Goal: Task Accomplishment & Management: Use online tool/utility

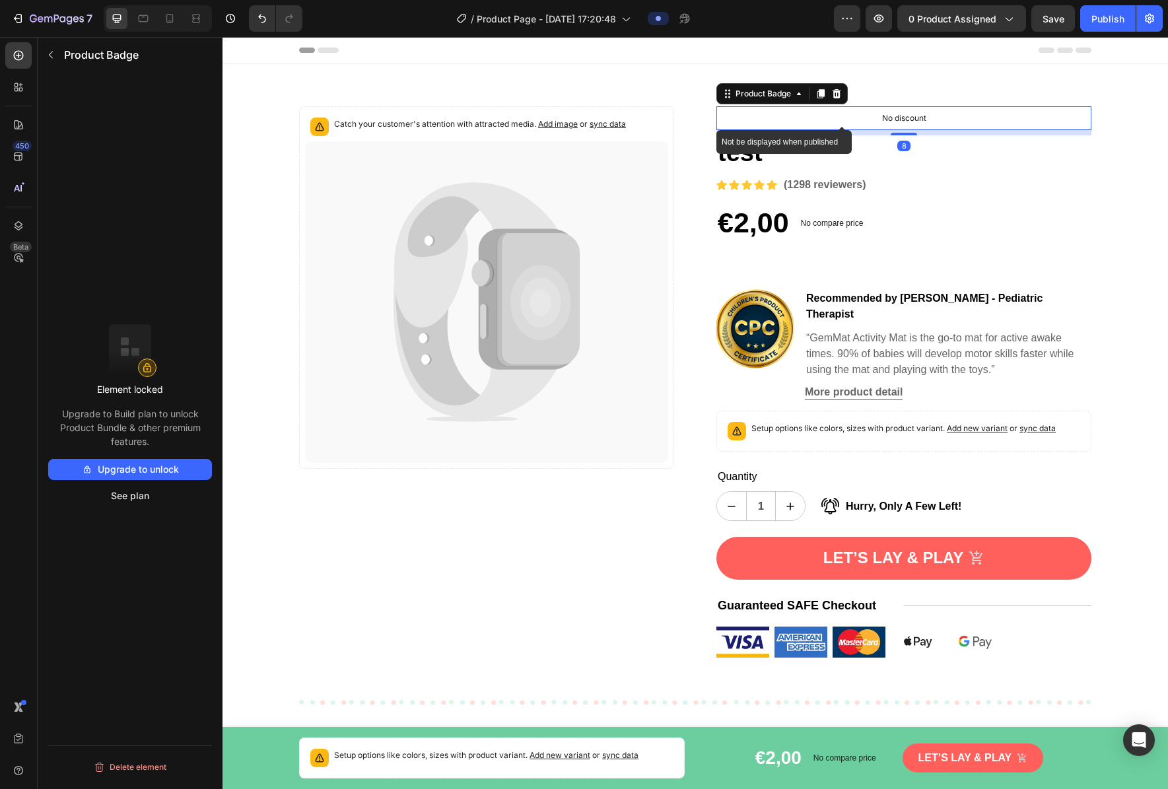
click at [791, 121] on div "No discount" at bounding box center [904, 118] width 374 height 22
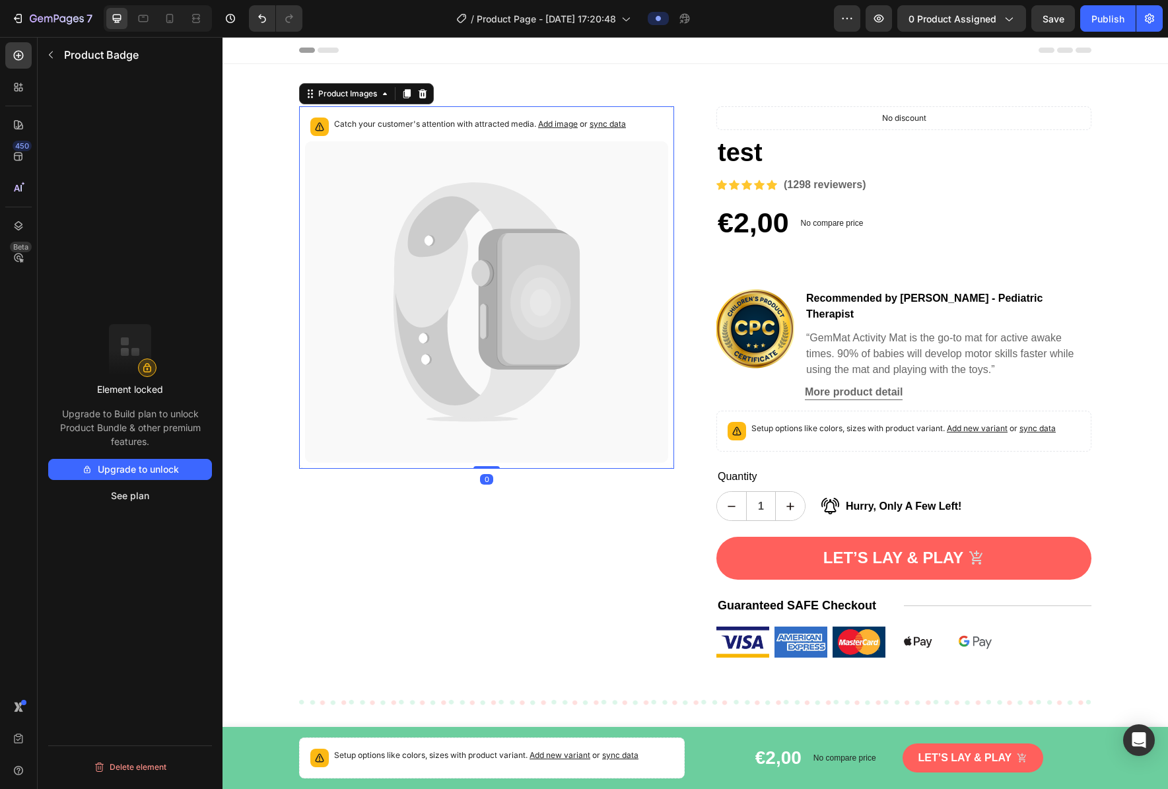
click at [504, 130] on p "Catch your customer's attention with attracted media. Add image or sync data" at bounding box center [480, 123] width 292 height 13
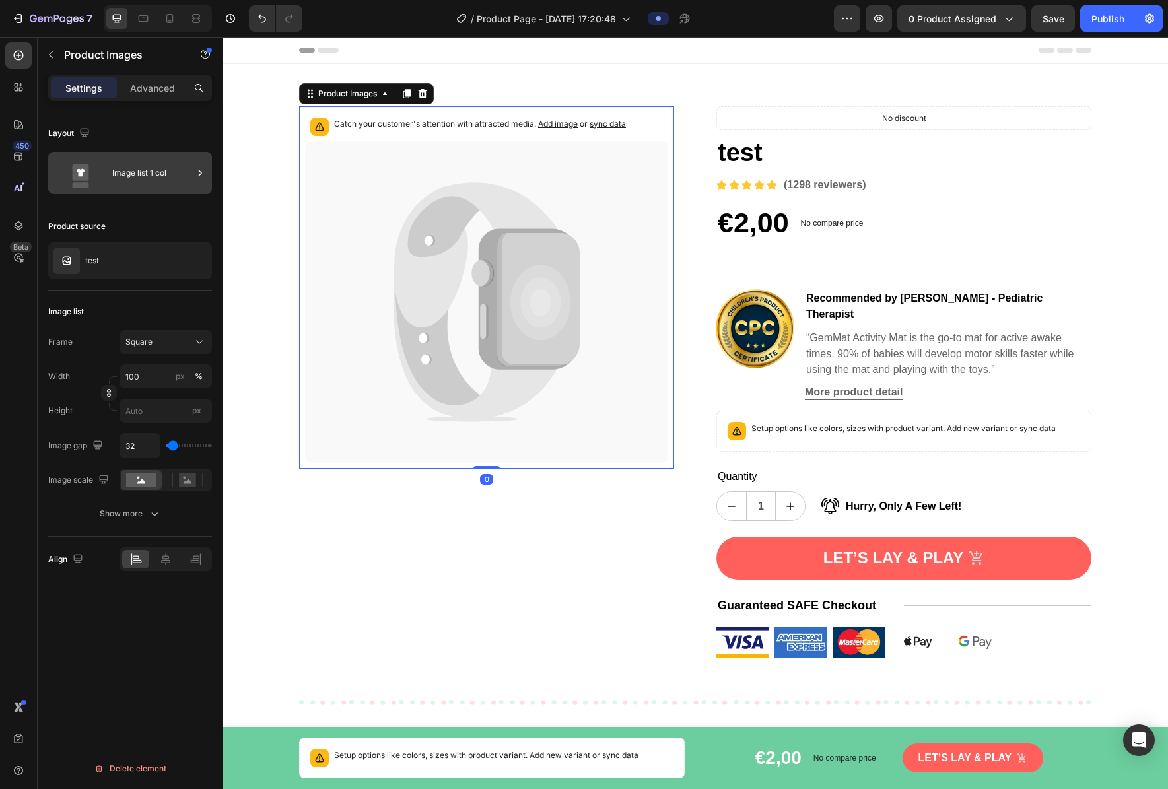
click at [162, 174] on div "Image list 1 col" at bounding box center [152, 173] width 81 height 30
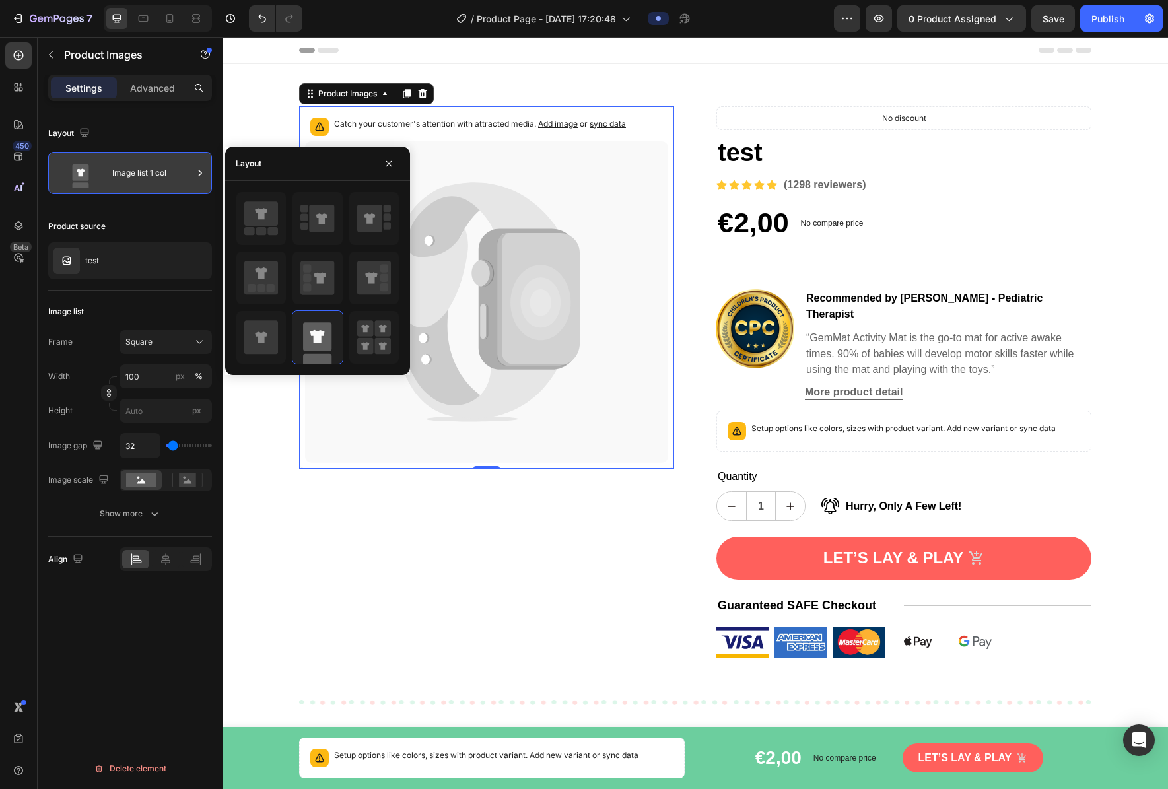
click at [162, 174] on div "Image list 1 col" at bounding box center [152, 173] width 81 height 30
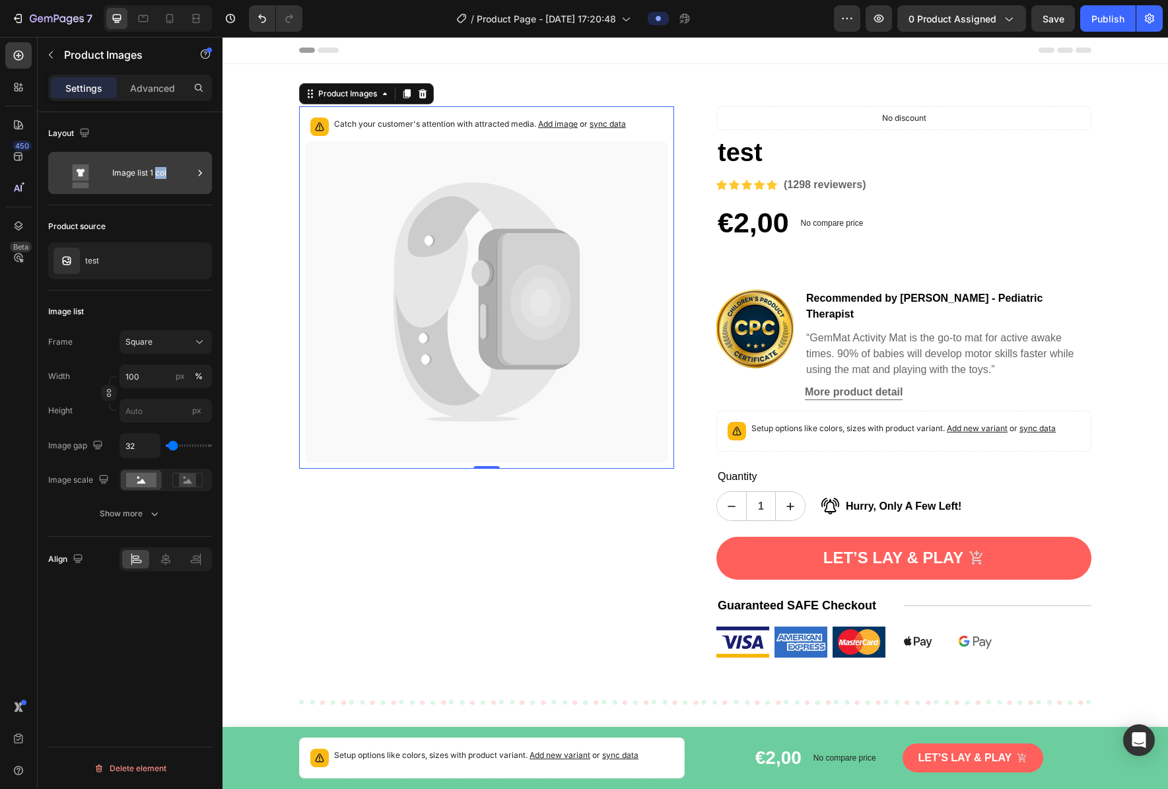
click at [162, 174] on div "Image list 1 col" at bounding box center [152, 173] width 81 height 30
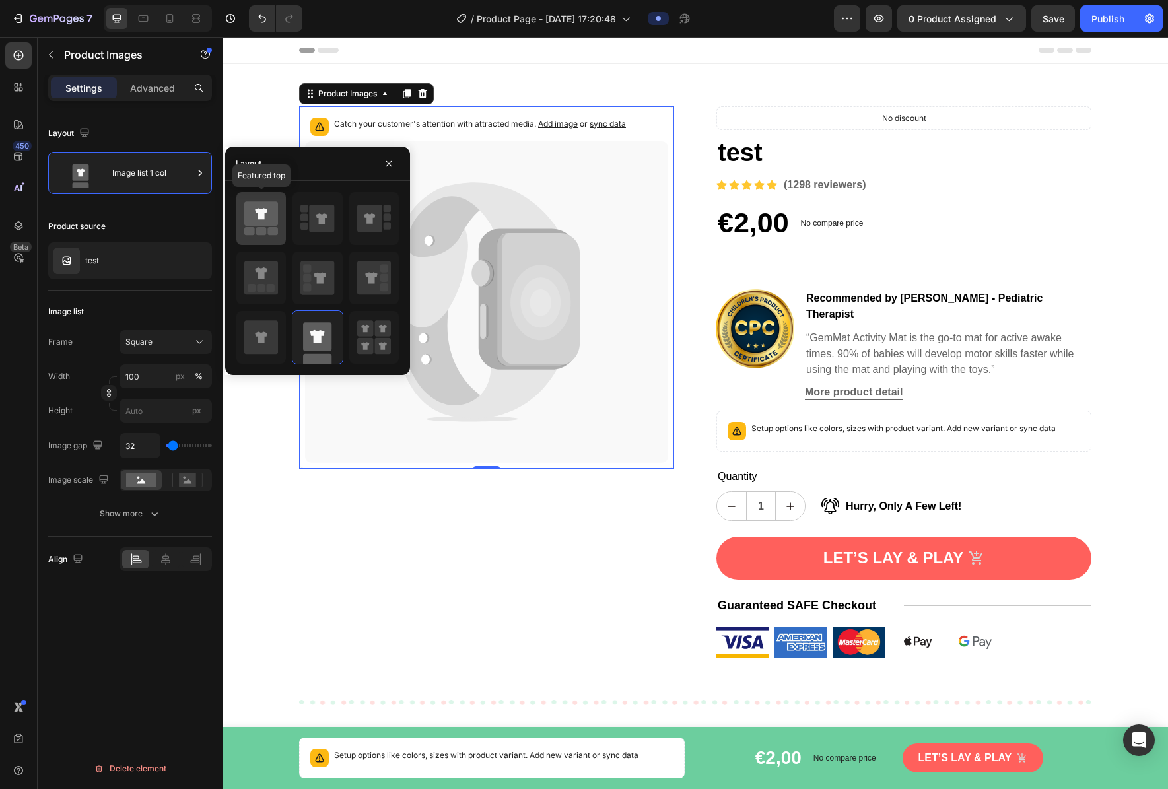
click at [260, 207] on icon at bounding box center [261, 213] width 34 height 24
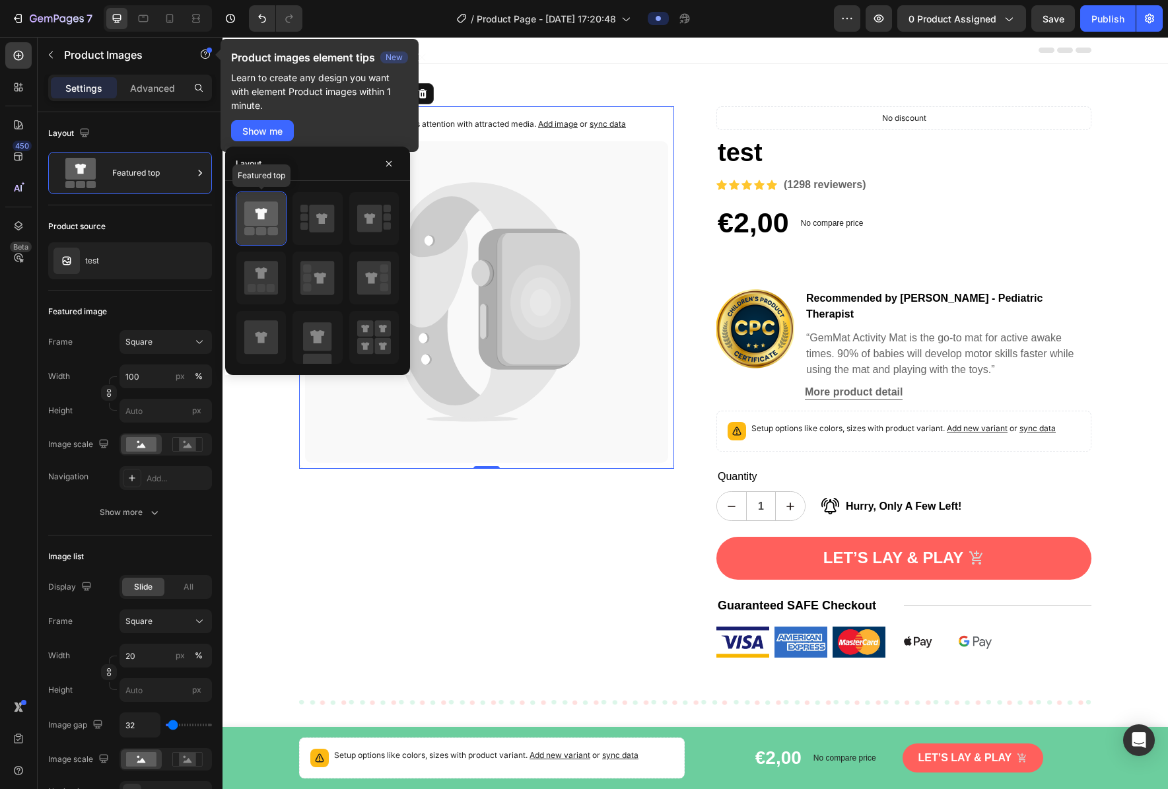
click at [260, 215] on icon at bounding box center [261, 213] width 12 height 11
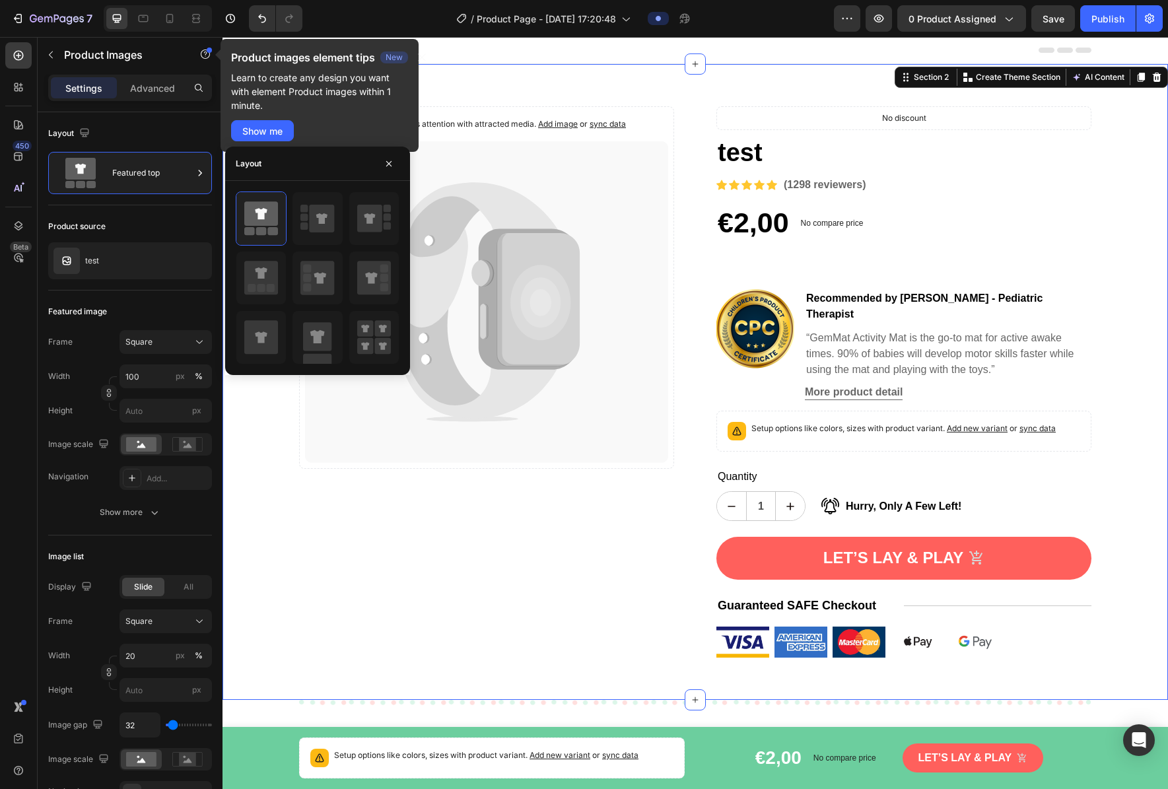
drag, startPoint x: 281, startPoint y: 425, endPoint x: 300, endPoint y: 422, distance: 18.8
click at [281, 424] on div "Catch your customer's attention with attracted media. Add image or sync data Pr…" at bounding box center [694, 381] width 945 height 551
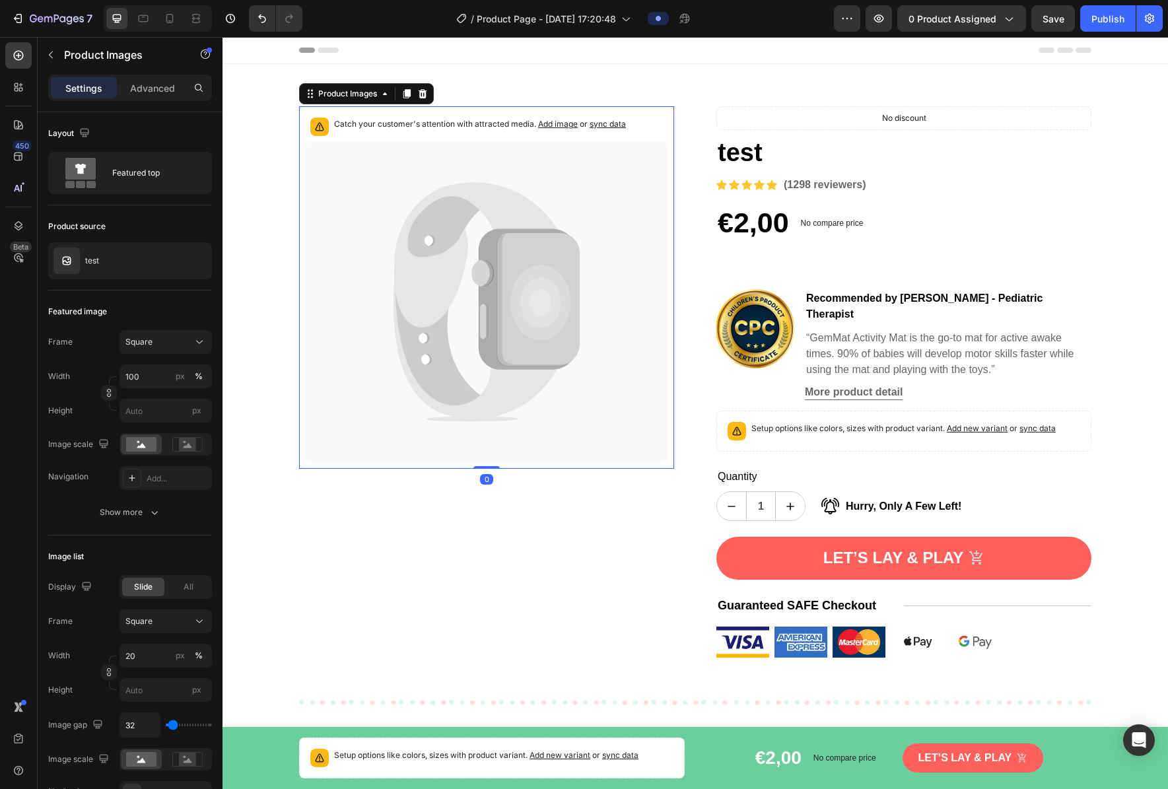
click at [405, 257] on icon at bounding box center [476, 254] width 164 height 145
click at [791, 10] on button "0 product assigned" at bounding box center [961, 18] width 129 height 26
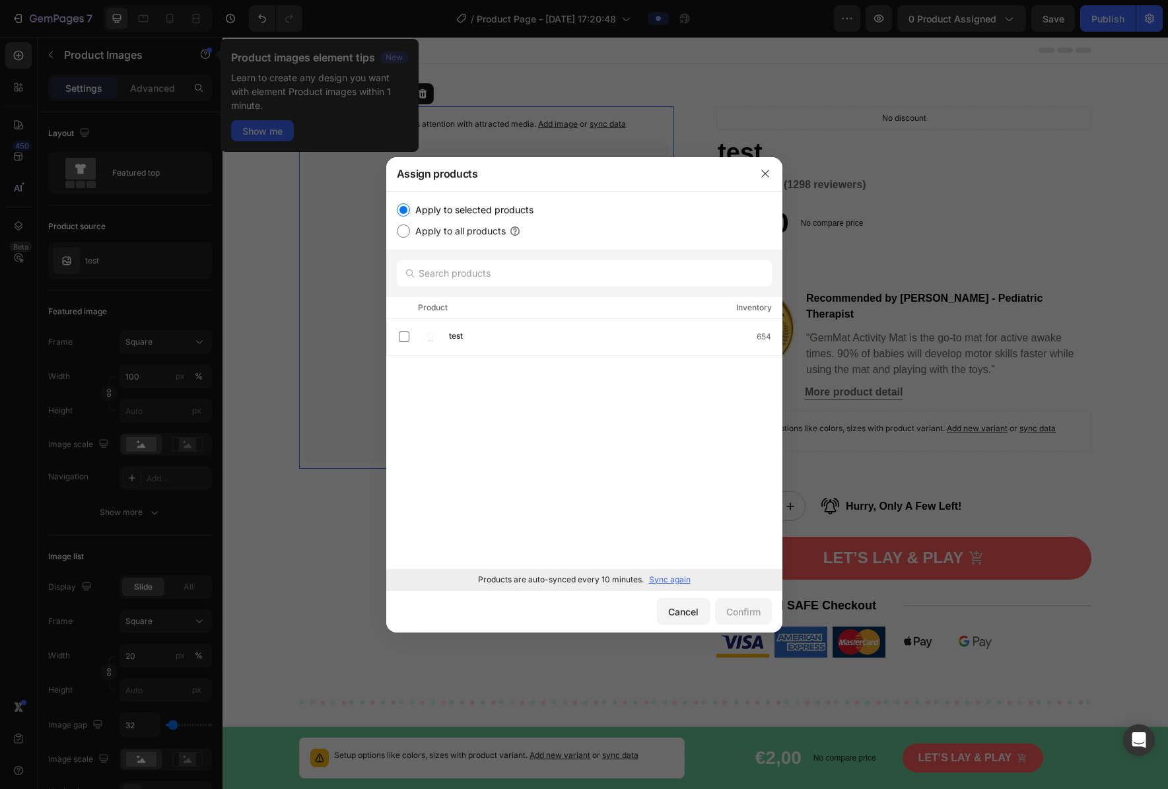
click at [428, 230] on label "Apply to all products" at bounding box center [458, 231] width 96 height 16
click at [410, 230] on input "Apply to all products" at bounding box center [403, 230] width 13 height 13
radio input "true"
click at [417, 210] on label "Apply to selected products" at bounding box center [471, 210] width 123 height 16
click at [410, 210] on input "Apply to selected products" at bounding box center [403, 209] width 13 height 13
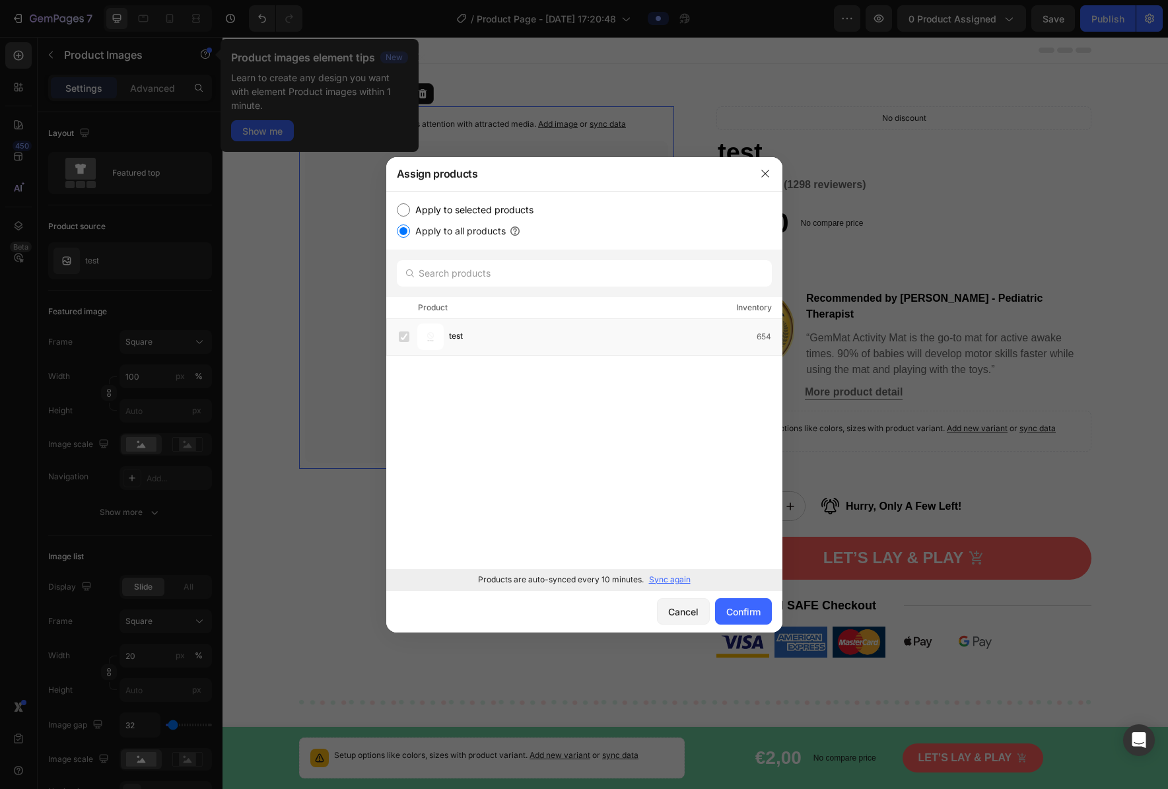
radio input "true"
click at [484, 273] on input "text" at bounding box center [584, 273] width 375 height 26
click at [674, 582] on p "Sync again" at bounding box center [670, 580] width 42 height 12
click at [405, 335] on label at bounding box center [404, 336] width 11 height 11
click at [745, 607] on div "Confirm" at bounding box center [743, 612] width 34 height 14
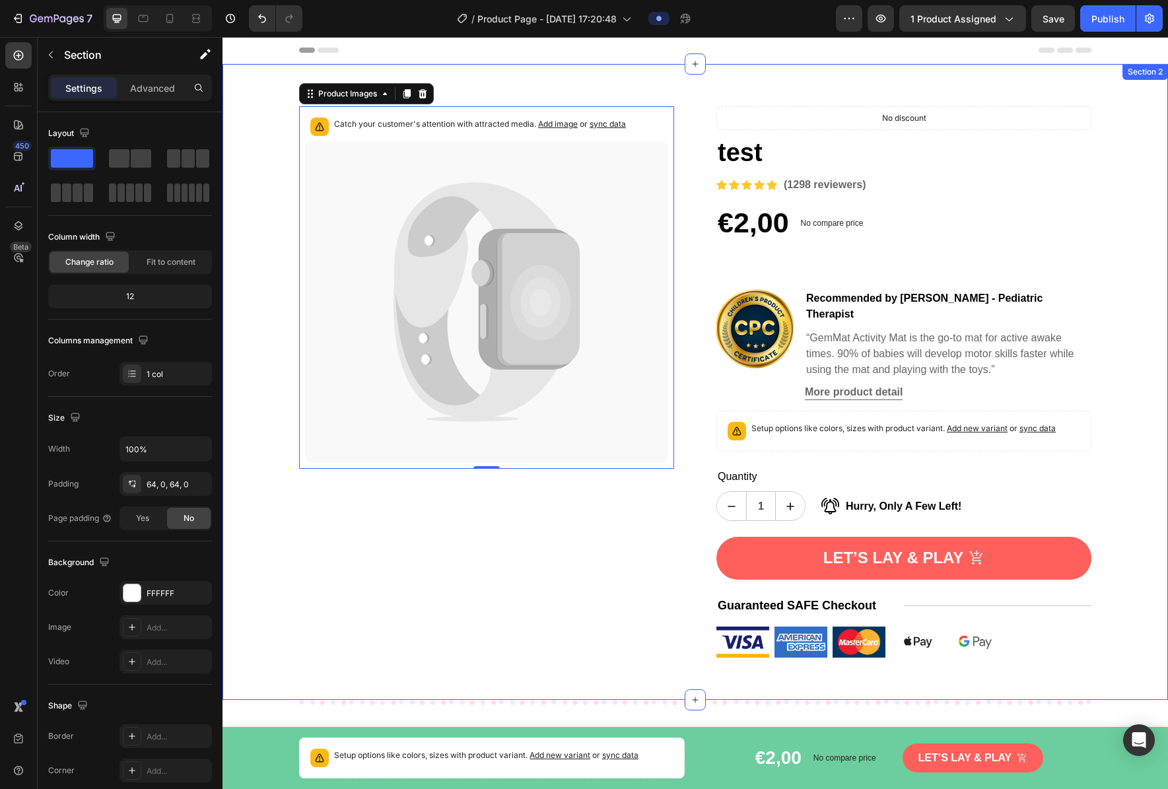
click at [266, 314] on div "Catch your customer's attention with attracted media. Add image or sync data Pr…" at bounding box center [694, 381] width 945 height 551
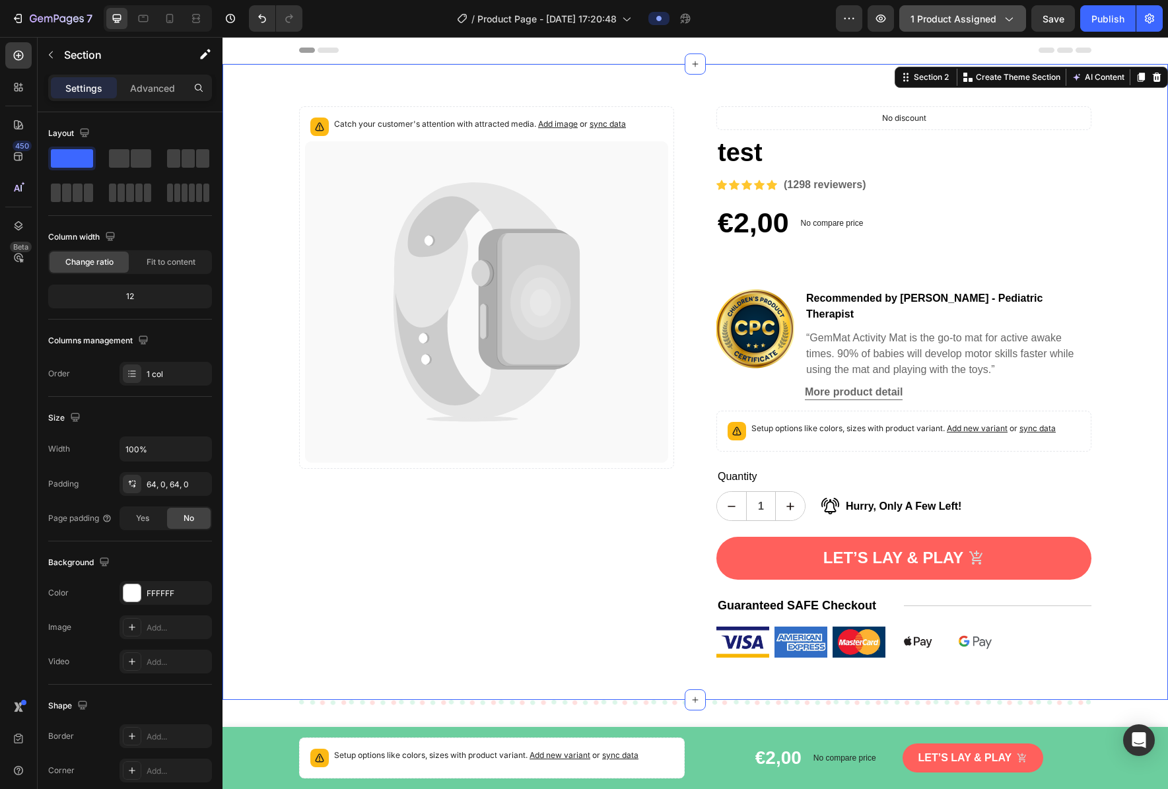
click at [791, 23] on span "1 product assigned" at bounding box center [953, 19] width 86 height 14
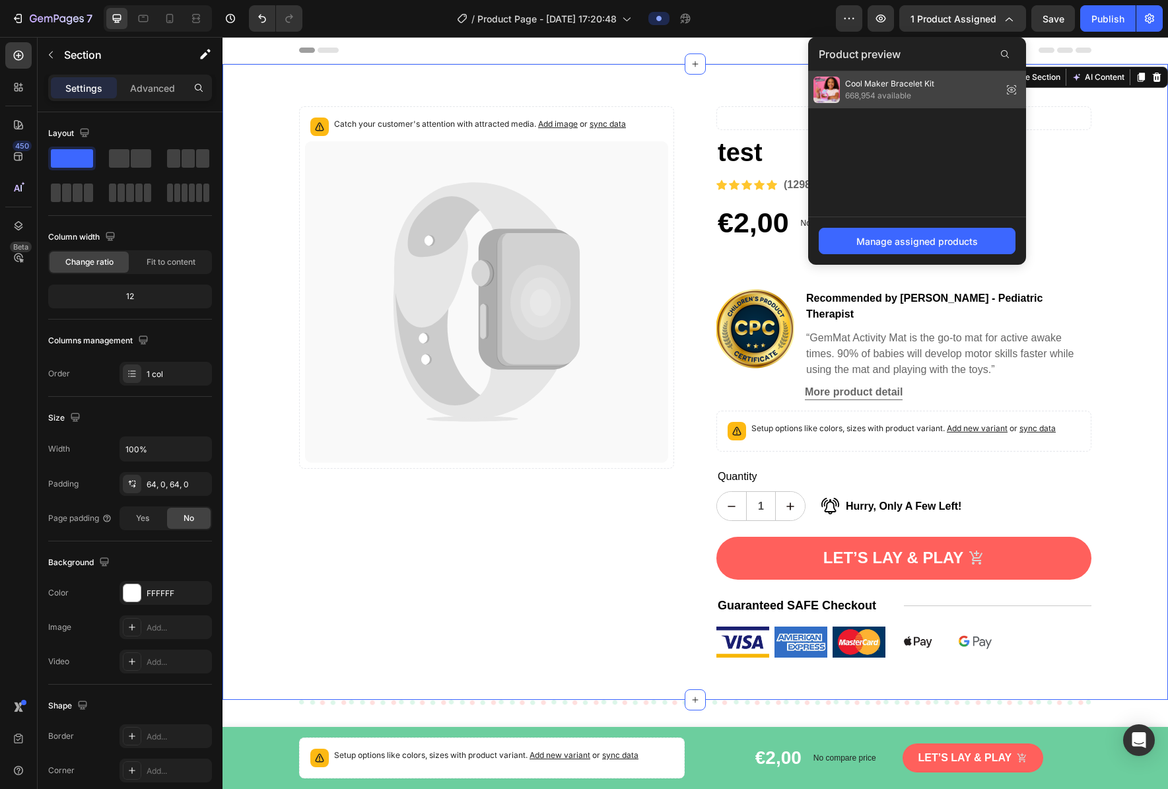
click at [791, 89] on div "Cool Maker Bracelet Kit 668,954 available" at bounding box center [917, 89] width 218 height 37
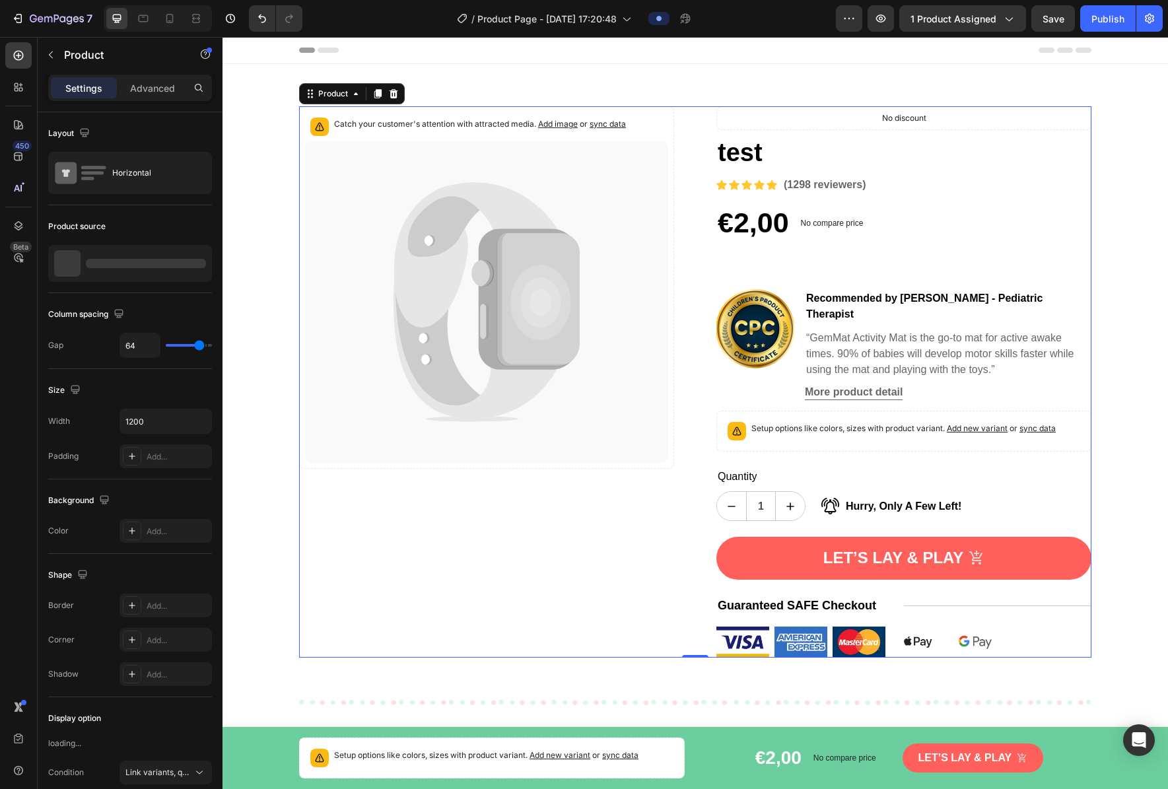
click at [601, 556] on div "Catch your customer's attention with attracted media. Add image or sync data Pr…" at bounding box center [486, 381] width 375 height 551
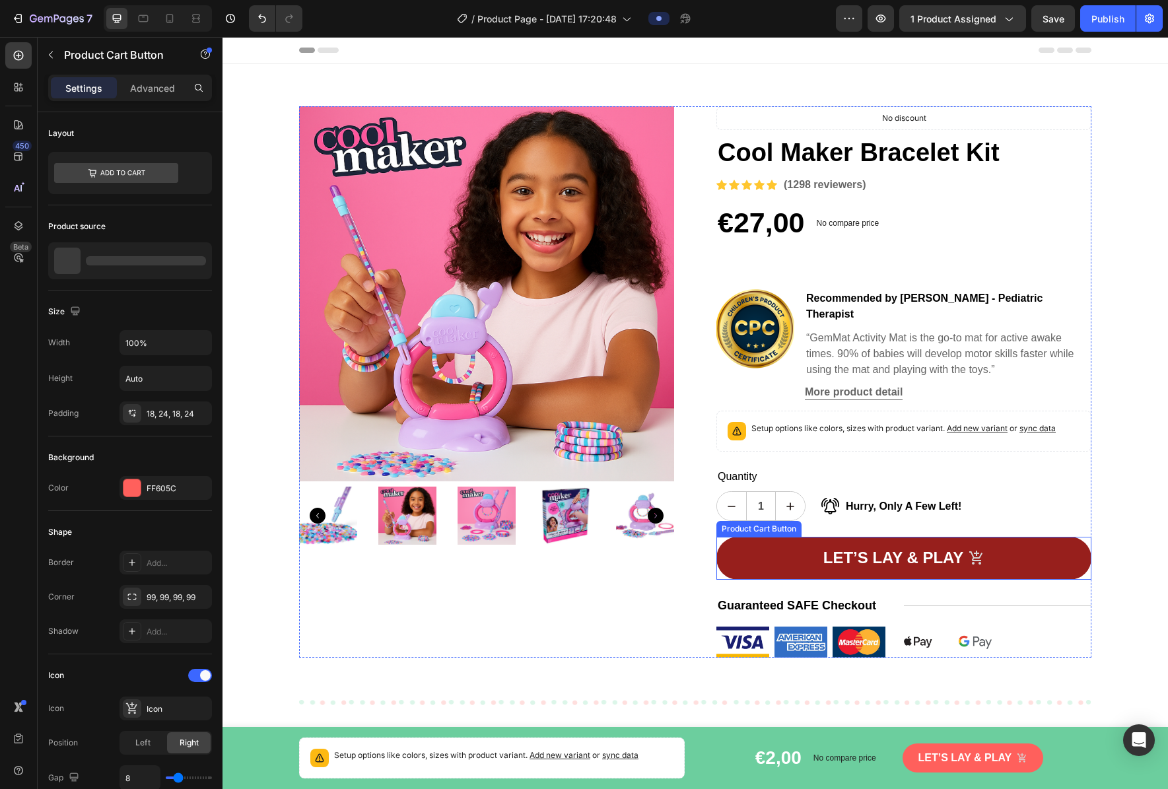
click at [791, 546] on button "Let’s lay & play" at bounding box center [903, 558] width 375 height 43
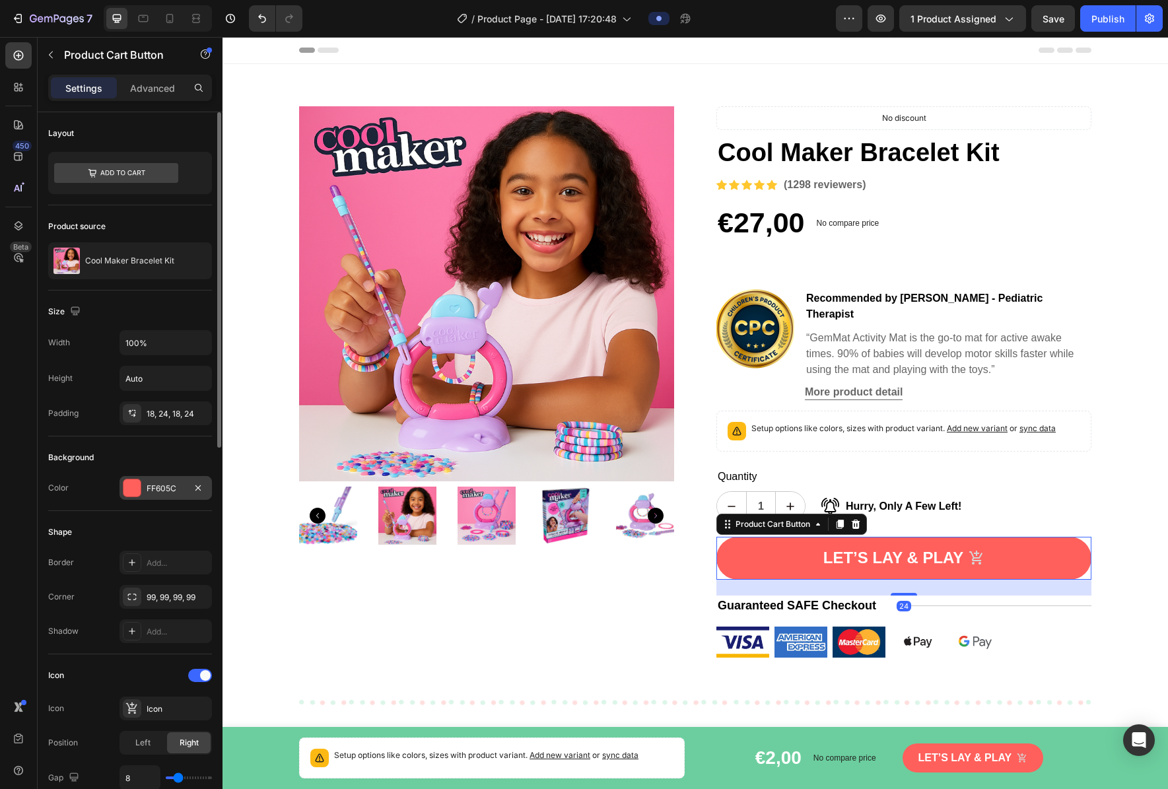
click at [135, 493] on div at bounding box center [131, 487] width 17 height 17
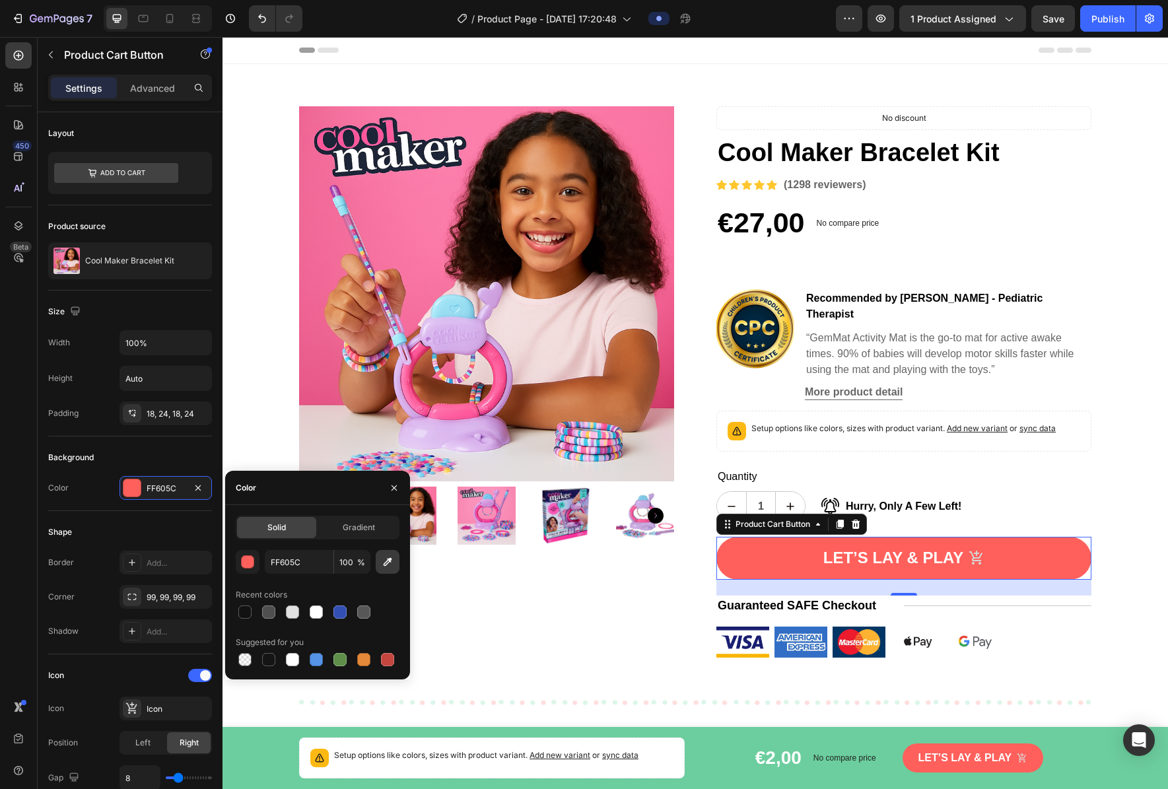
click at [389, 564] on icon "button" at bounding box center [387, 561] width 13 height 13
type input "FB7BA9"
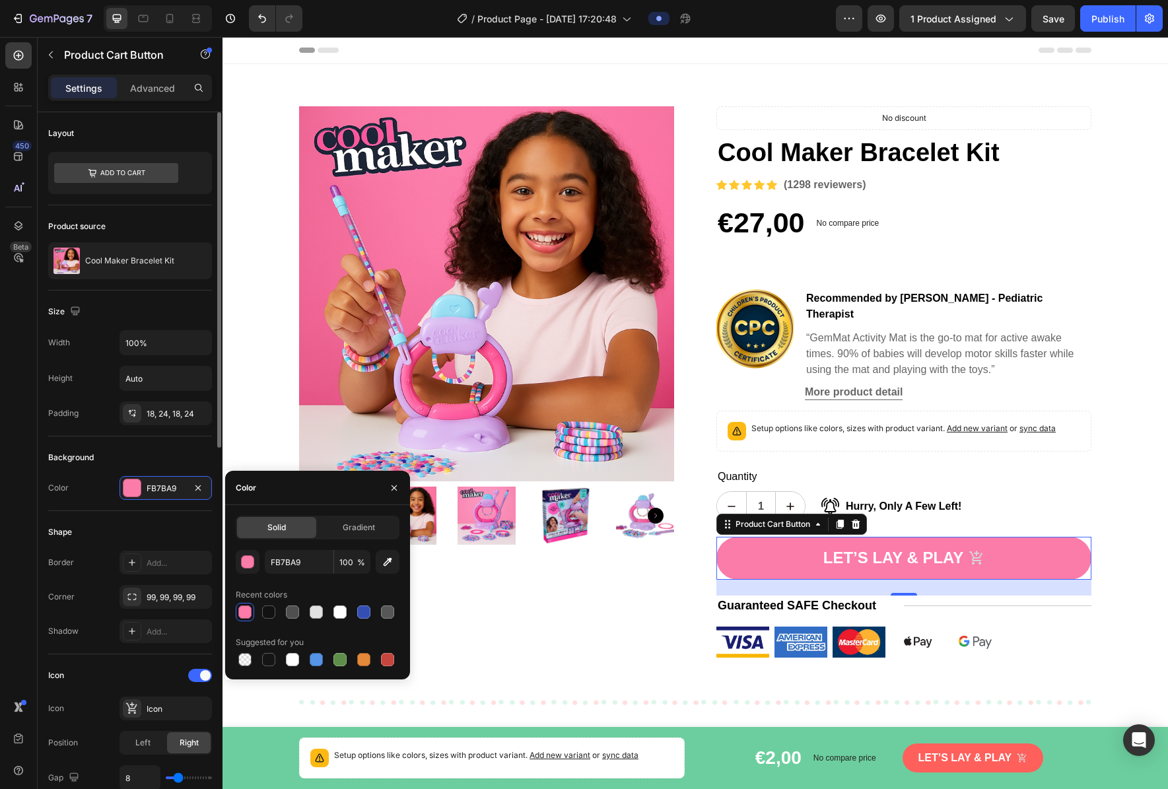
click at [163, 534] on div "Shape" at bounding box center [130, 531] width 164 height 21
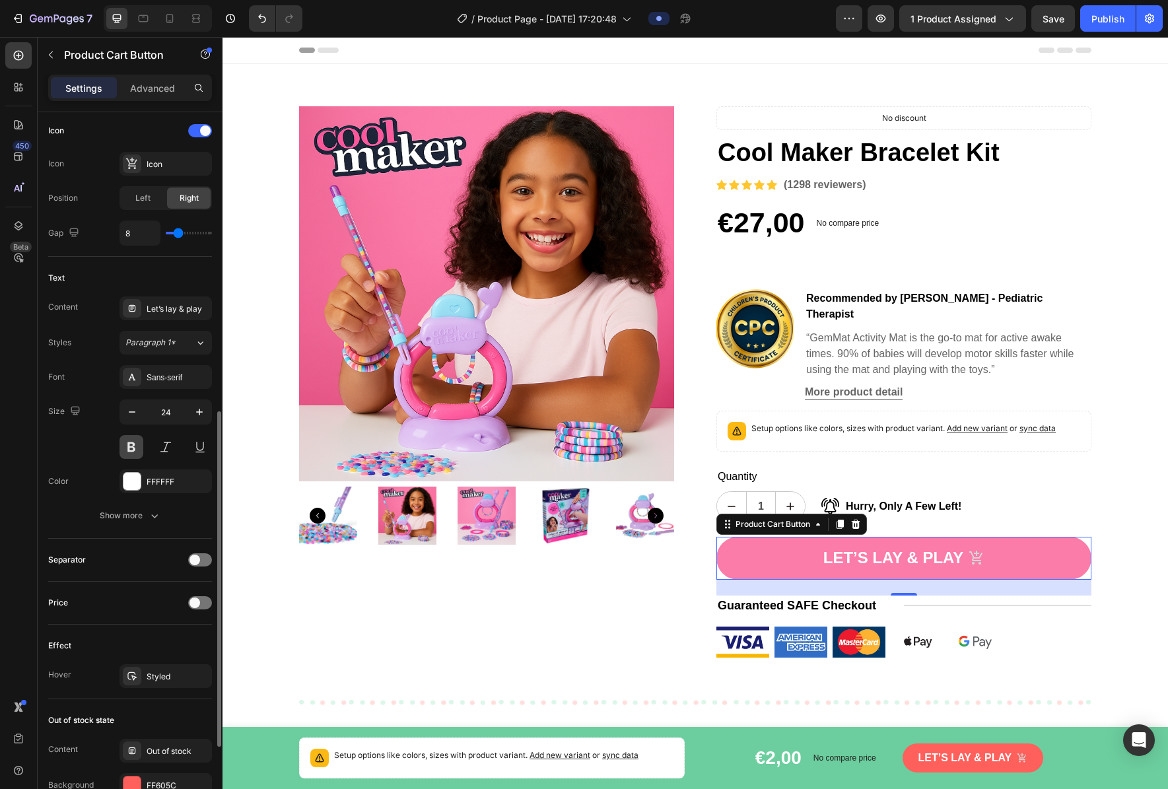
scroll to position [805, 0]
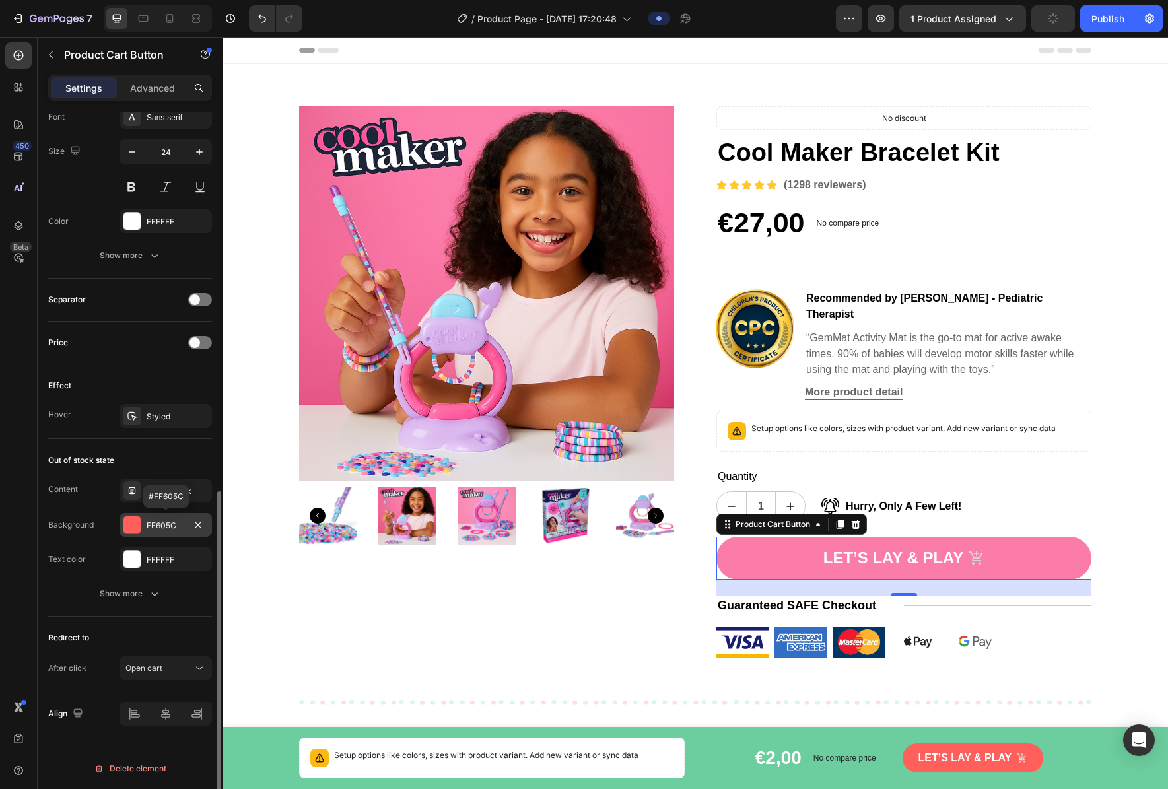
click at [131, 527] on div at bounding box center [131, 524] width 17 height 17
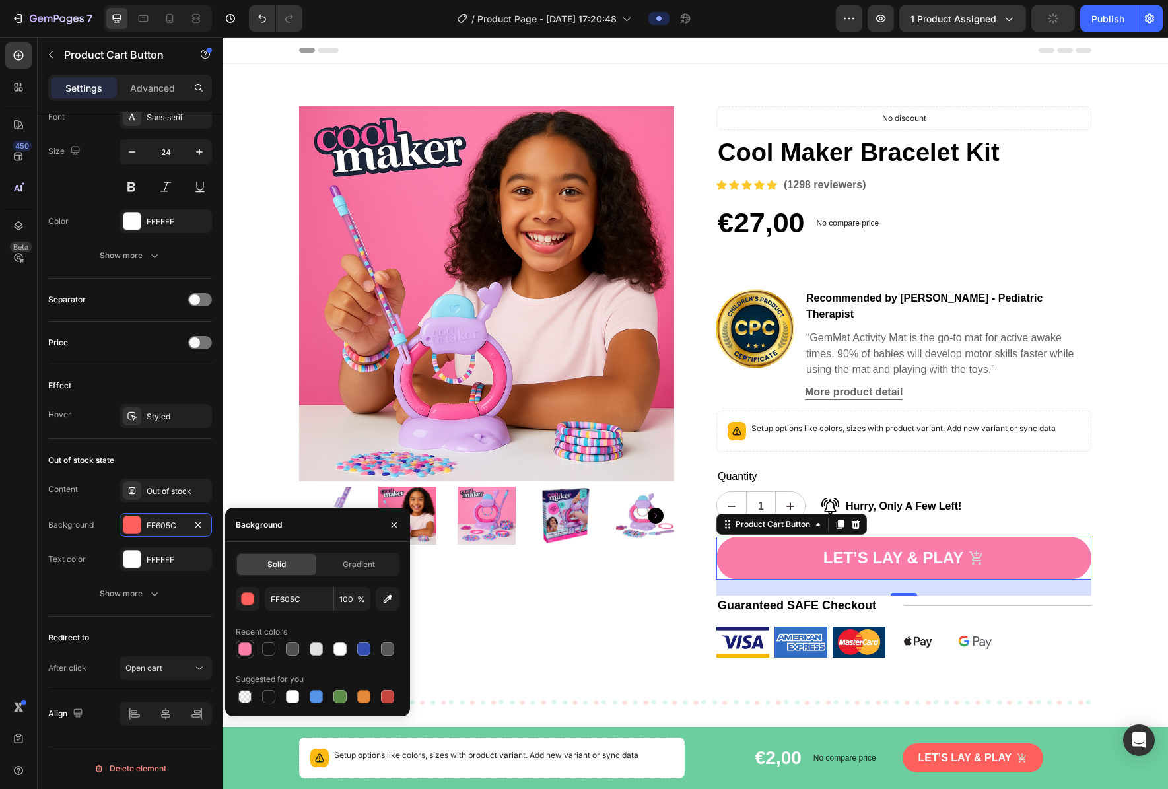
click at [251, 649] on div at bounding box center [244, 648] width 13 height 13
click at [248, 606] on button "button" at bounding box center [248, 599] width 24 height 24
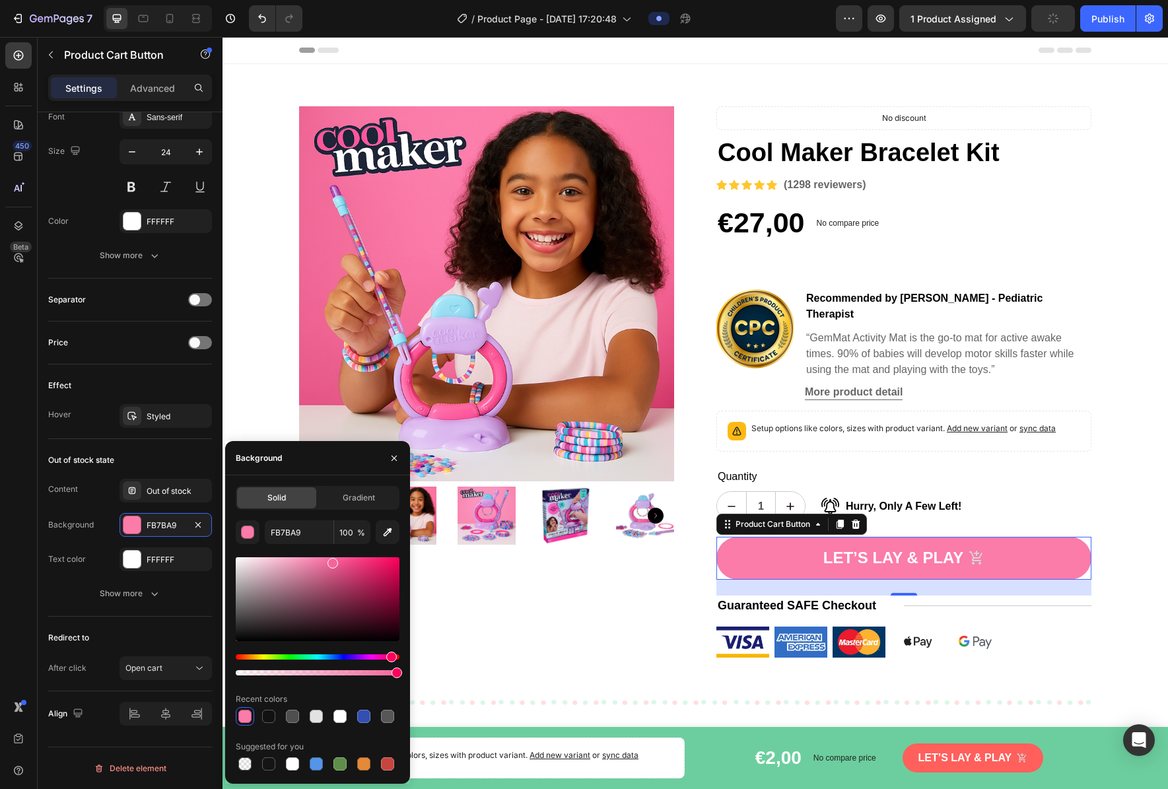
click at [331, 560] on div at bounding box center [318, 599] width 164 height 84
type input "F4669A"
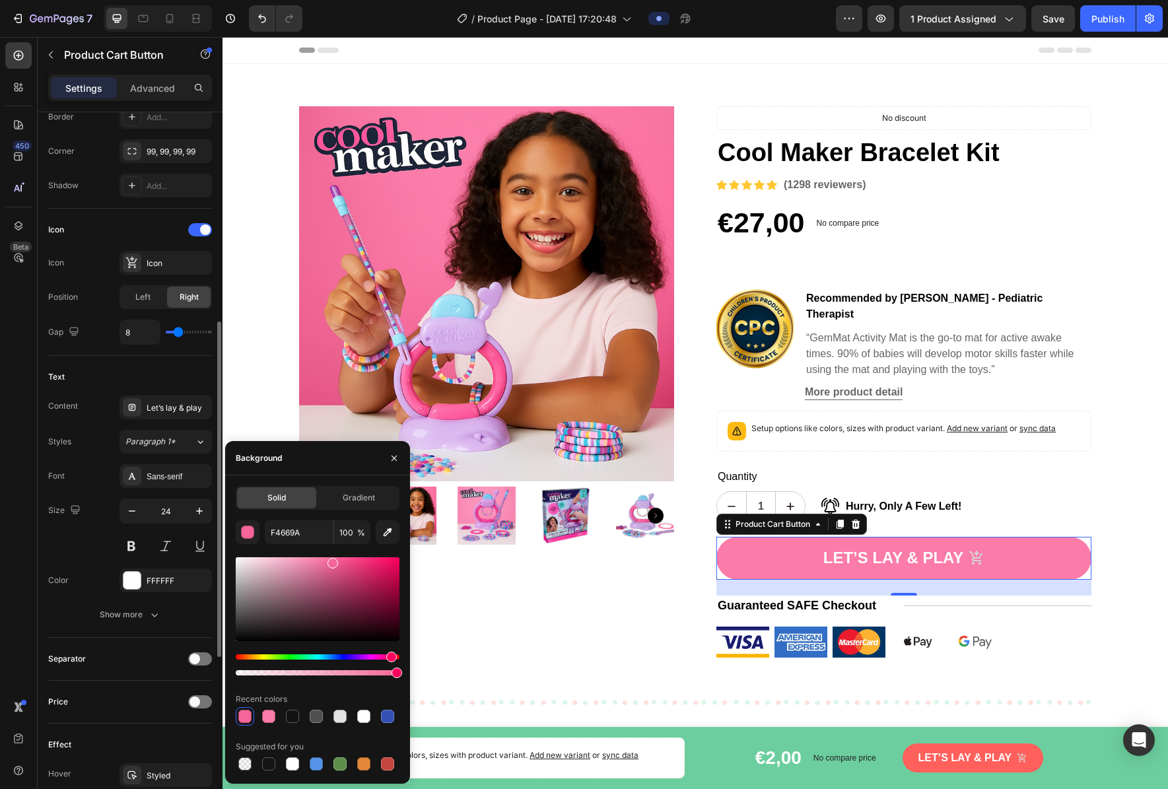
scroll to position [114, 0]
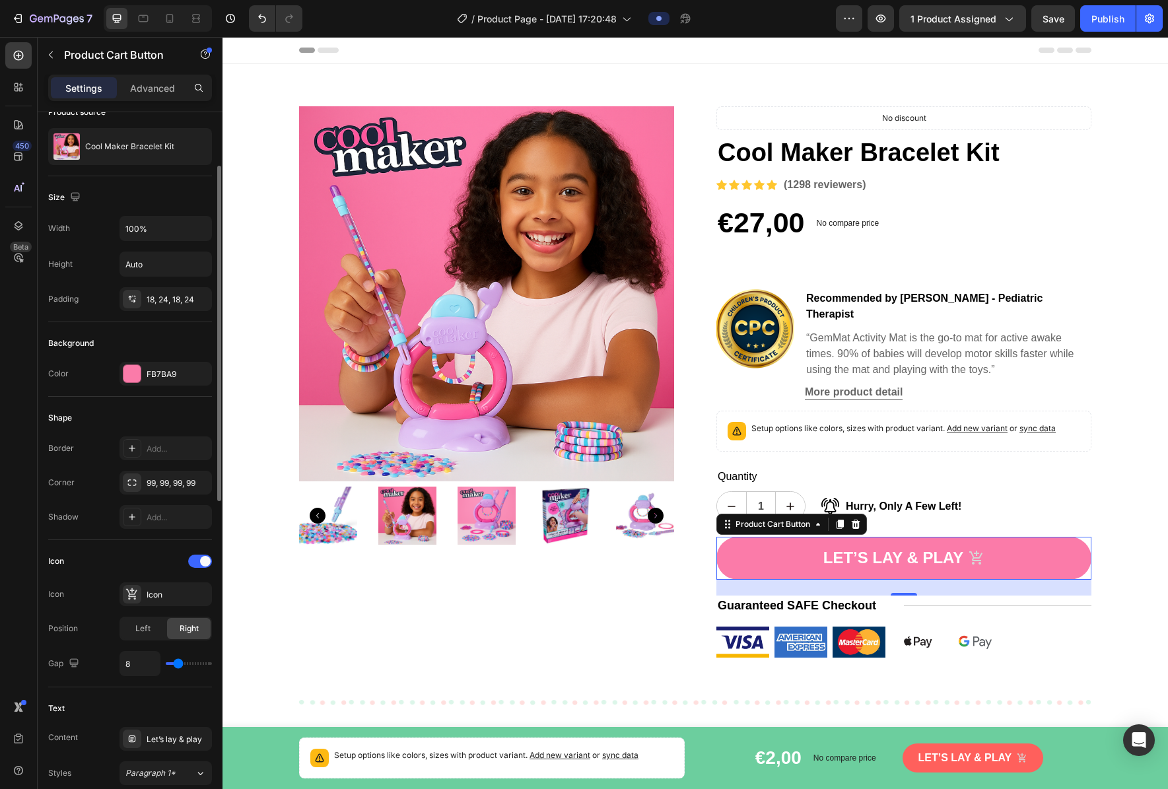
click at [96, 403] on div "Shape Border Add... Corner 99, 99, 99, 99 Shadow Add..." at bounding box center [130, 468] width 164 height 143
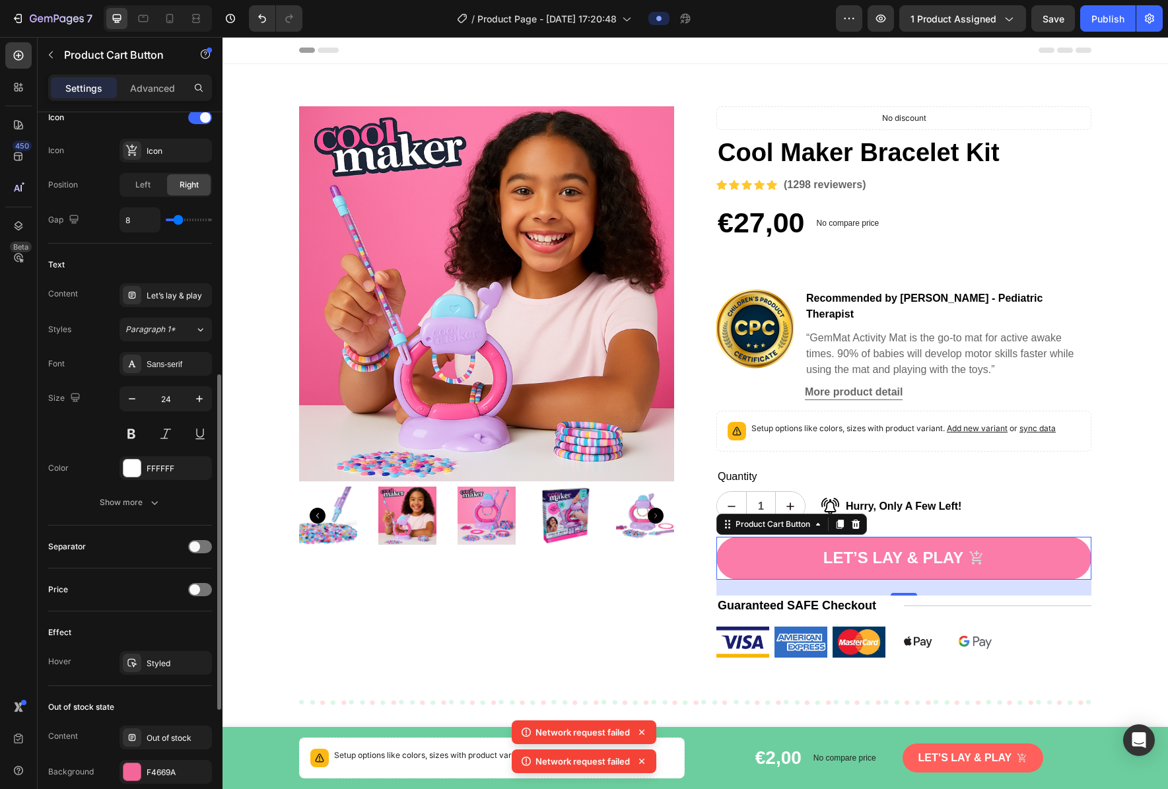
scroll to position [661, 0]
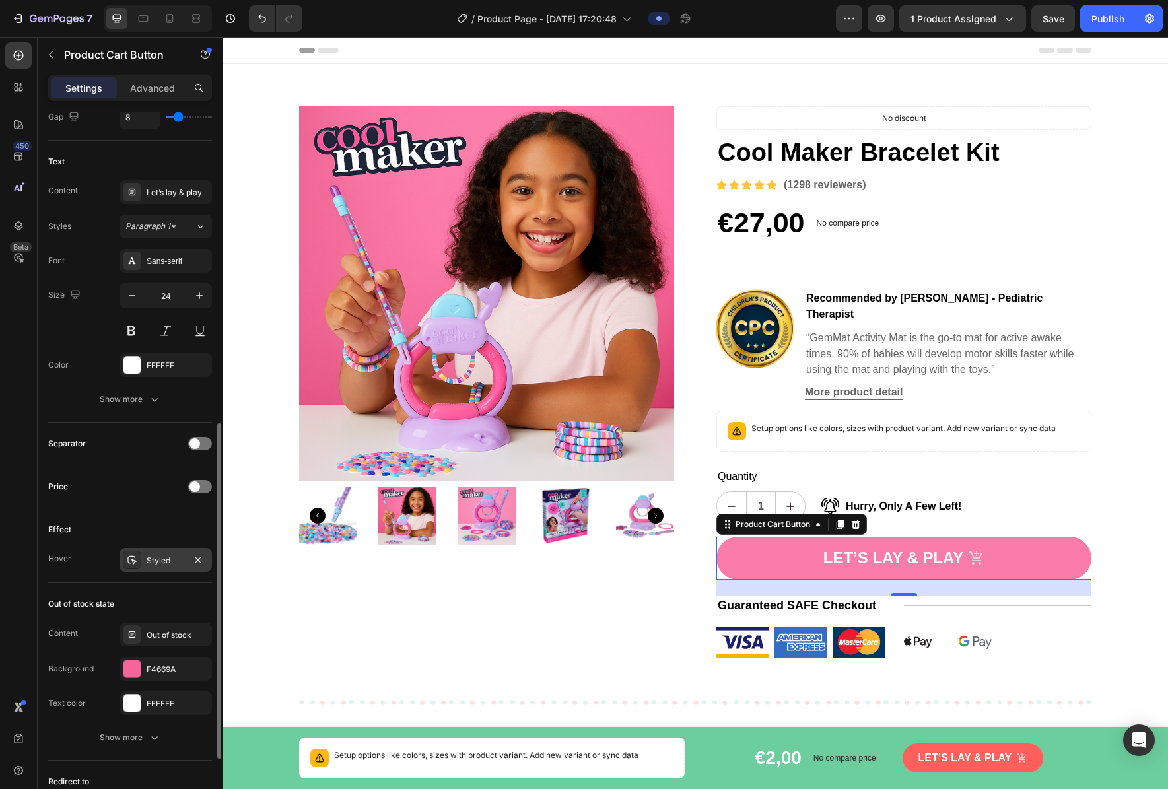
click at [147, 562] on div "Styled" at bounding box center [166, 560] width 38 height 12
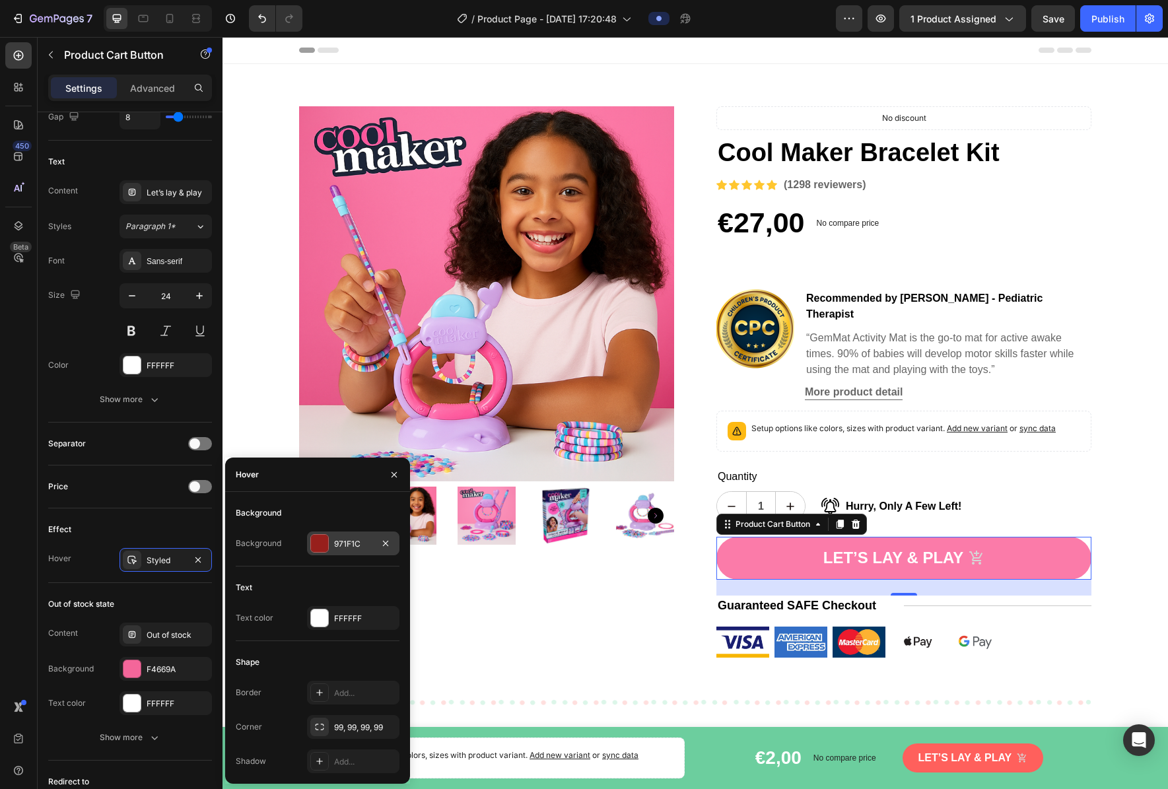
click at [329, 547] on div "971F1C" at bounding box center [353, 543] width 92 height 24
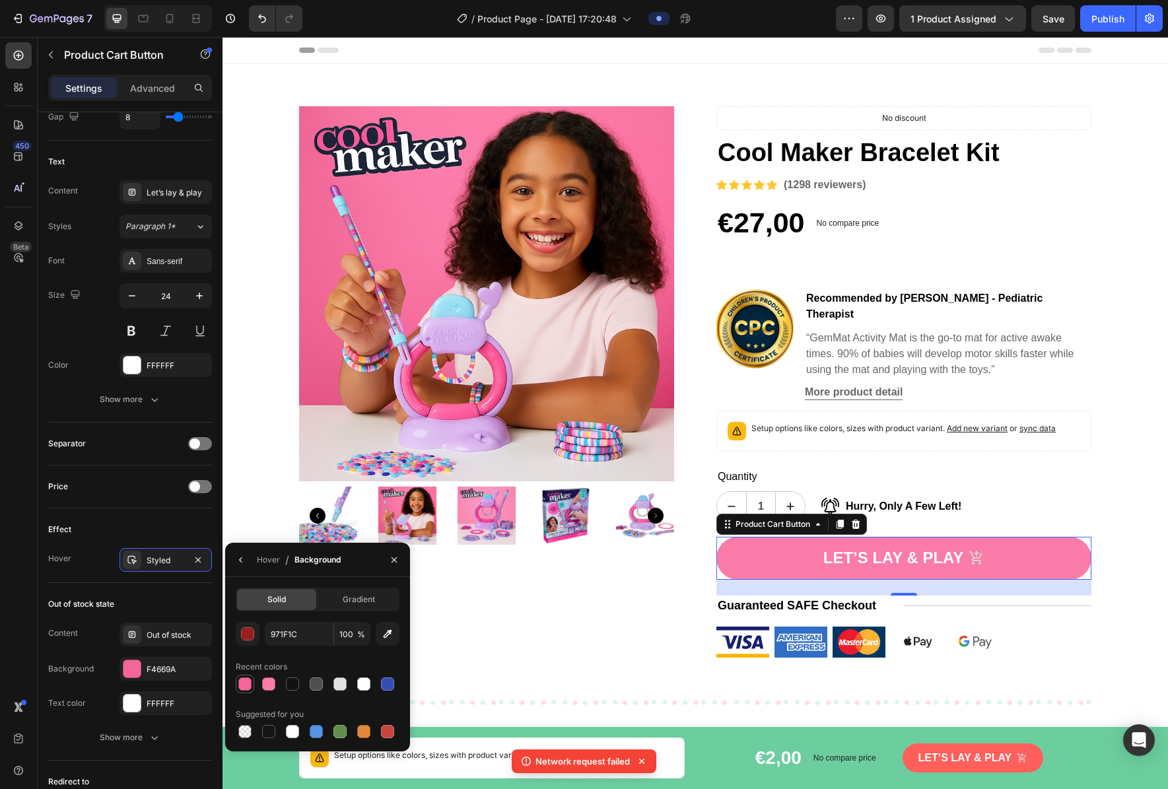
click at [247, 684] on div at bounding box center [244, 683] width 13 height 13
click at [242, 684] on div at bounding box center [244, 683] width 13 height 13
click at [252, 633] on div "button" at bounding box center [248, 634] width 13 height 13
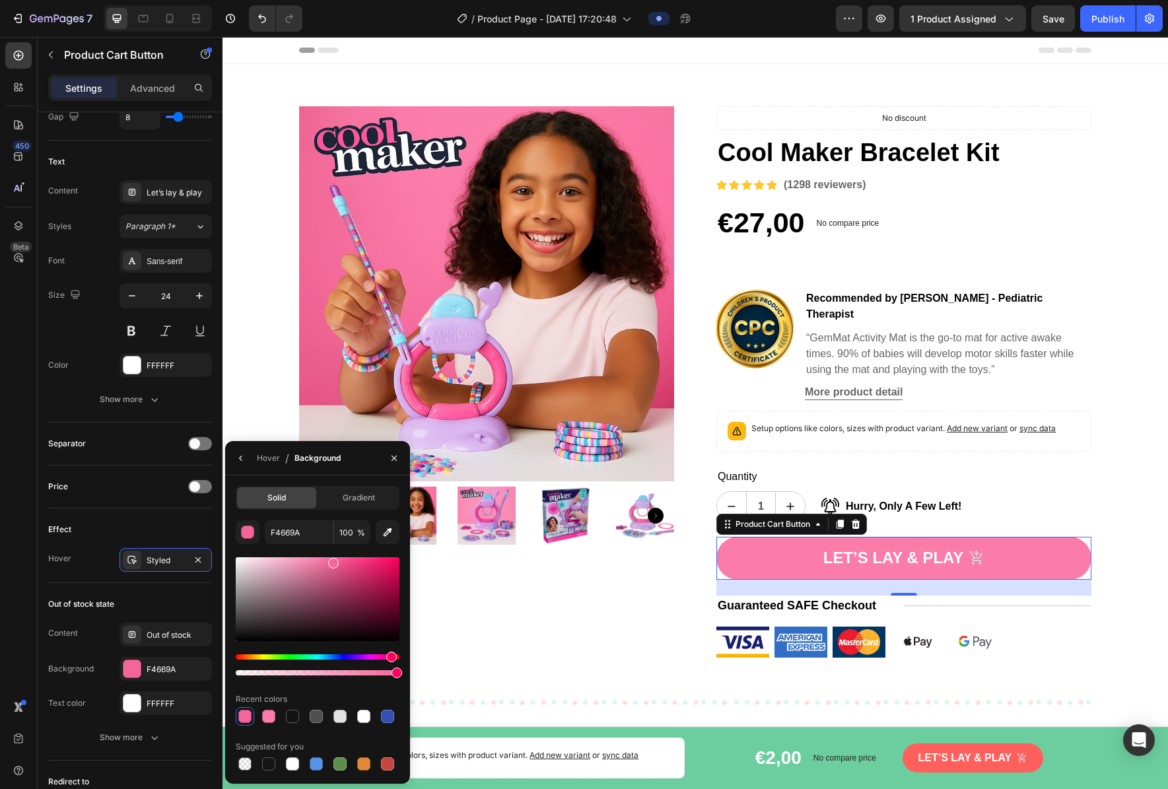
click at [372, 576] on div at bounding box center [318, 599] width 164 height 84
type input "C4215D"
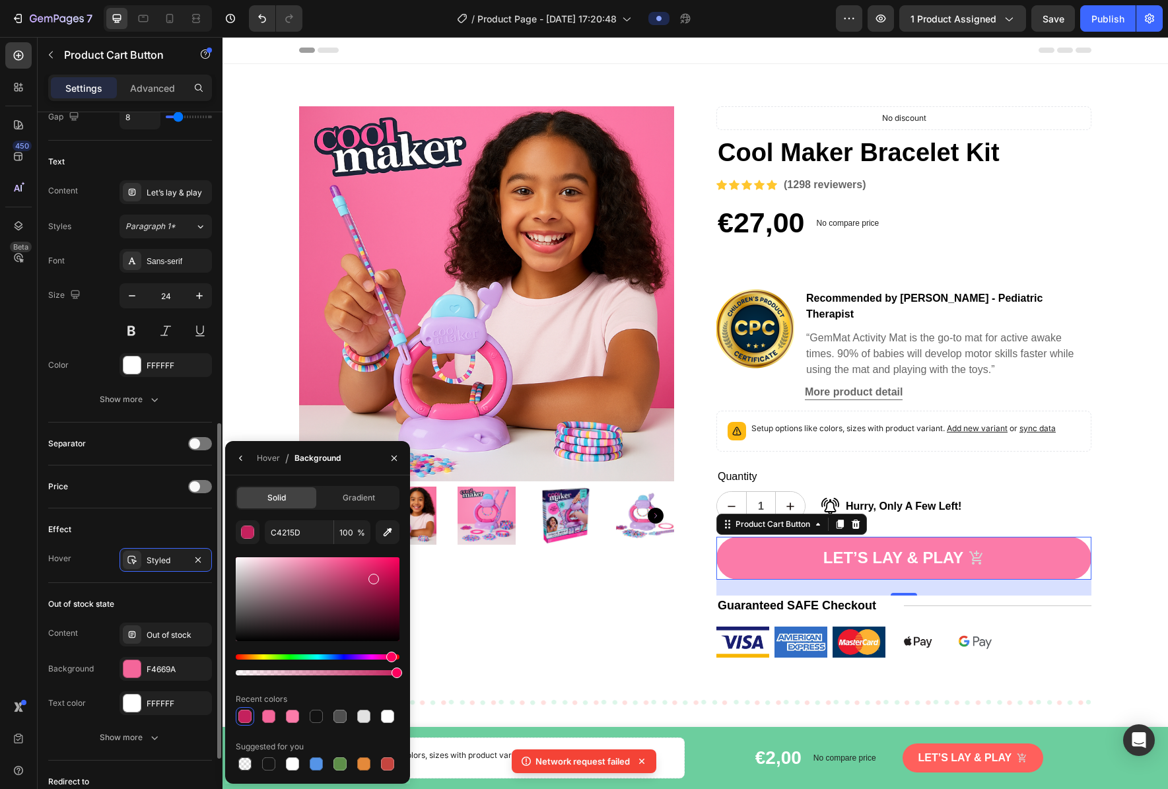
click at [162, 526] on div "Effect" at bounding box center [130, 529] width 164 height 21
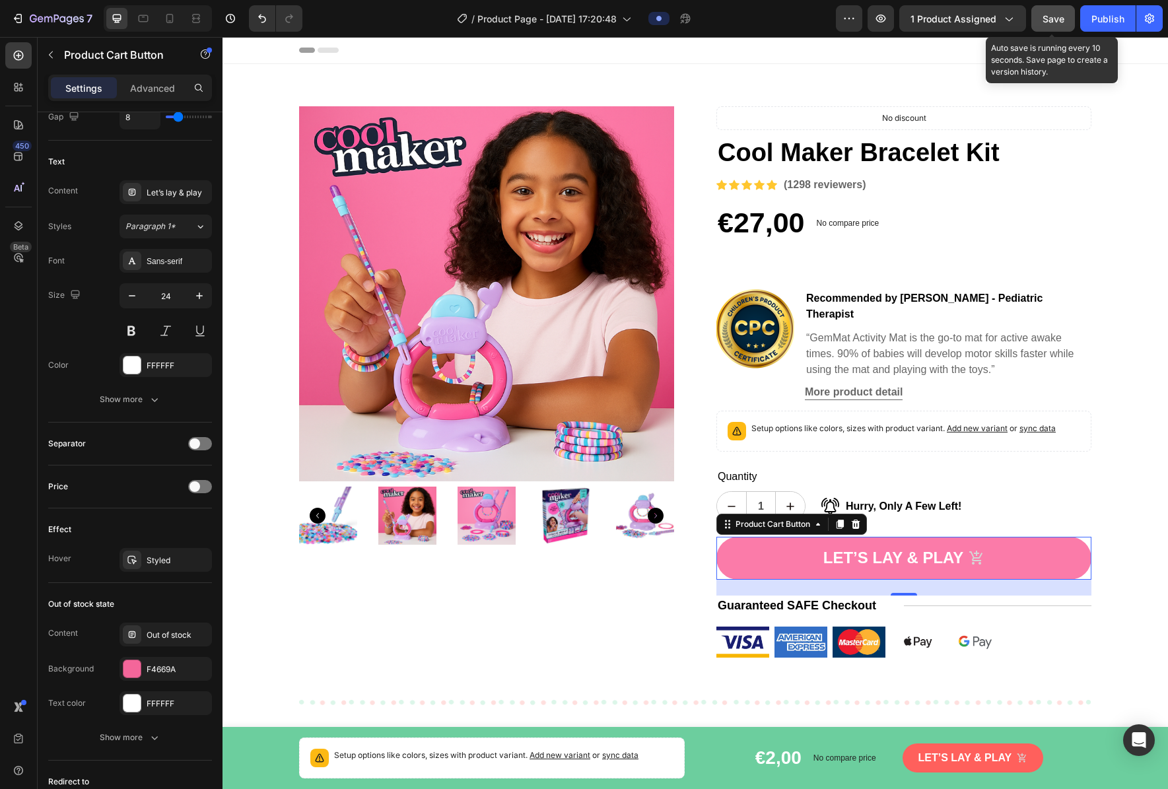
click at [791, 20] on button "Save" at bounding box center [1053, 18] width 44 height 26
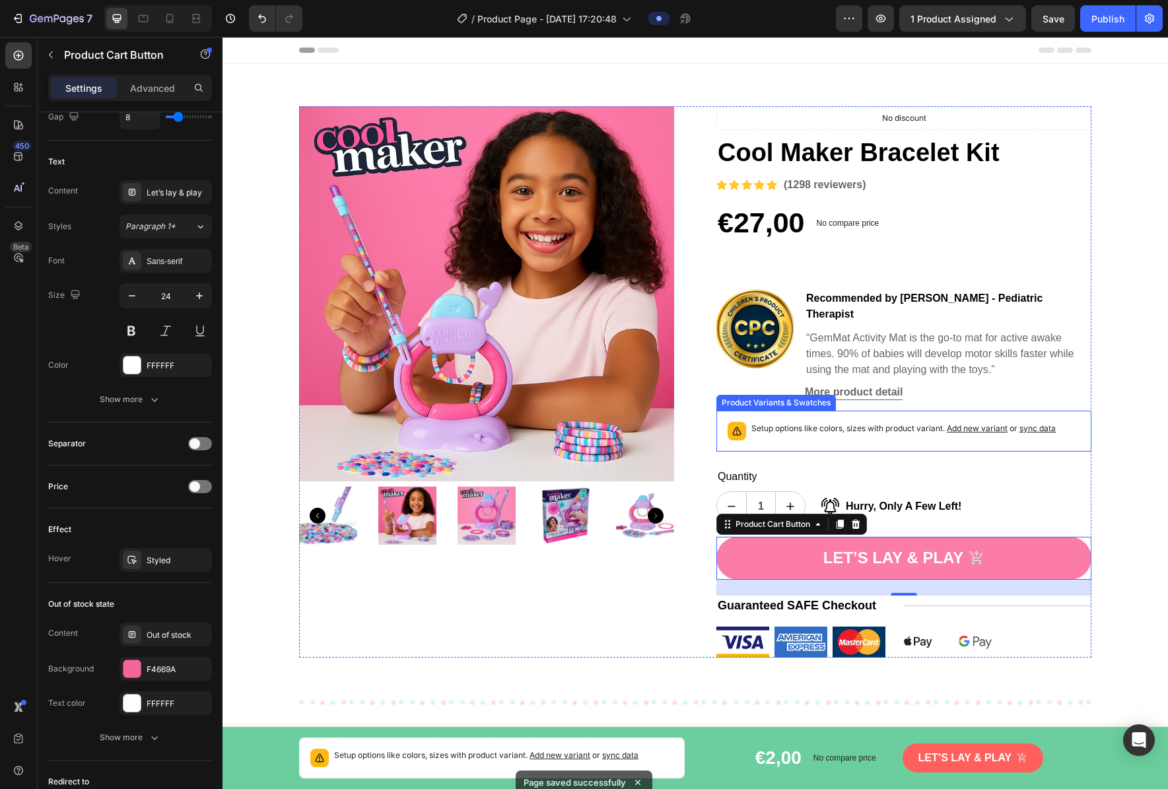
click at [791, 429] on div "Setup options like colors, sizes with product variant. Add new variant or sync …" at bounding box center [903, 431] width 375 height 41
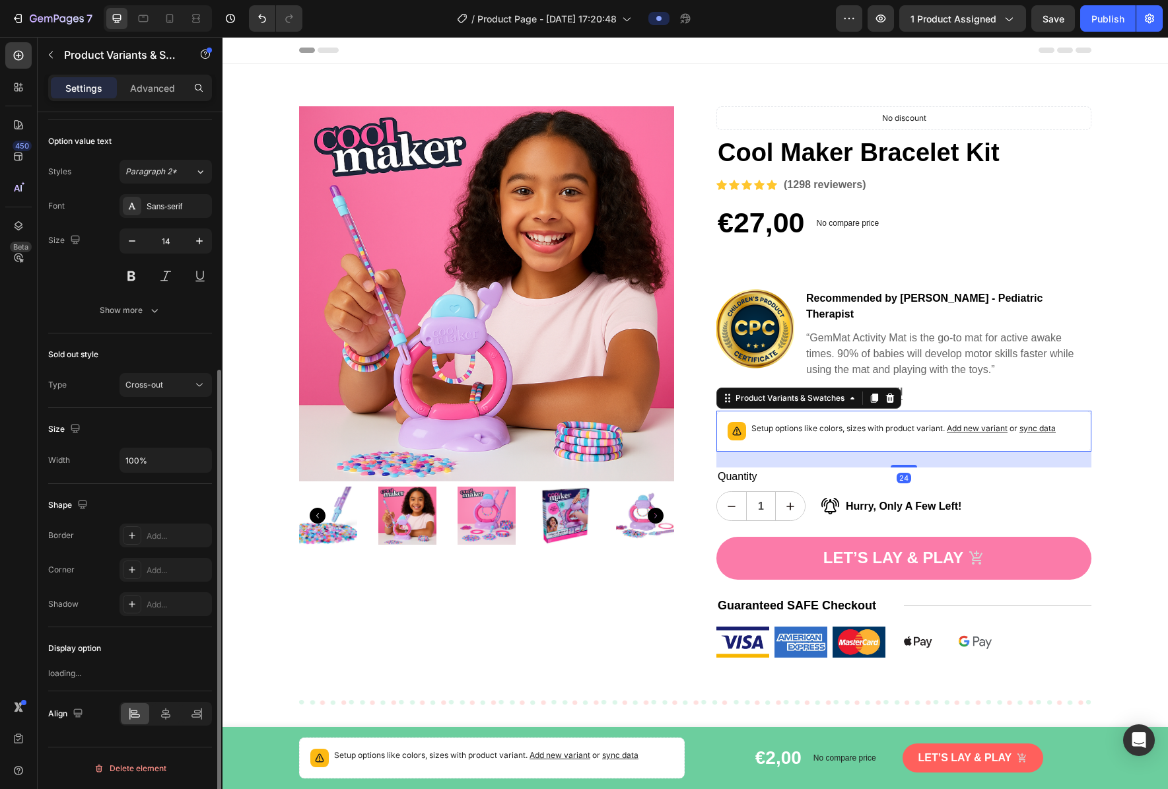
scroll to position [0, 0]
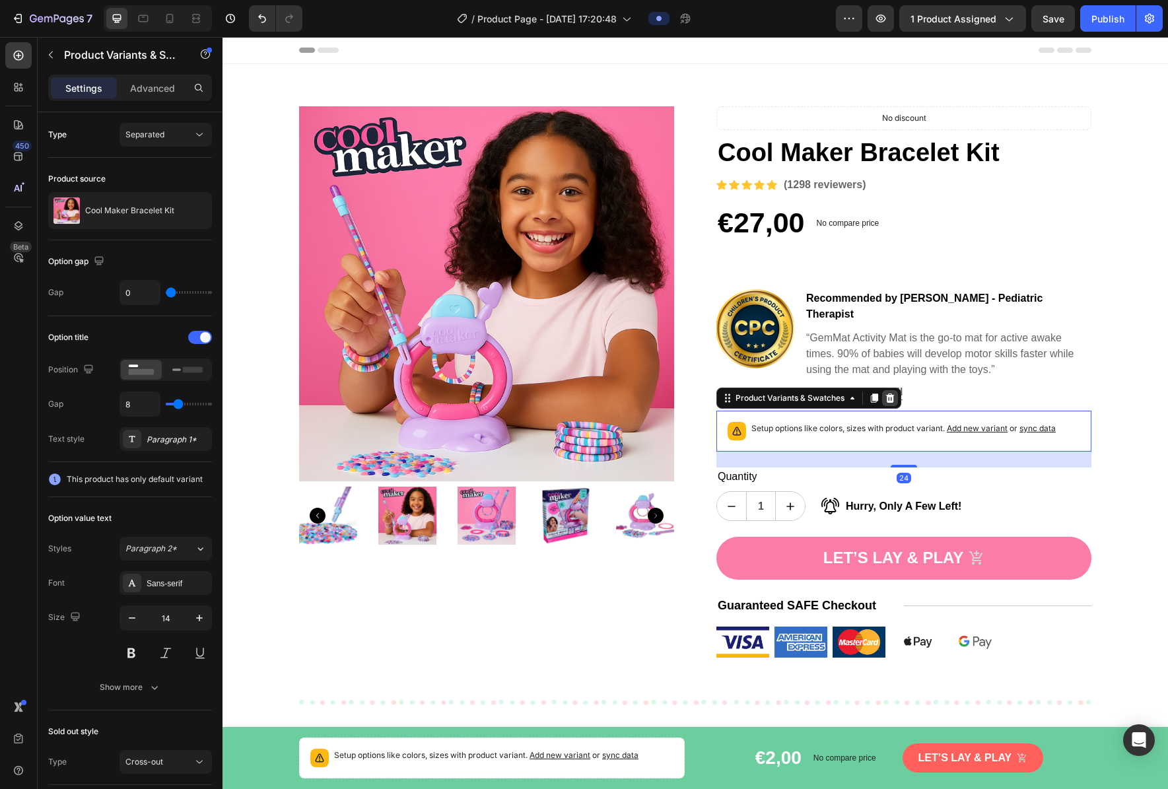
click at [791, 393] on icon at bounding box center [890, 397] width 9 height 9
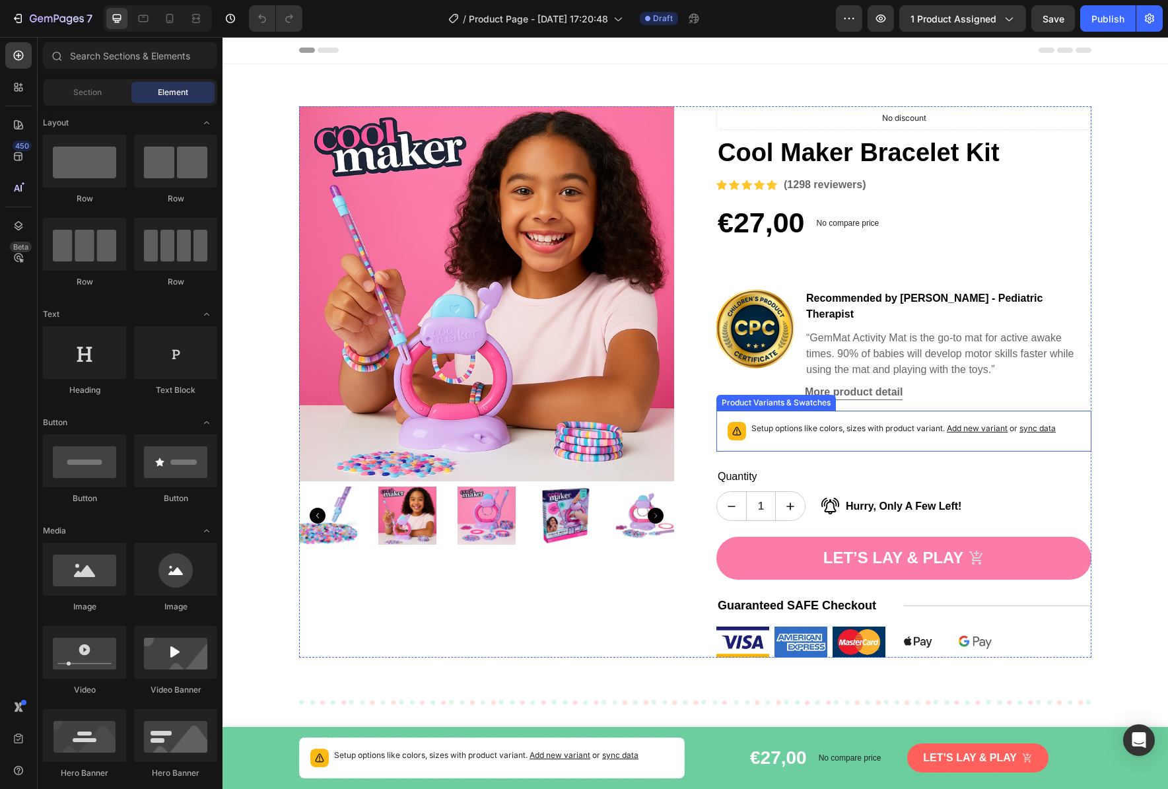
click at [969, 430] on div "Setup options like colors, sizes with product variant. Add new variant or sync …" at bounding box center [903, 431] width 375 height 41
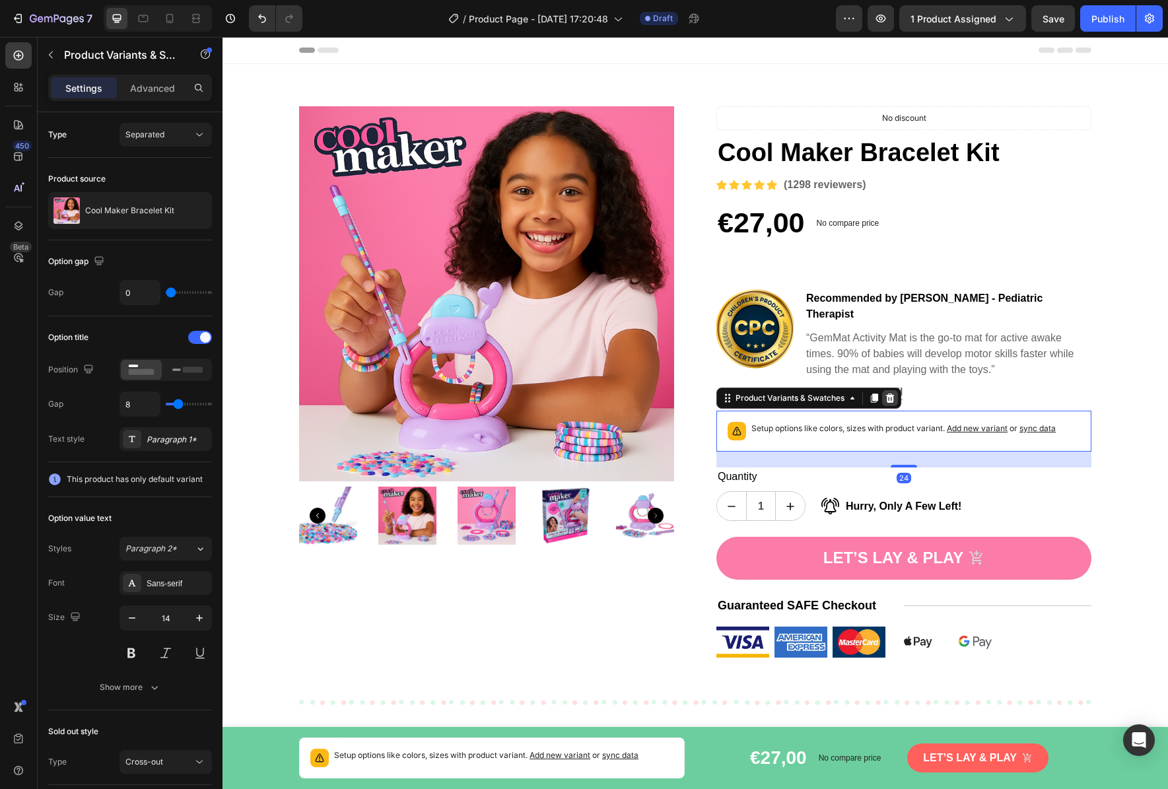
click at [887, 393] on icon at bounding box center [890, 397] width 9 height 9
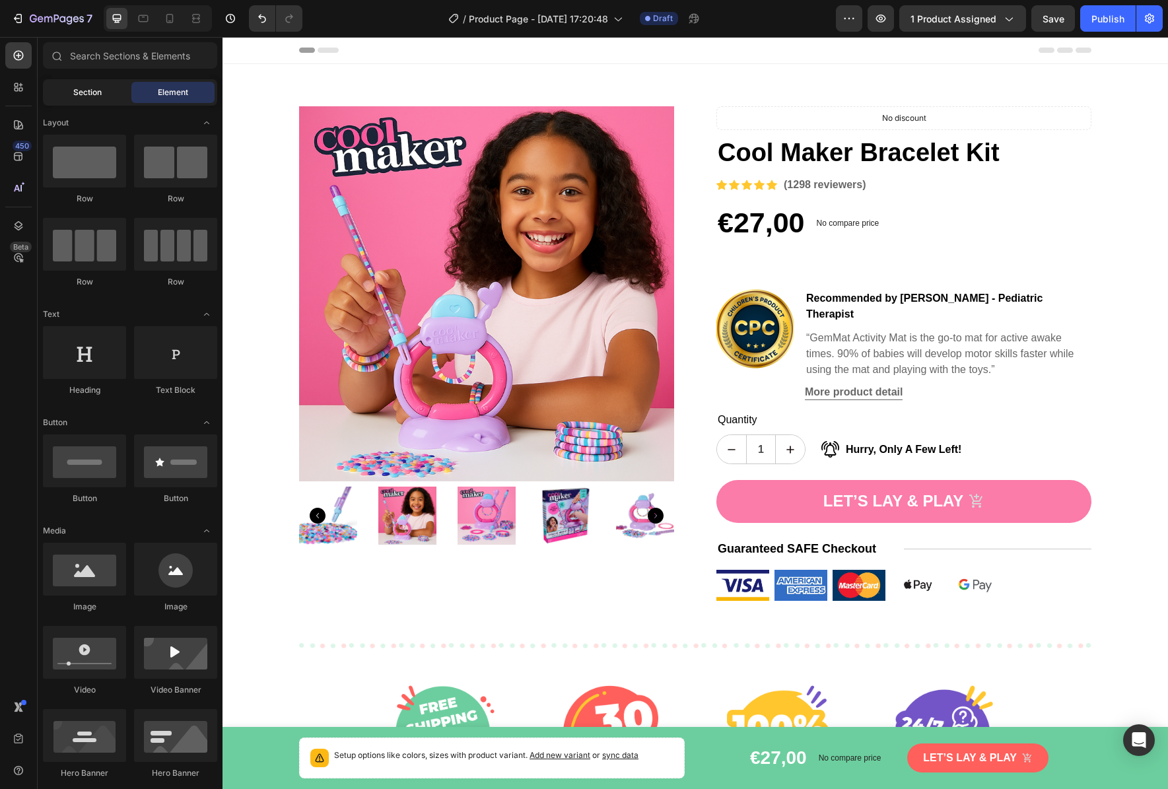
click at [81, 97] on span "Section" at bounding box center [87, 92] width 28 height 12
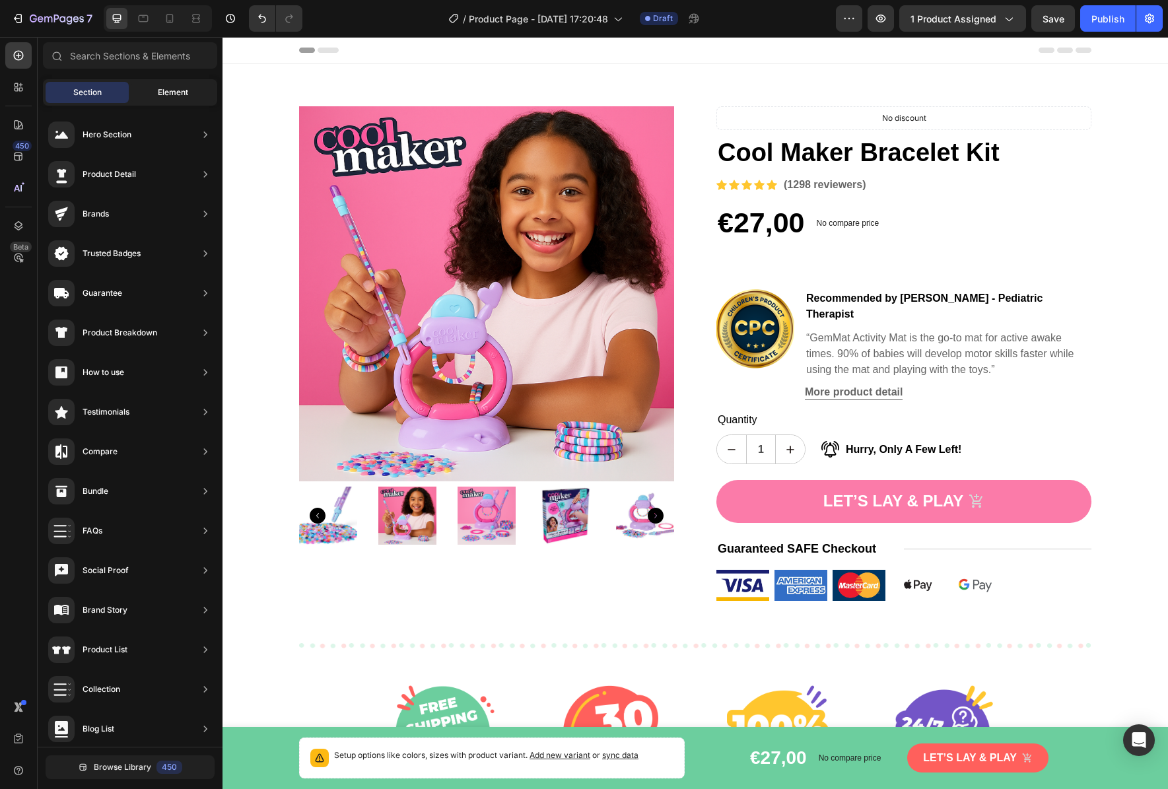
click at [178, 84] on div "Element" at bounding box center [172, 92] width 83 height 21
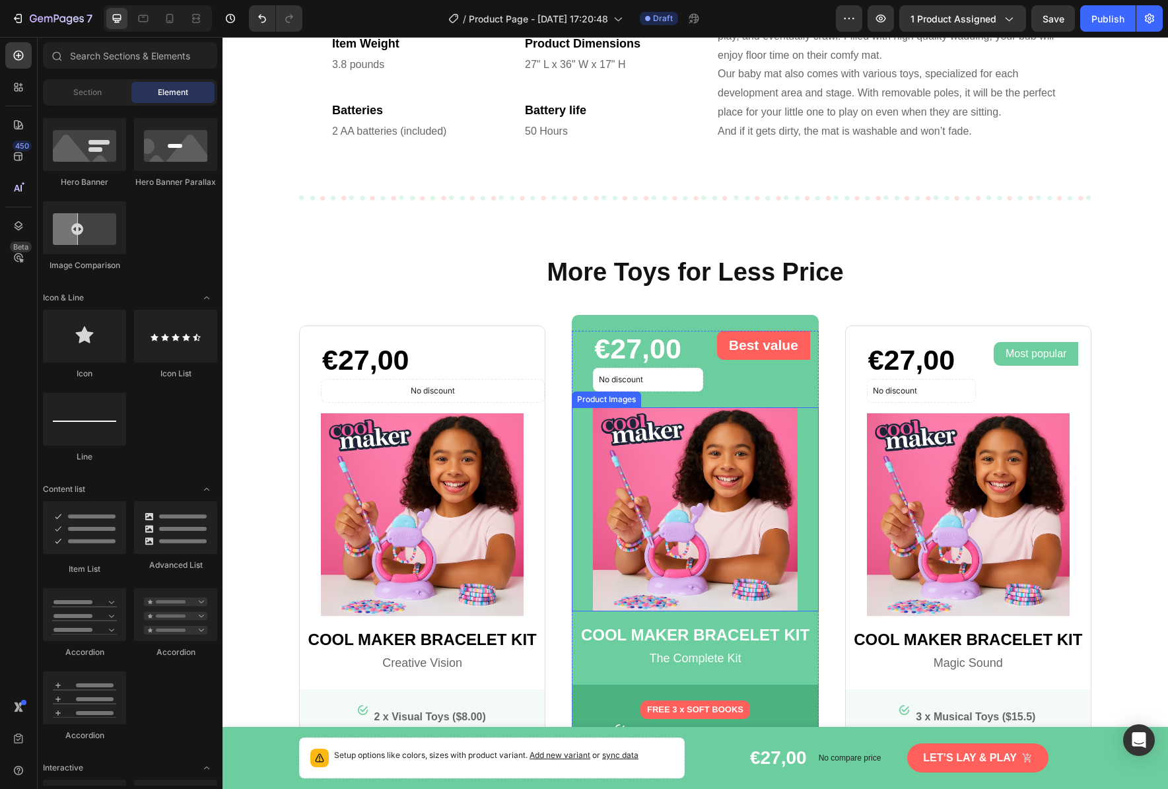
scroll to position [1975, 0]
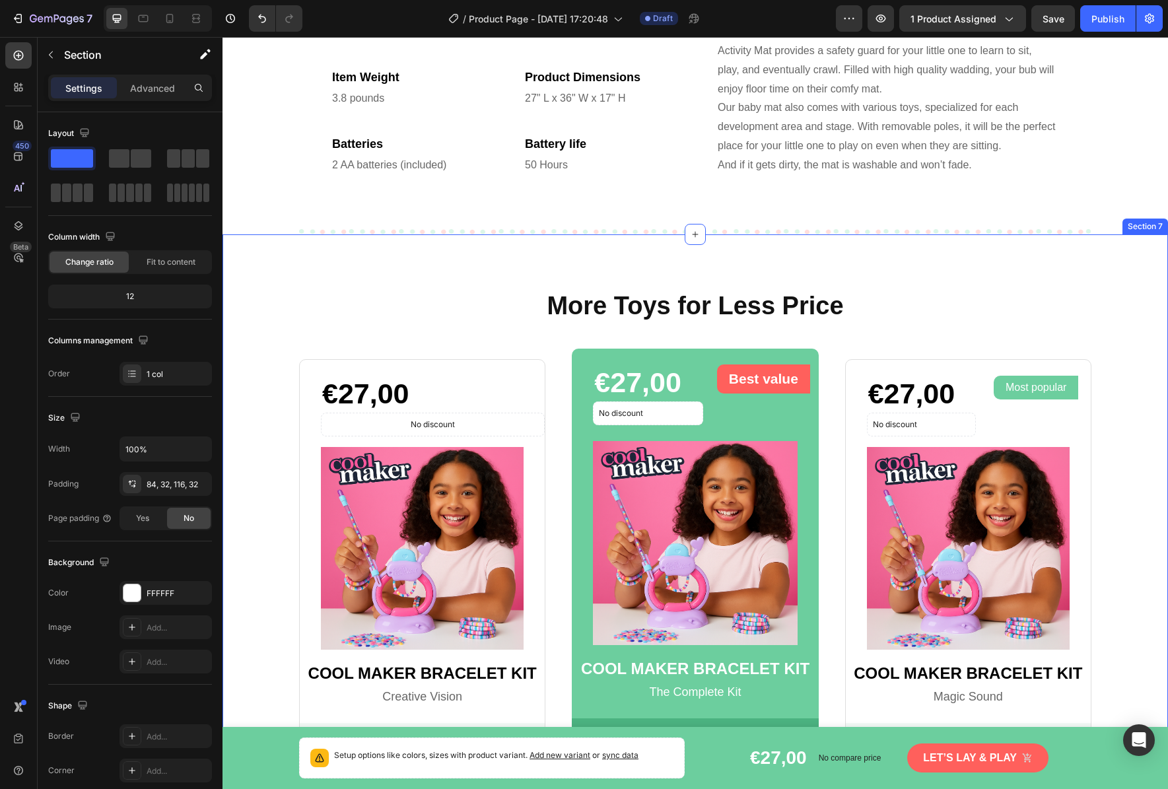
click at [1094, 339] on div "More Toys for Less Price Heading Row €27,00 Product Price Product Price No disc…" at bounding box center [695, 570] width 903 height 561
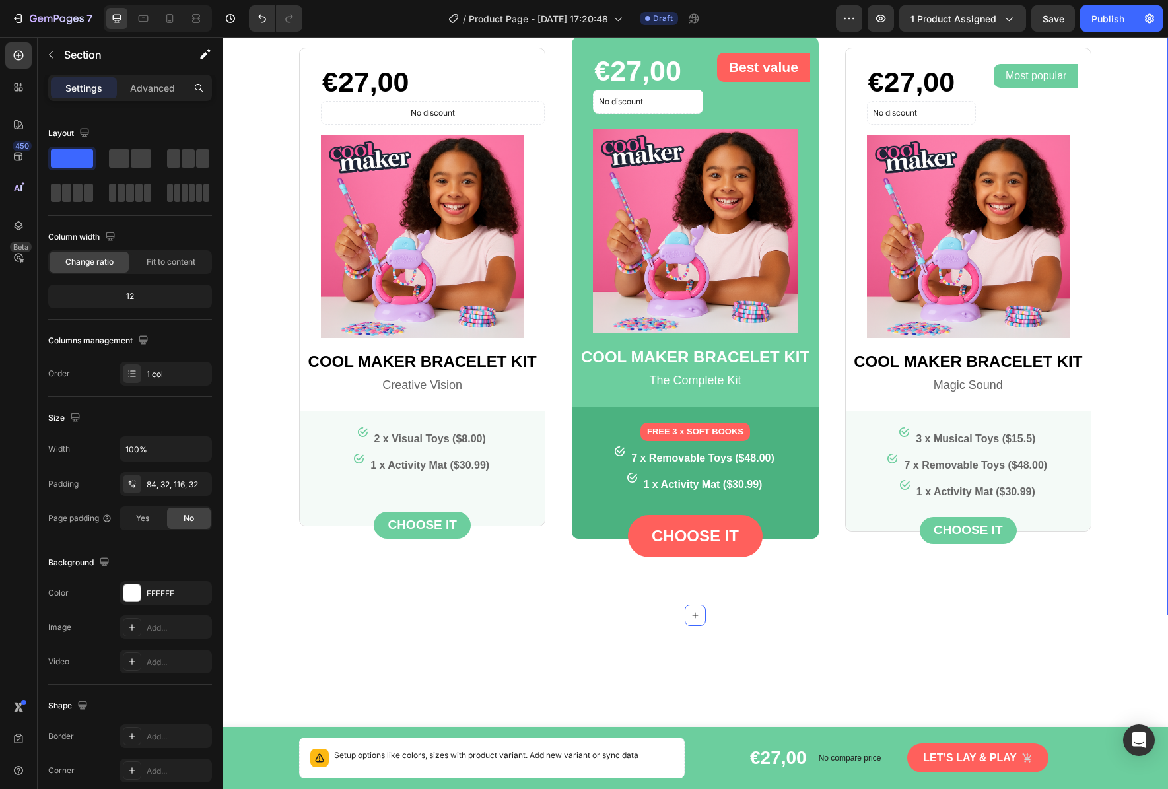
scroll to position [1980, 0]
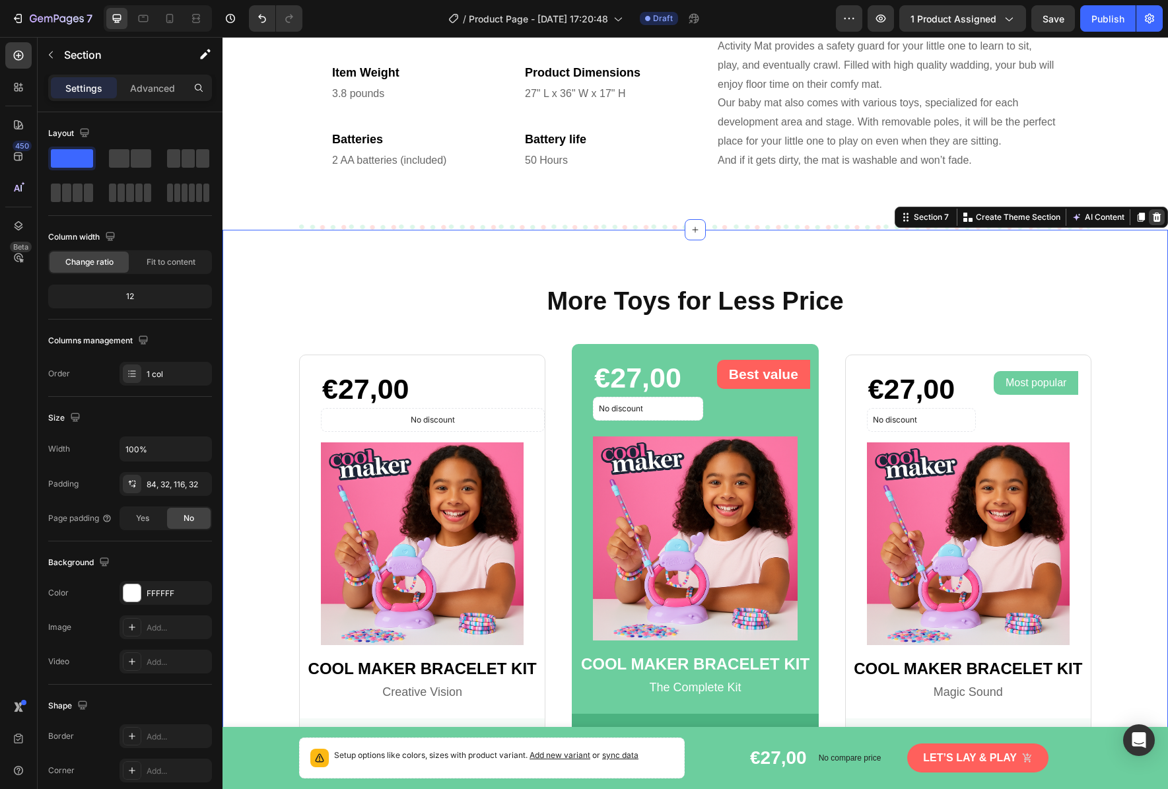
click at [1152, 218] on icon at bounding box center [1156, 216] width 9 height 9
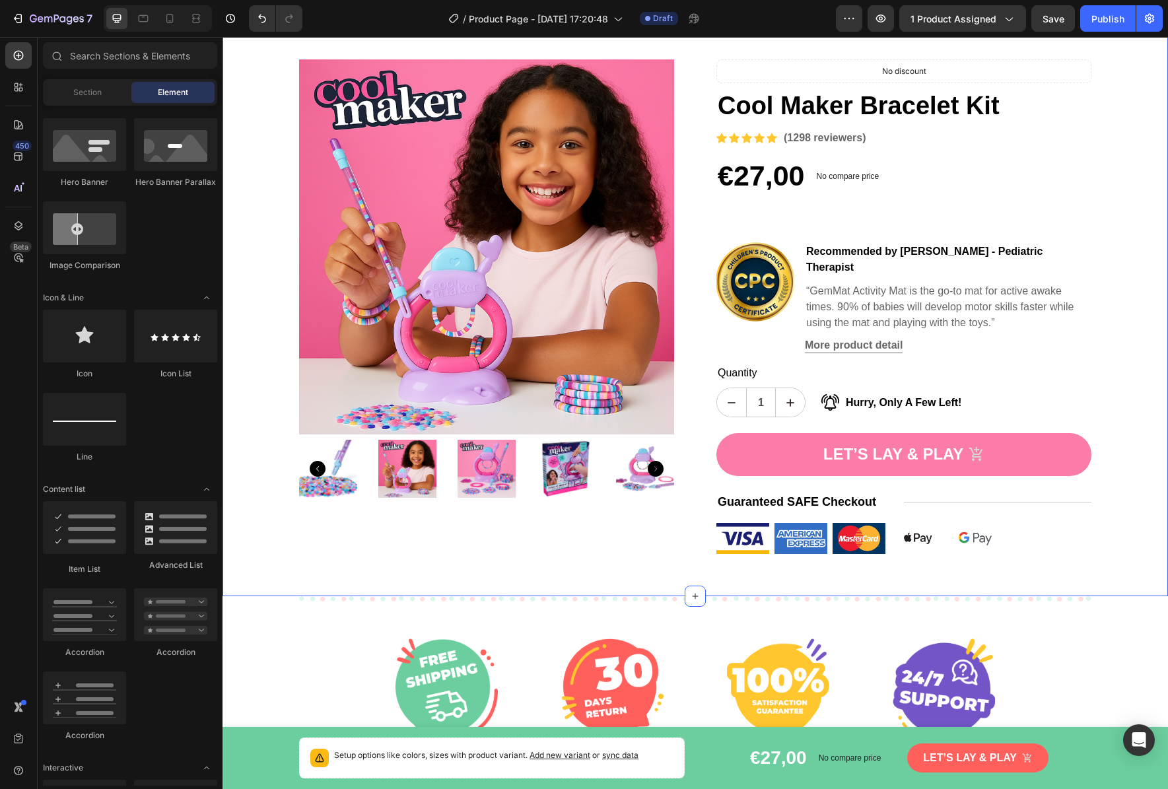
scroll to position [0, 0]
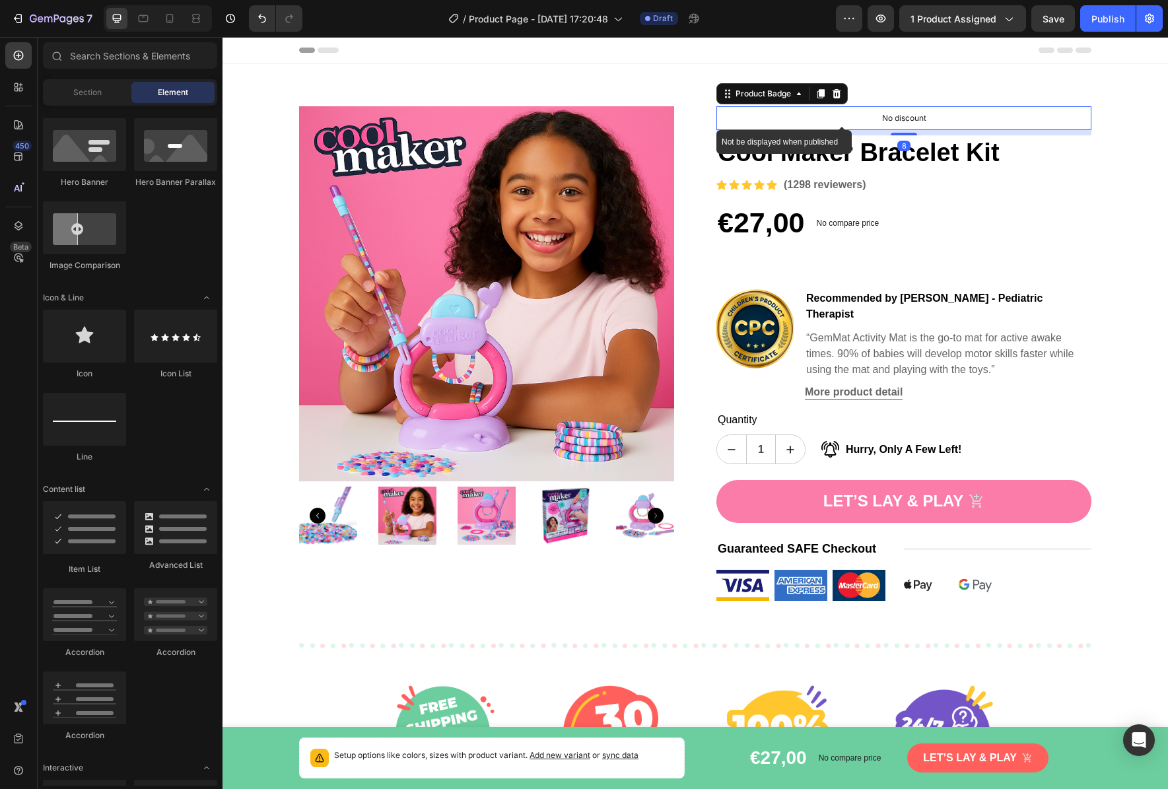
click at [967, 121] on div "No discount" at bounding box center [904, 118] width 374 height 22
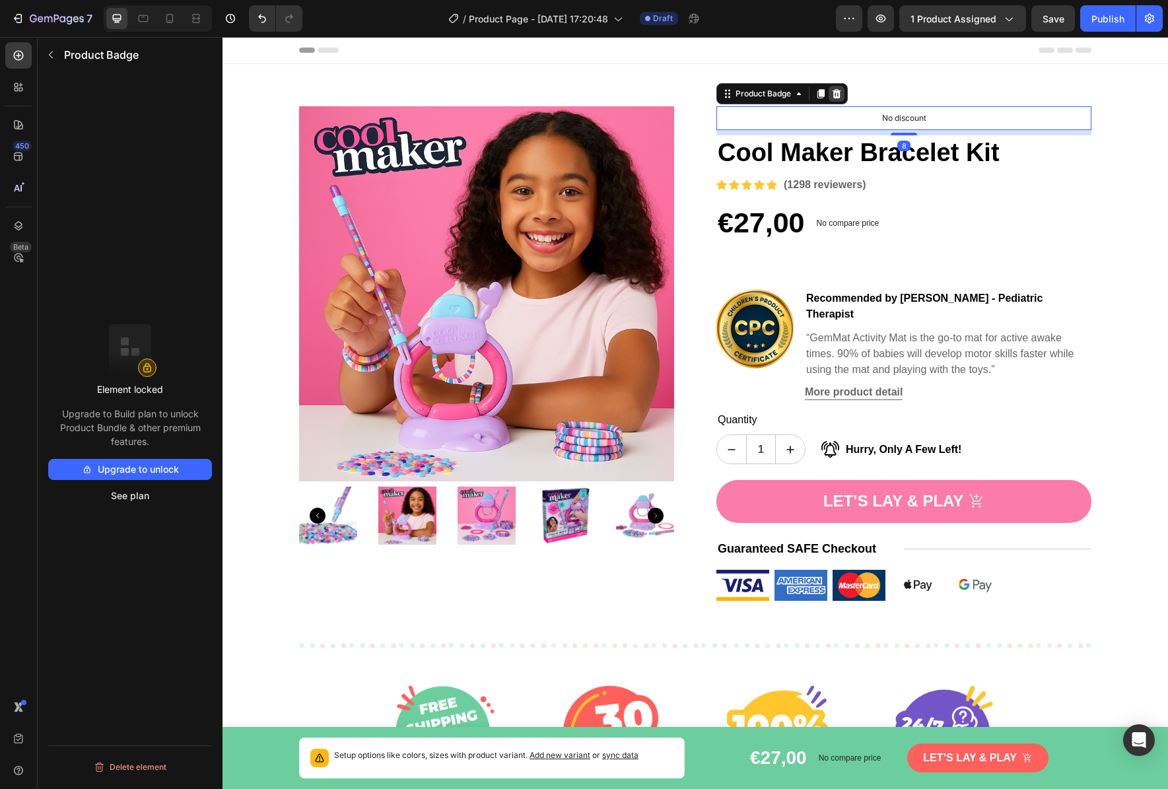
click at [832, 96] on icon at bounding box center [836, 93] width 9 height 9
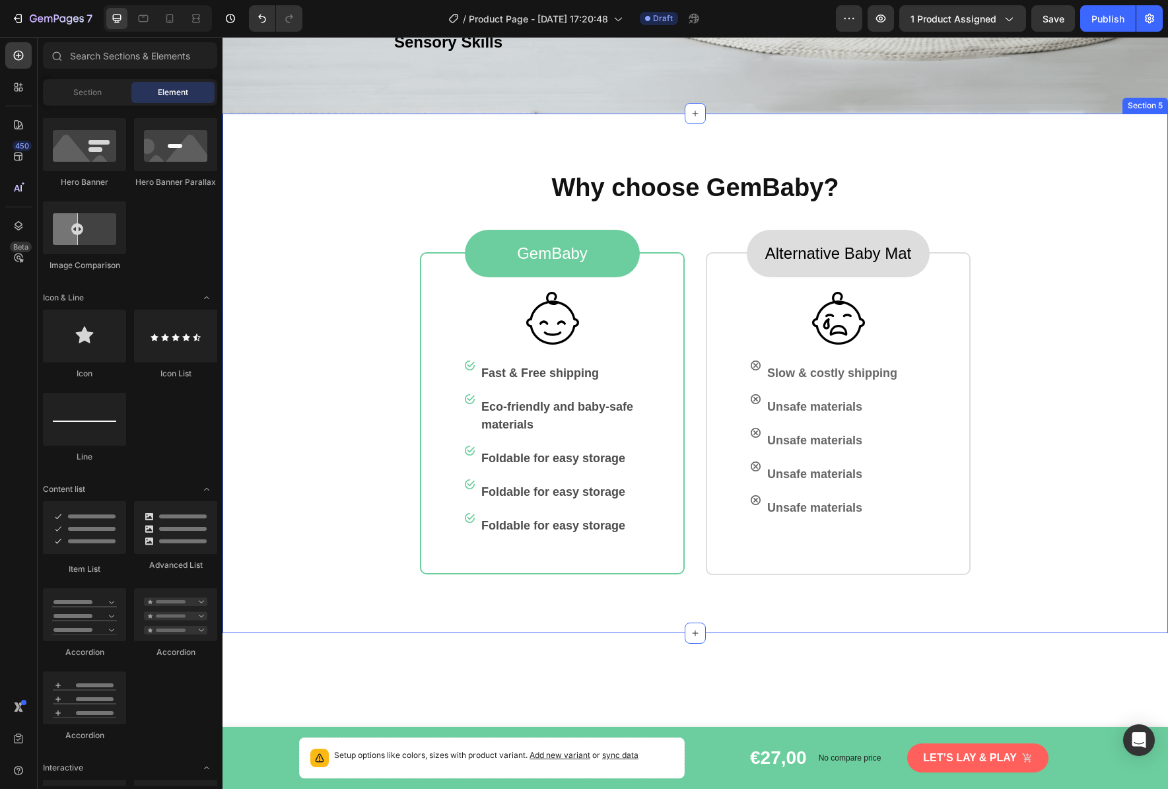
scroll to position [1109, 0]
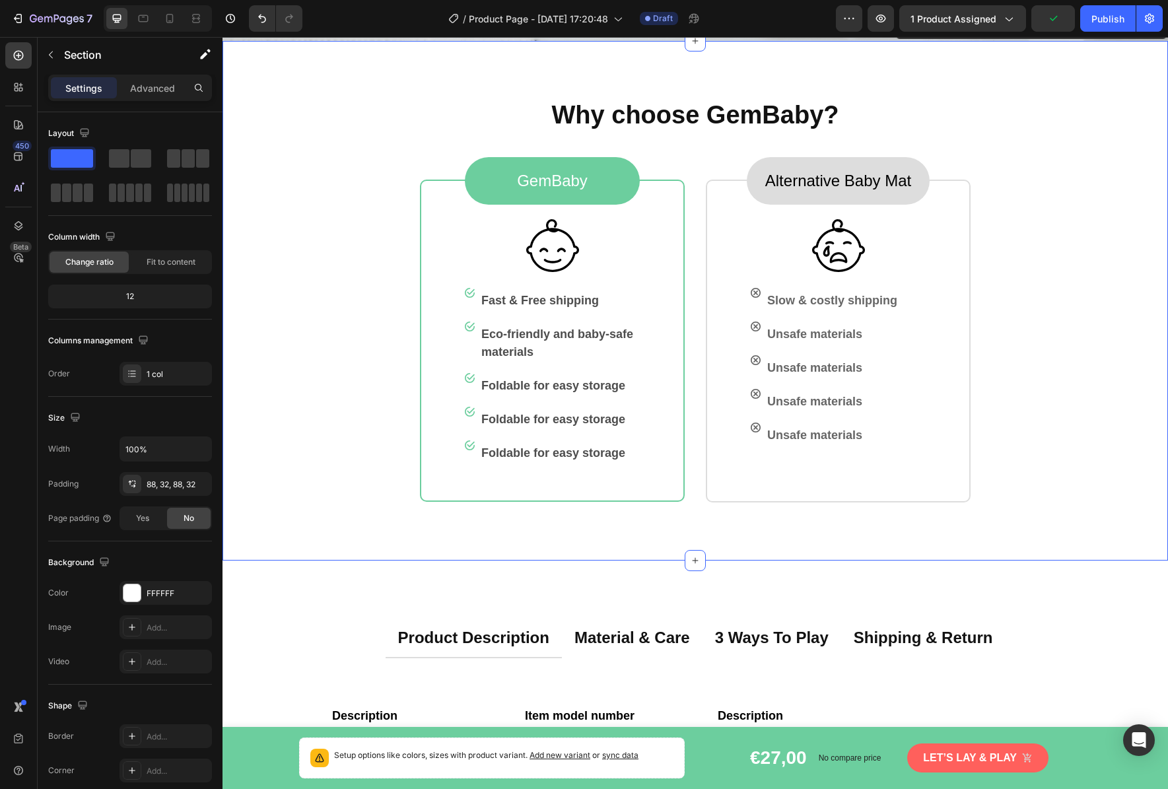
click at [1080, 276] on div "Why choose GemBaby? Heading GemBaby Text block Row Image Image Fast & Free ship…" at bounding box center [695, 300] width 903 height 403
click at [1151, 34] on icon at bounding box center [1156, 28] width 11 height 11
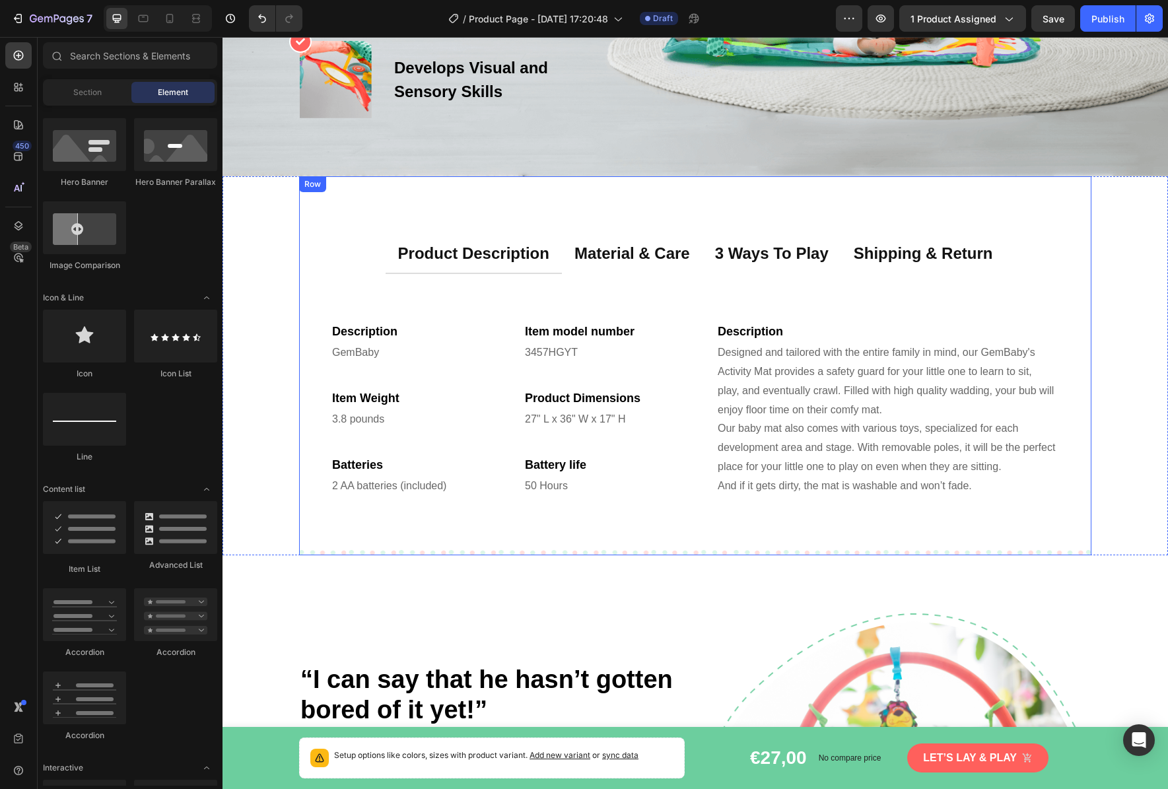
scroll to position [1000, 0]
click at [1063, 325] on div "product description material & care 3 ways to play shipping & return Descriptio…" at bounding box center [695, 366] width 792 height 378
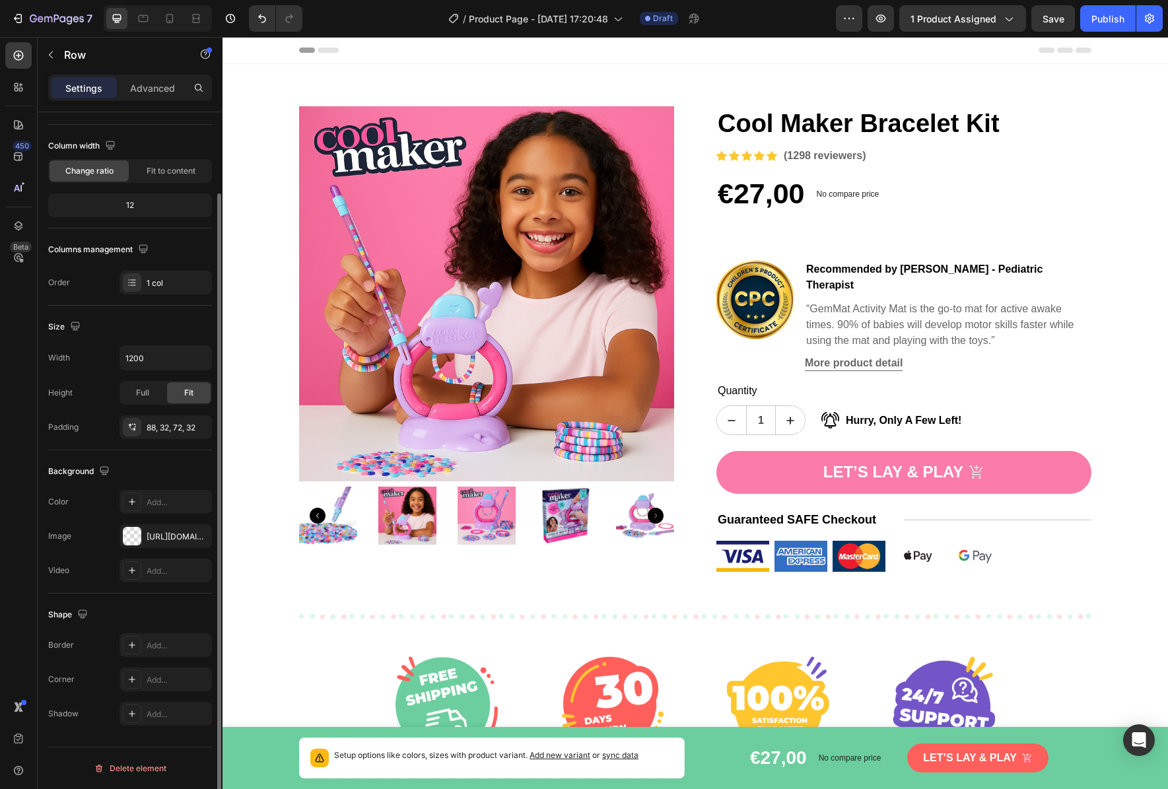
scroll to position [0, 0]
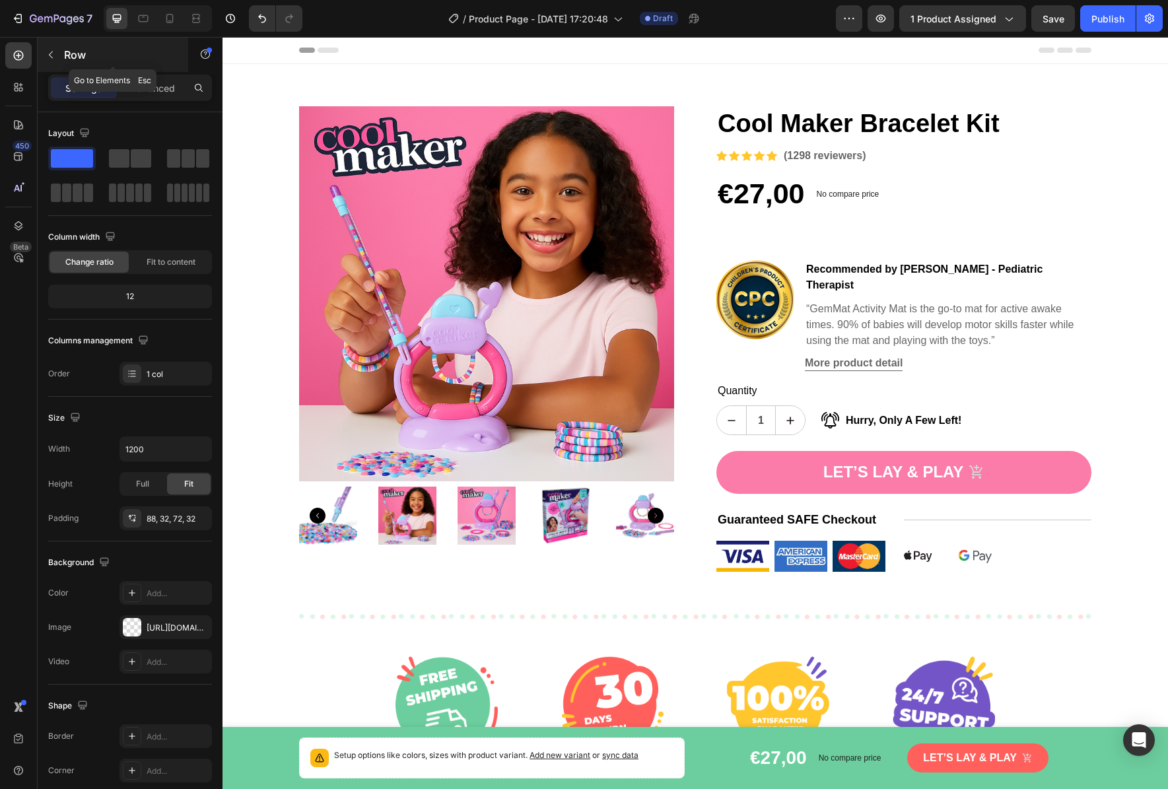
click at [51, 56] on icon "button" at bounding box center [51, 55] width 11 height 11
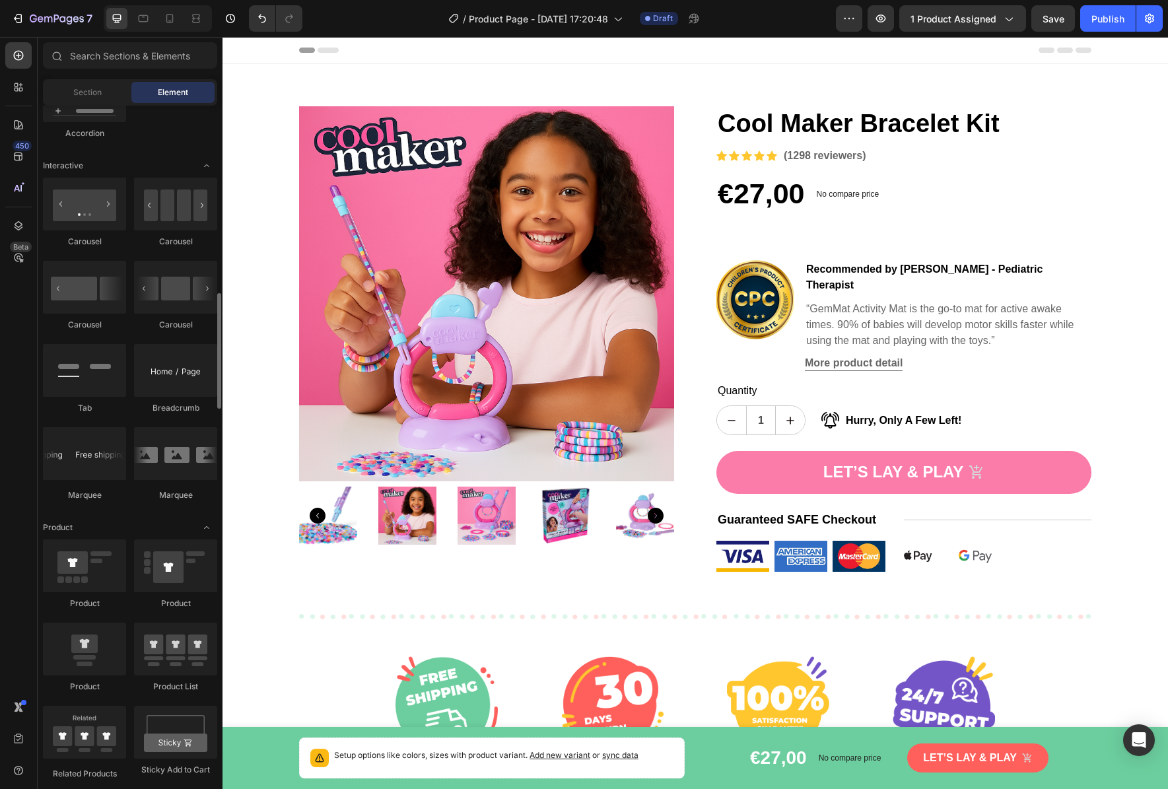
scroll to position [903, 0]
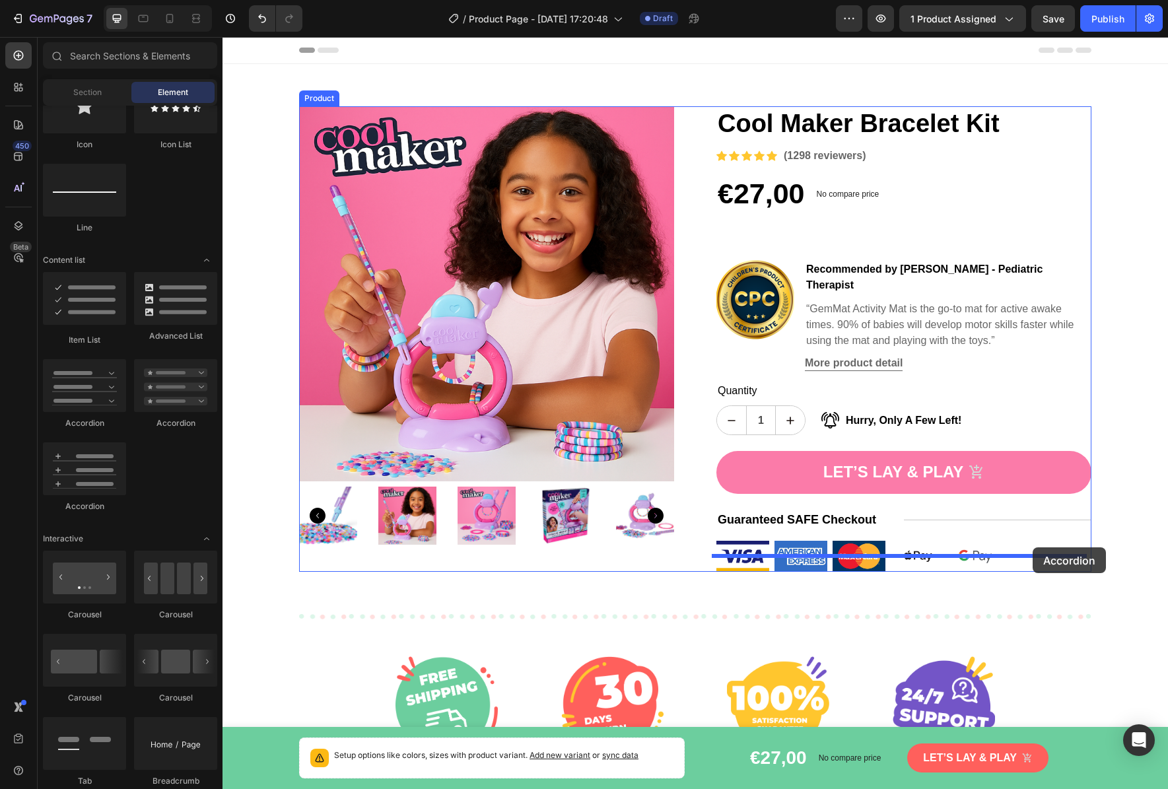
drag, startPoint x: 323, startPoint y: 429, endPoint x: 1032, endPoint y: 547, distance: 719.4
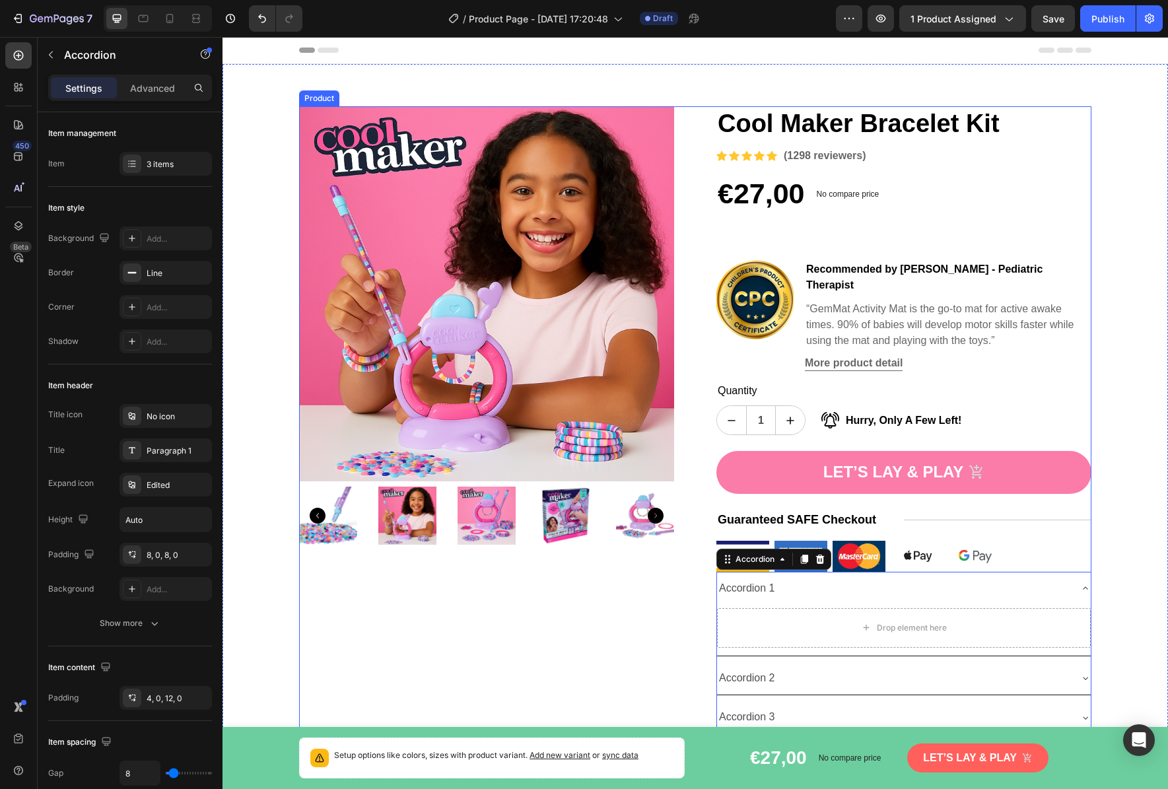
click at [618, 632] on div "Product Images" at bounding box center [486, 420] width 375 height 628
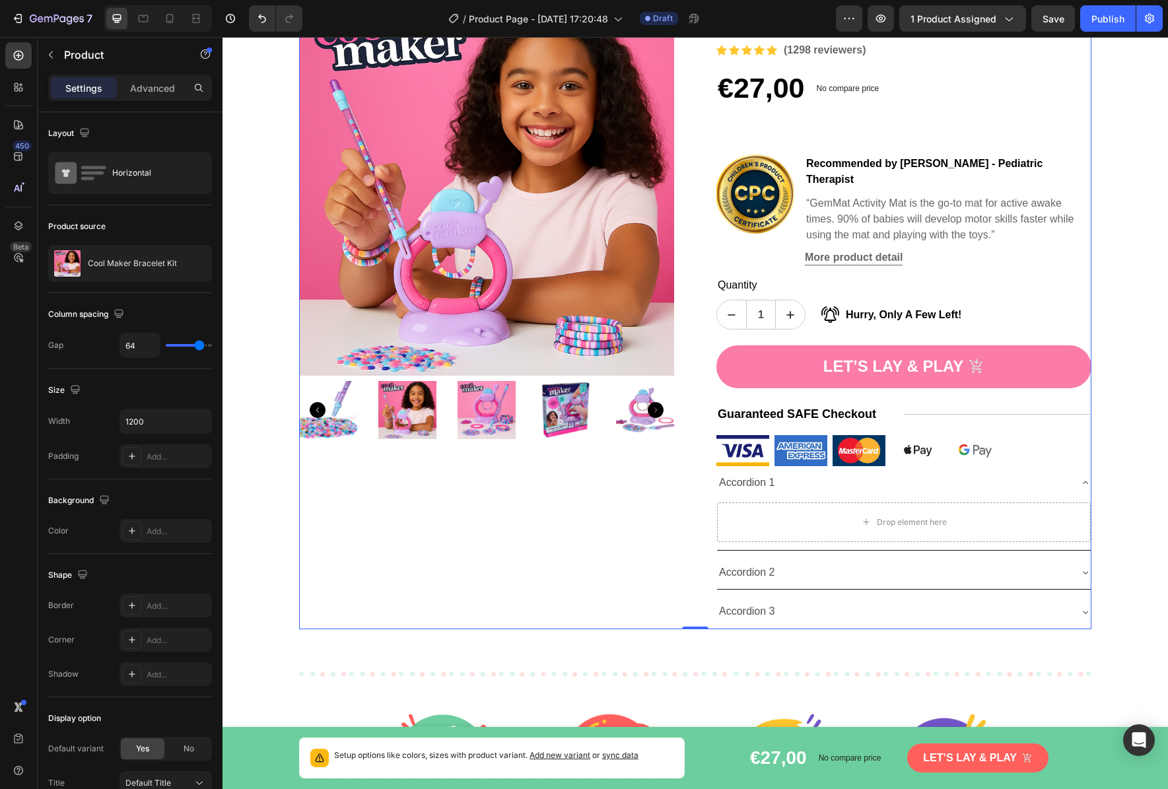
scroll to position [201, 0]
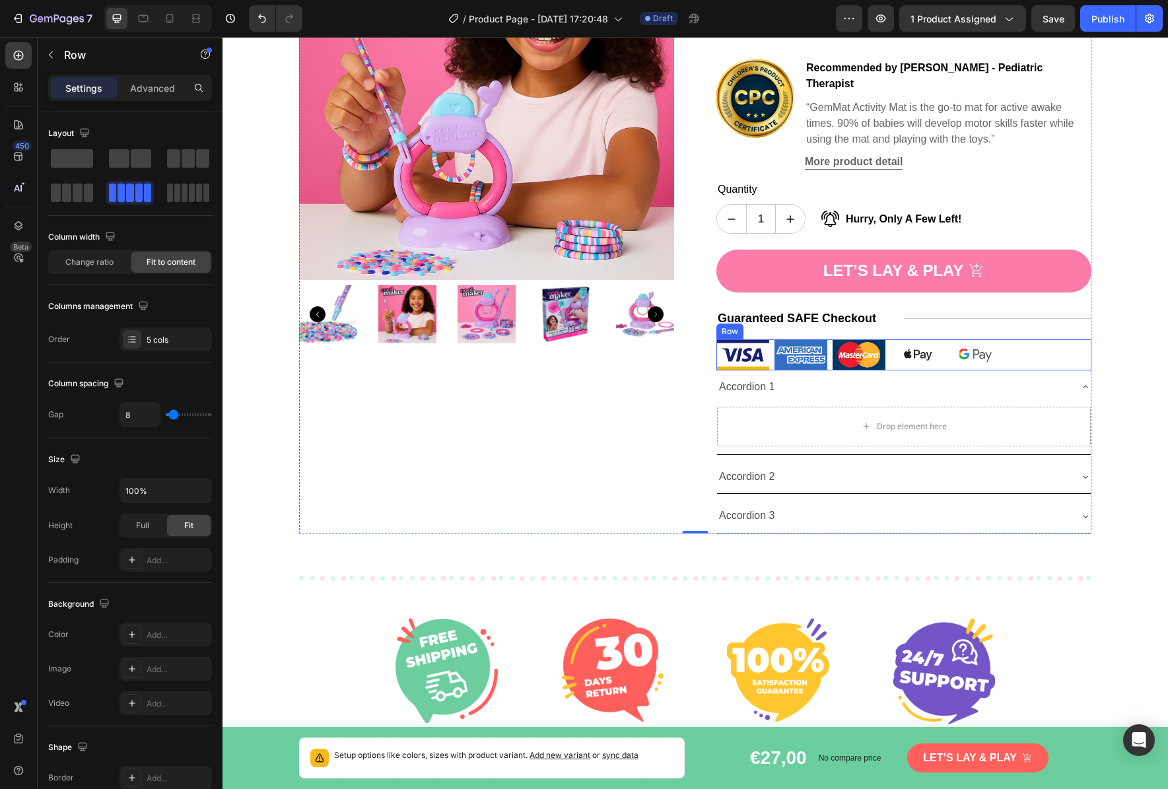
click at [1048, 345] on div "Image Image Image Image Image Row" at bounding box center [903, 354] width 375 height 31
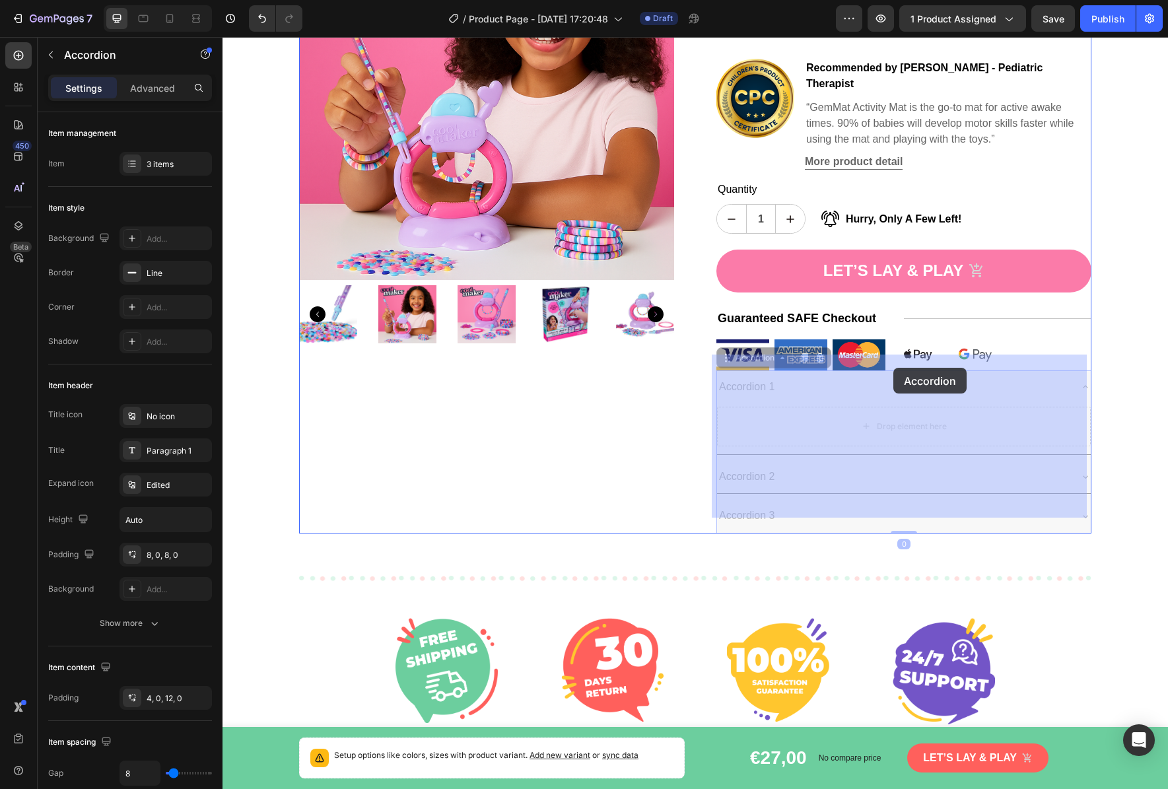
drag, startPoint x: 894, startPoint y: 359, endPoint x: 893, endPoint y: 366, distance: 6.6
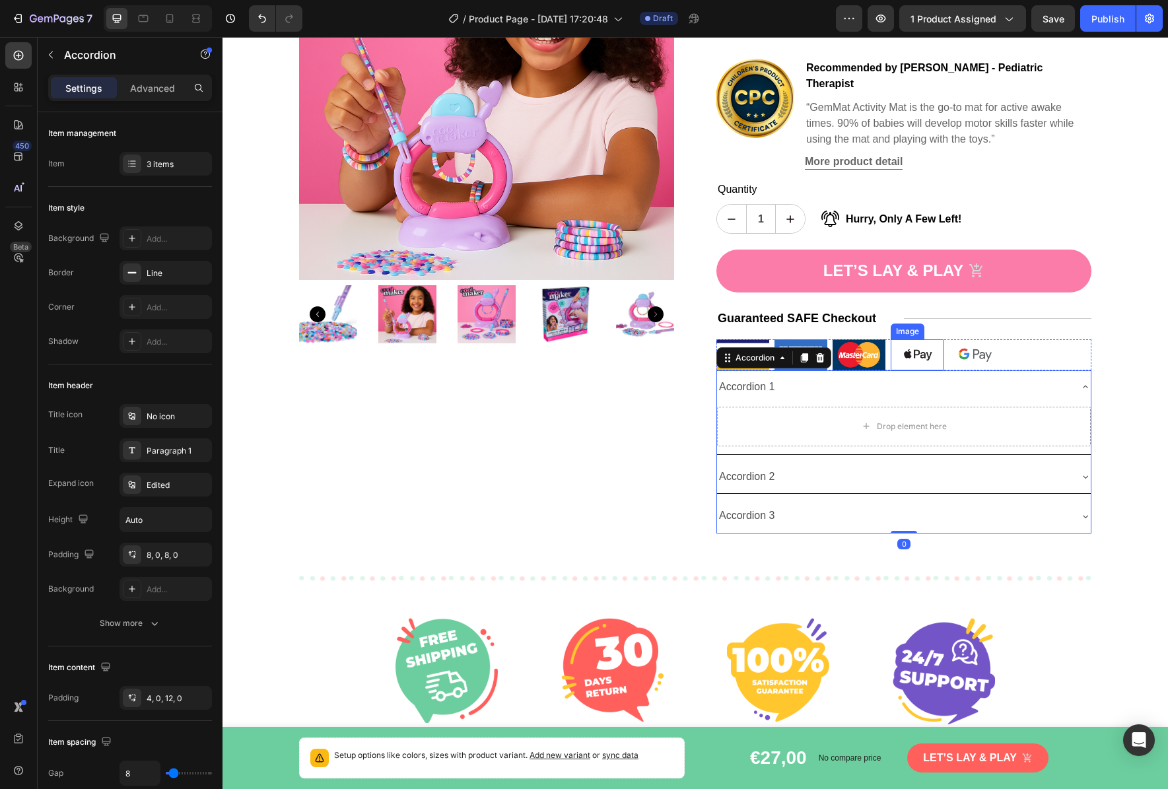
click at [902, 351] on img at bounding box center [916, 354] width 53 height 31
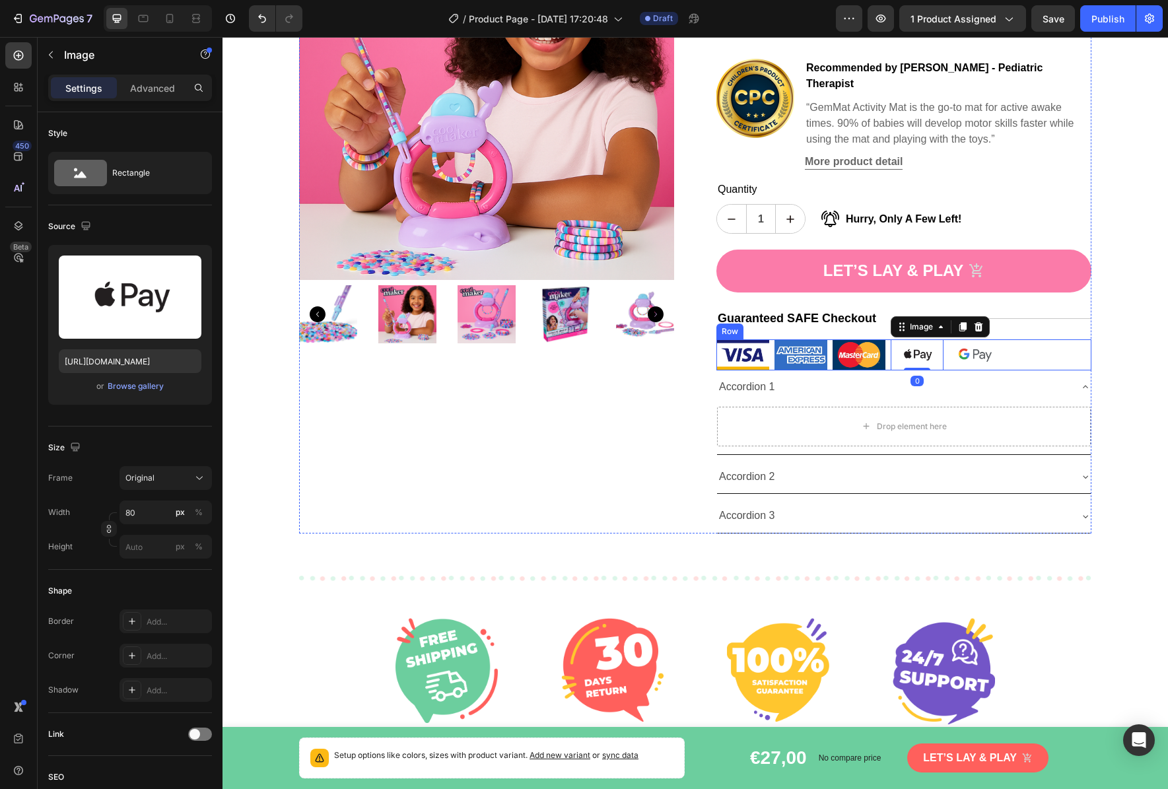
click at [1026, 343] on div "Image Image Image Image 0 Image Row" at bounding box center [903, 354] width 375 height 31
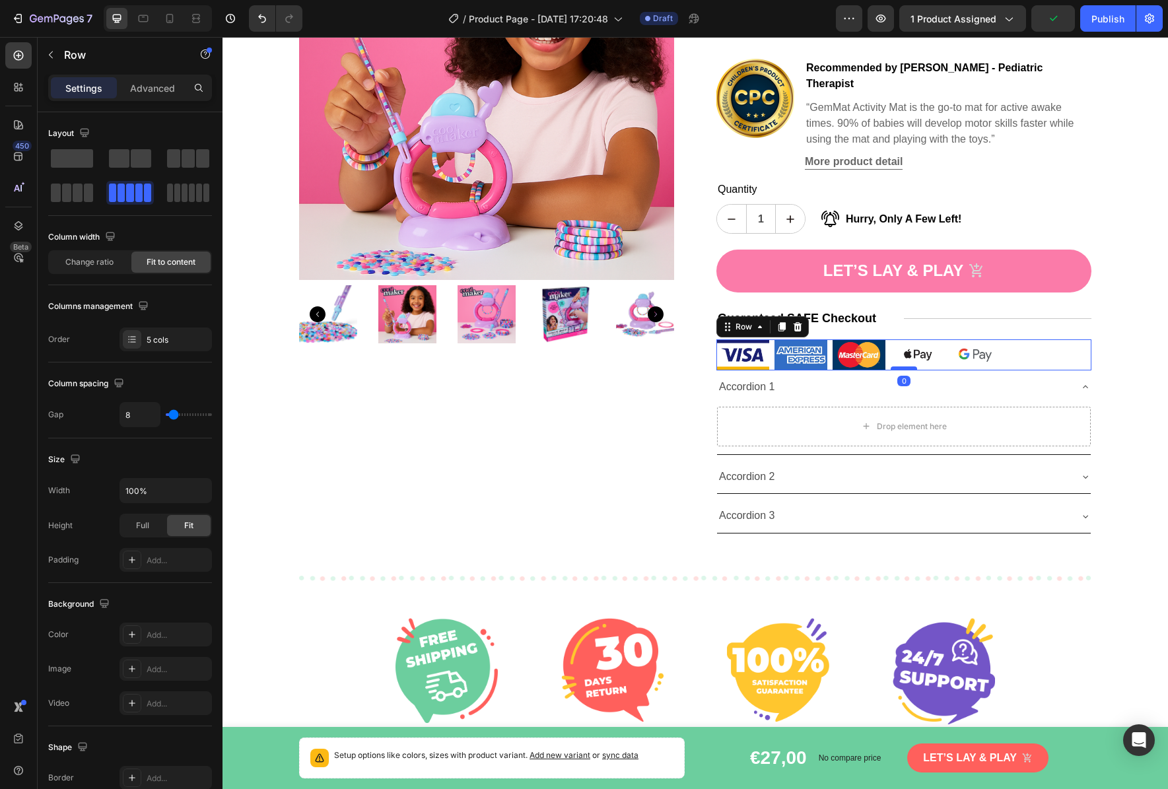
click at [895, 366] on div at bounding box center [903, 368] width 26 height 4
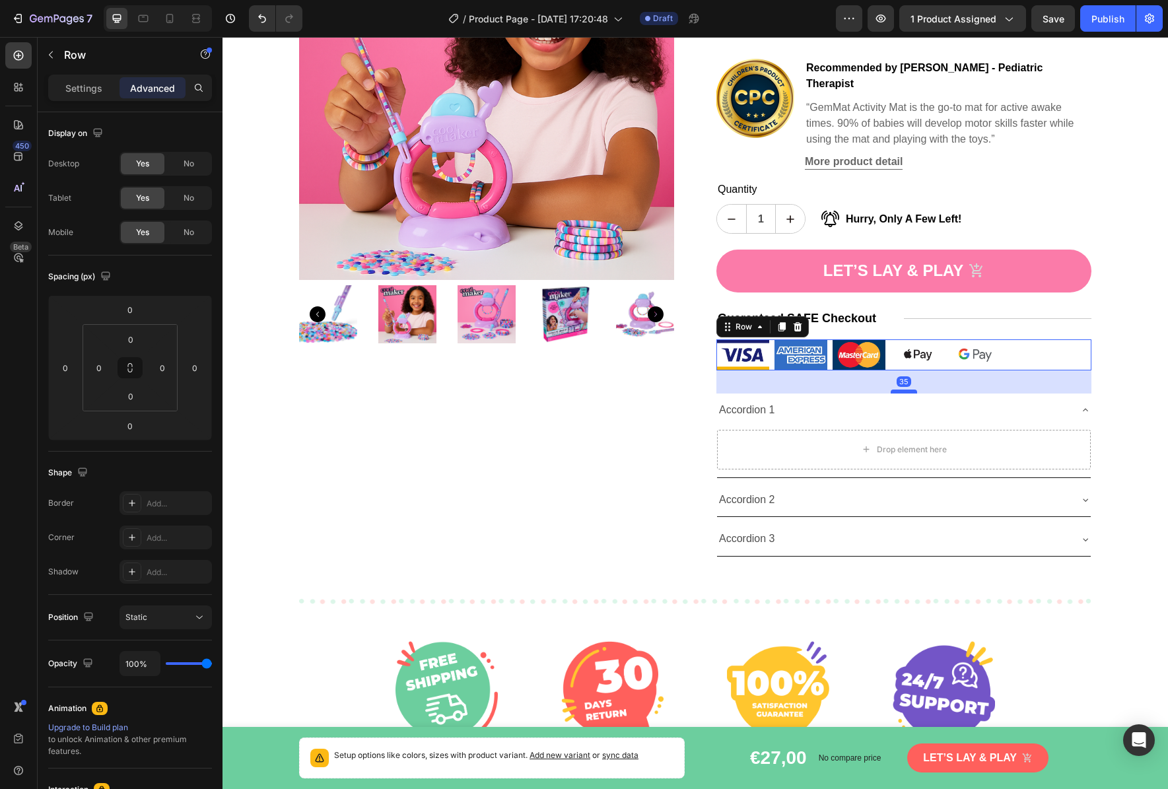
drag, startPoint x: 895, startPoint y: 351, endPoint x: 896, endPoint y: 374, distance: 23.1
click at [896, 389] on div at bounding box center [903, 391] width 26 height 4
type input "35"
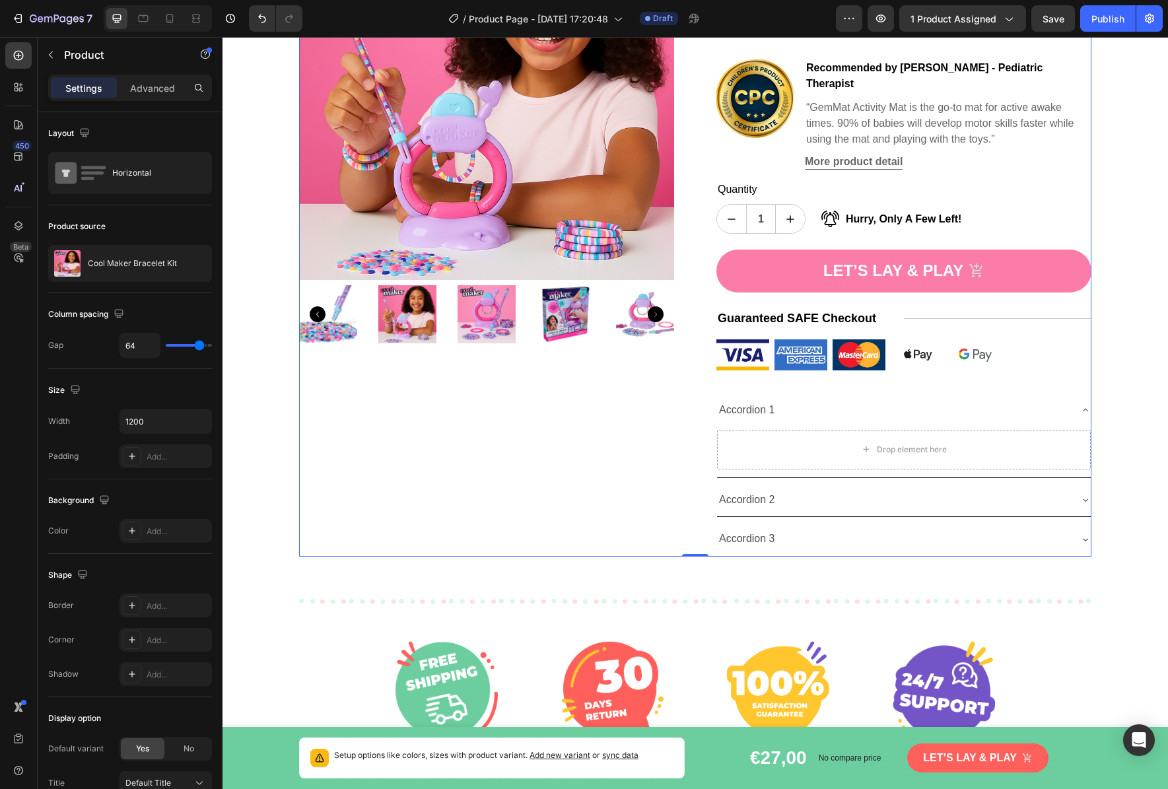
click at [660, 433] on div "Product Images" at bounding box center [486, 230] width 375 height 651
click at [558, 428] on div "Product Images" at bounding box center [486, 230] width 375 height 651
click at [753, 399] on div "Accordion 1" at bounding box center [747, 410] width 60 height 23
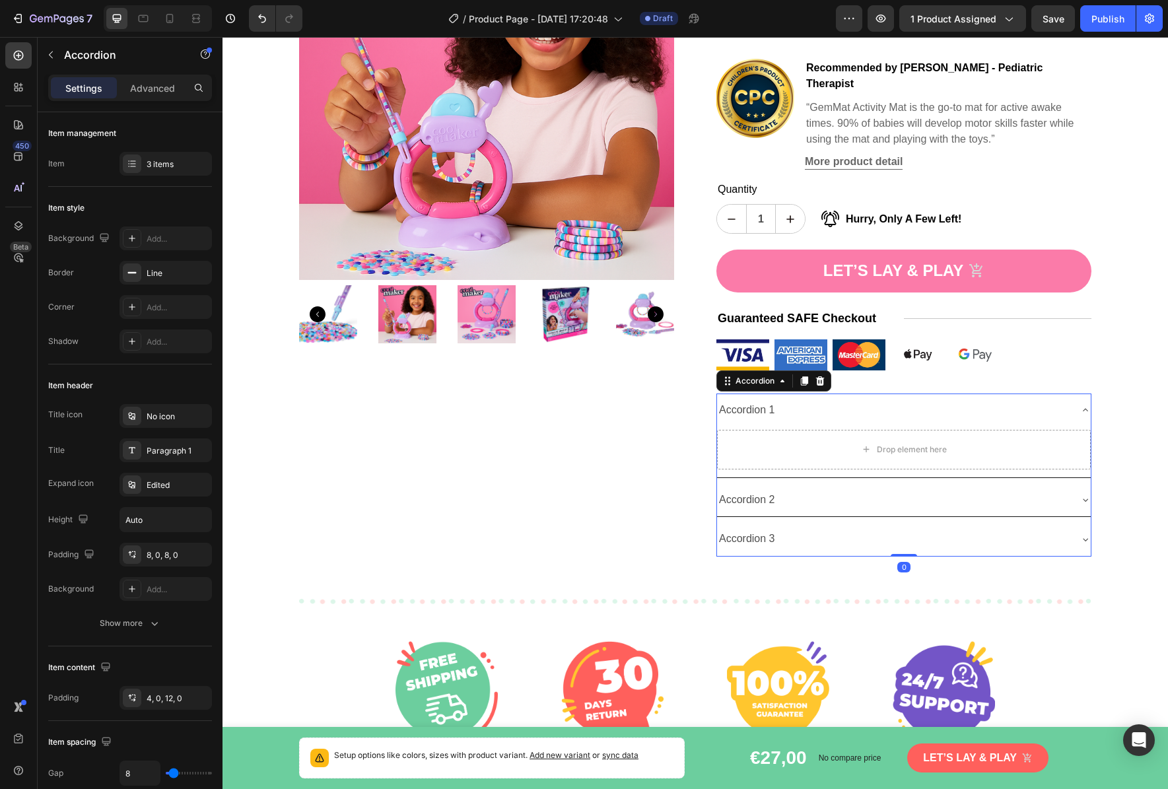
click at [753, 399] on div "Accordion 1" at bounding box center [747, 410] width 60 height 23
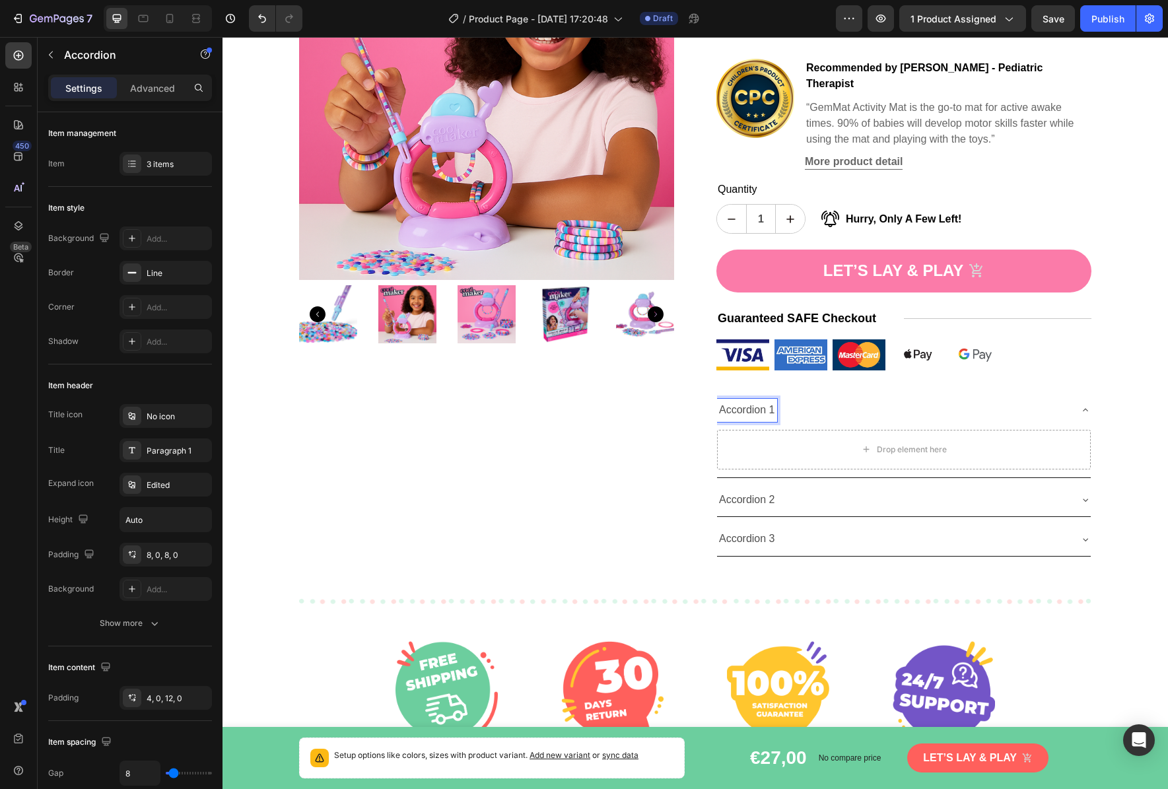
click at [753, 401] on p "Accordion 1" at bounding box center [747, 410] width 56 height 19
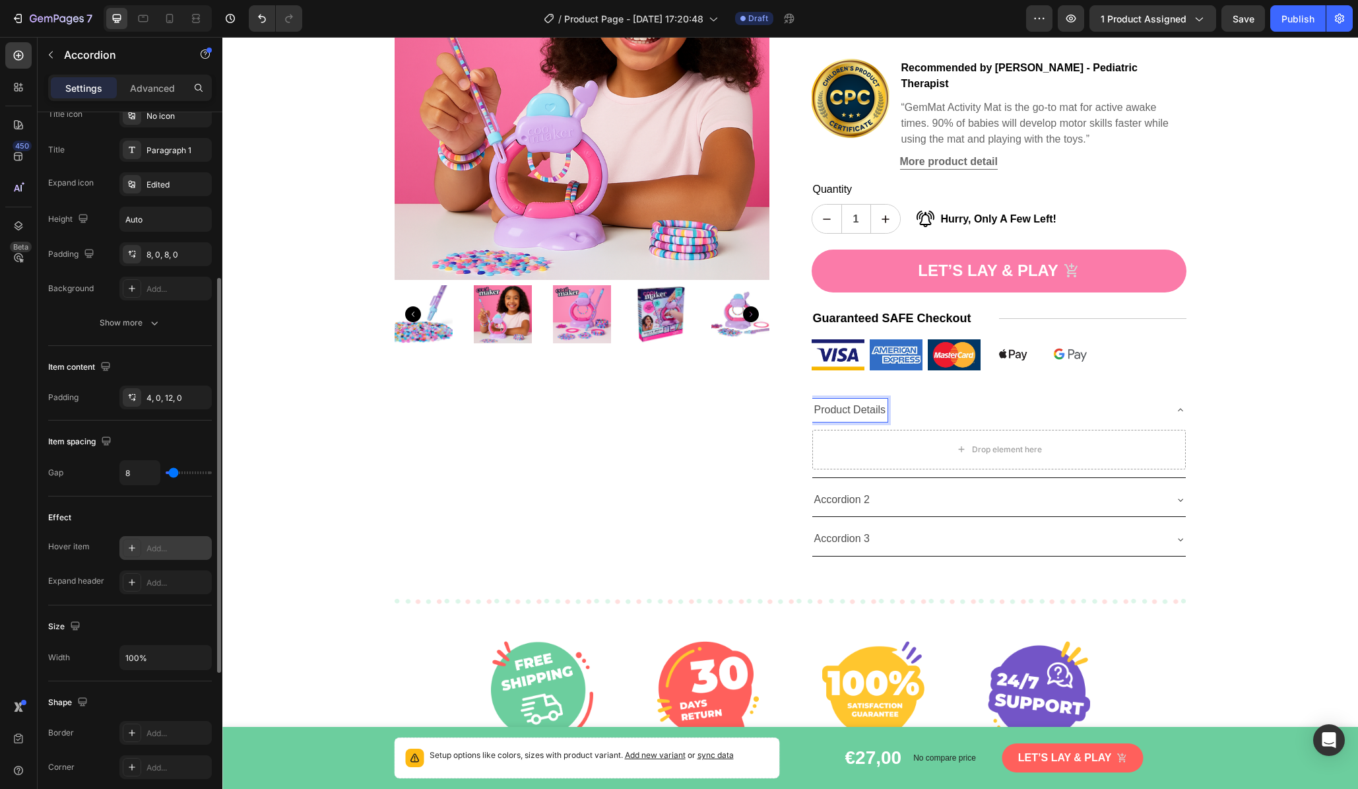
scroll to position [298, 0]
click at [139, 327] on div "Show more" at bounding box center [130, 325] width 61 height 13
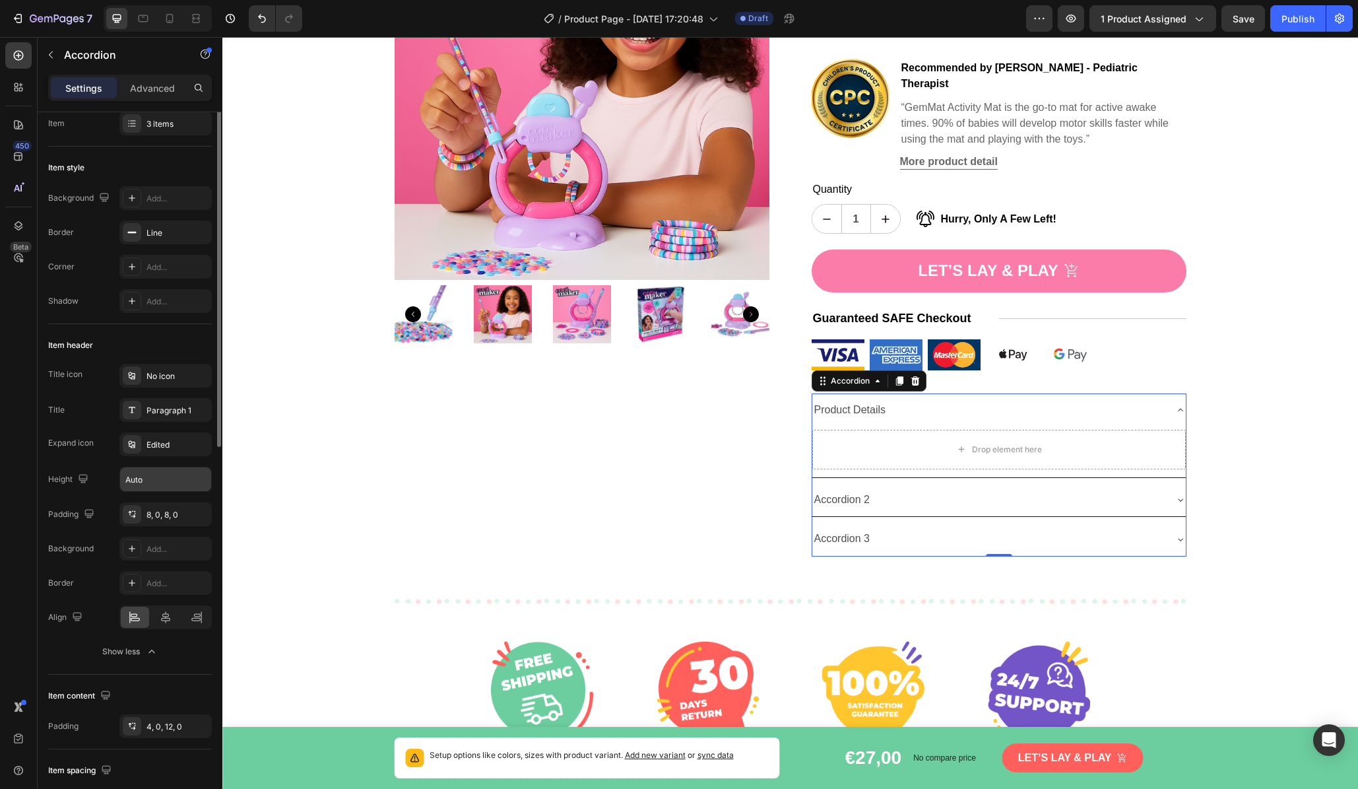
scroll to position [0, 0]
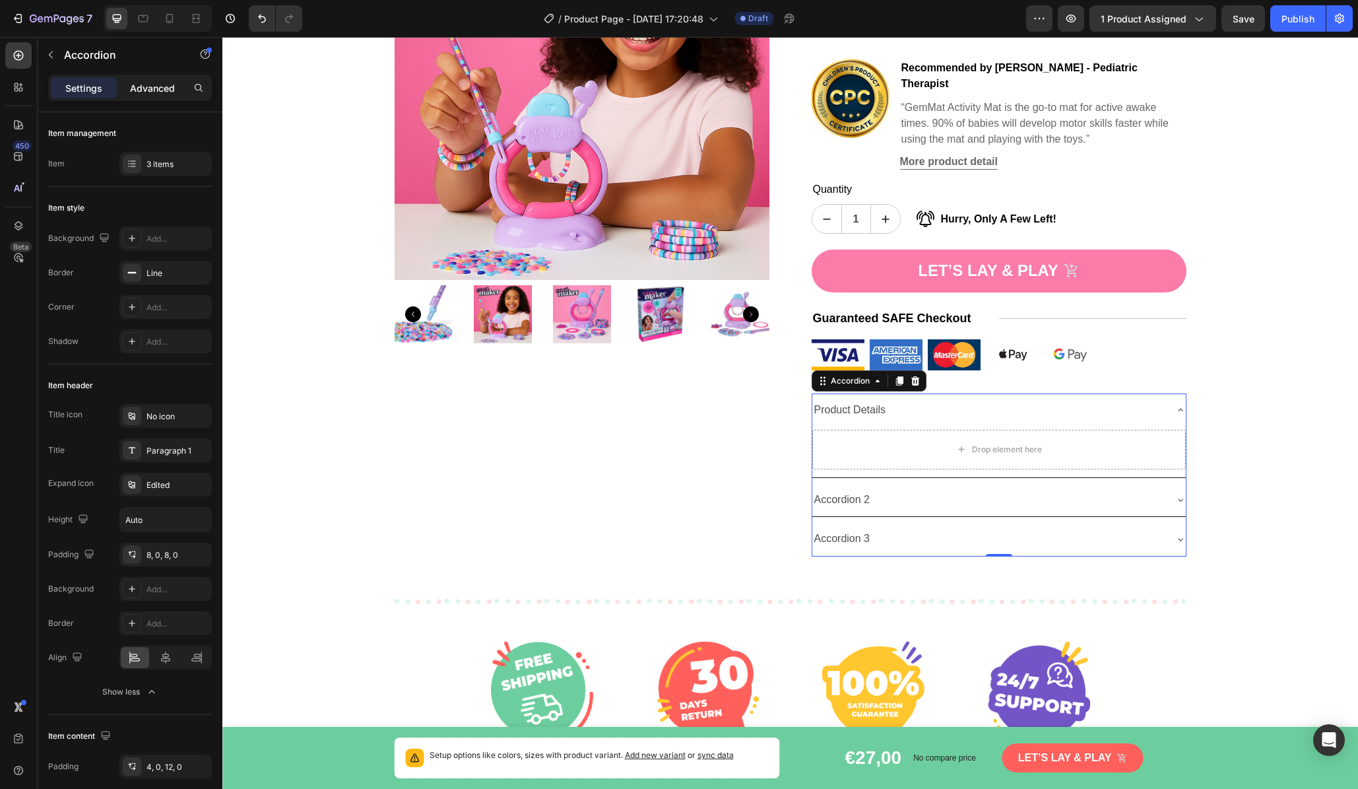
click at [157, 79] on div "Advanced" at bounding box center [152, 87] width 66 height 21
type input "100%"
type input "100"
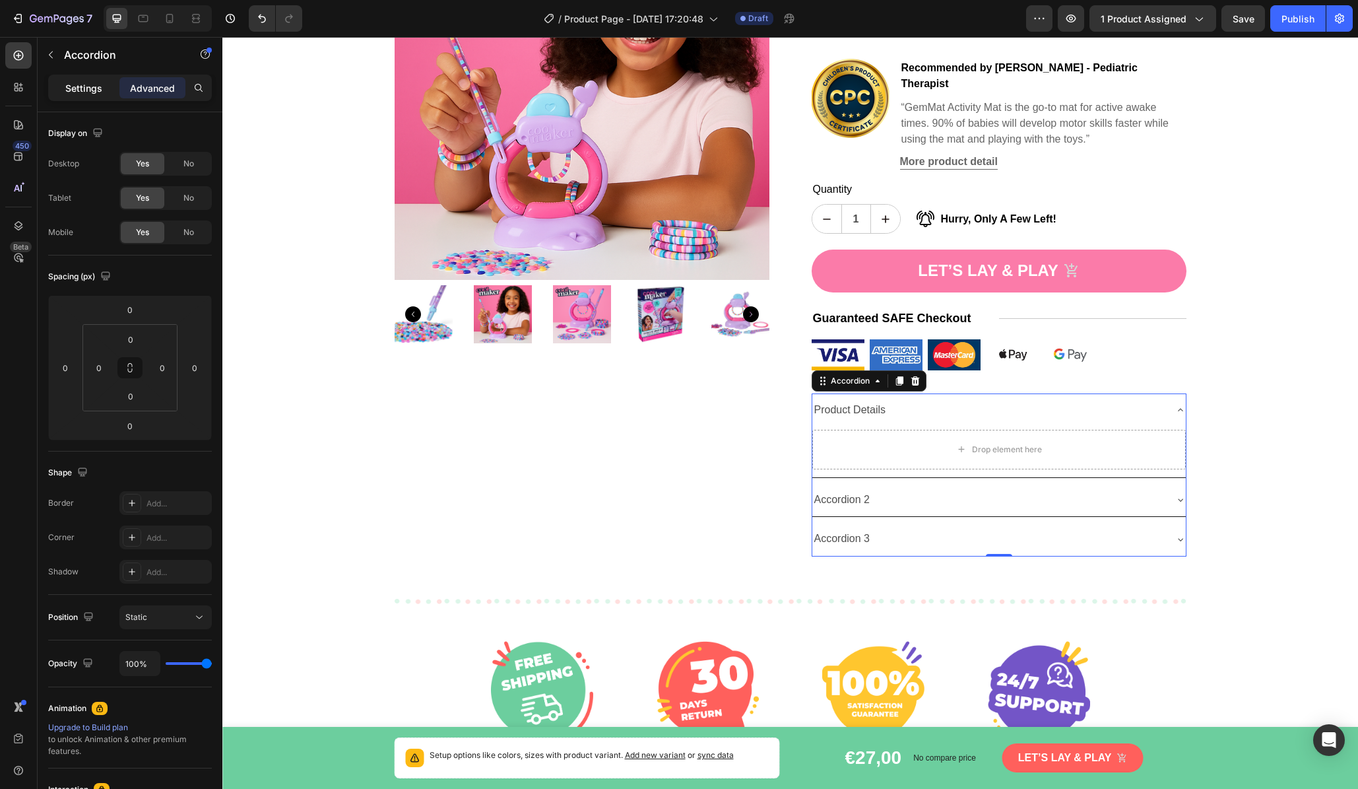
click at [88, 82] on p "Settings" at bounding box center [83, 88] width 37 height 14
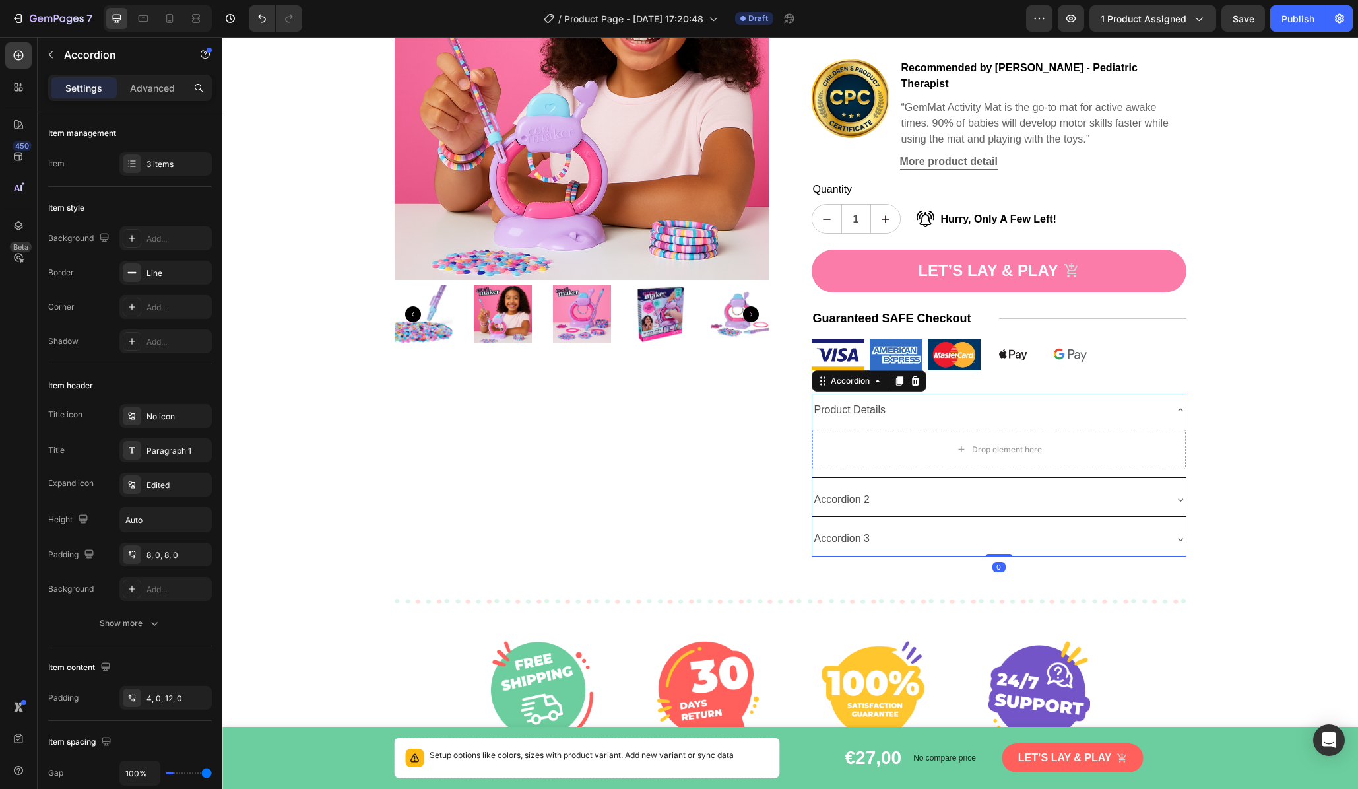
type input "8"
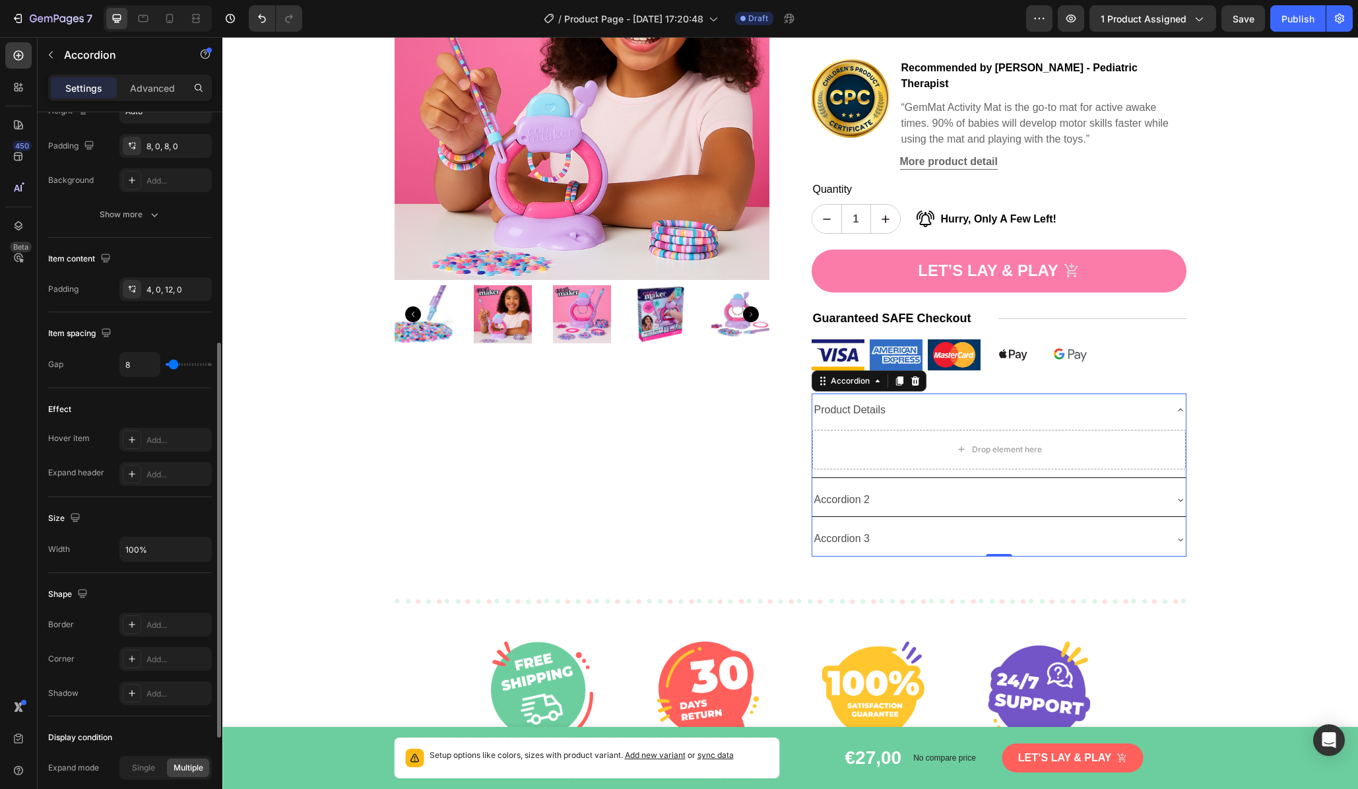
scroll to position [411, 0]
type input "13"
type input "14"
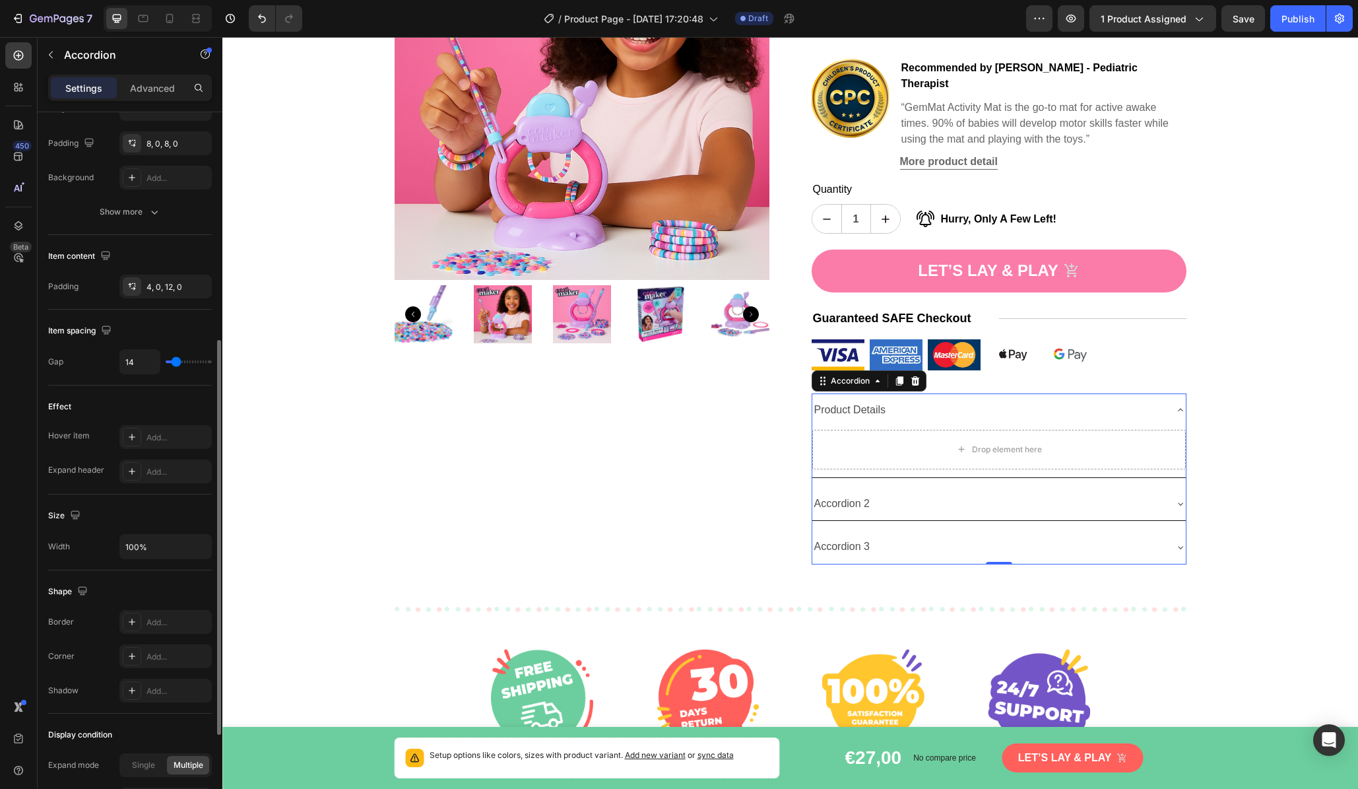
type input "15"
type input "16"
type input "15"
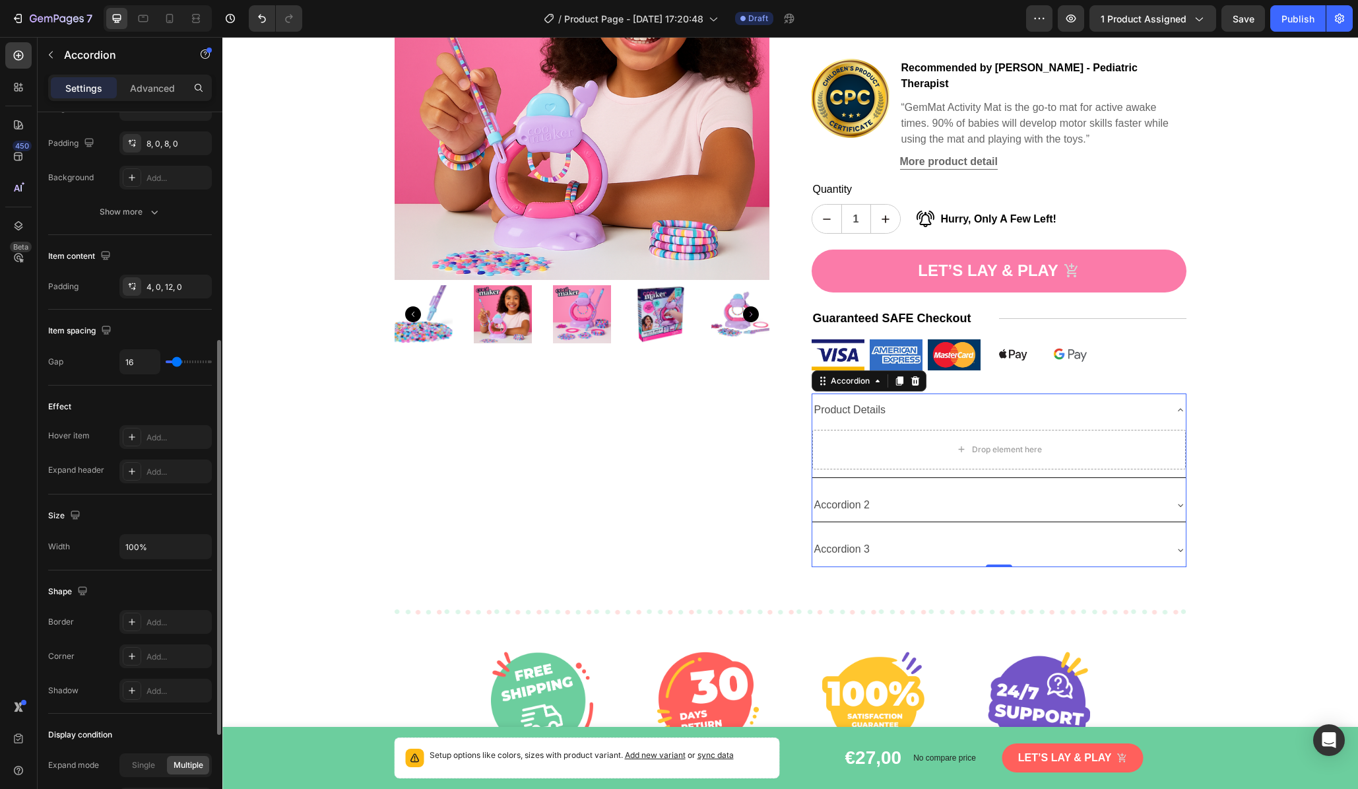
type input "15"
type input "13"
type input "12"
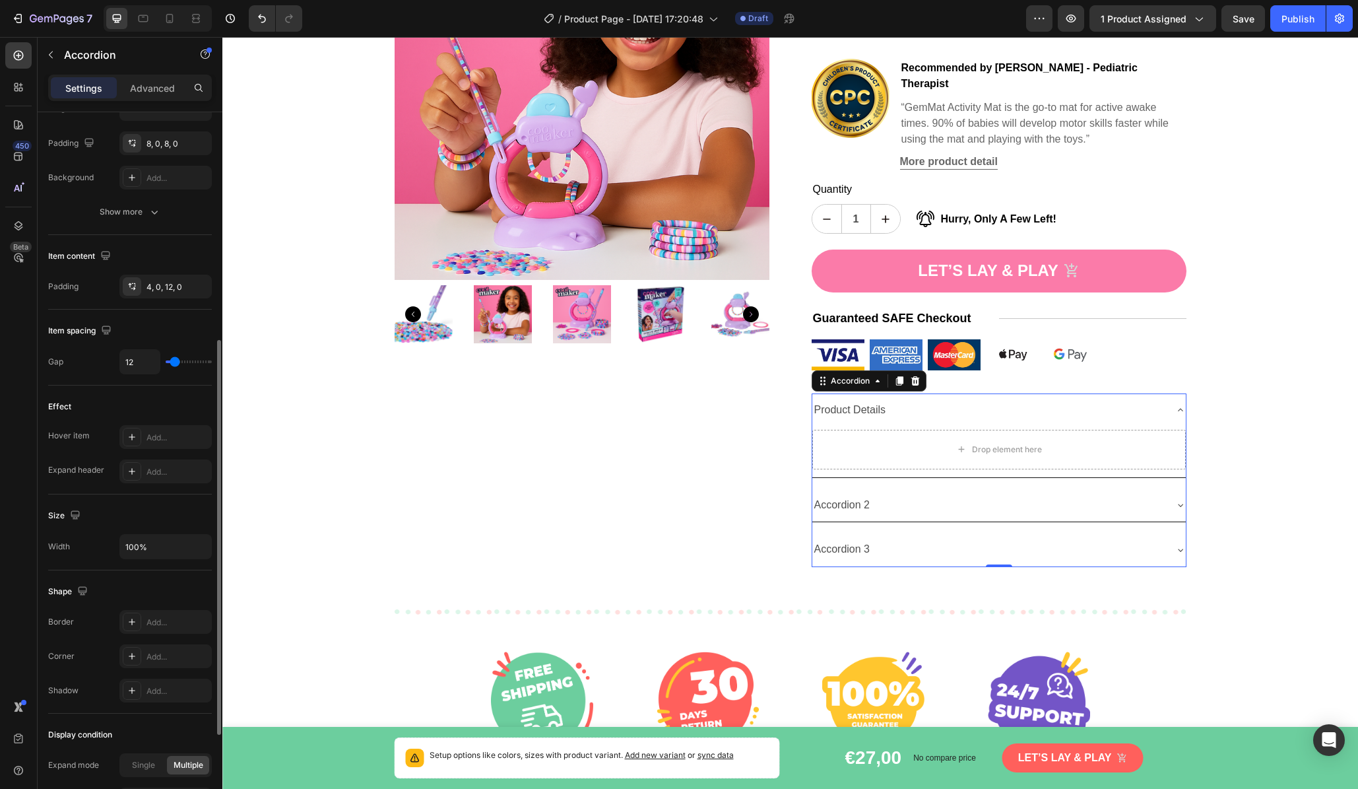
type input "11"
type input "10"
type input "9"
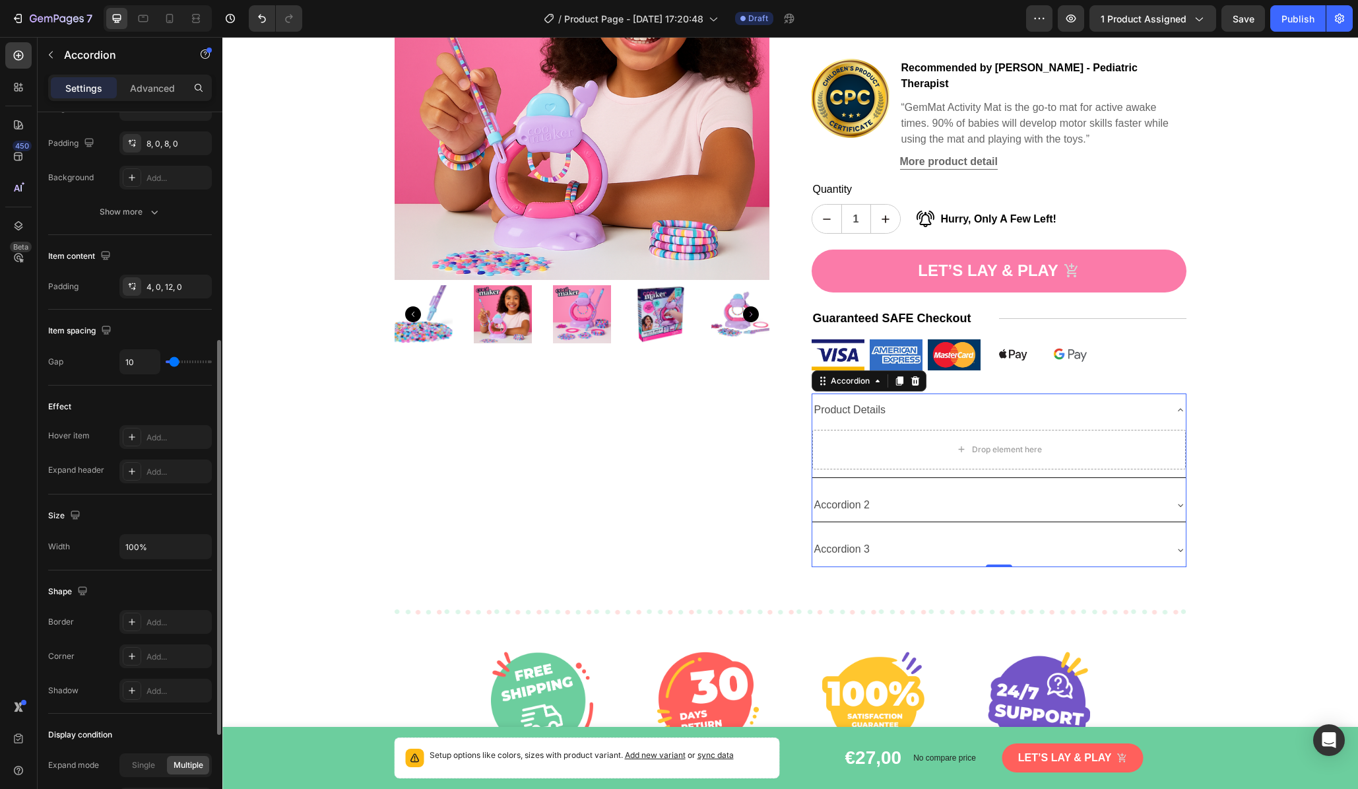
type input "9"
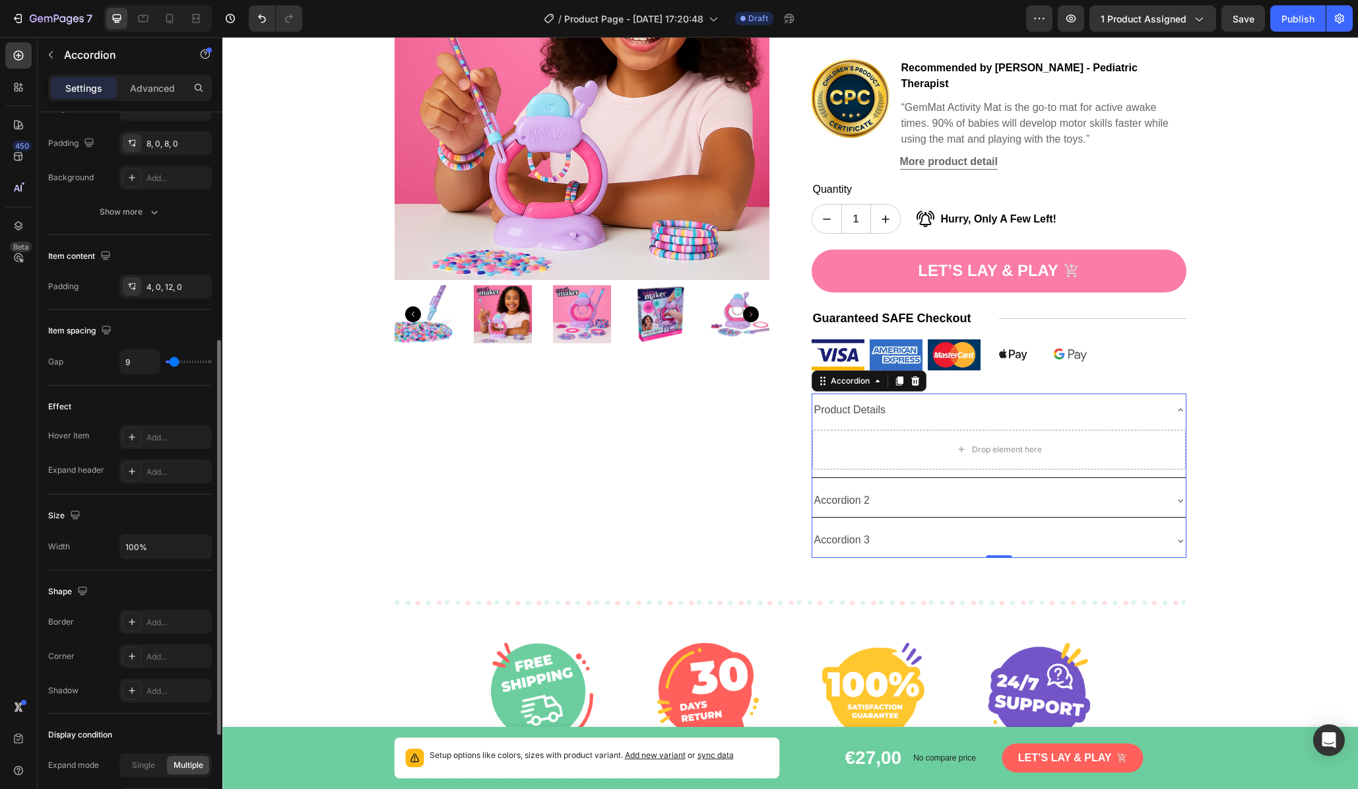
type input "10"
type input "11"
type input "12"
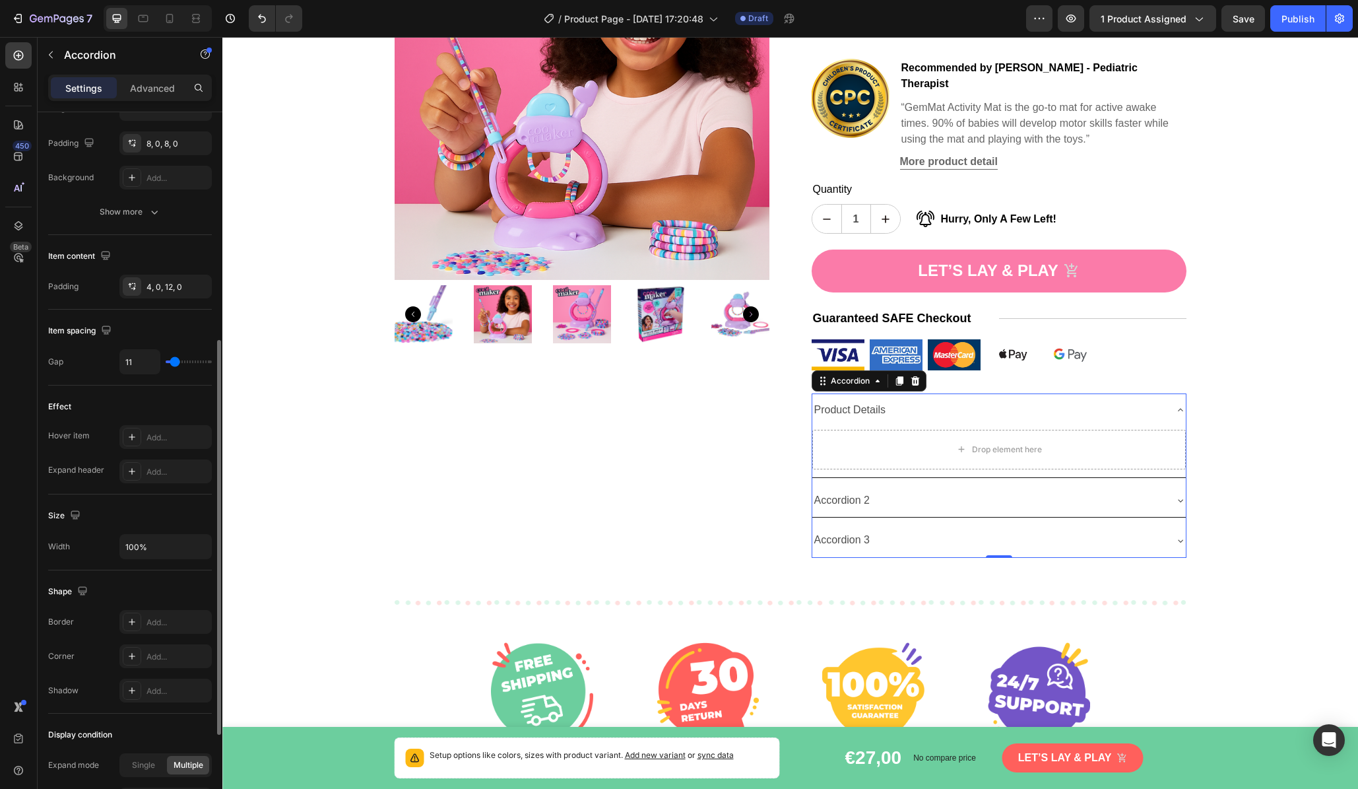
type input "12"
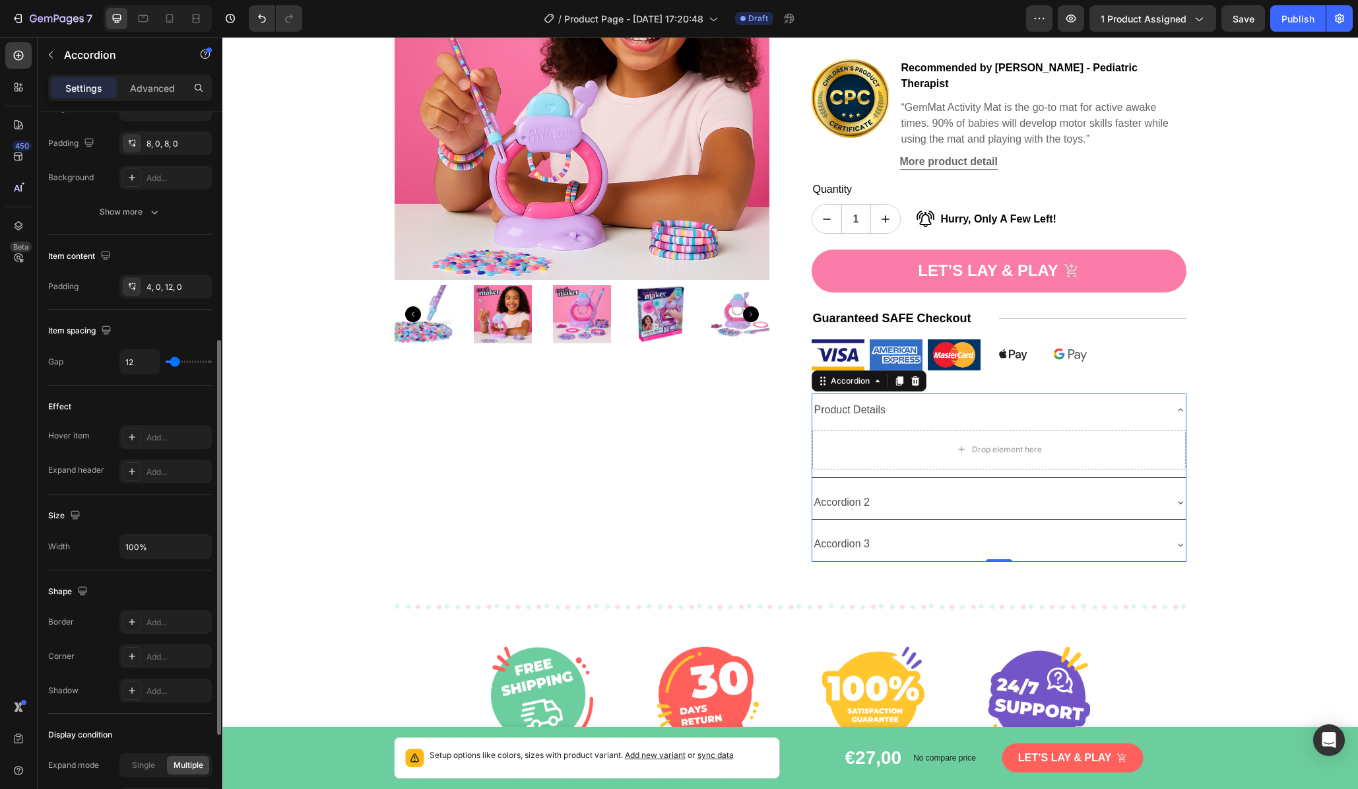
type input "13"
type input "12"
click at [175, 363] on input "range" at bounding box center [189, 361] width 46 height 3
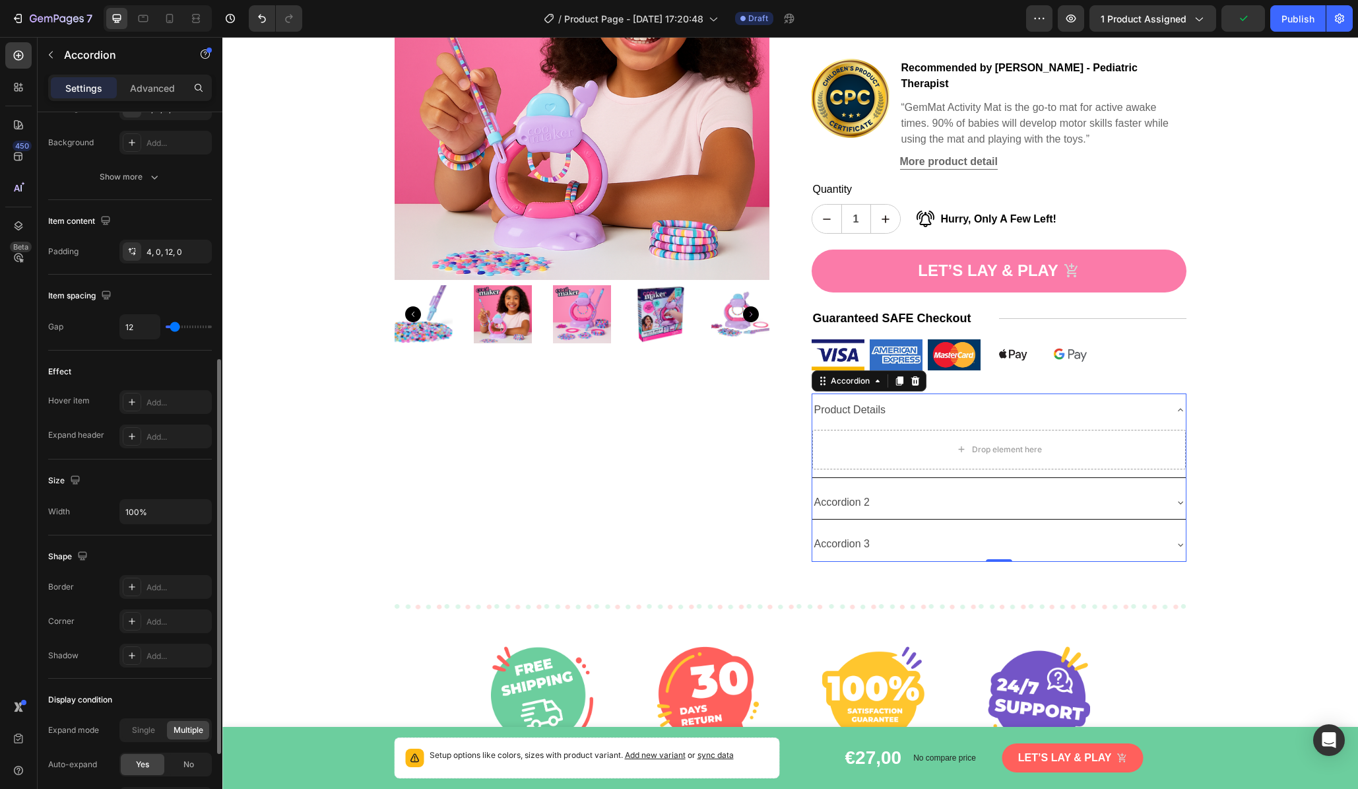
scroll to position [475, 0]
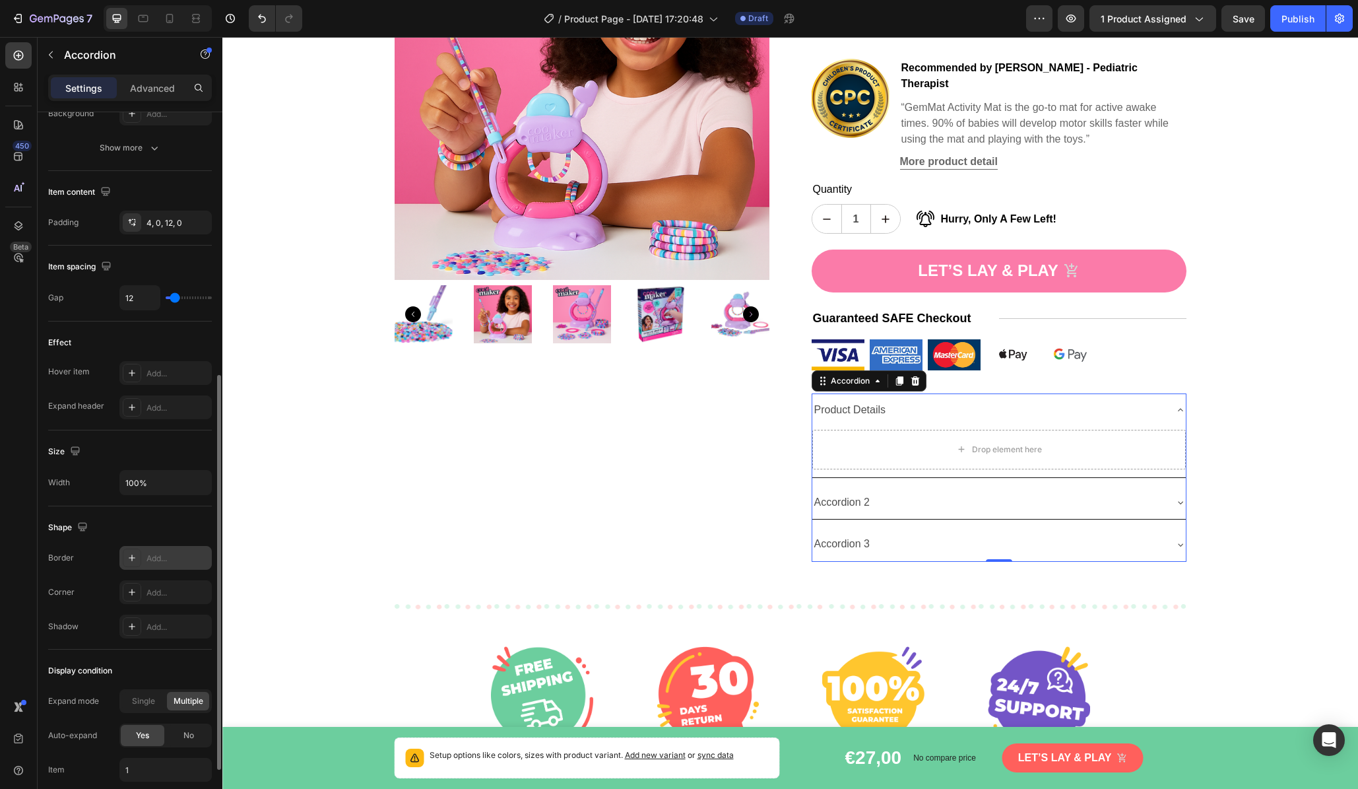
click at [159, 558] on div "Add..." at bounding box center [178, 558] width 62 height 12
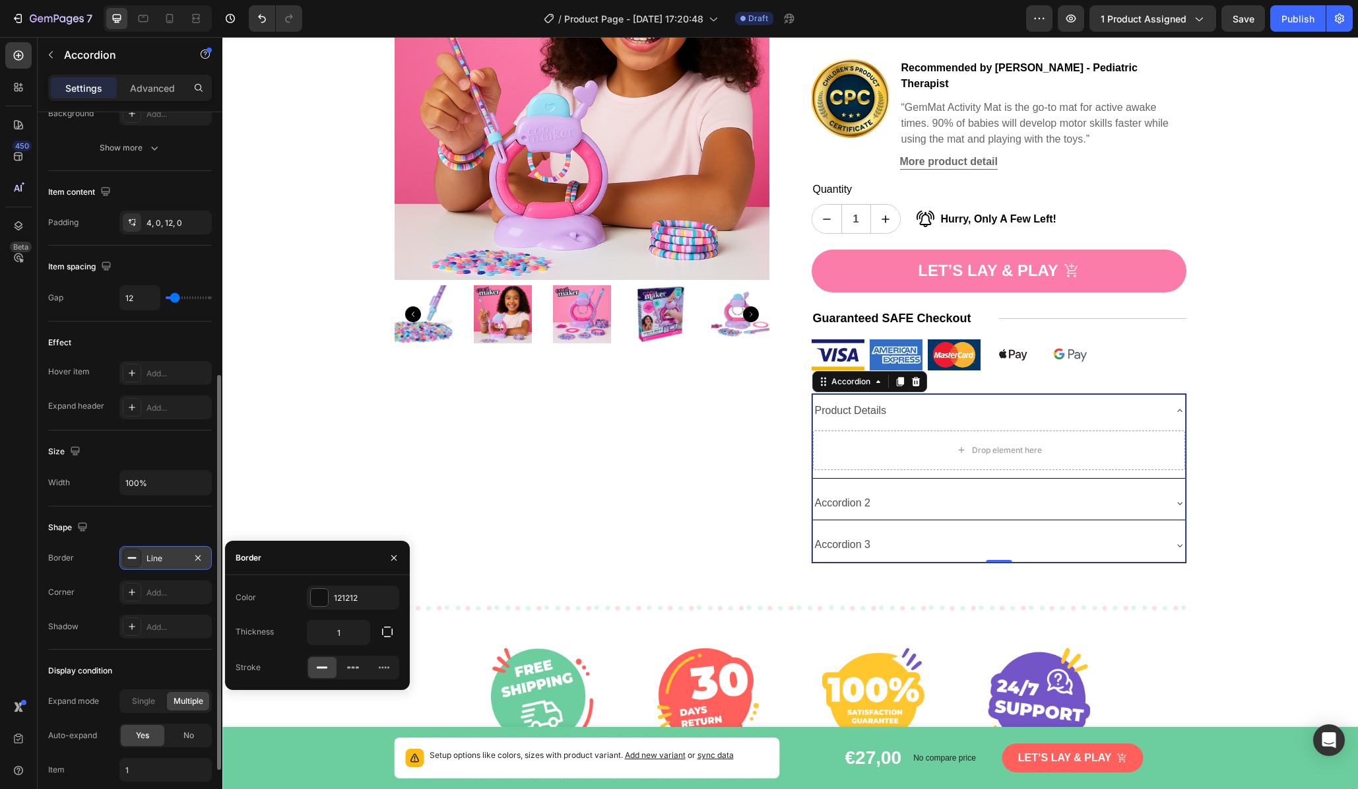
click at [151, 529] on div "Shape" at bounding box center [130, 527] width 164 height 21
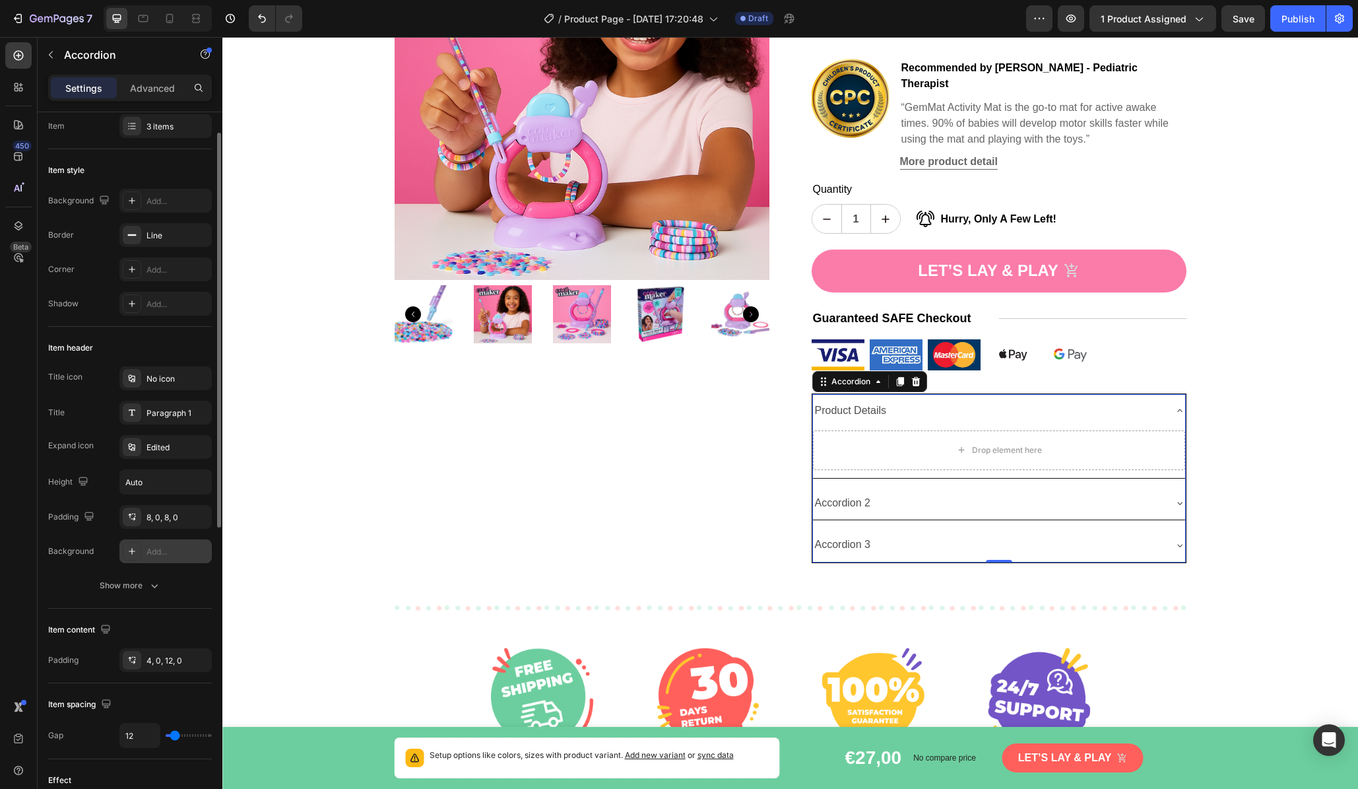
scroll to position [0, 0]
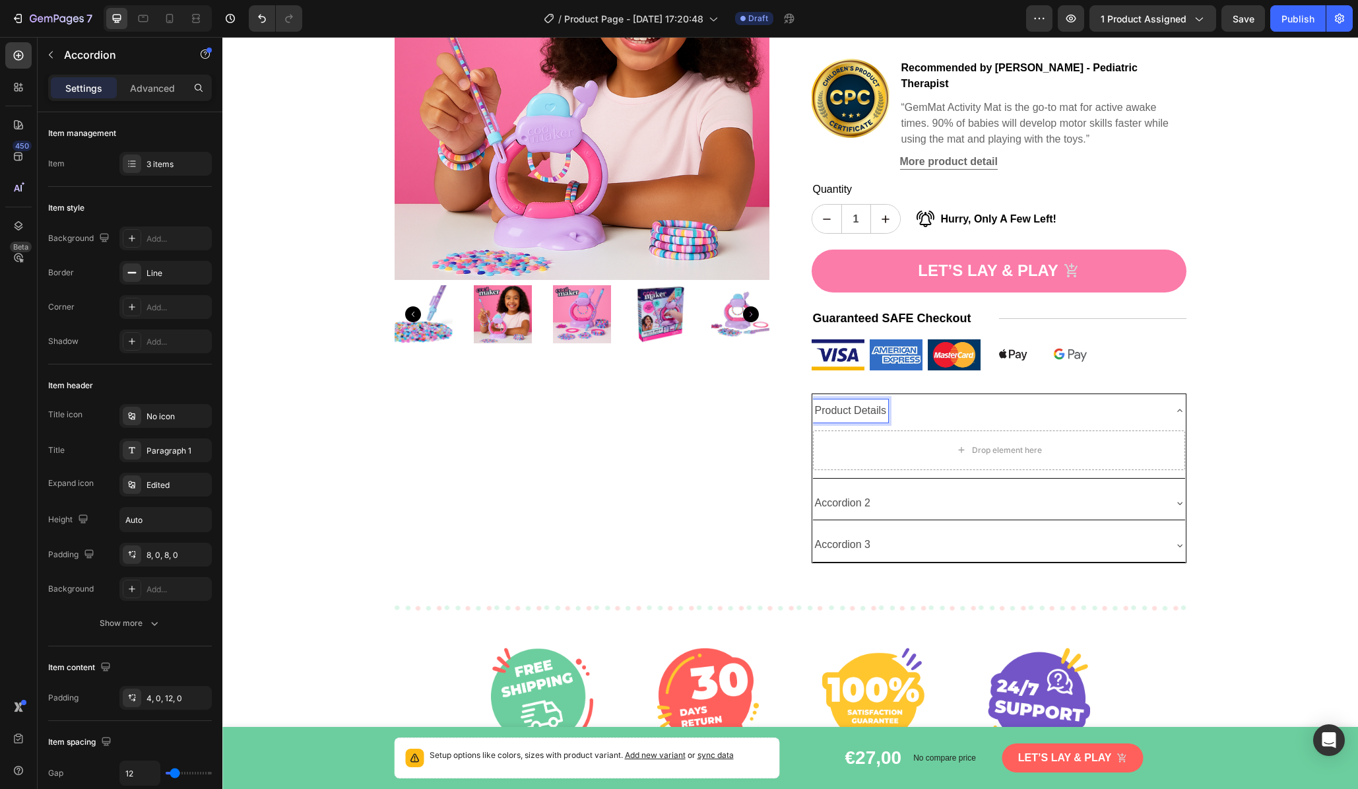
click at [849, 401] on p "Product Details" at bounding box center [851, 410] width 72 height 19
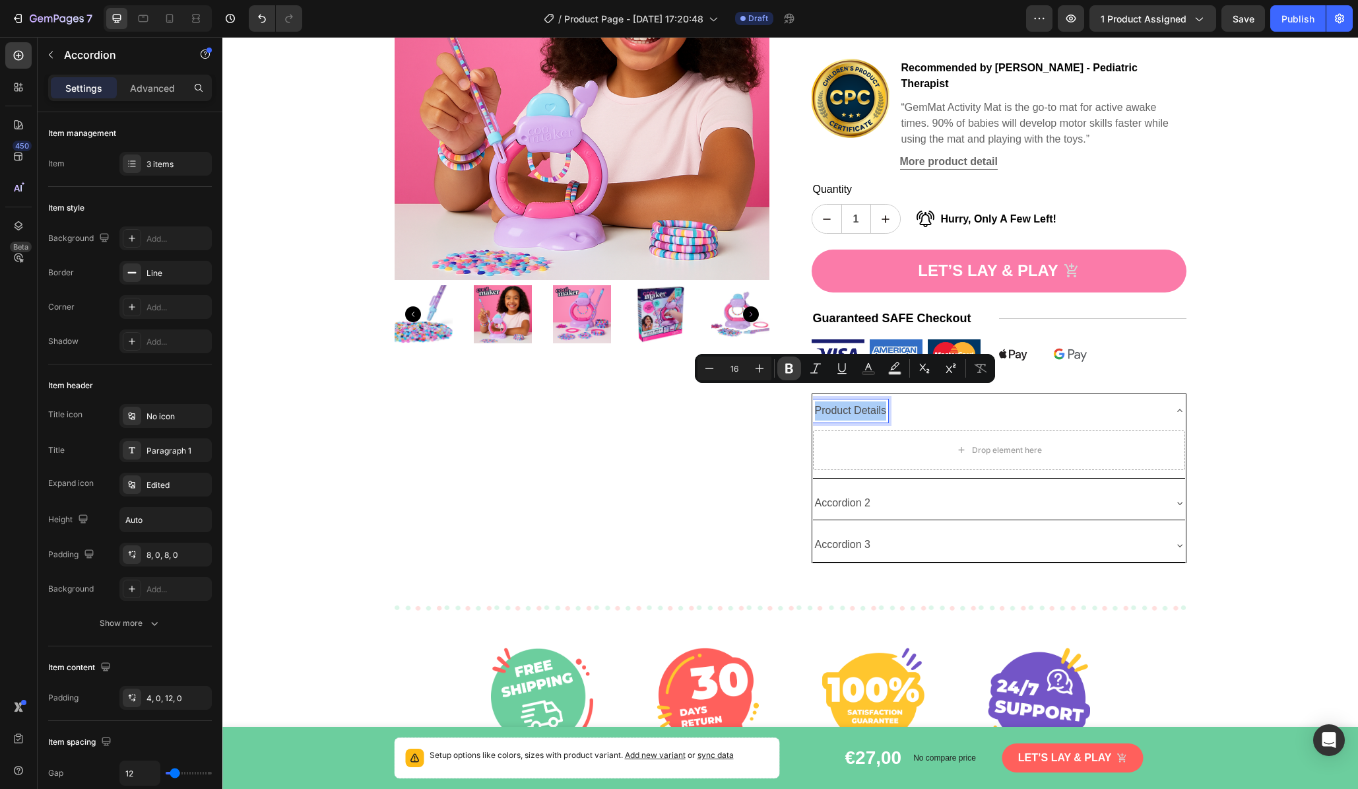
click at [794, 370] on icon "Editor contextual toolbar" at bounding box center [789, 368] width 13 height 13
click at [48, 59] on button "button" at bounding box center [50, 54] width 21 height 21
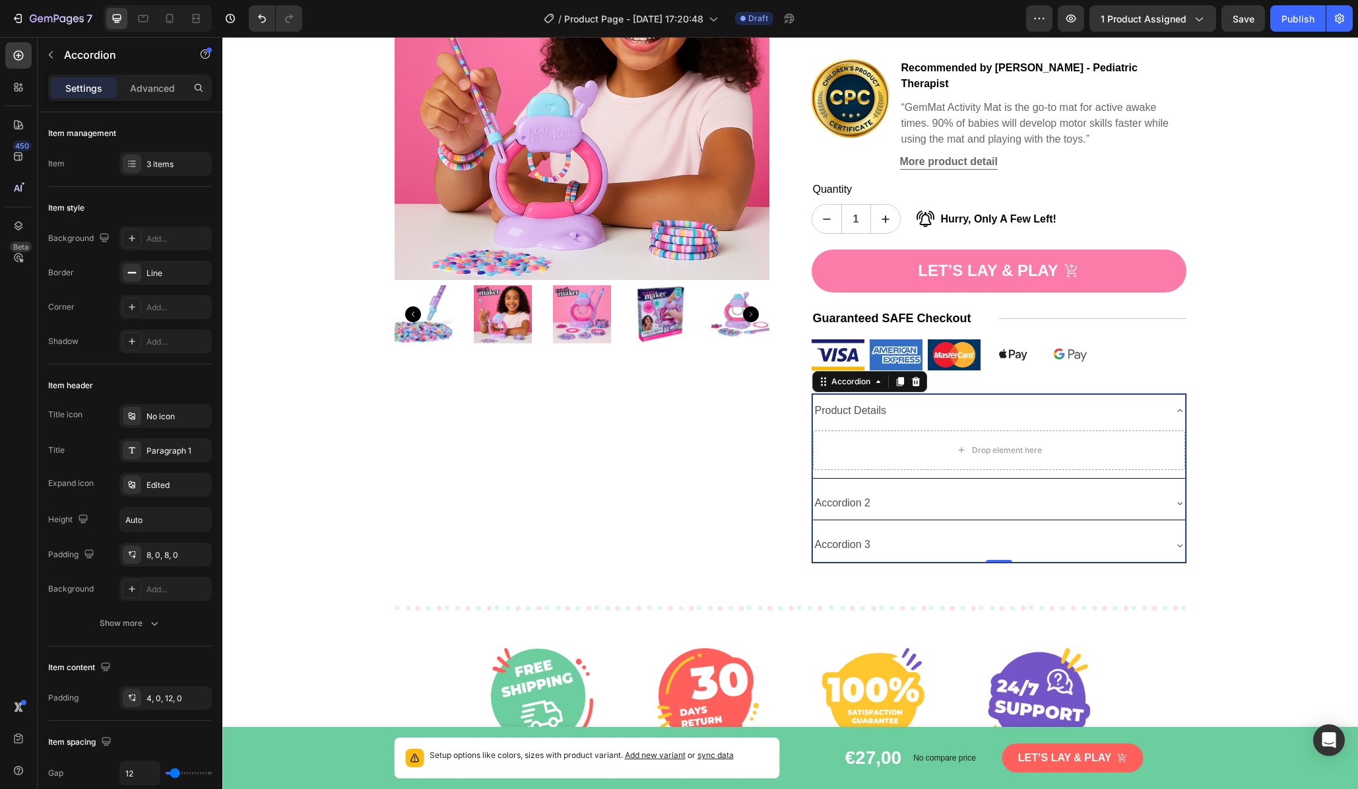
click at [866, 401] on p "Product Details" at bounding box center [851, 410] width 72 height 19
click at [160, 452] on div "Paragraph 1" at bounding box center [178, 451] width 62 height 12
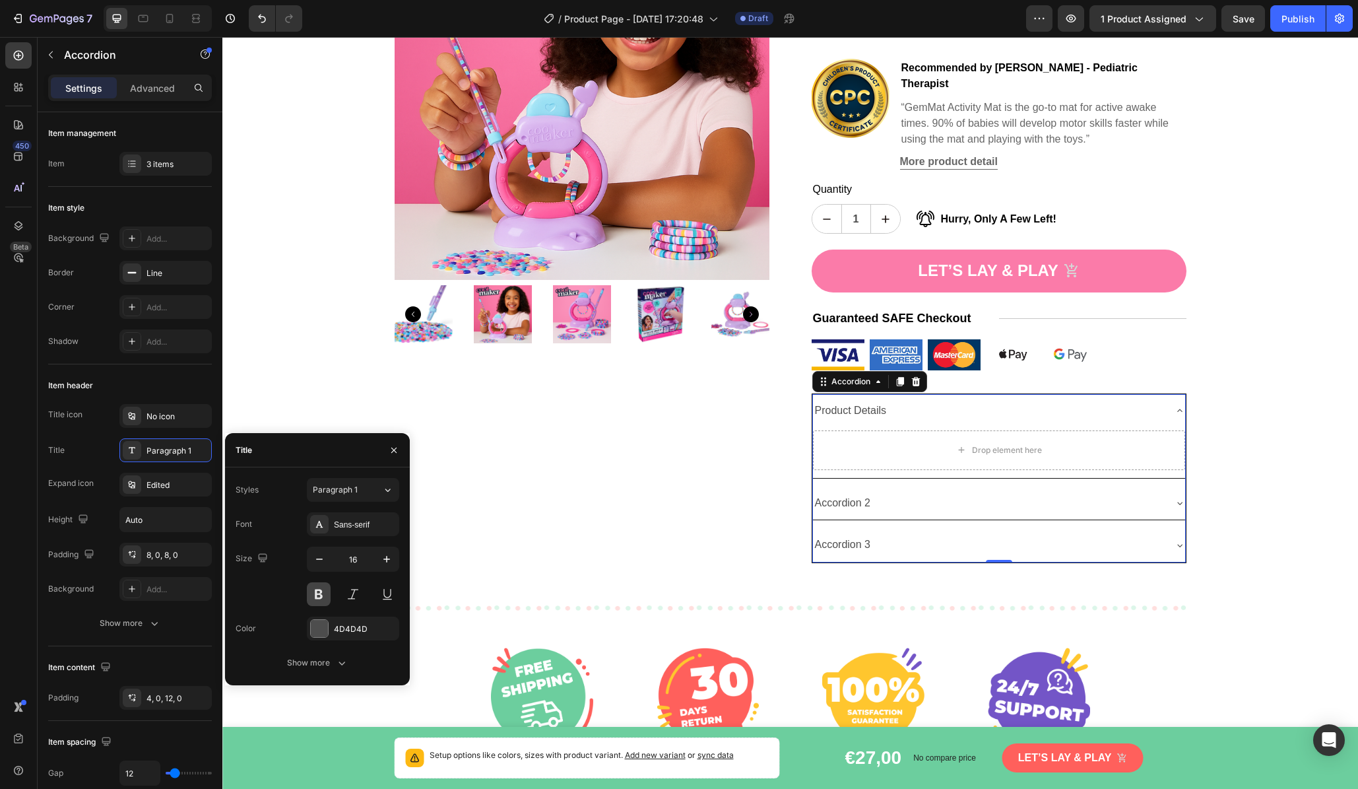
click at [319, 592] on button at bounding box center [319, 594] width 24 height 24
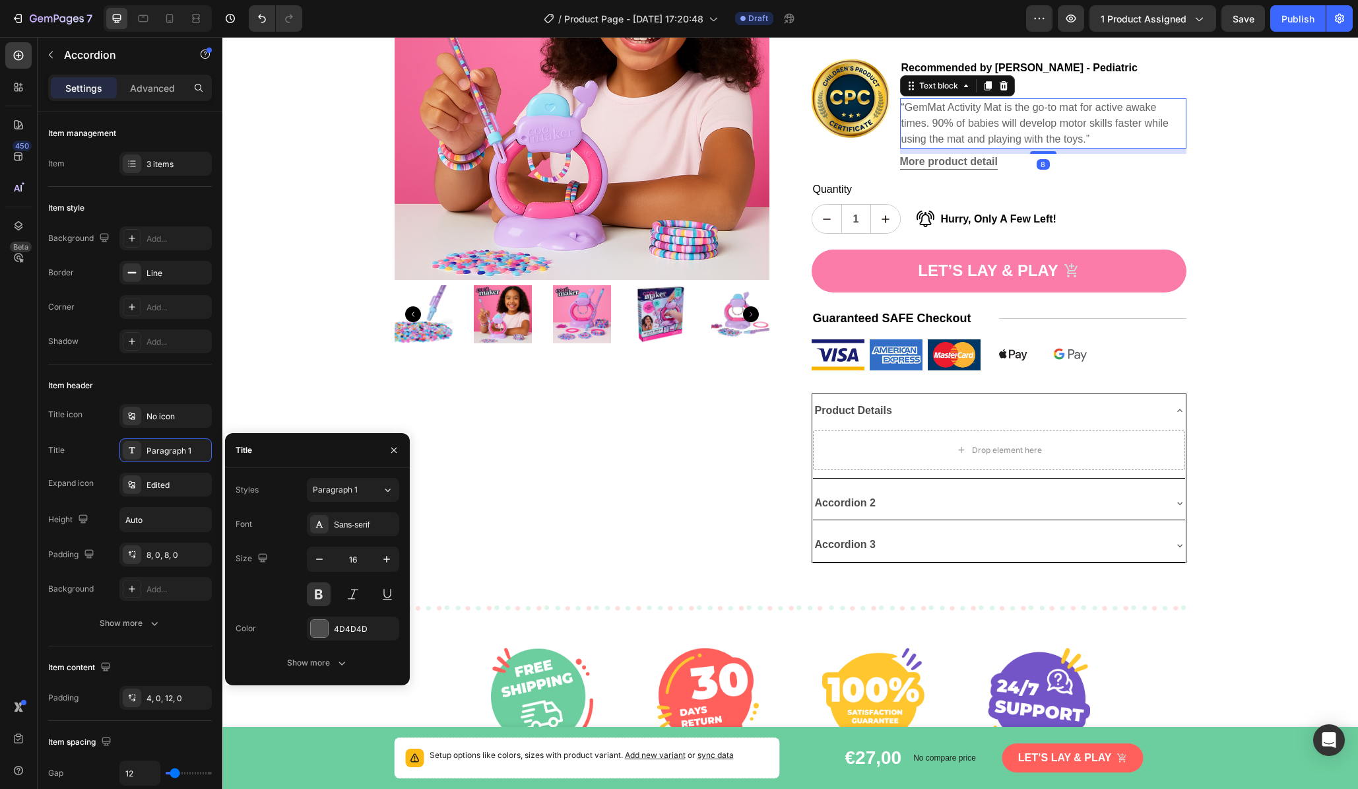
click at [1014, 118] on p "“GemMat Activity Mat is the go-to mat for active awake times. 90% of babies wil…" at bounding box center [1044, 124] width 284 height 48
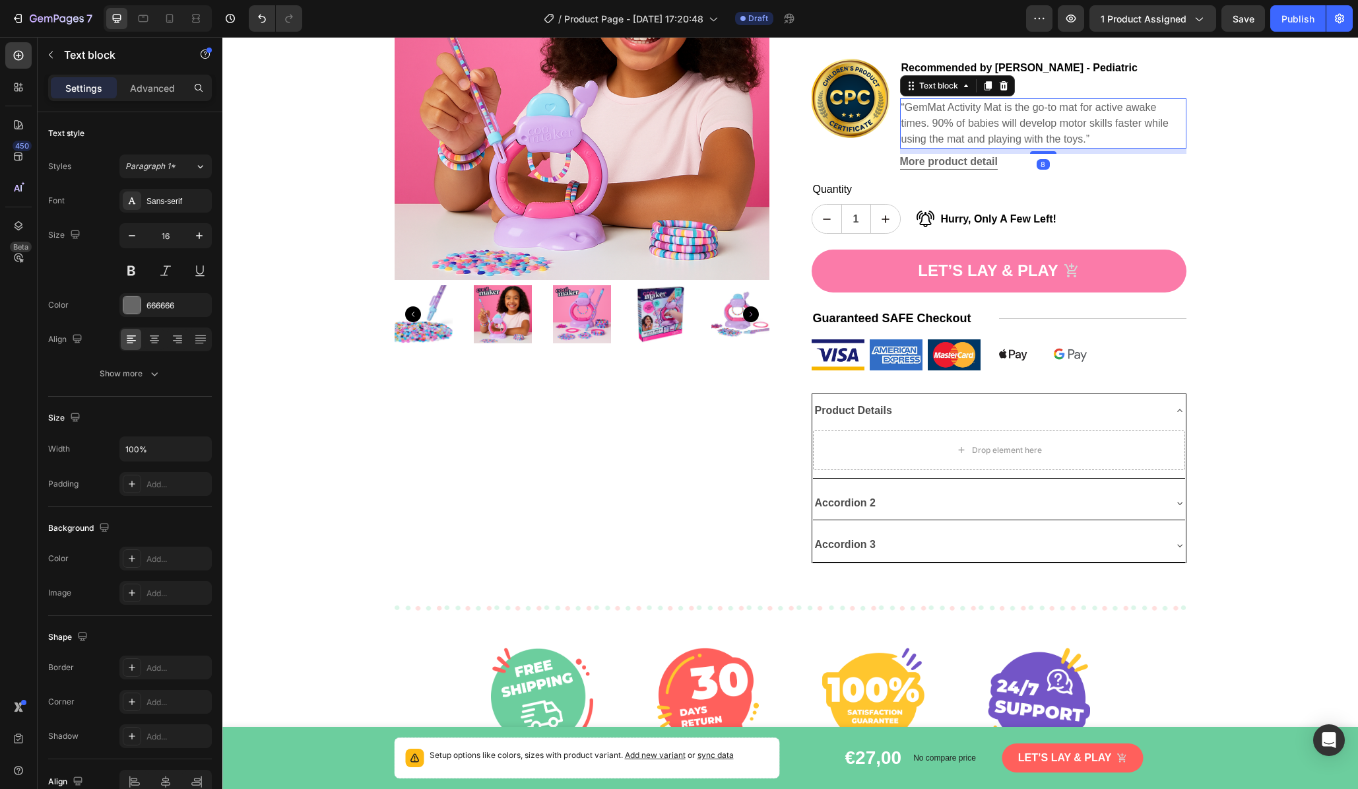
click at [1013, 116] on p "“GemMat Activity Mat is the go-to mat for active awake times. 90% of babies wil…" at bounding box center [1044, 124] width 284 height 48
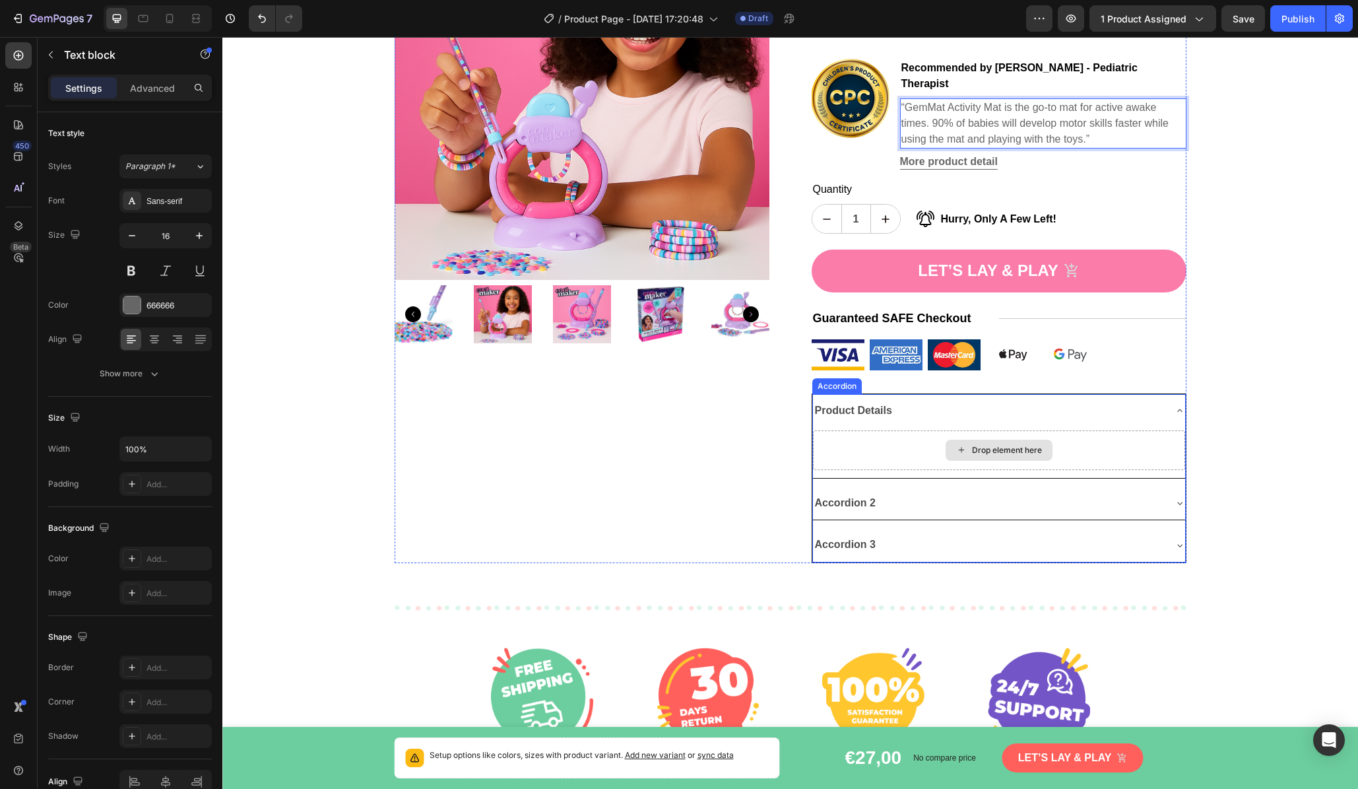
click at [904, 433] on div "Drop element here" at bounding box center [999, 450] width 372 height 40
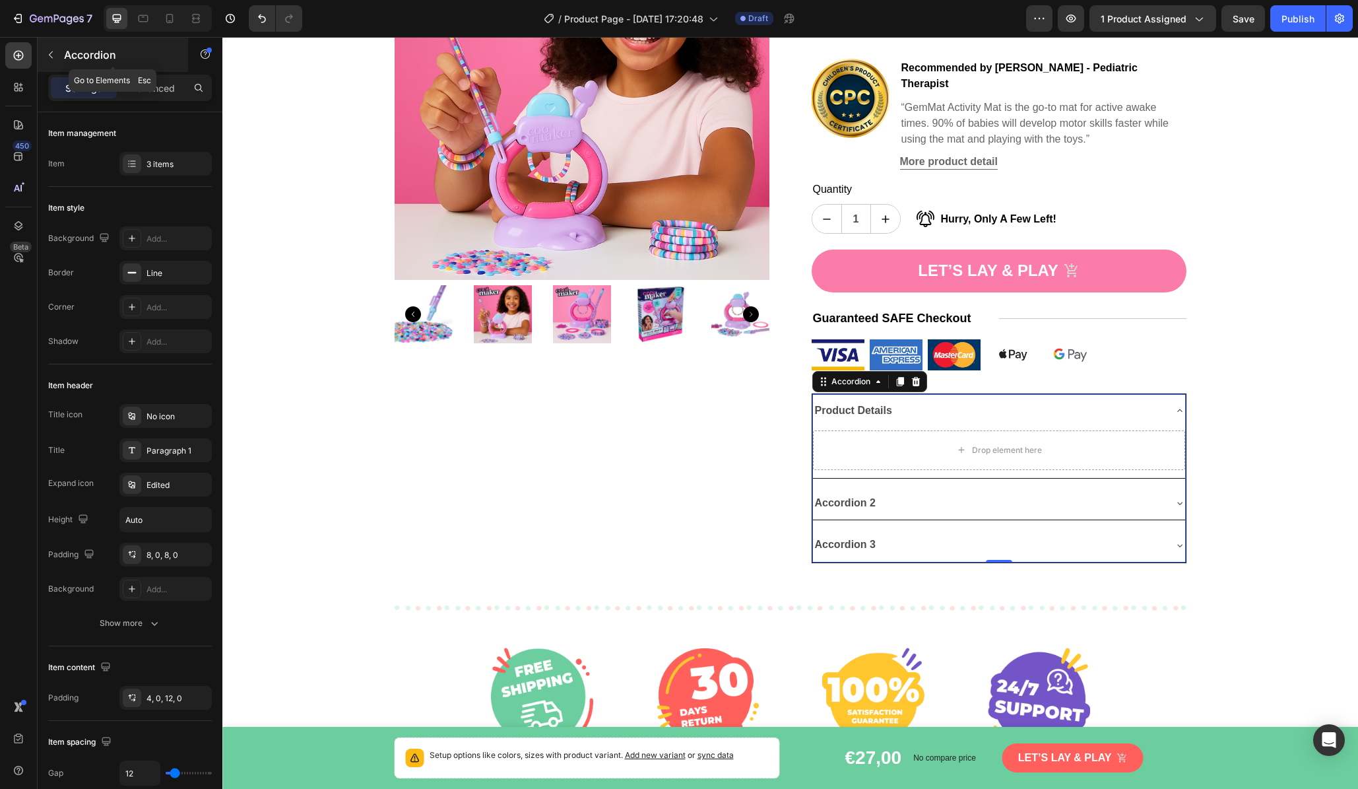
click at [47, 54] on icon "button" at bounding box center [51, 55] width 11 height 11
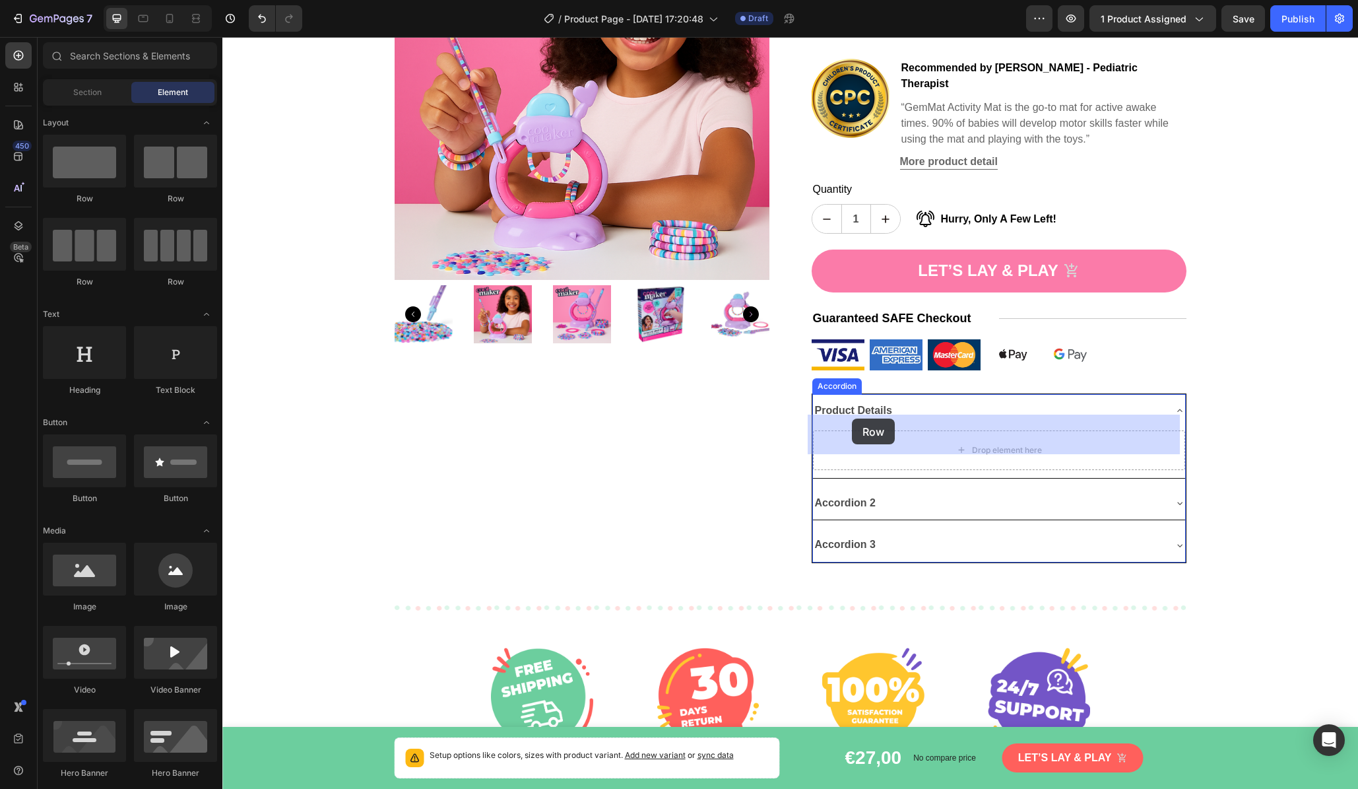
drag, startPoint x: 306, startPoint y: 215, endPoint x: 855, endPoint y: 420, distance: 586.3
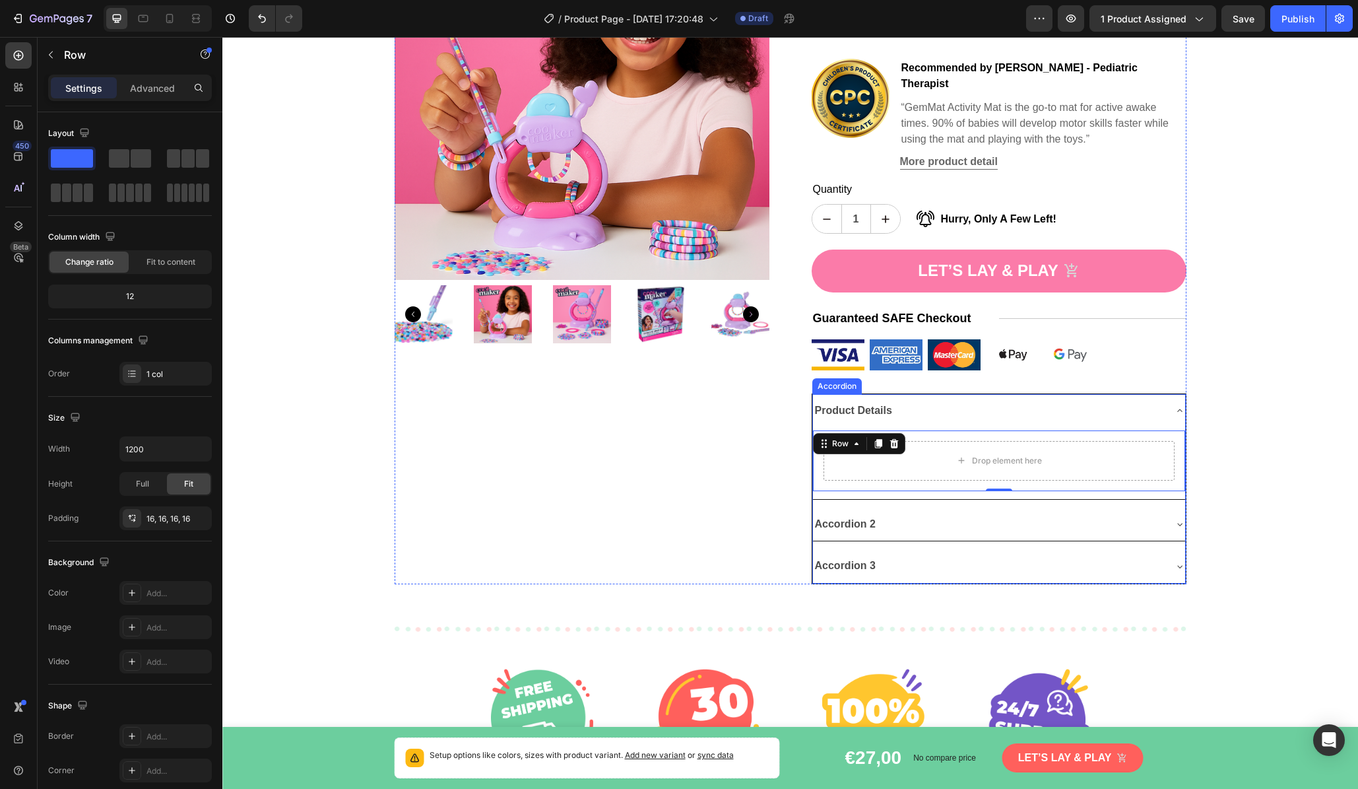
click at [900, 513] on div "Accordion 2" at bounding box center [988, 524] width 351 height 23
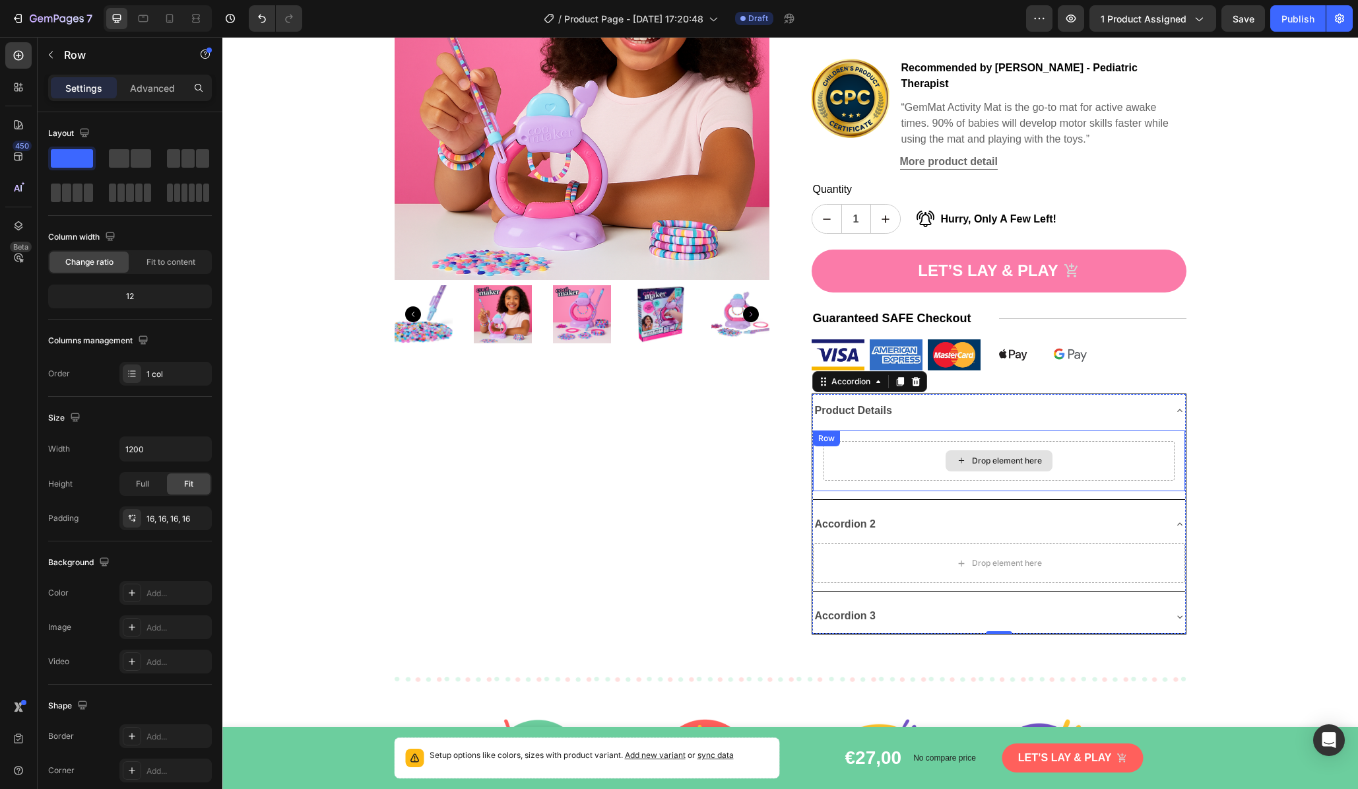
click at [912, 443] on div "Drop element here" at bounding box center [999, 461] width 351 height 40
click at [875, 439] on icon at bounding box center [878, 443] width 7 height 9
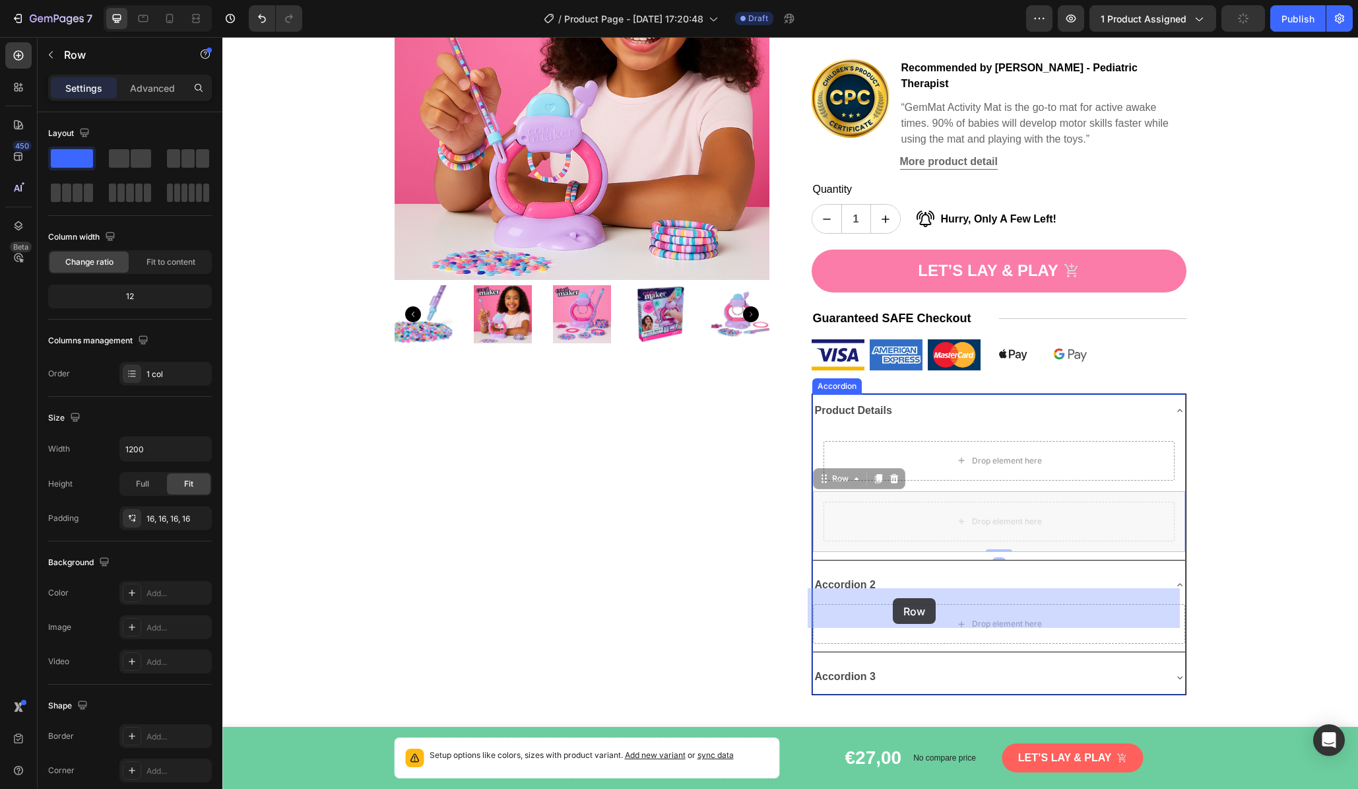
drag, startPoint x: 834, startPoint y: 468, endPoint x: 894, endPoint y: 600, distance: 144.8
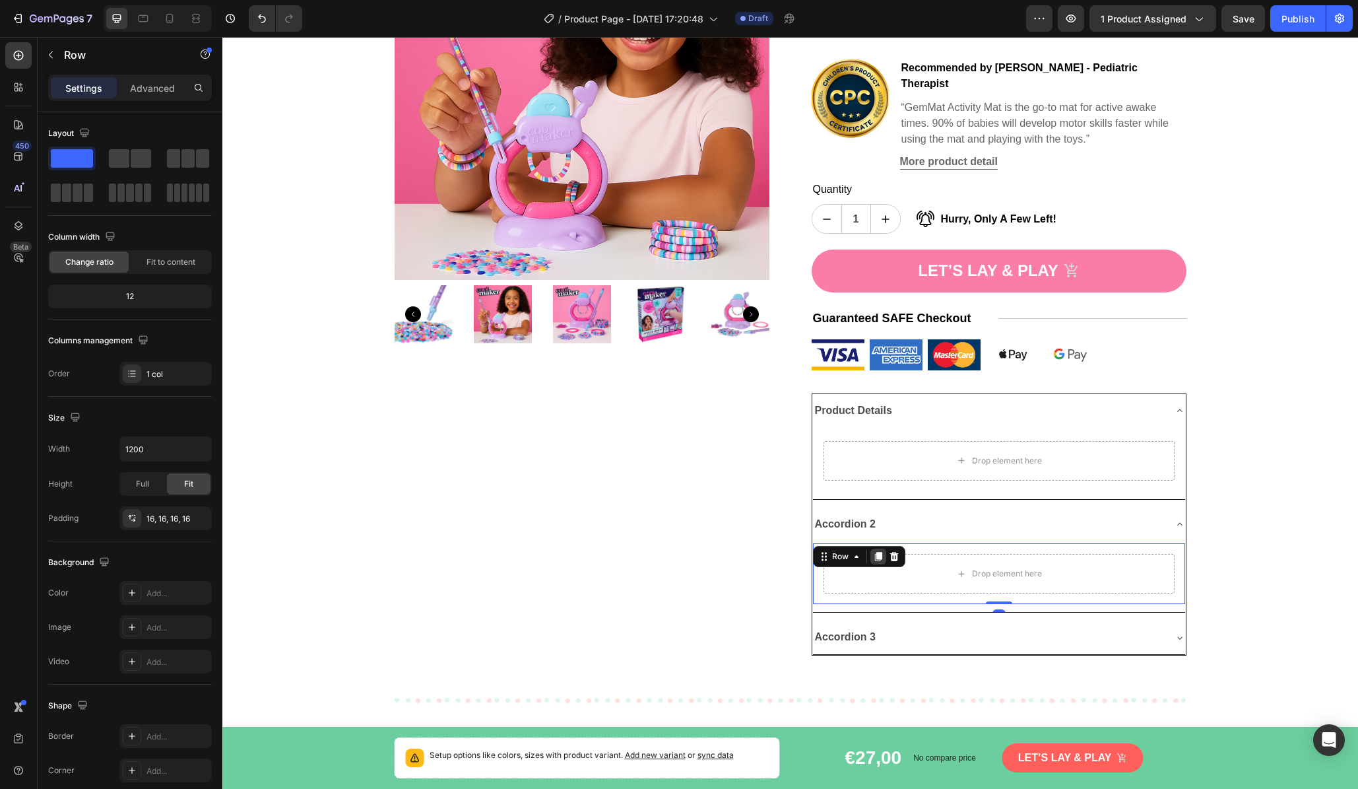
click at [874, 551] on icon at bounding box center [878, 556] width 11 height 11
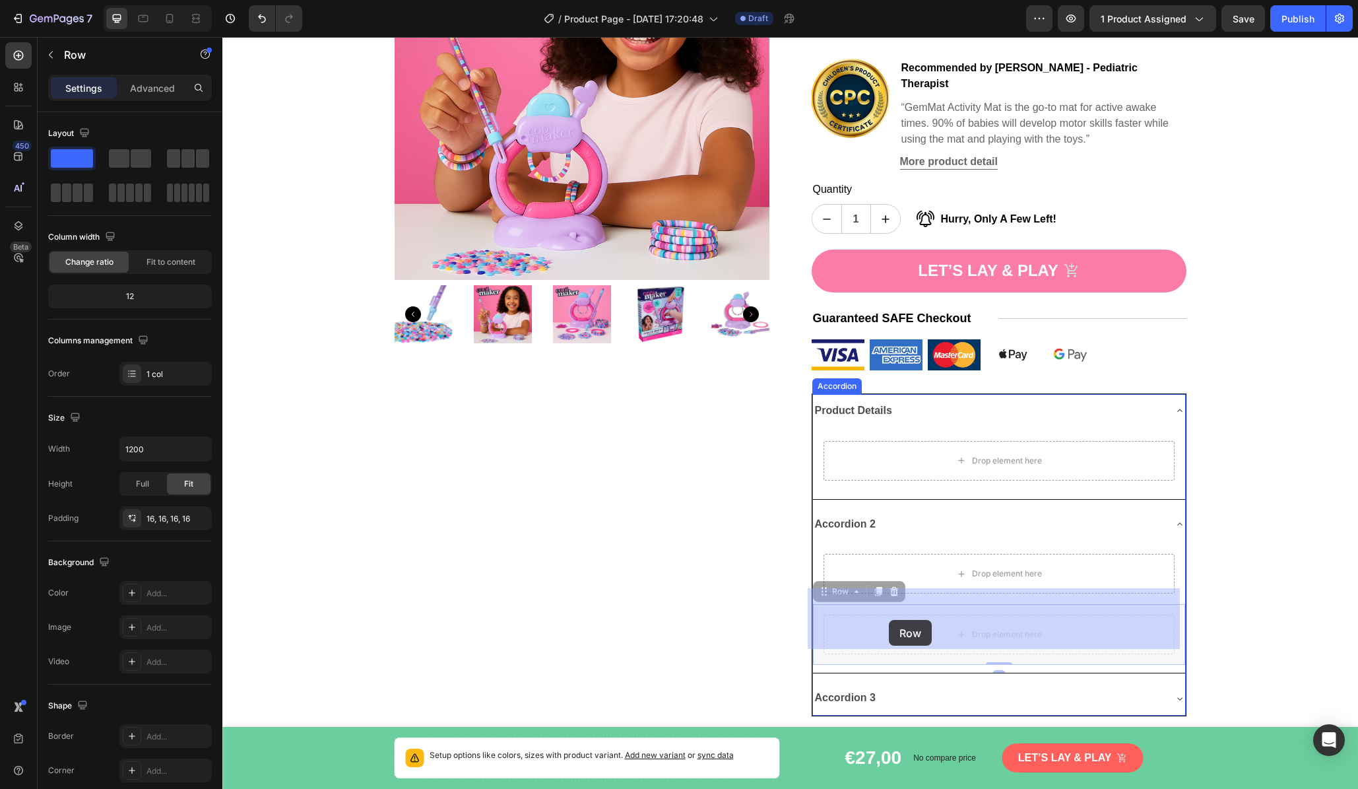
drag, startPoint x: 844, startPoint y: 580, endPoint x: 888, endPoint y: 618, distance: 58.1
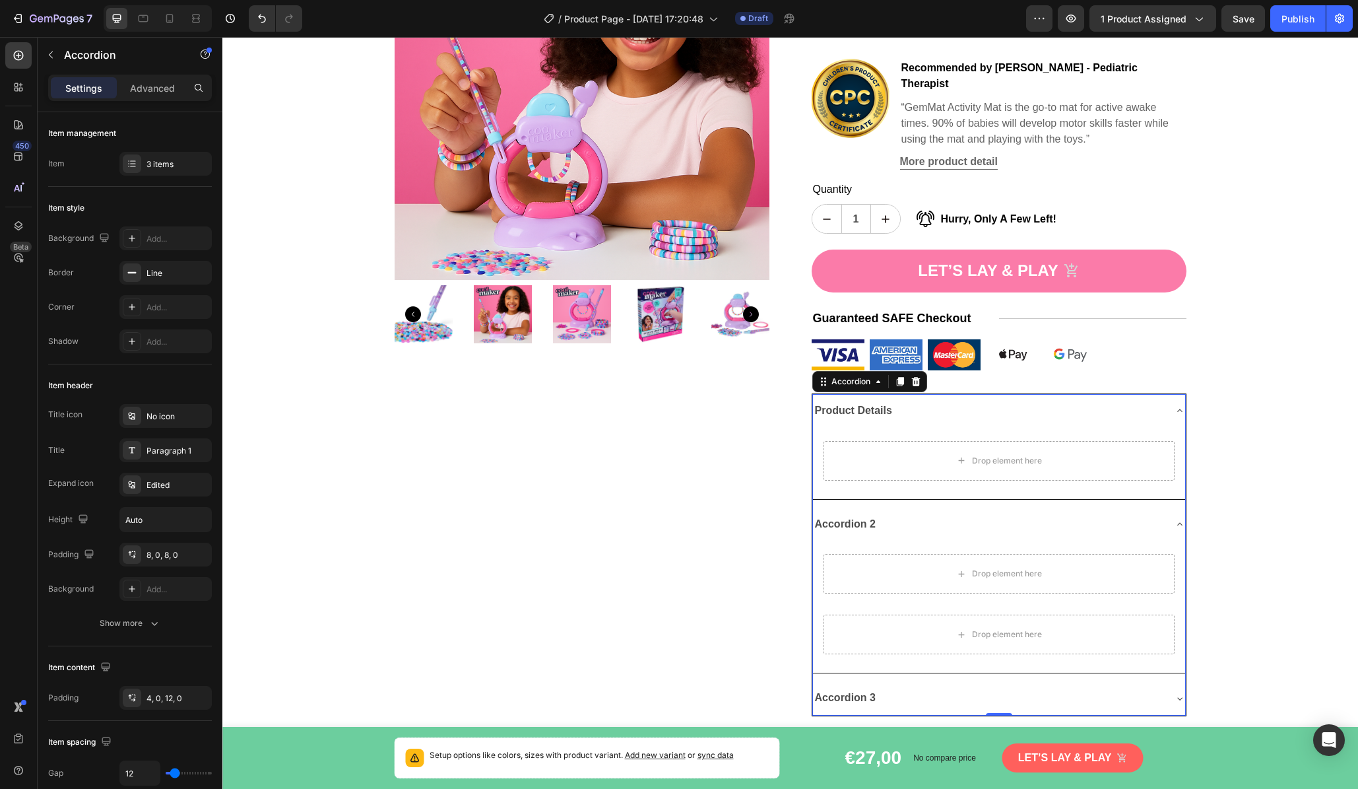
click at [935, 681] on div "Accordion 3" at bounding box center [999, 698] width 372 height 34
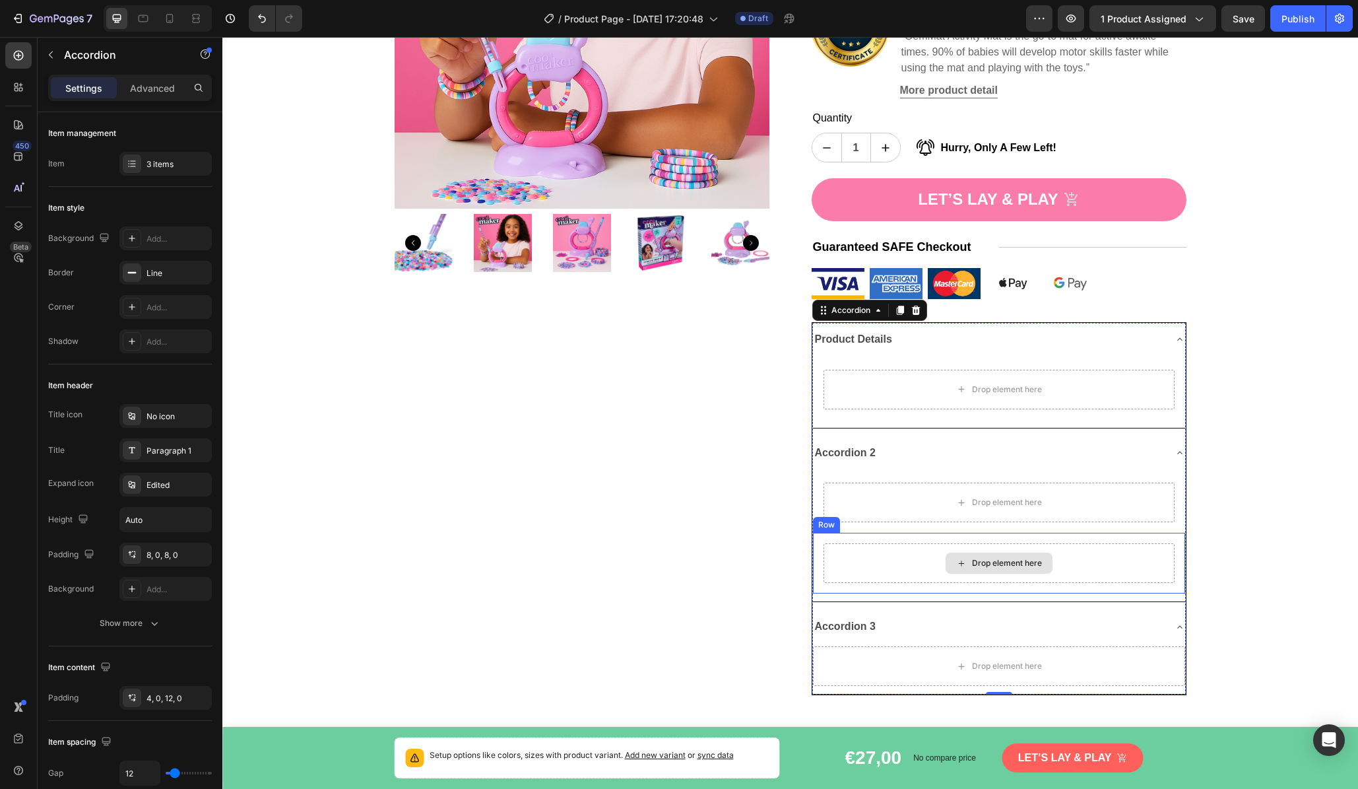
scroll to position [292, 0]
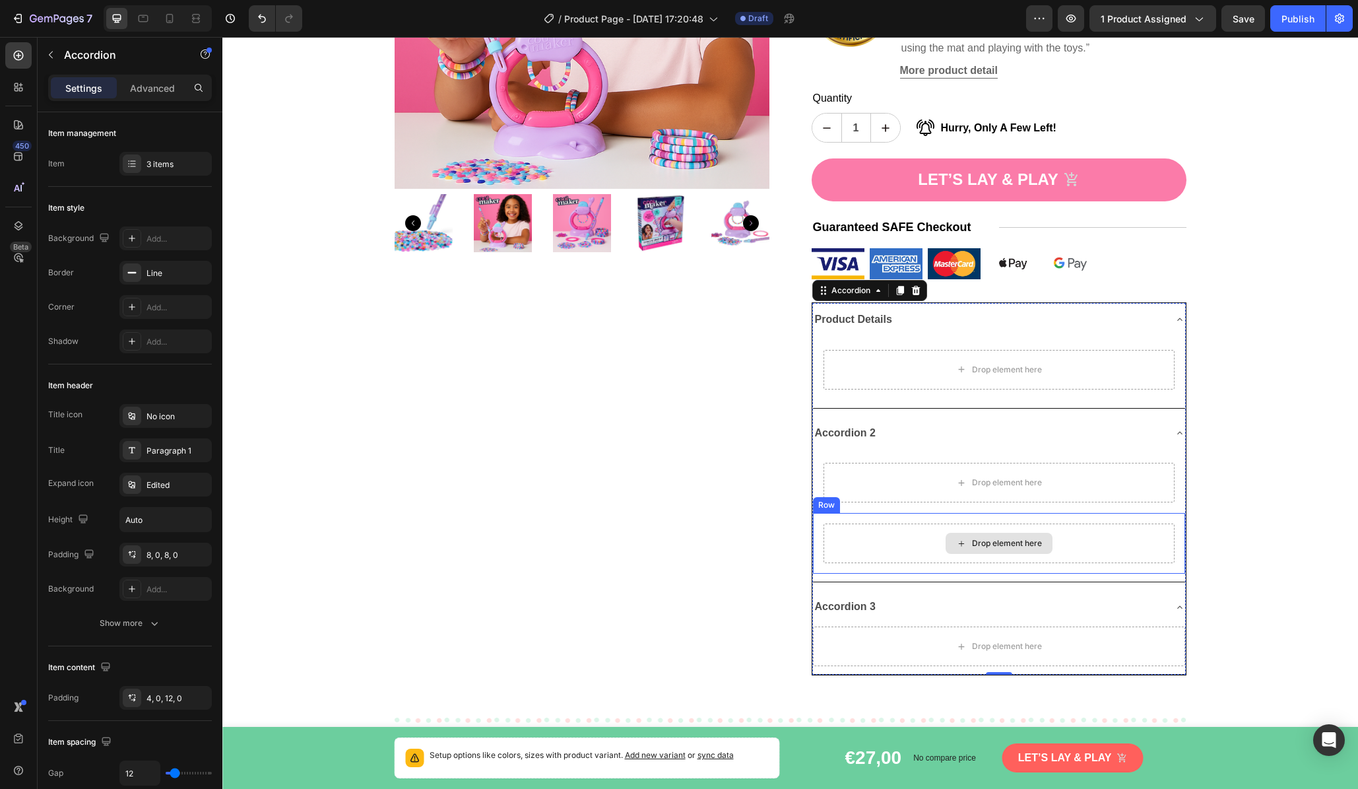
click at [854, 523] on div "Drop element here" at bounding box center [999, 543] width 351 height 40
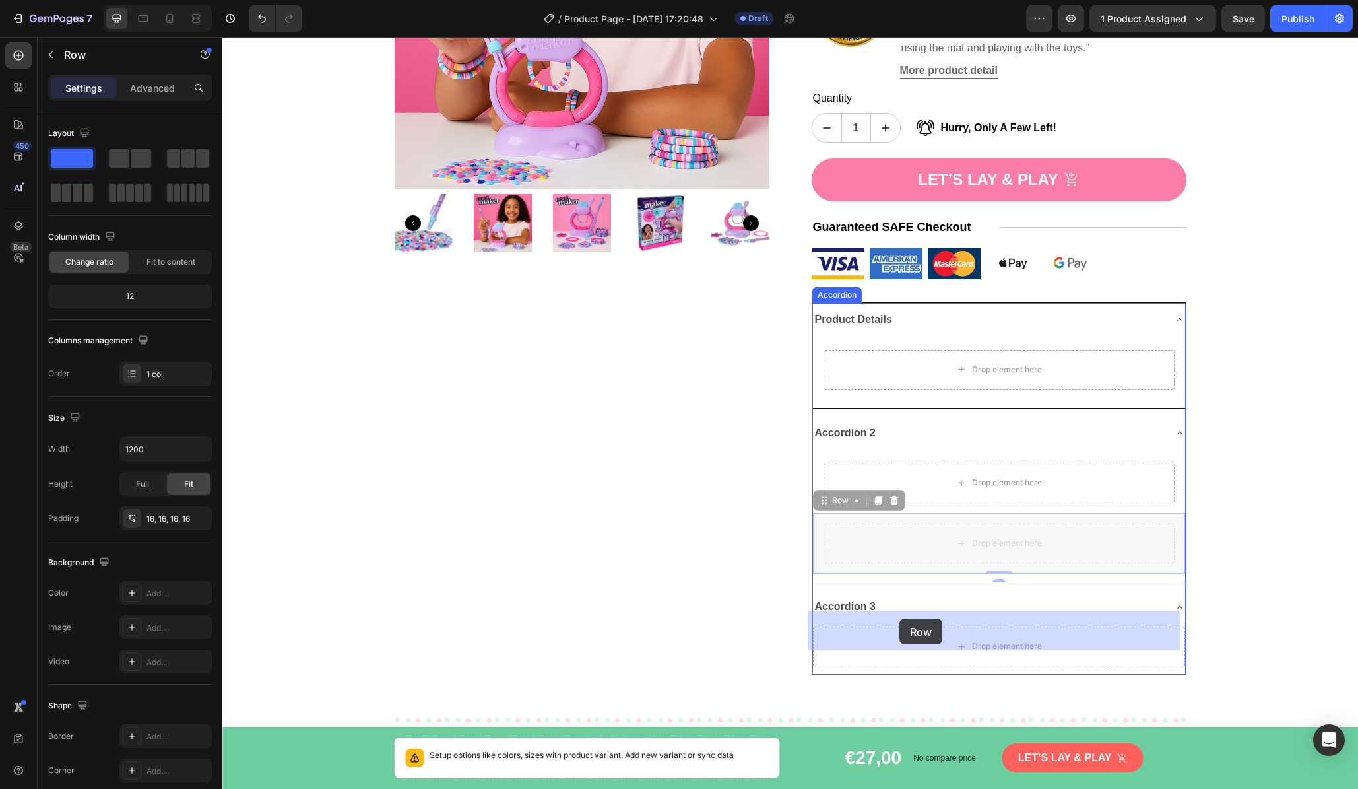
drag, startPoint x: 830, startPoint y: 482, endPoint x: 900, endPoint y: 619, distance: 154.1
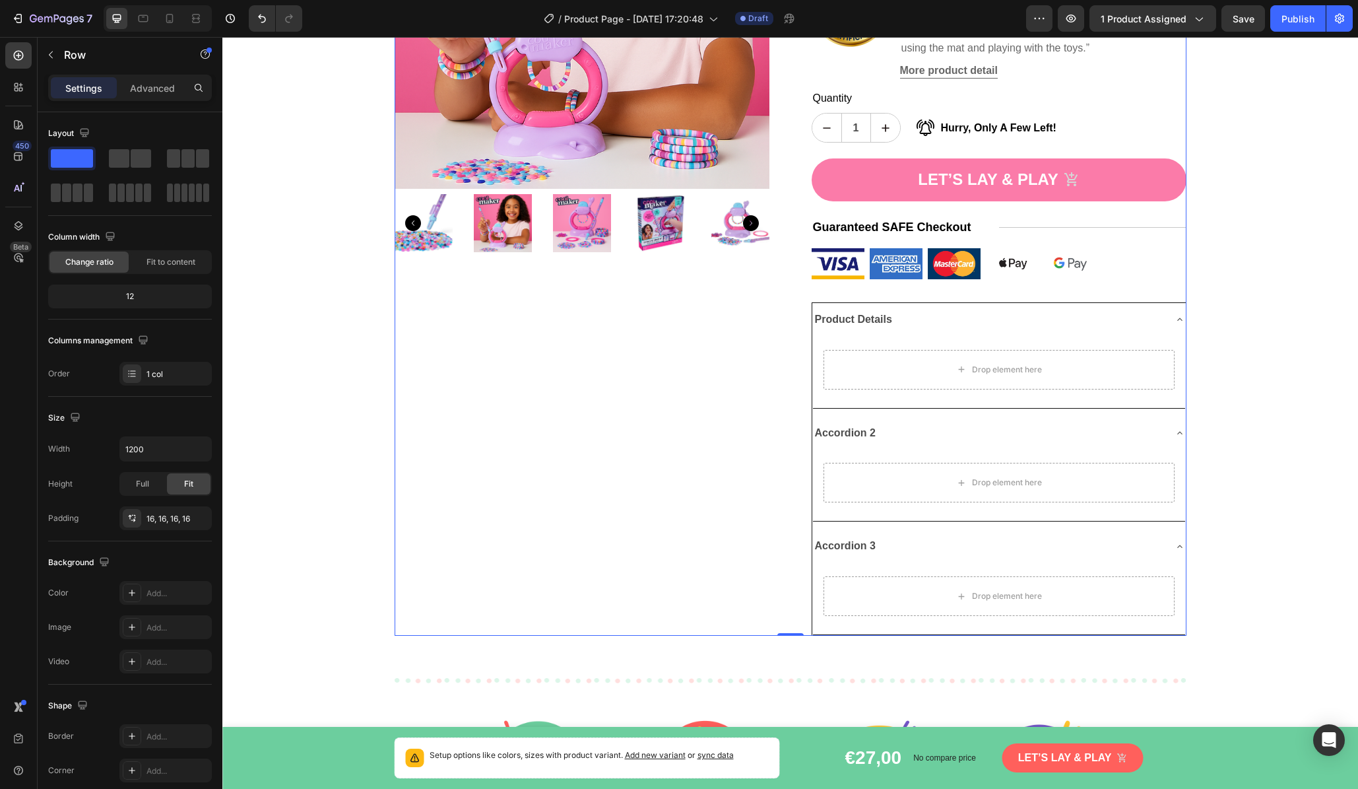
click at [750, 537] on div "Product Images" at bounding box center [582, 225] width 375 height 822
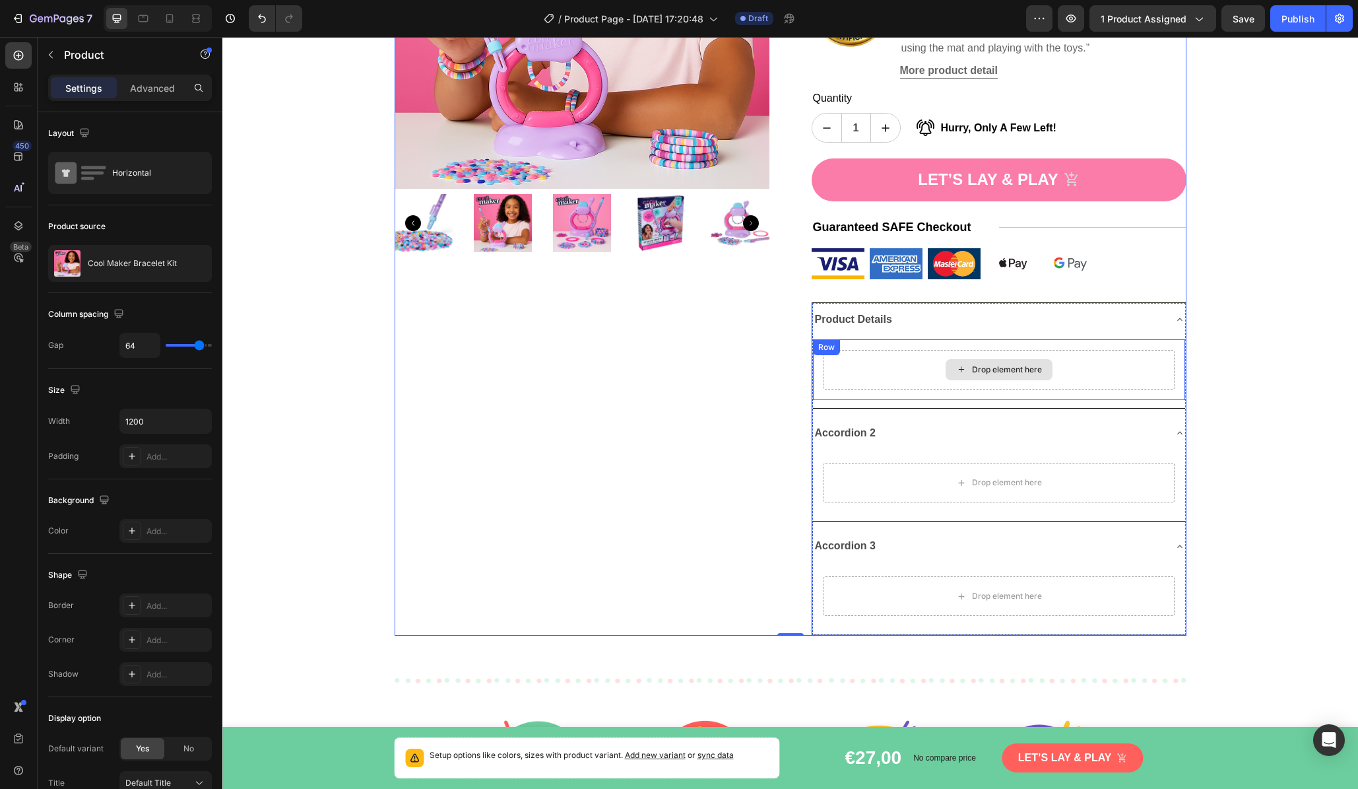
click at [901, 351] on div "Drop element here" at bounding box center [999, 370] width 351 height 40
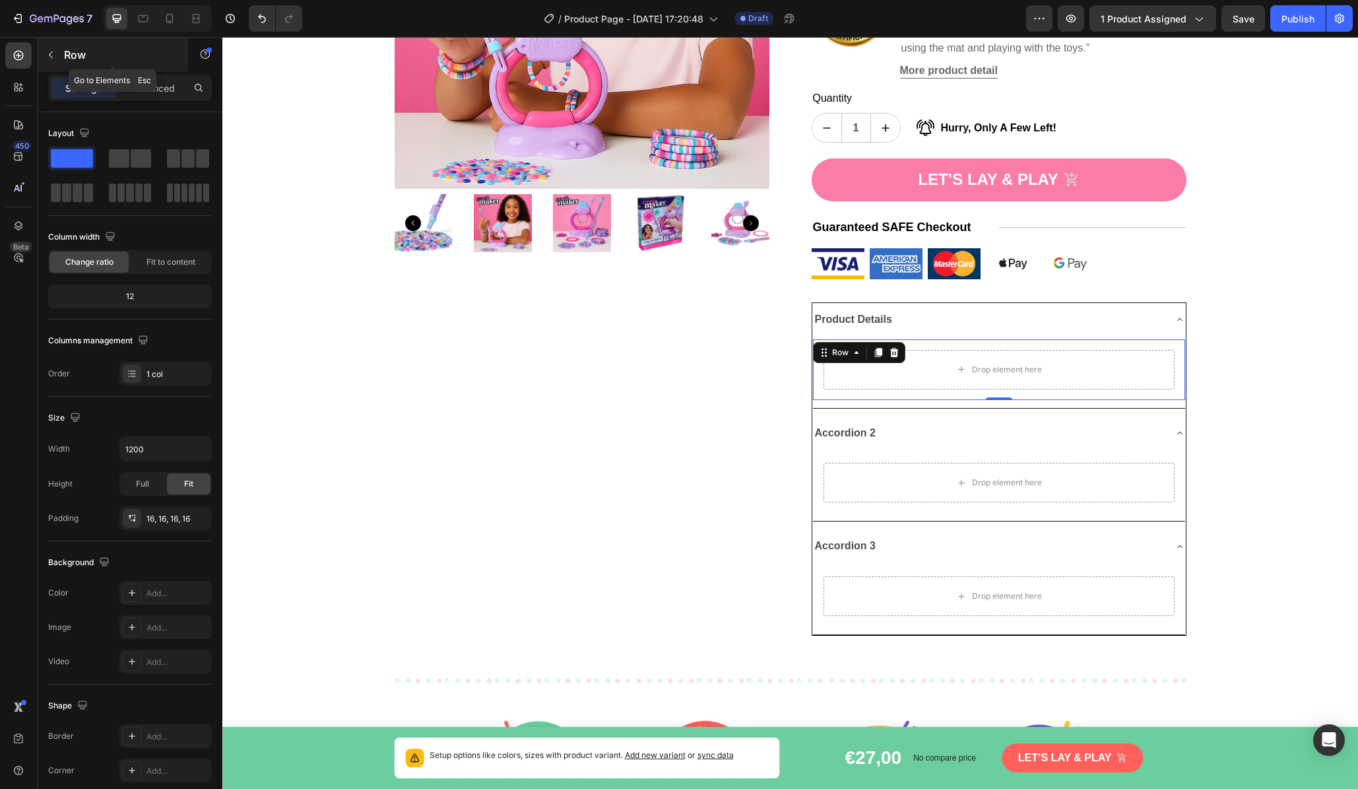
click at [51, 57] on icon "button" at bounding box center [51, 54] width 4 height 7
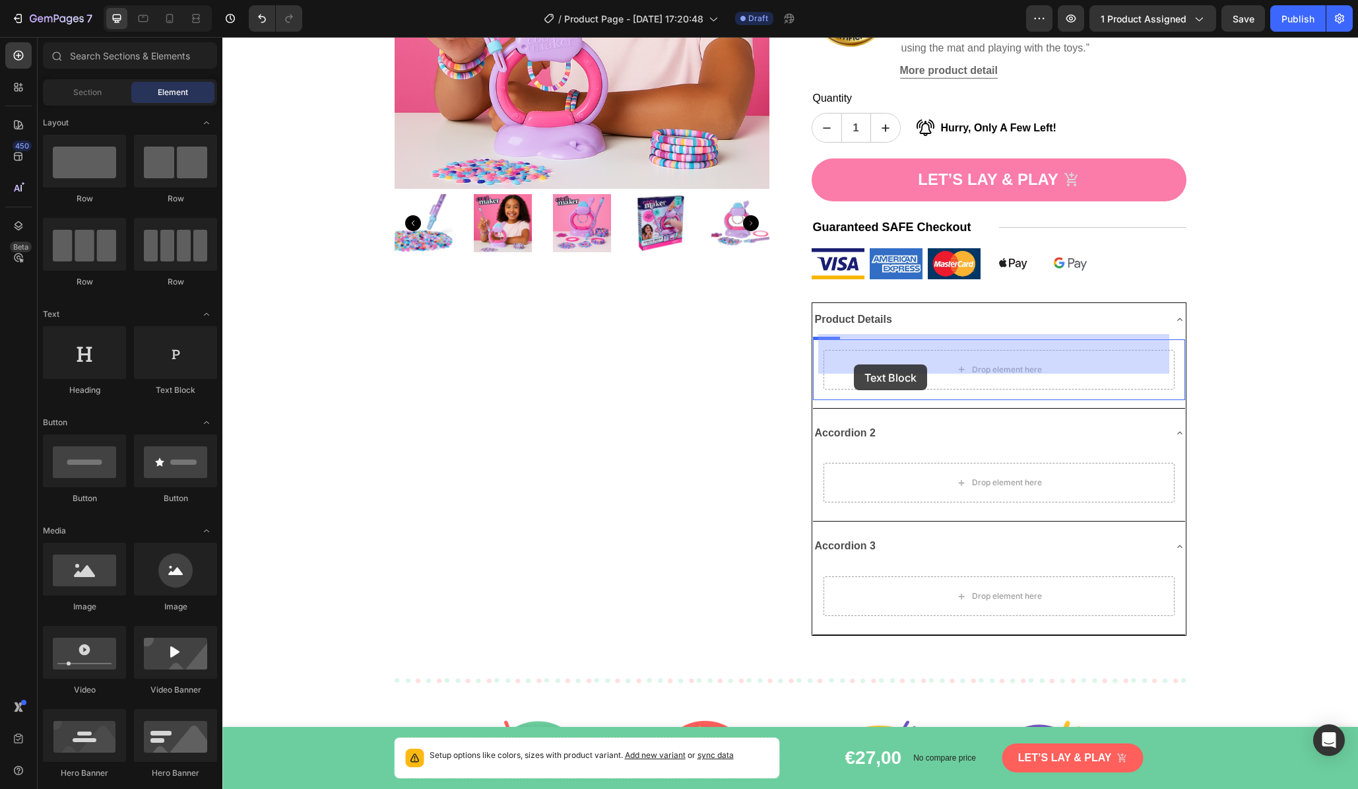
drag, startPoint x: 397, startPoint y: 388, endPoint x: 854, endPoint y: 364, distance: 458.1
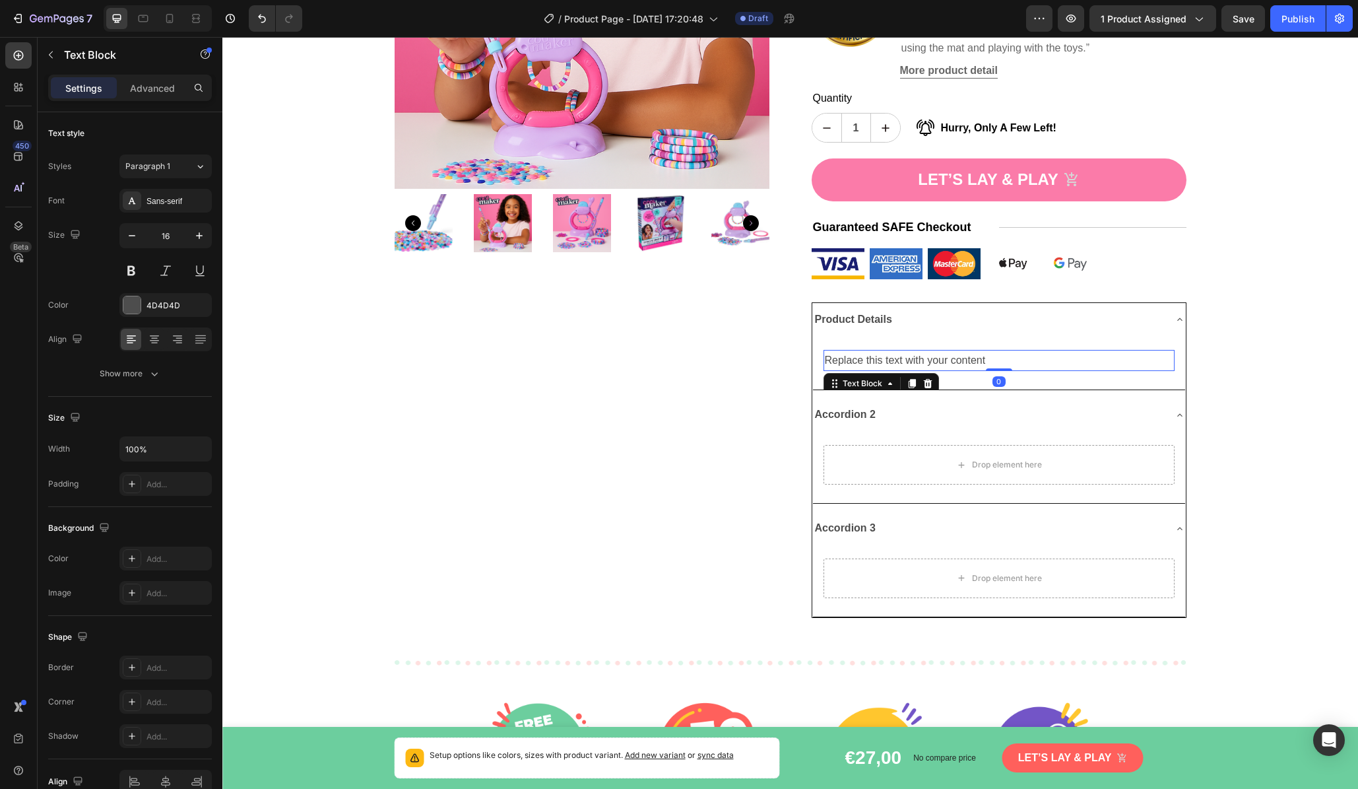
click at [917, 350] on div "Replace this text with your content" at bounding box center [999, 361] width 351 height 22
click at [917, 351] on p "Replace this text with your content" at bounding box center [999, 360] width 349 height 19
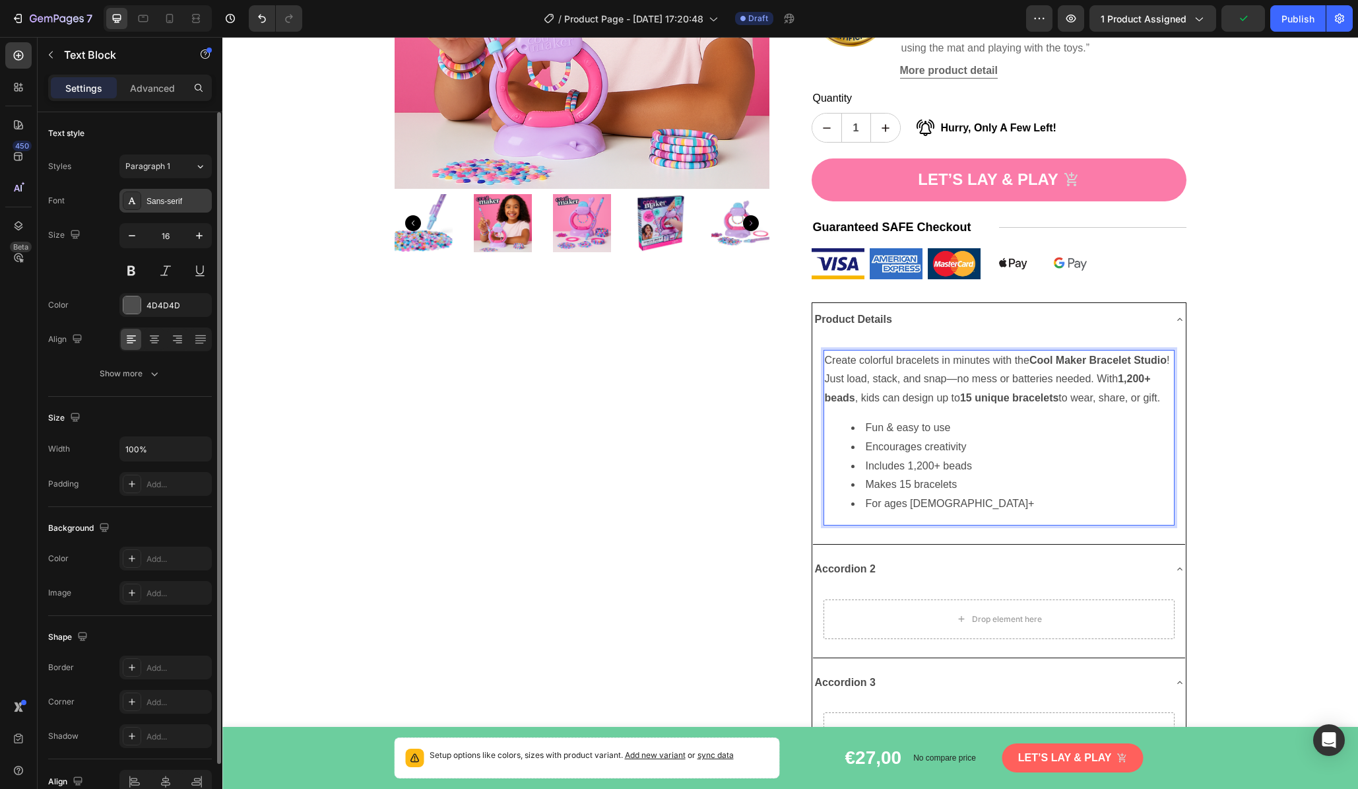
click at [196, 207] on div "Sans-serif" at bounding box center [178, 201] width 62 height 12
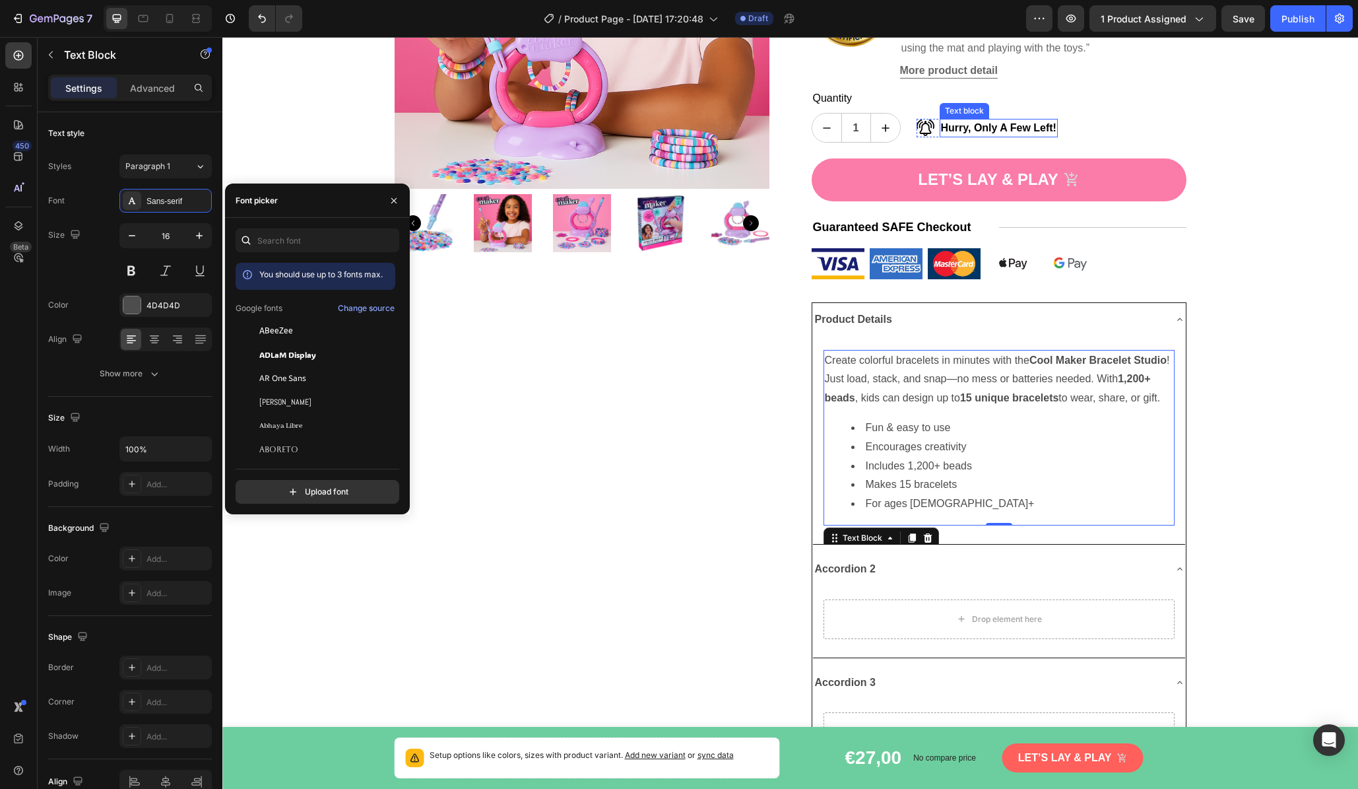
click at [958, 120] on p "Hurry, Only A Few Left!" at bounding box center [999, 128] width 116 height 16
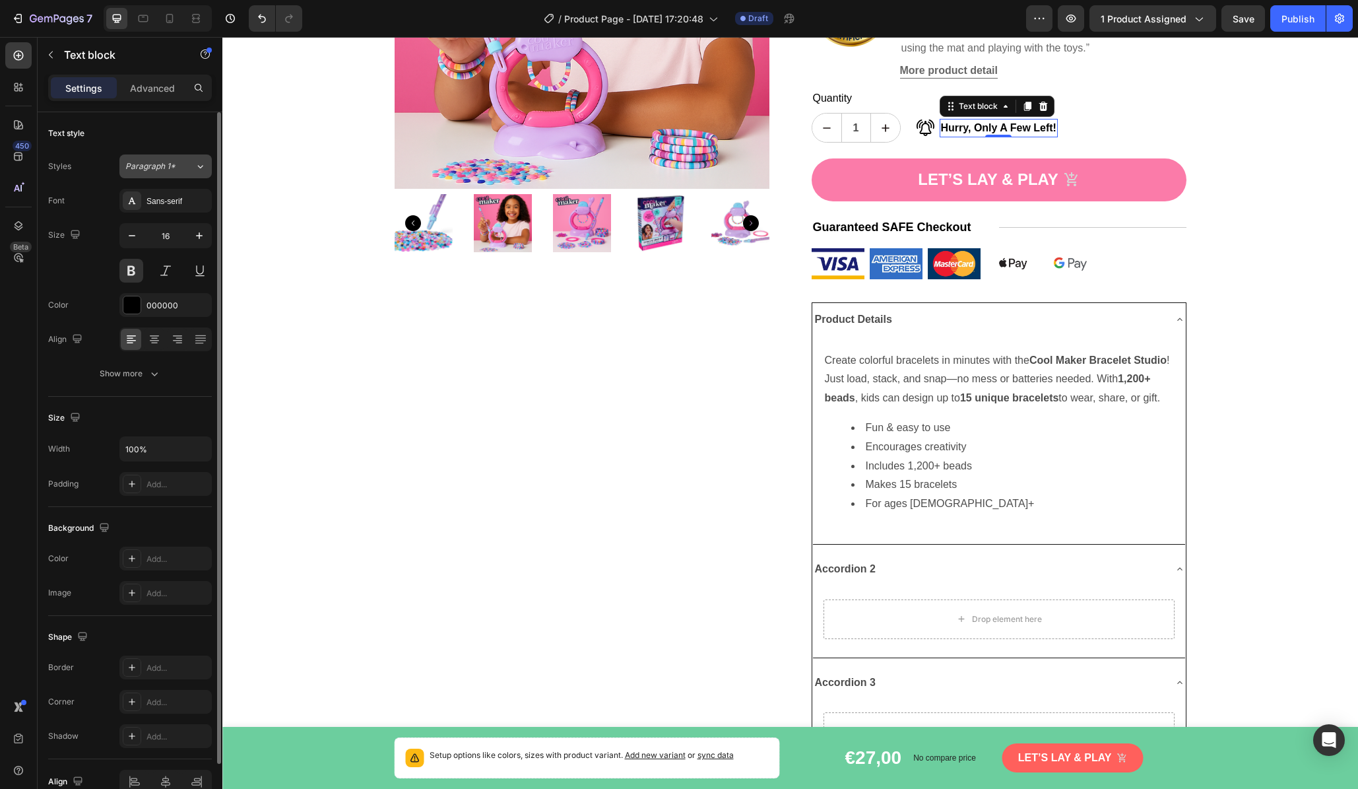
click at [195, 167] on icon at bounding box center [200, 166] width 11 height 13
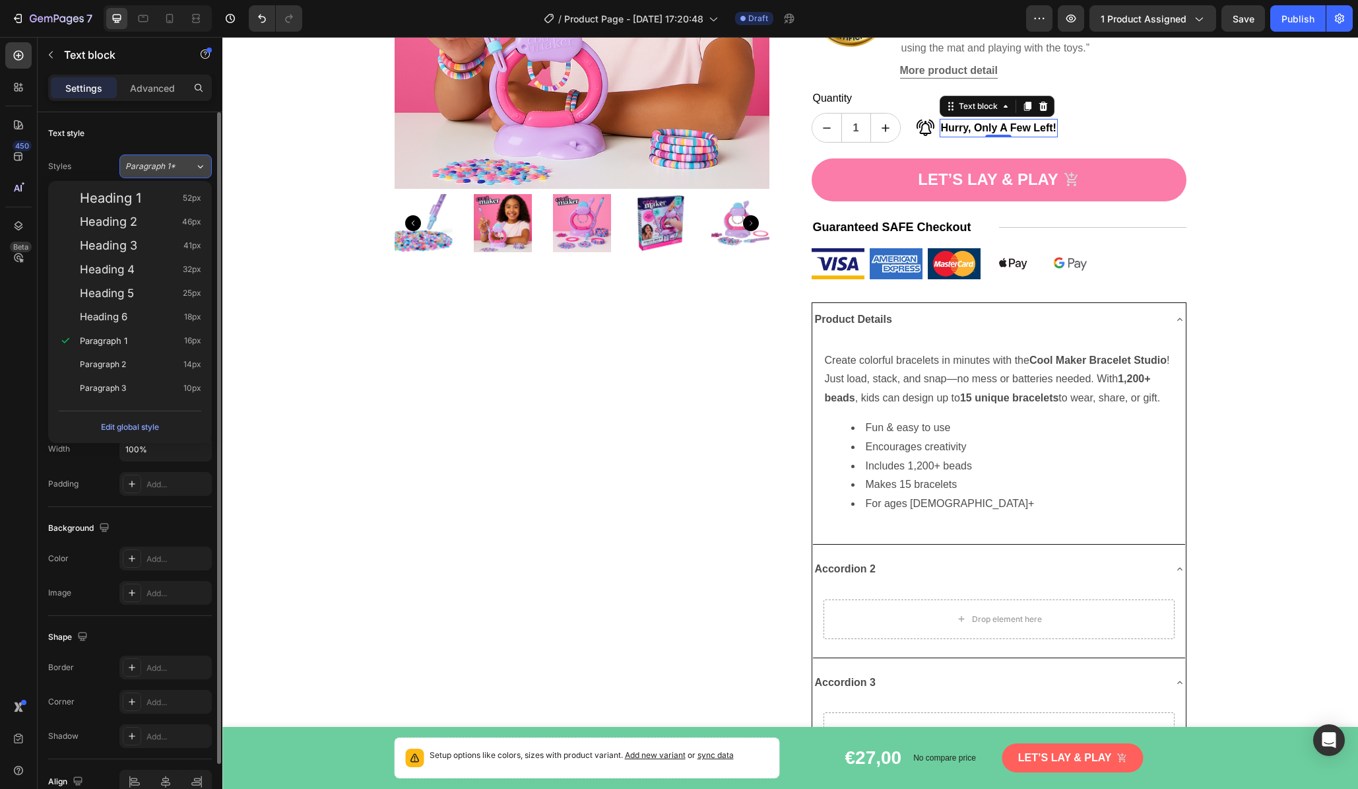
click at [195, 167] on icon at bounding box center [200, 166] width 11 height 13
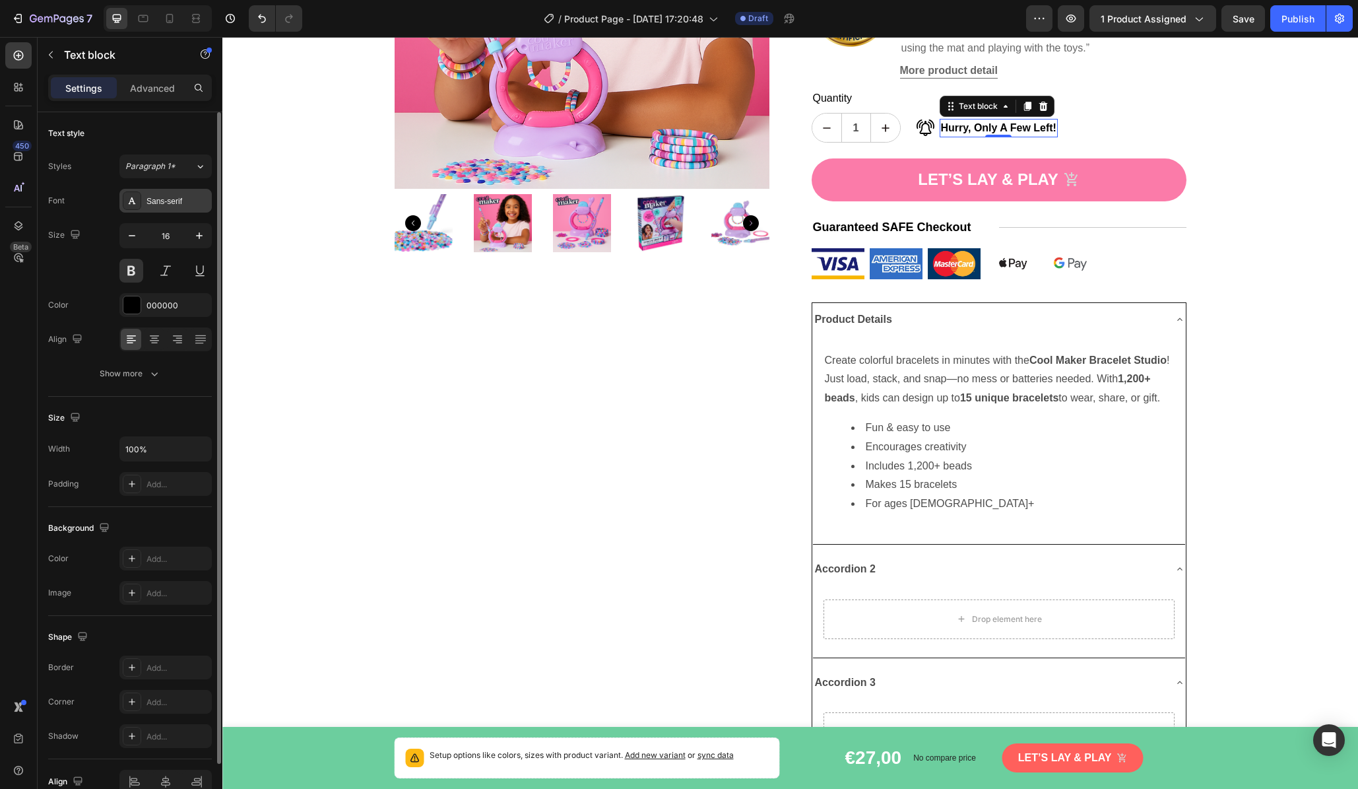
click at [191, 200] on div "Sans-serif" at bounding box center [178, 201] width 62 height 12
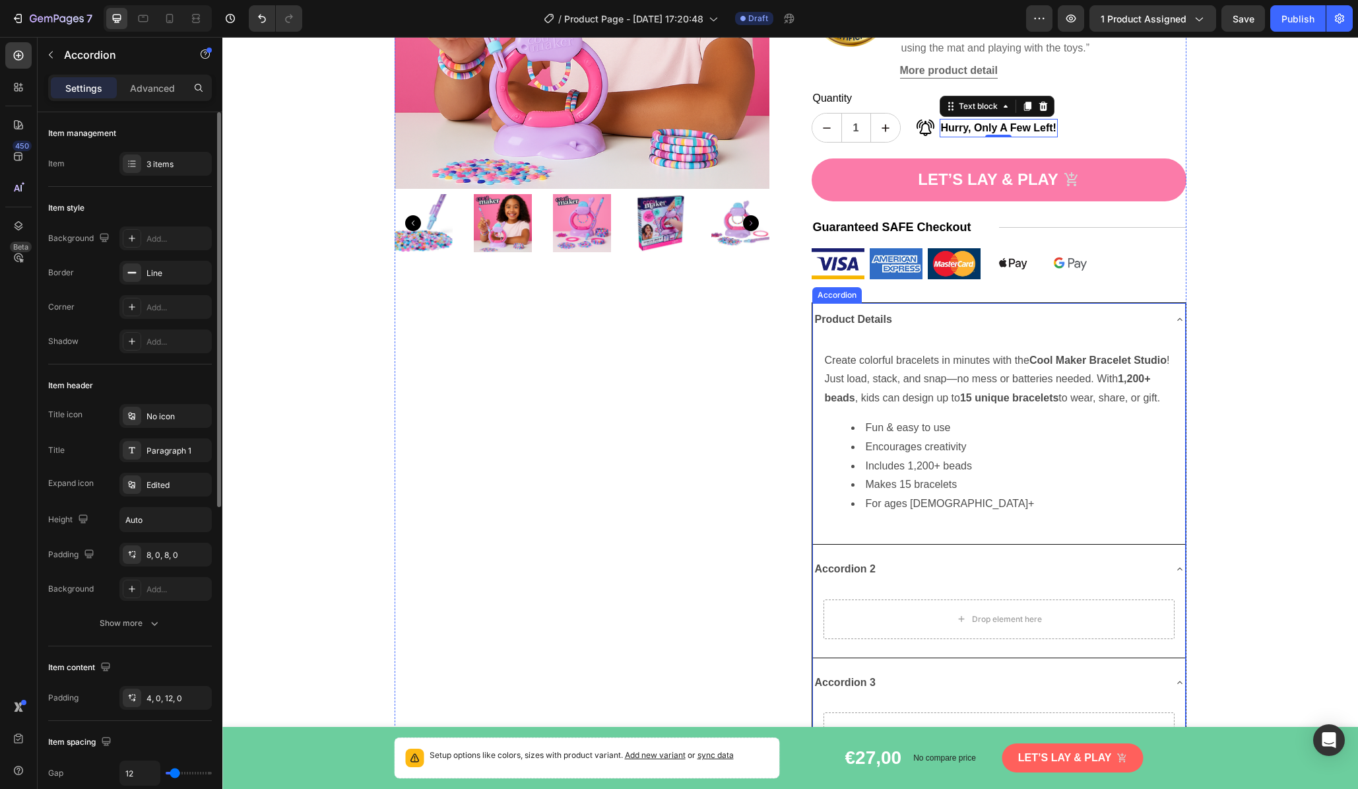
click at [865, 310] on p "Product Details" at bounding box center [853, 319] width 77 height 19
click at [185, 459] on div "Paragraph 1" at bounding box center [165, 450] width 92 height 24
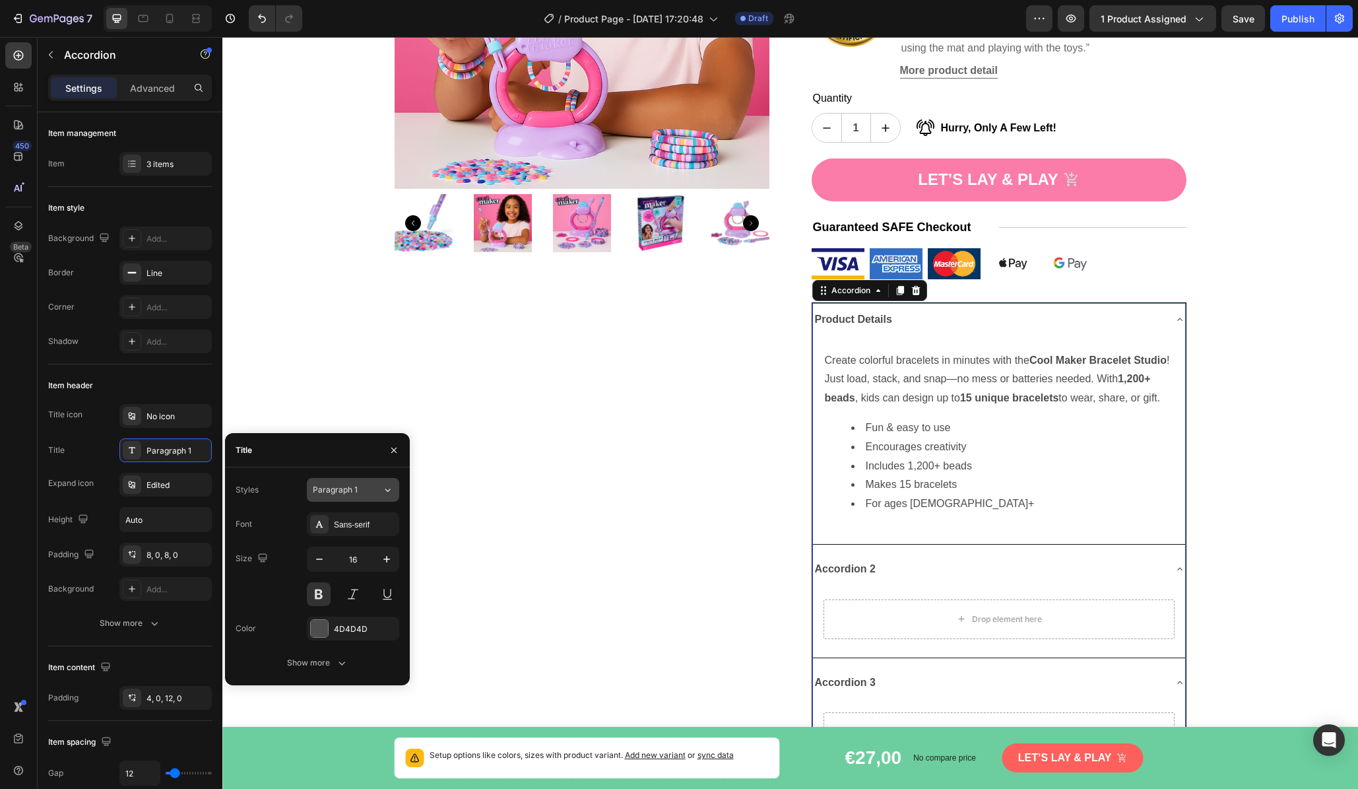
click at [342, 496] on button "Paragraph 1" at bounding box center [353, 490] width 92 height 24
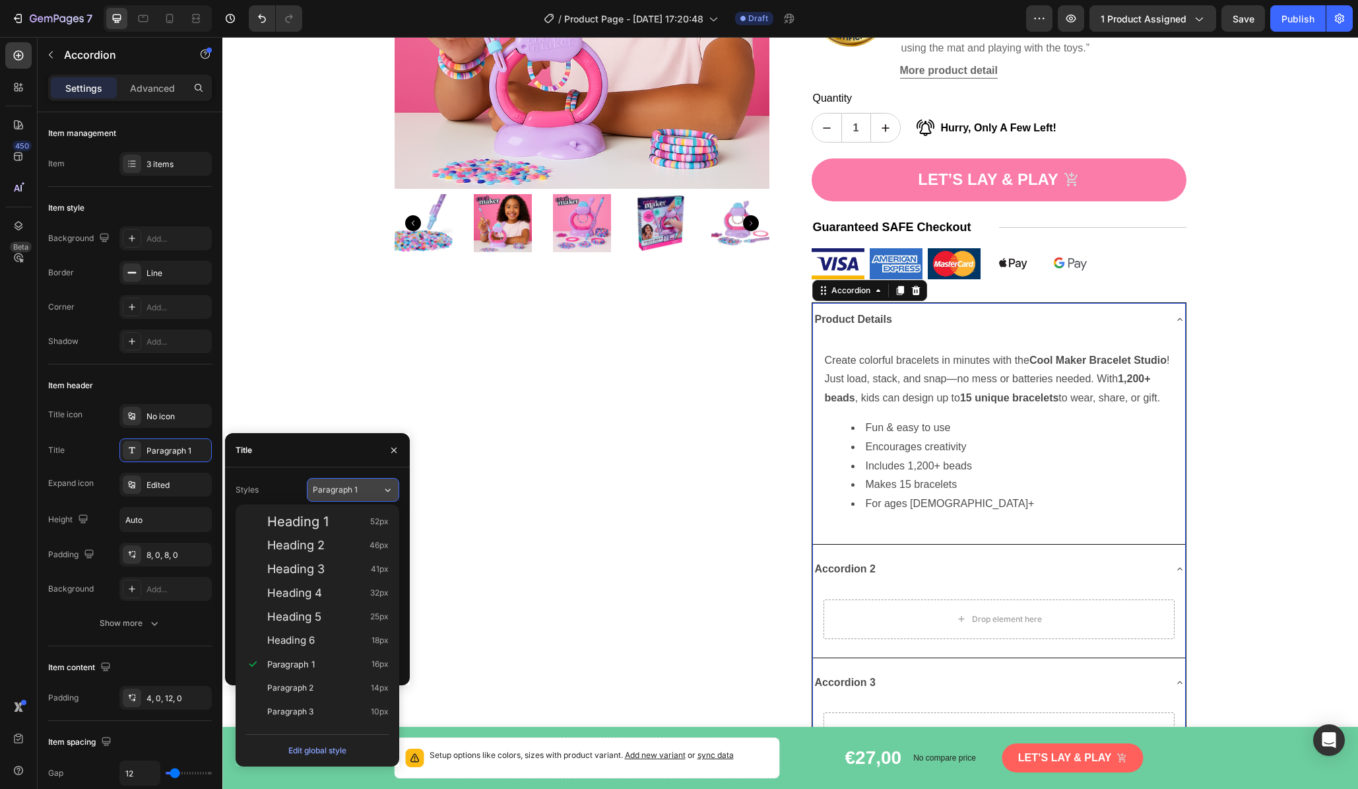
click at [342, 496] on button "Paragraph 1" at bounding box center [353, 490] width 92 height 24
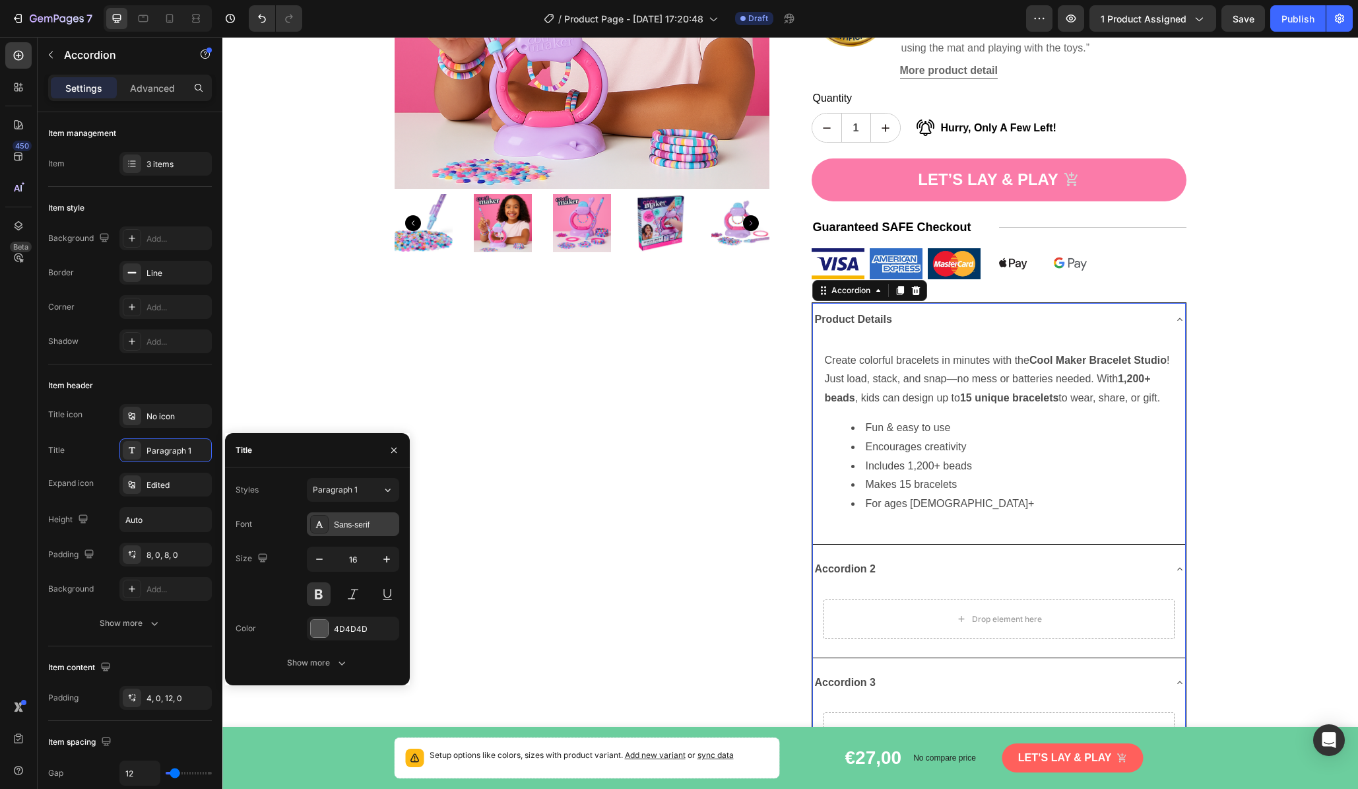
click at [356, 523] on div "Sans-serif" at bounding box center [365, 525] width 62 height 12
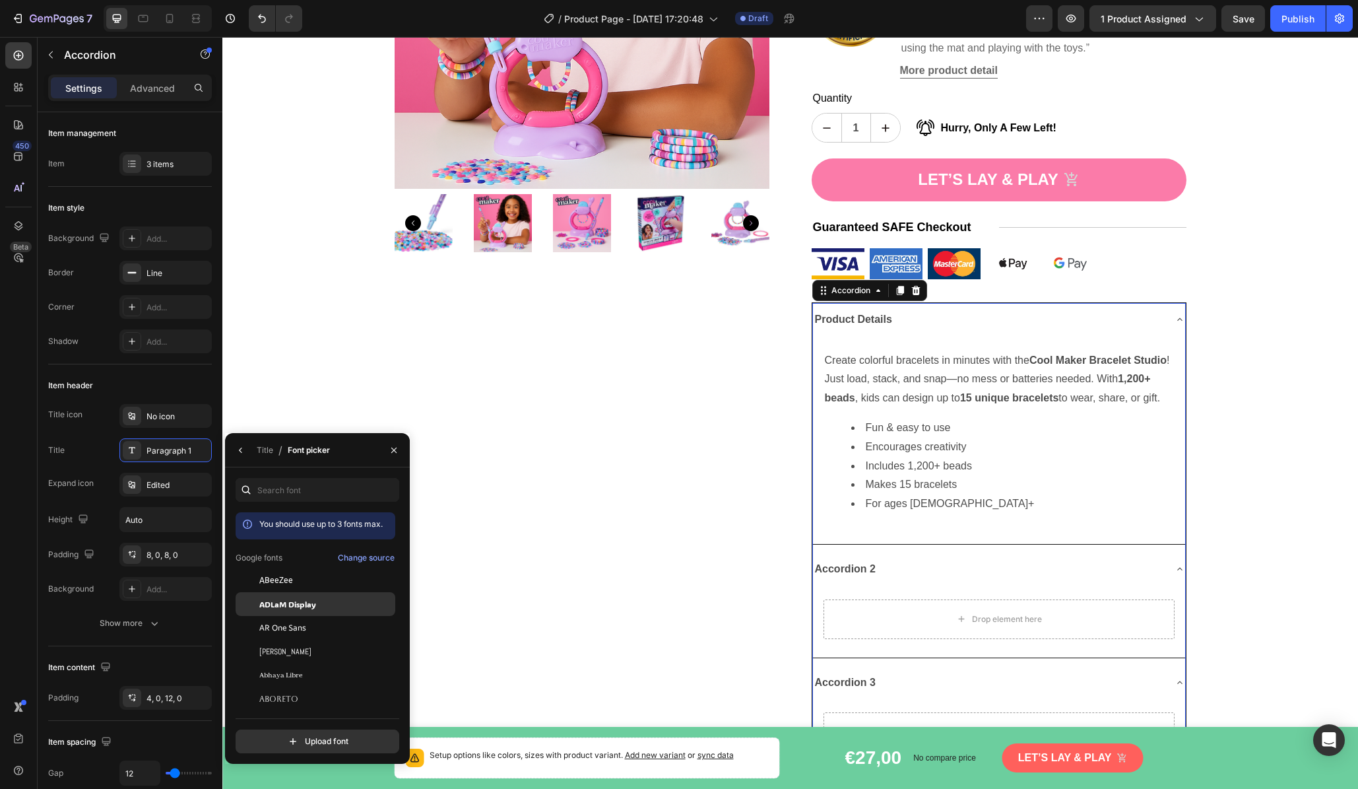
click at [316, 607] on span "ADLaM Display" at bounding box center [287, 604] width 57 height 12
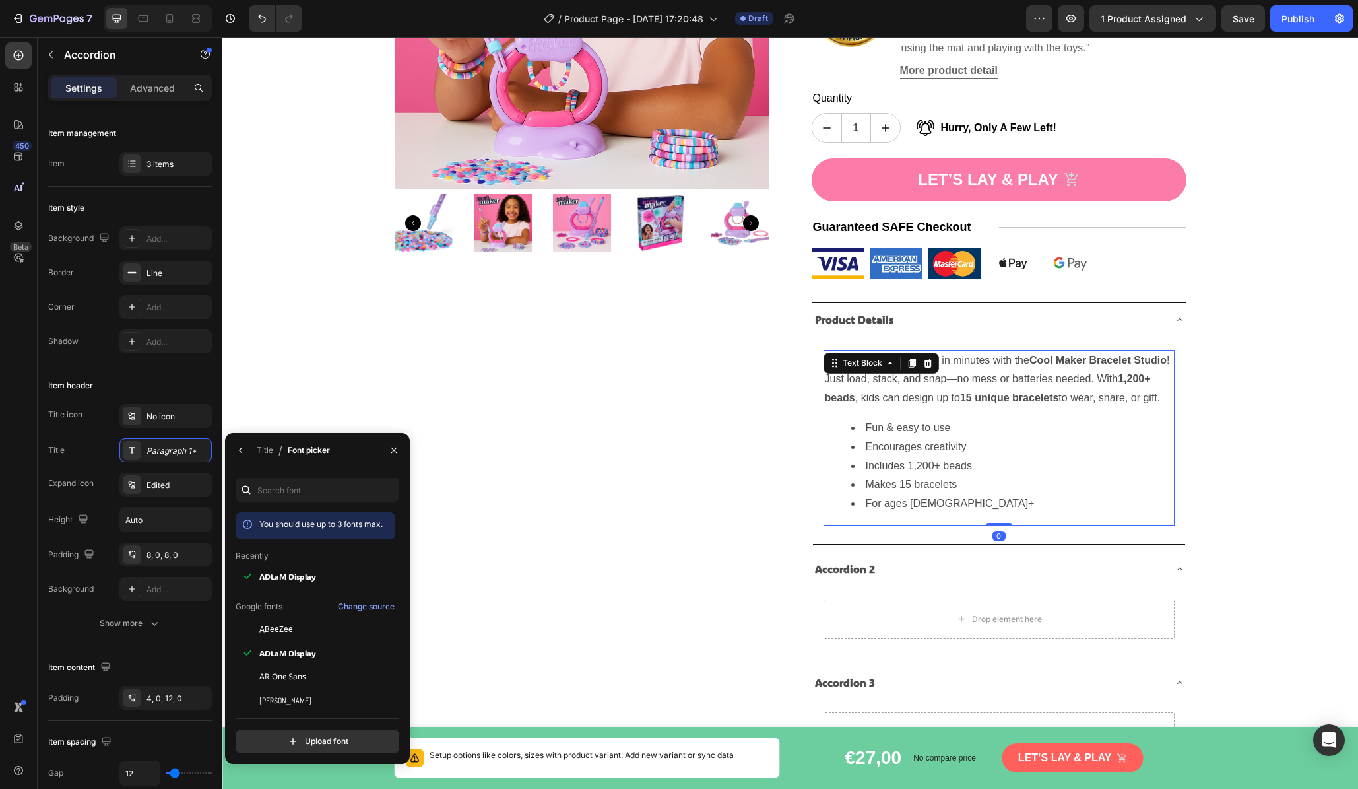
click at [928, 368] on p "Create colorful bracelets in minutes with the Cool Maker Bracelet Studio ! Just…" at bounding box center [999, 379] width 349 height 57
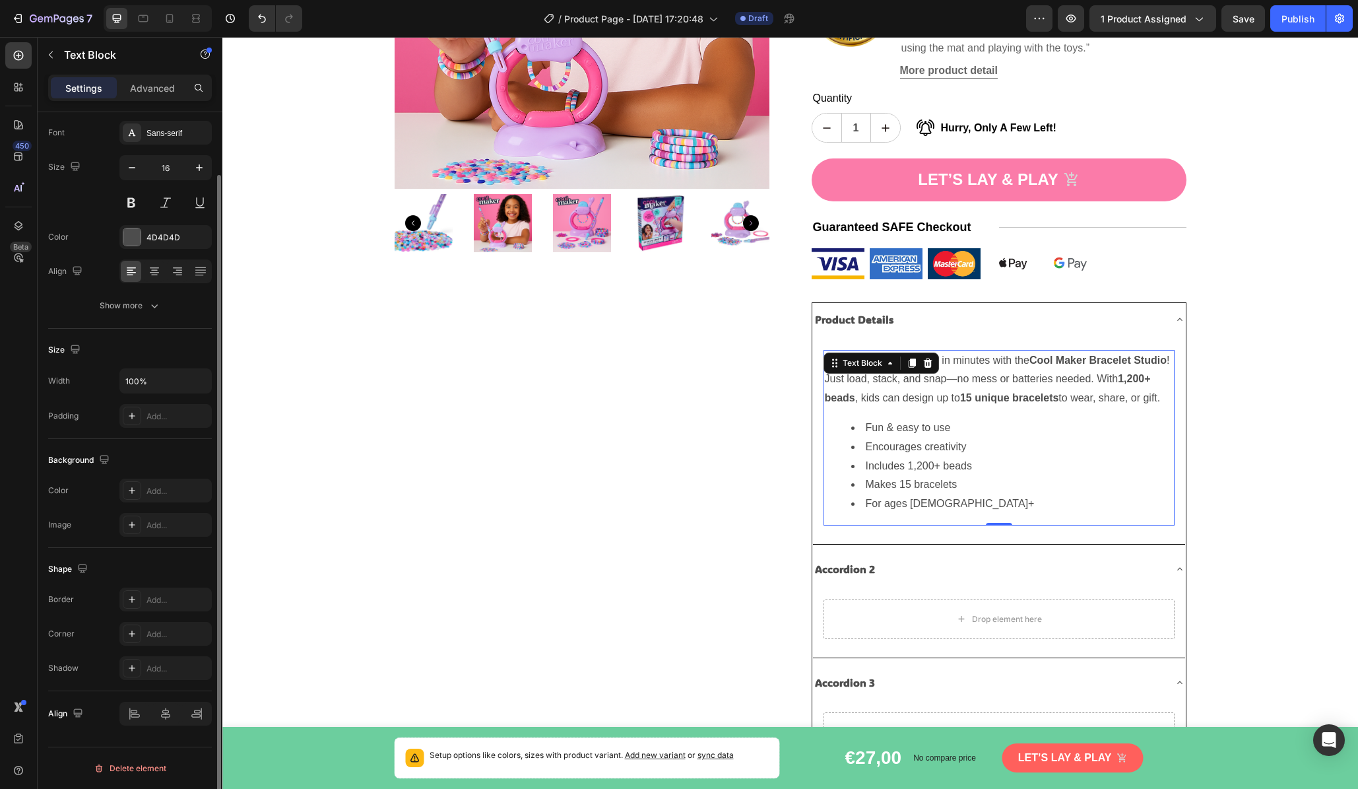
scroll to position [0, 0]
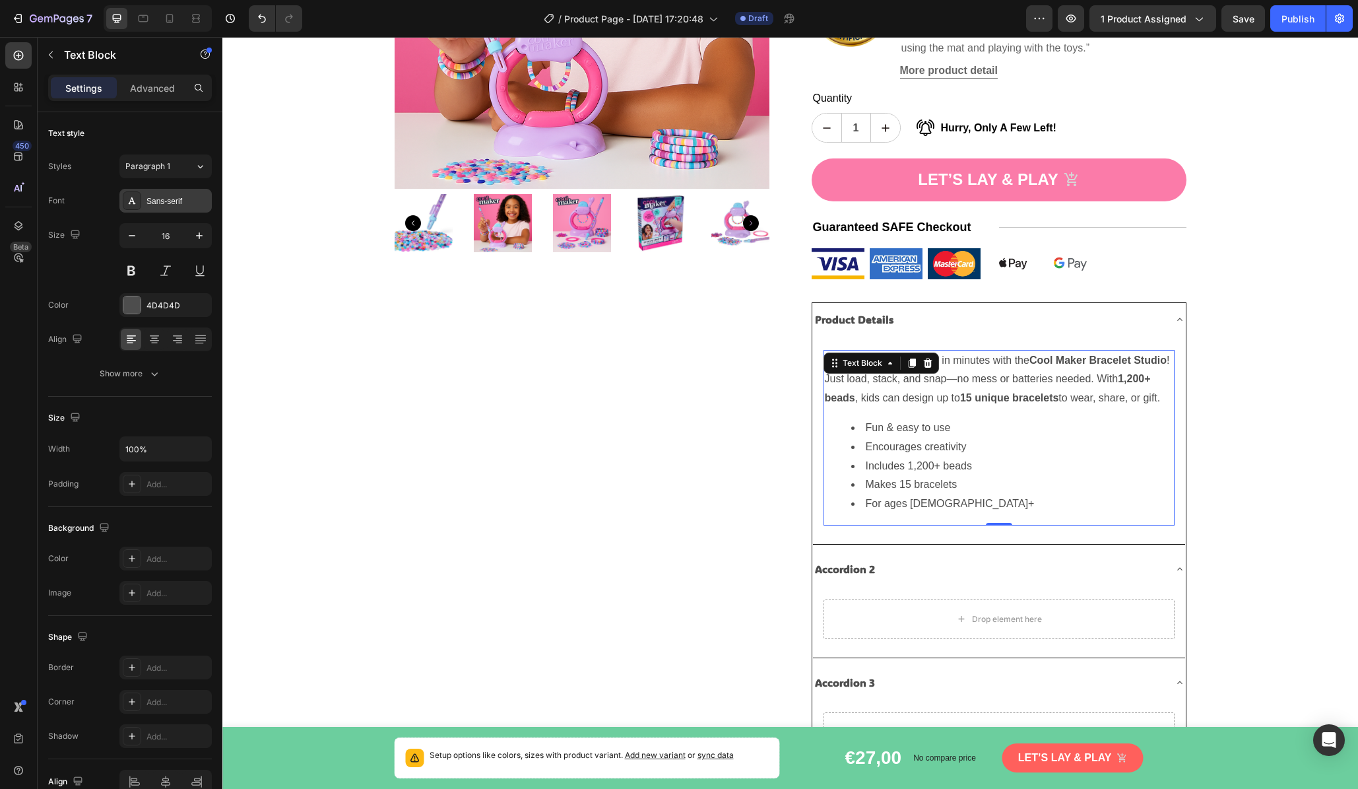
click at [178, 210] on div "Sans-serif" at bounding box center [165, 201] width 92 height 24
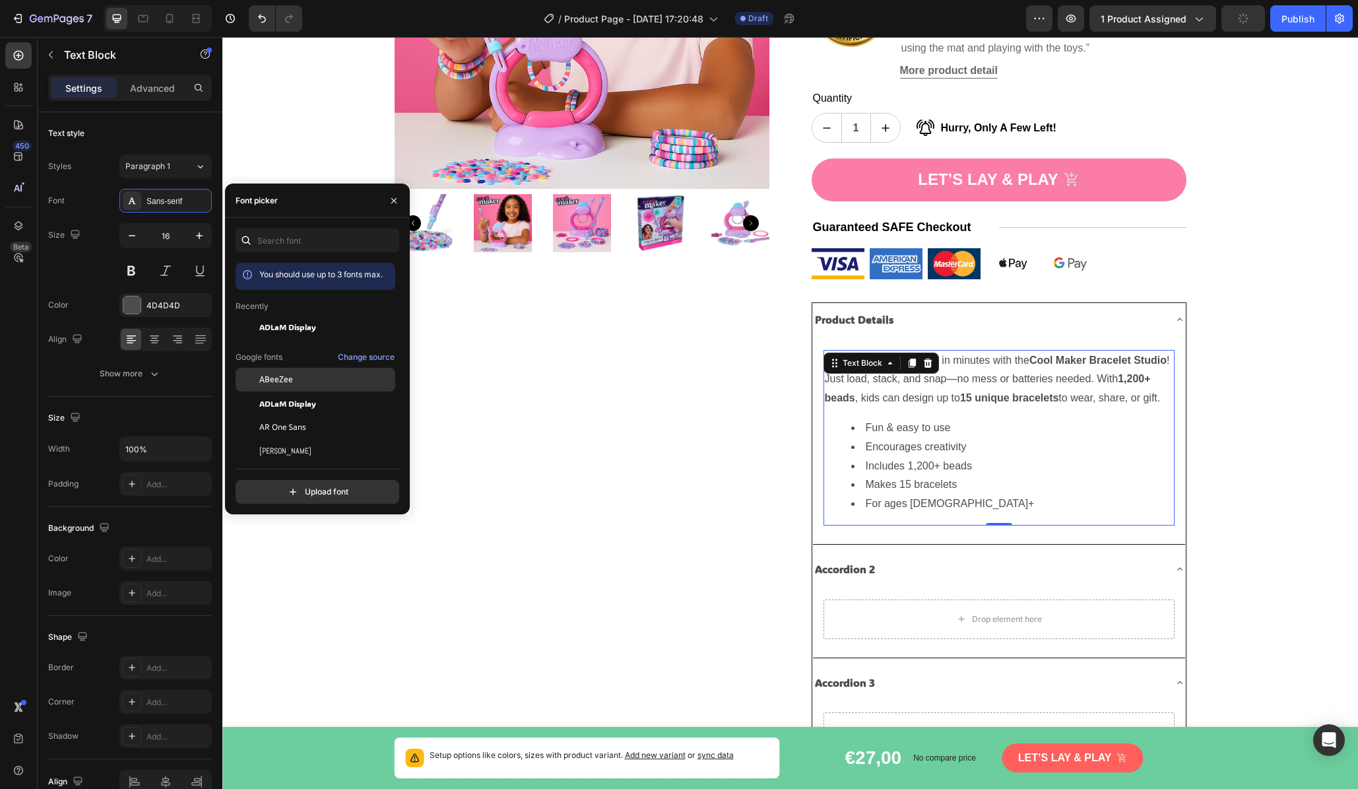
click at [277, 380] on span "ABeeZee" at bounding box center [276, 380] width 34 height 12
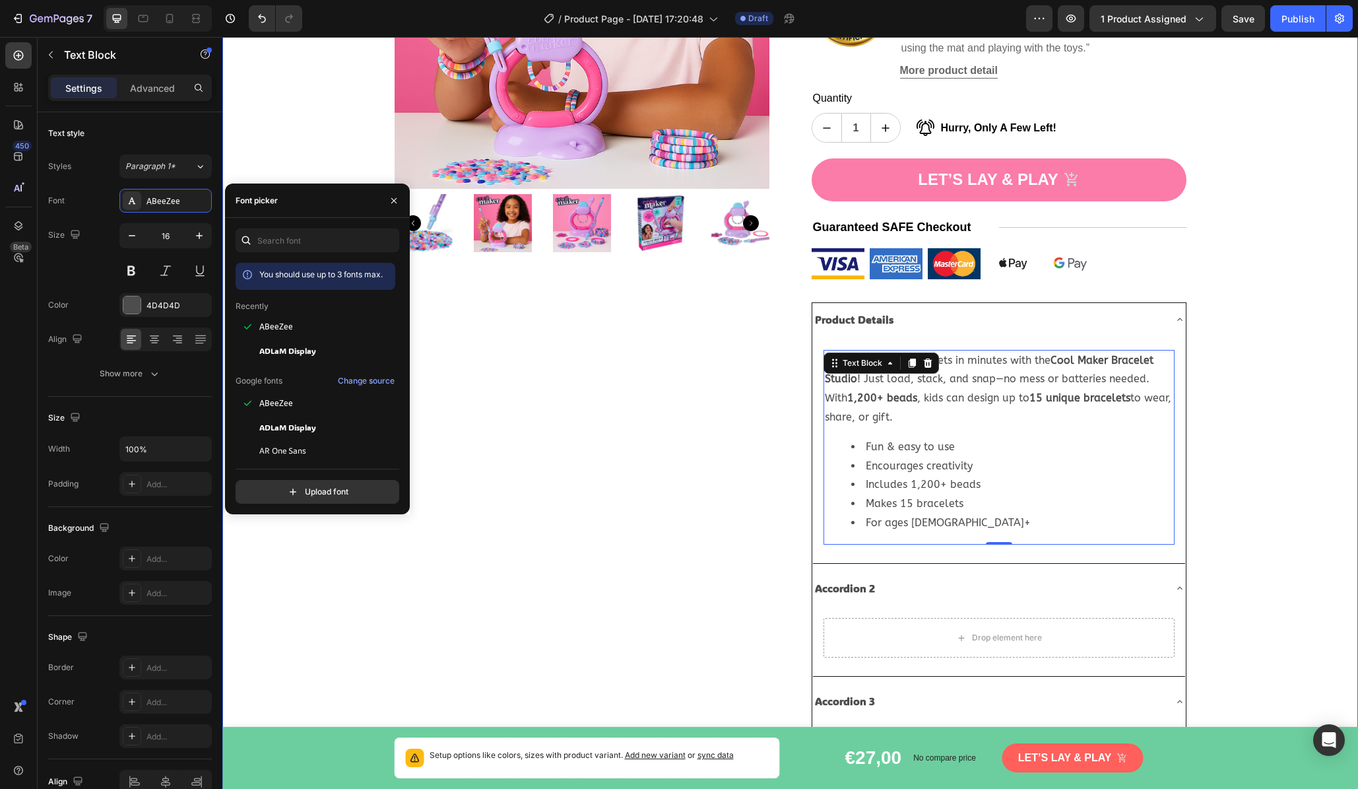
click at [1167, 420] on div "Product Images Cool Maker Bracelet Kit Product Title Icon Icon Icon Icon Icon I…" at bounding box center [790, 302] width 1136 height 977
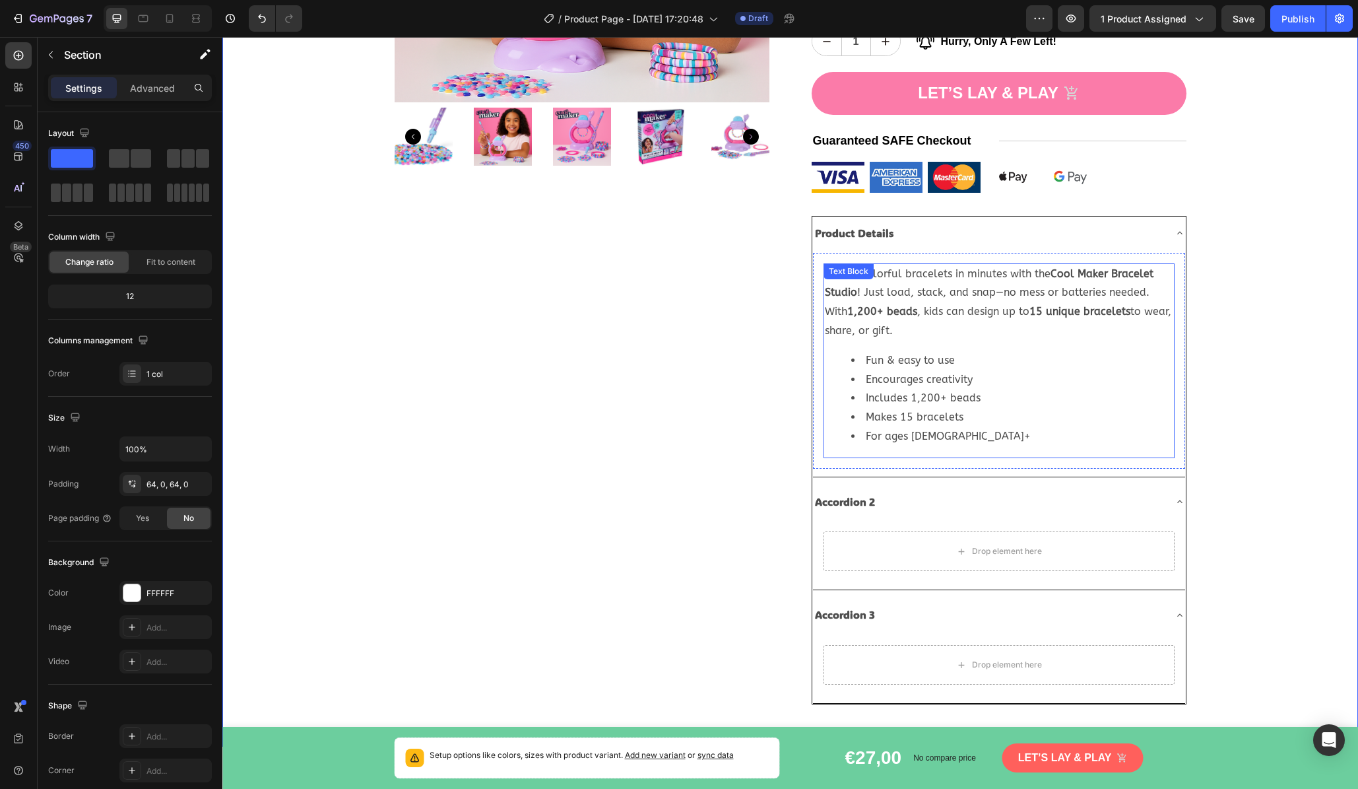
scroll to position [383, 0]
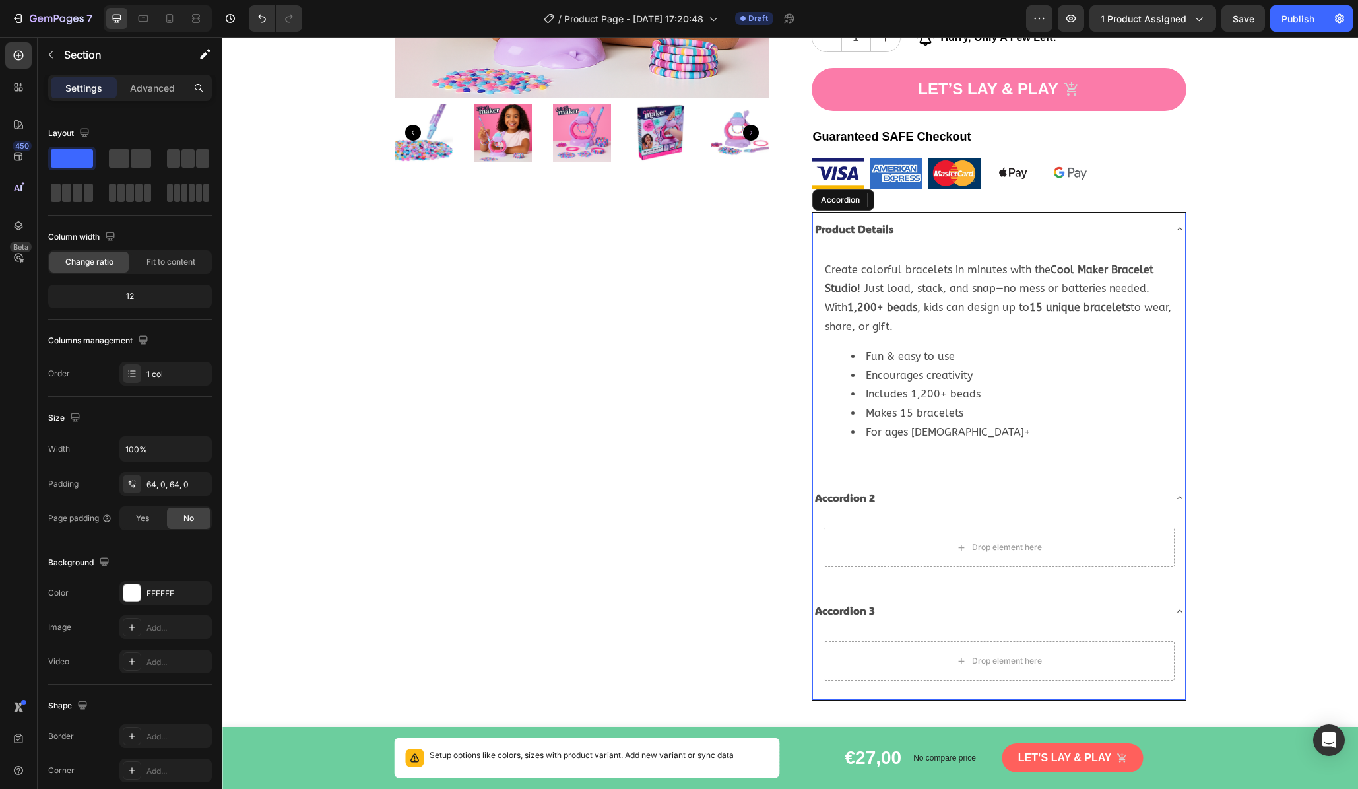
click at [859, 488] on p "Accordion 2" at bounding box center [845, 497] width 60 height 19
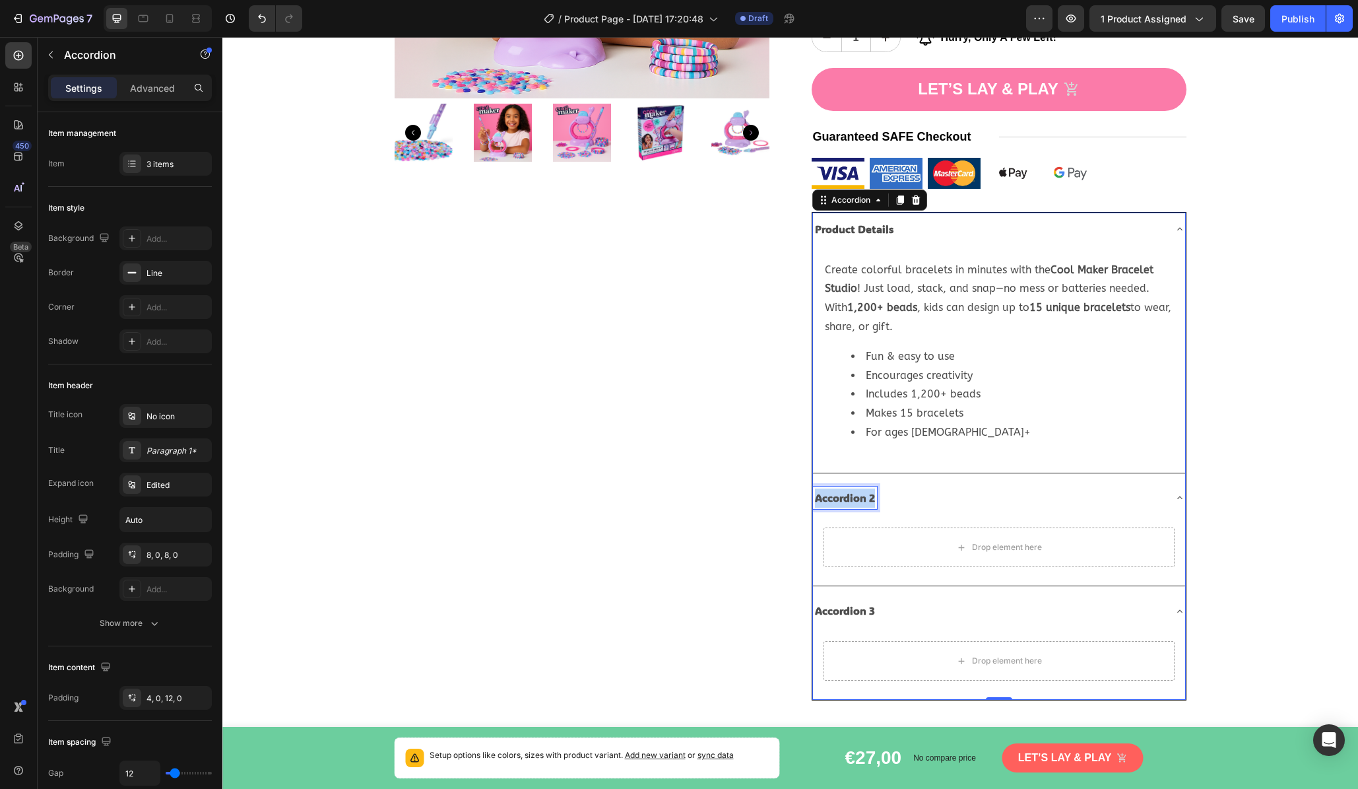
click at [859, 488] on p "Accordion 2" at bounding box center [845, 497] width 60 height 19
click at [839, 601] on p "Accordion 3" at bounding box center [845, 610] width 60 height 19
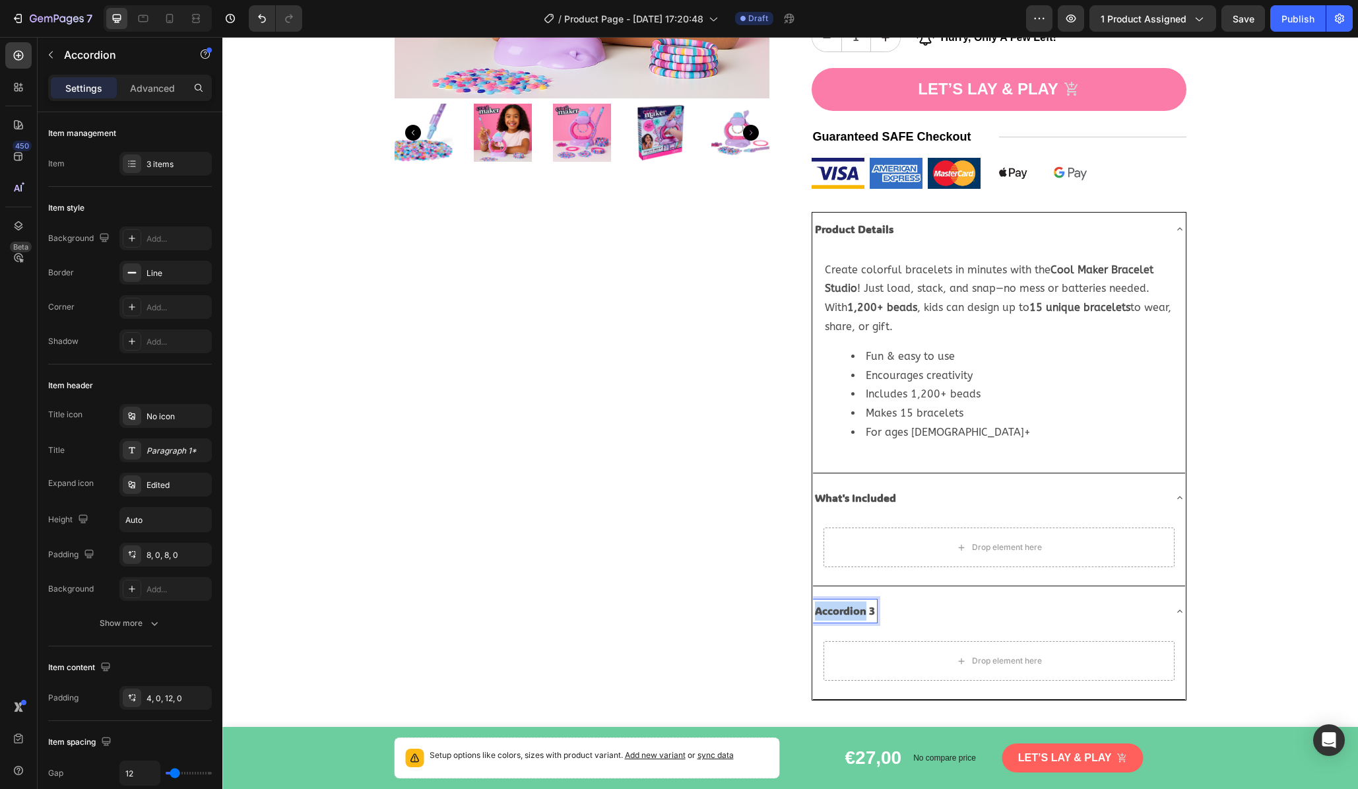
click at [839, 601] on p "Accordion 3" at bounding box center [845, 610] width 60 height 19
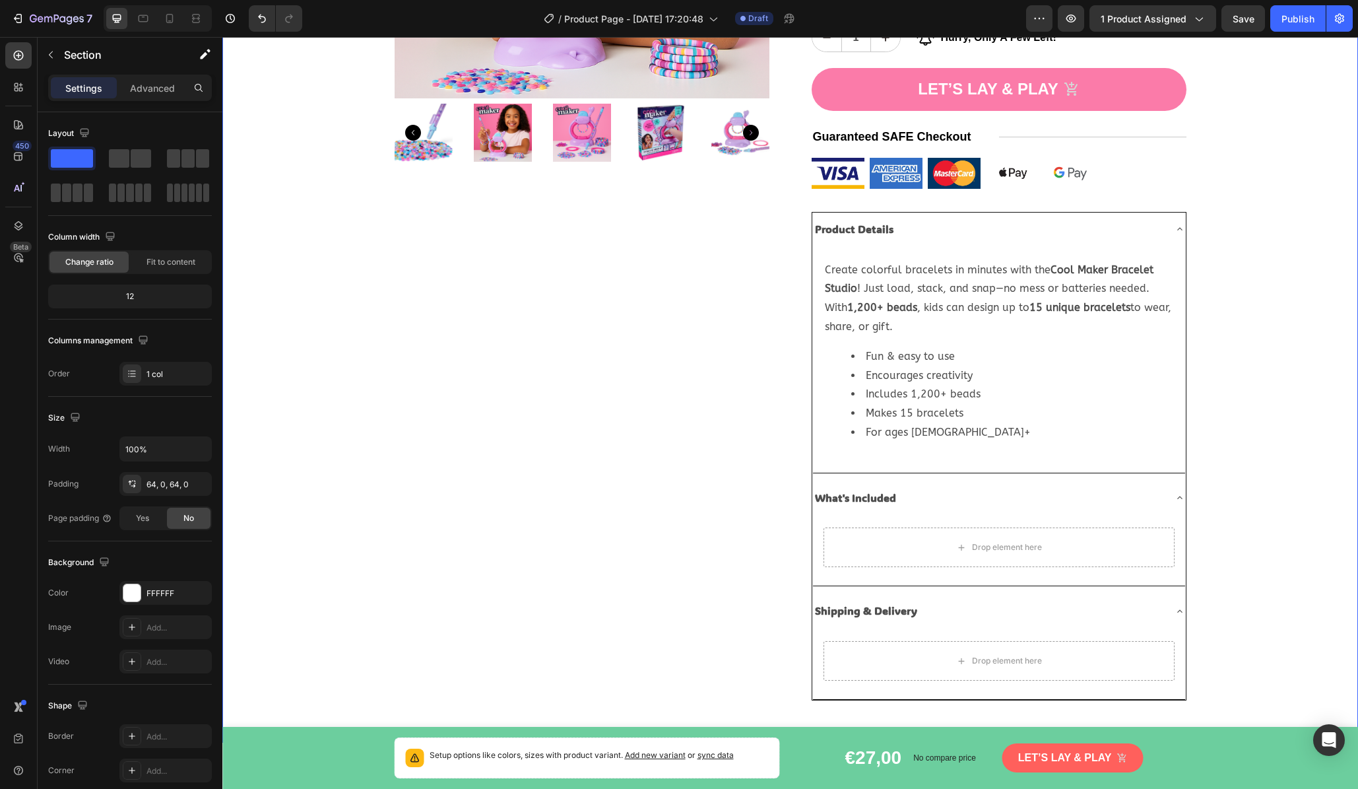
click at [1167, 446] on div "Product Images Cool Maker Bracelet Kit Product Title Icon Icon Icon Icon Icon I…" at bounding box center [790, 211] width 1136 height 977
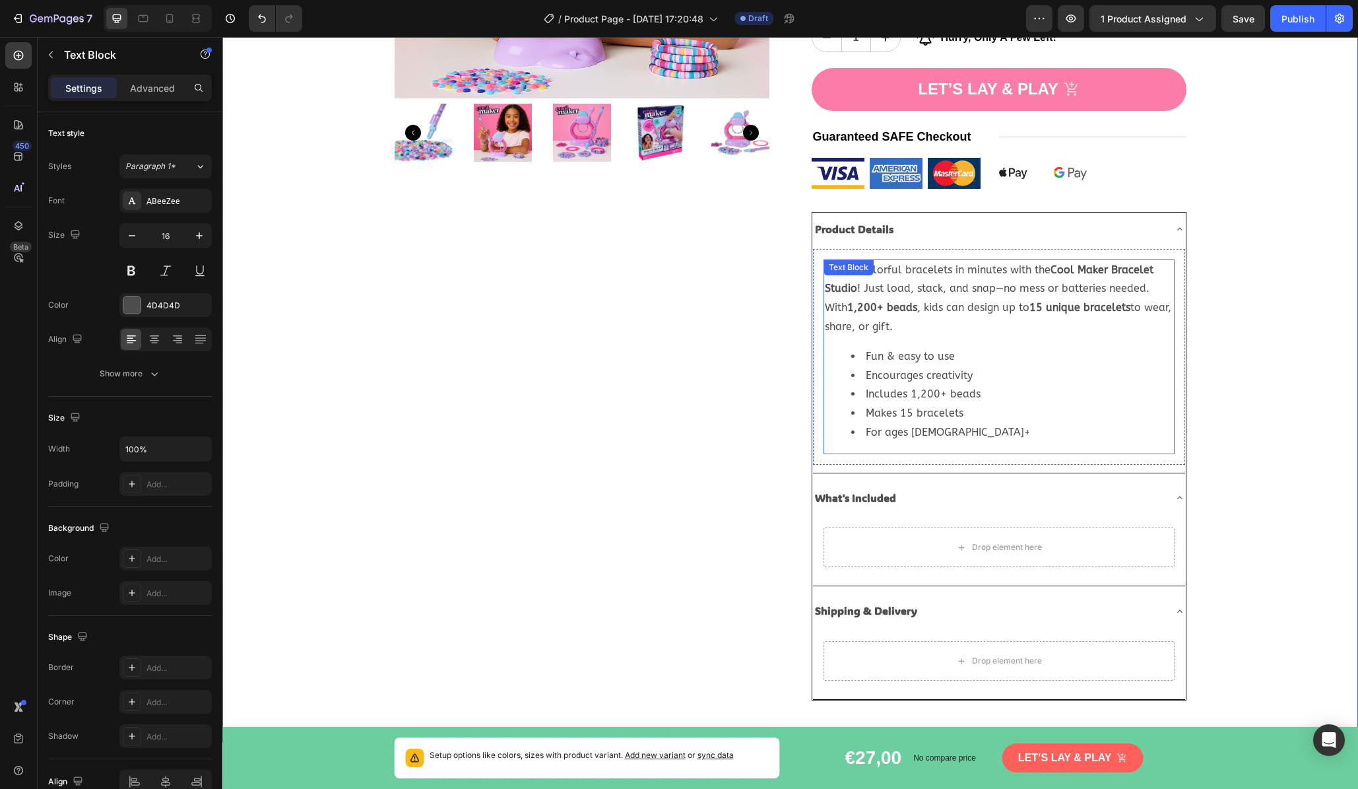
click at [1065, 386] on li "Includes 1,200+ beads" at bounding box center [1013, 394] width 322 height 19
click at [909, 268] on icon at bounding box center [911, 272] width 7 height 9
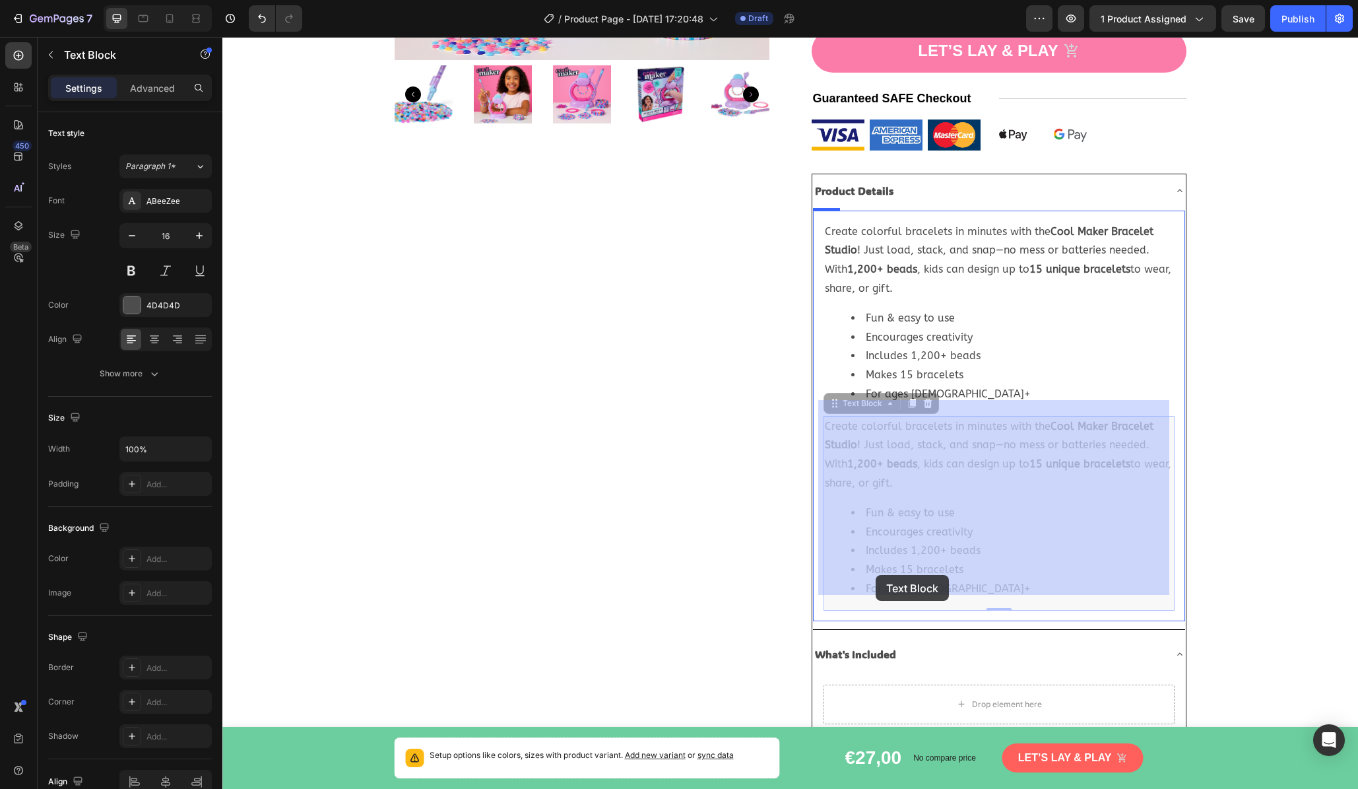
scroll to position [517, 0]
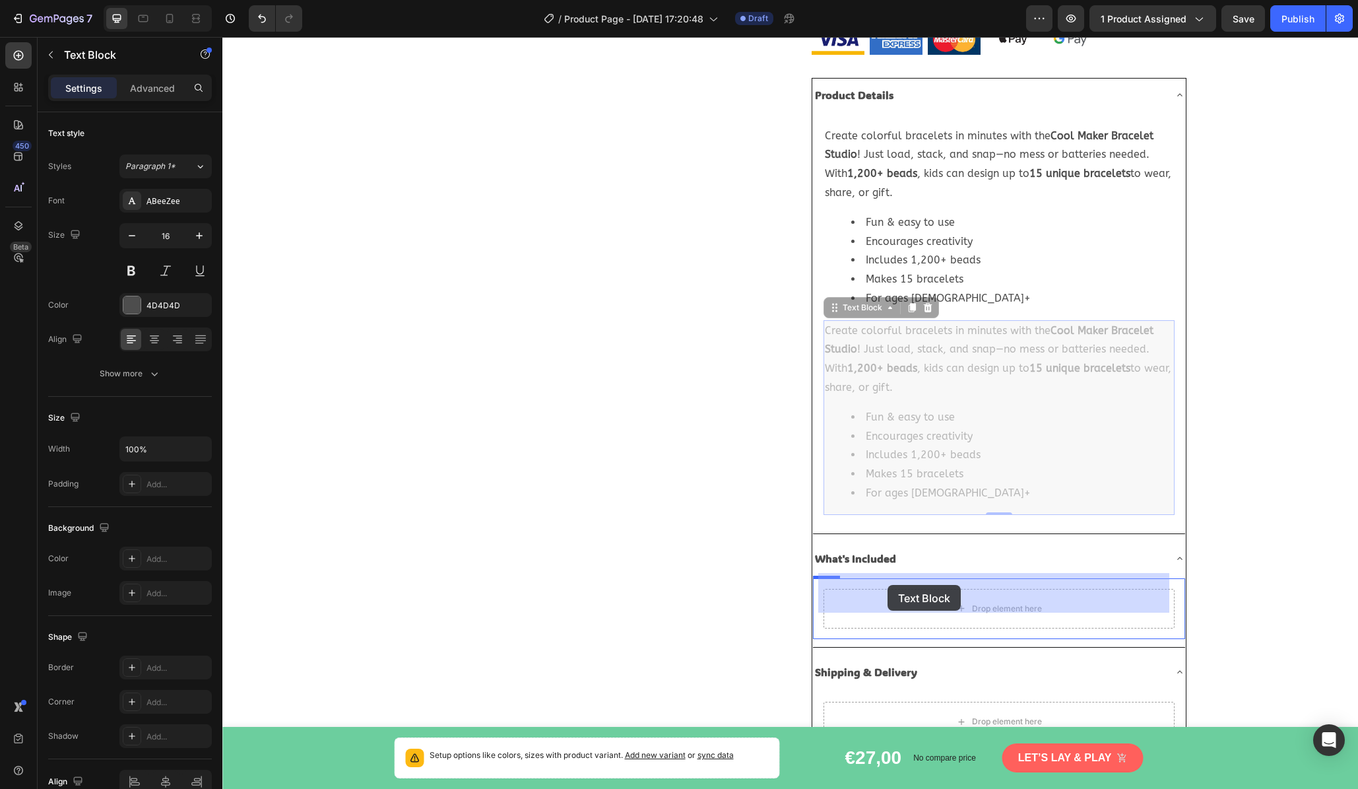
drag, startPoint x: 842, startPoint y: 404, endPoint x: 888, endPoint y: 585, distance: 186.5
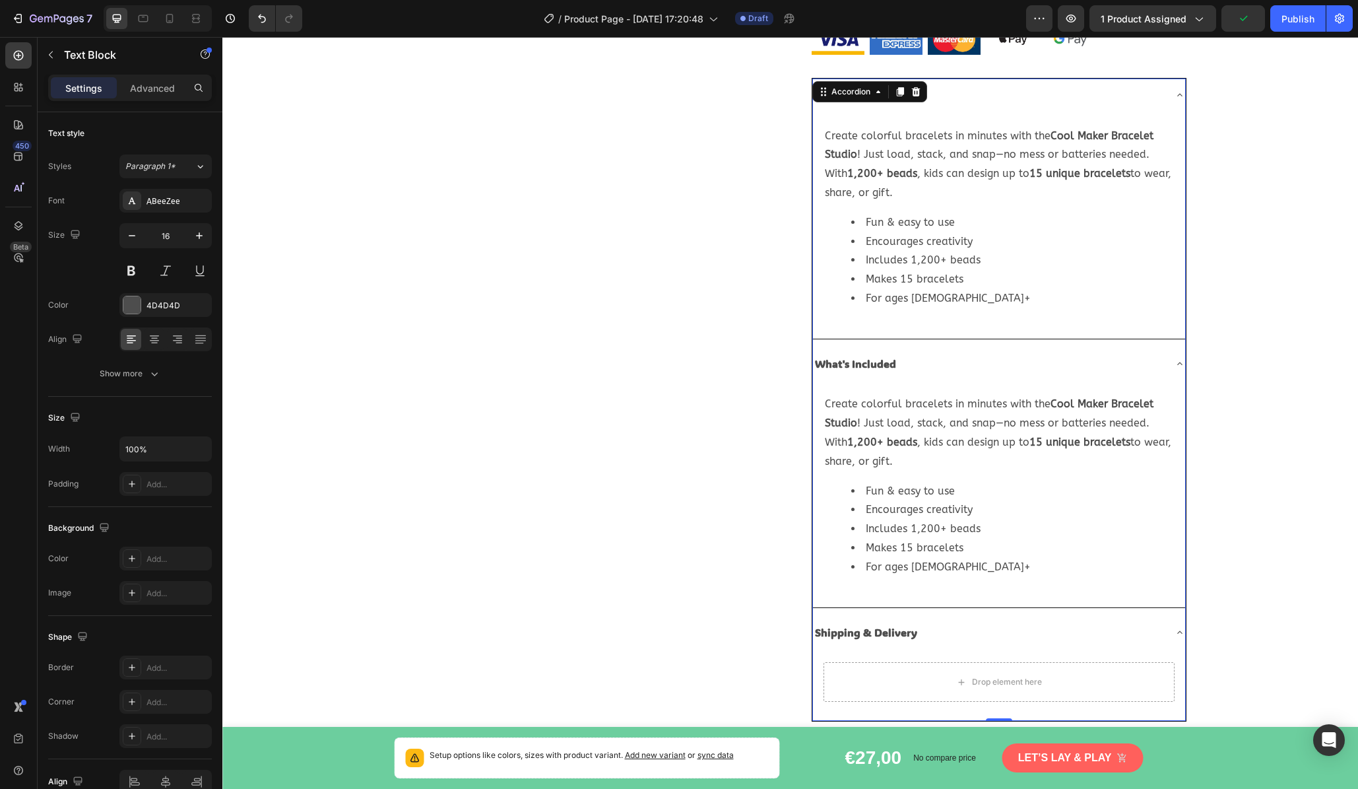
click at [1167, 358] on icon at bounding box center [1180, 363] width 11 height 11
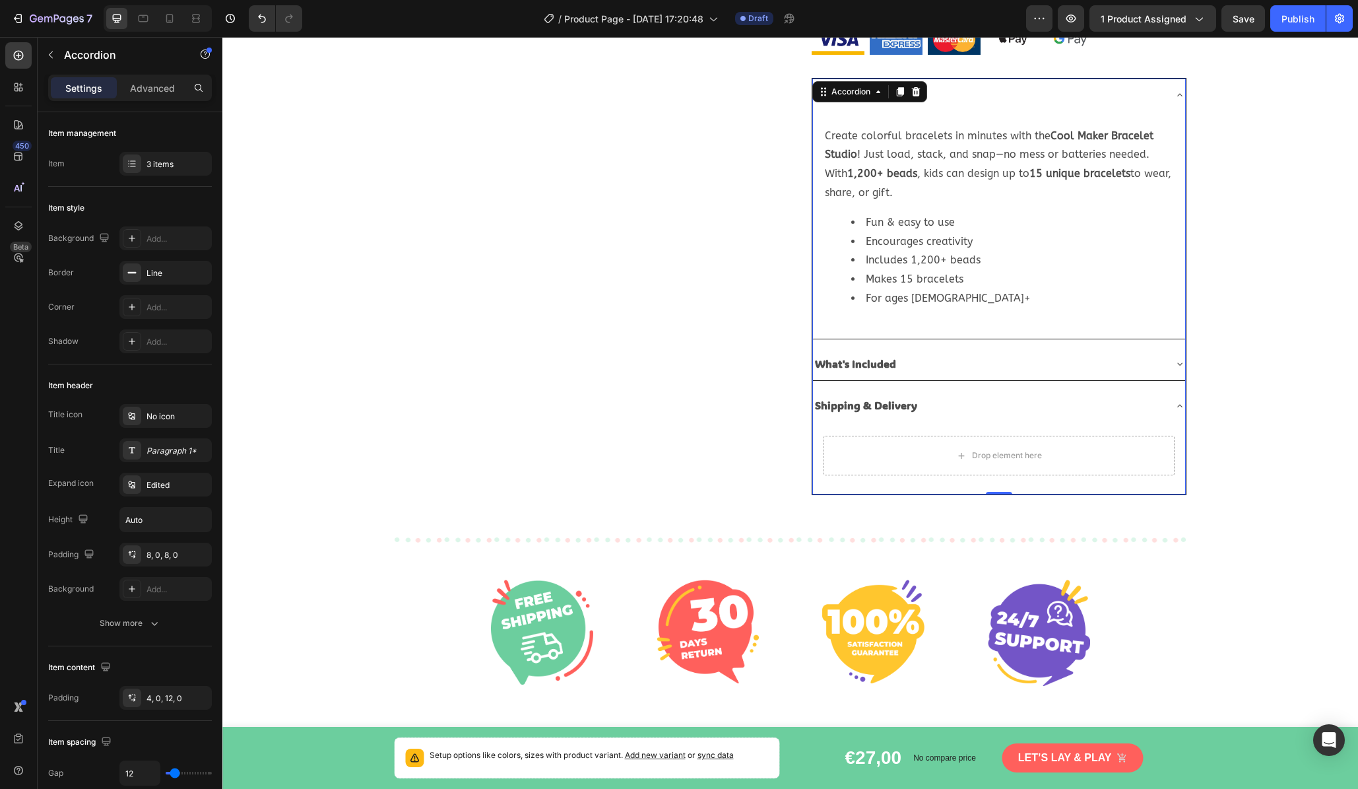
click at [1167, 90] on icon at bounding box center [1180, 95] width 11 height 11
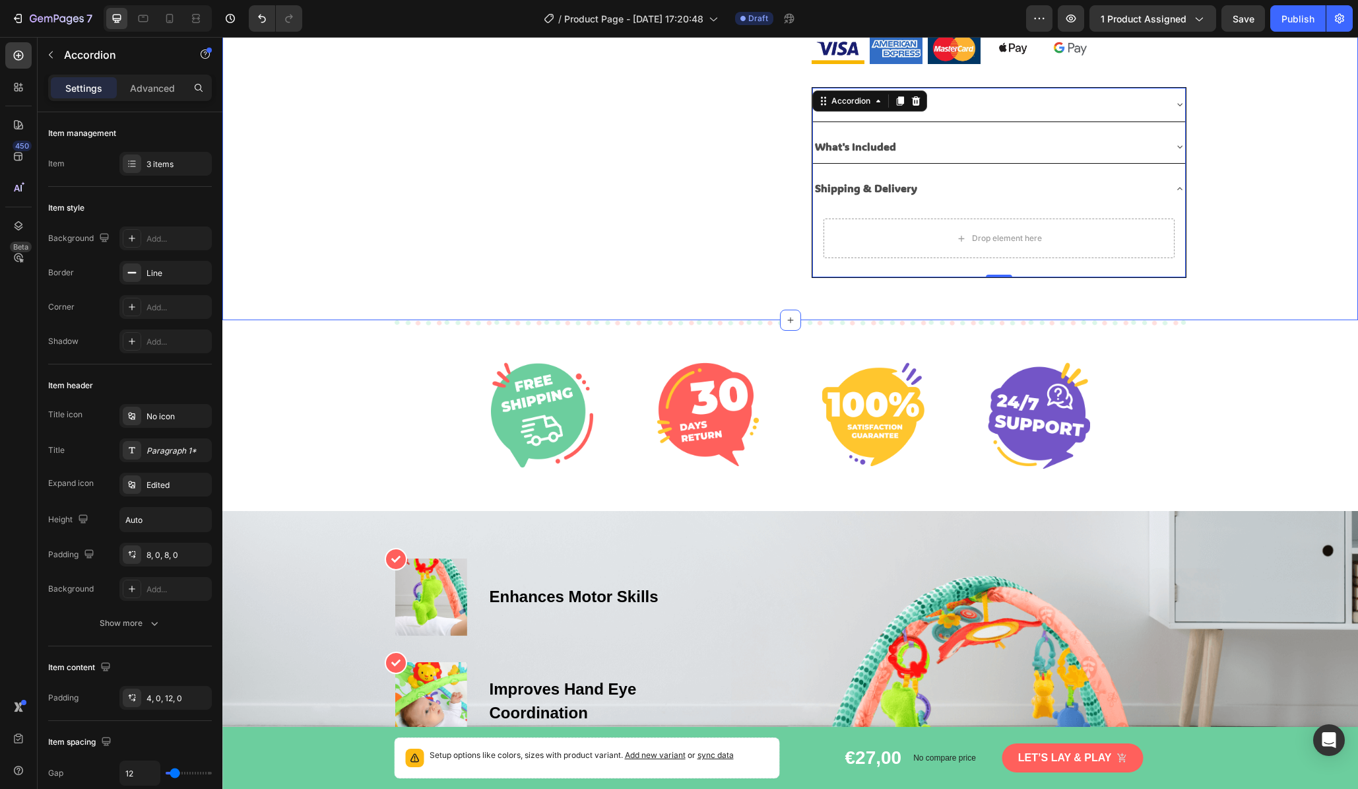
scroll to position [305, 0]
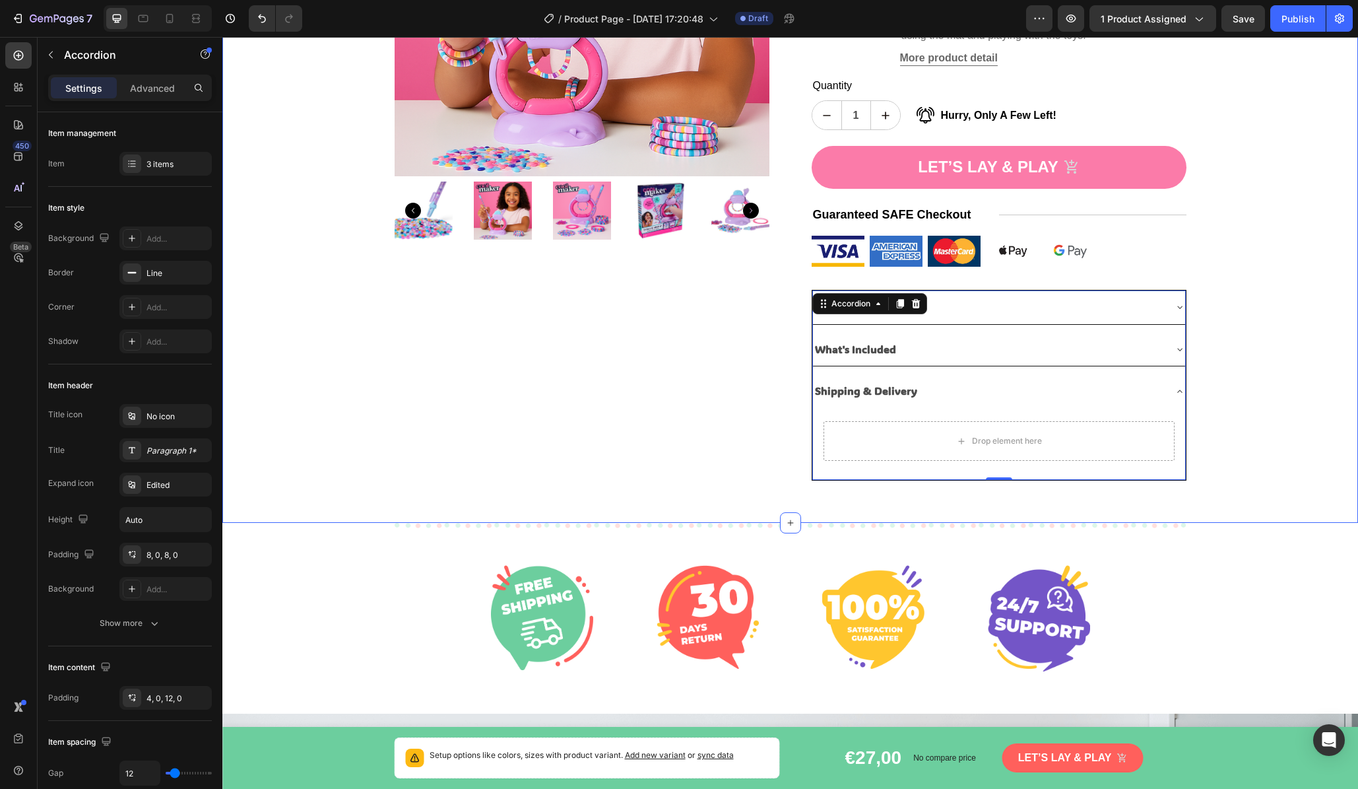
click at [1167, 290] on div "Product Images Cool Maker Bracelet Kit Product Title Icon Icon Icon Icon Icon I…" at bounding box center [790, 140] width 1136 height 679
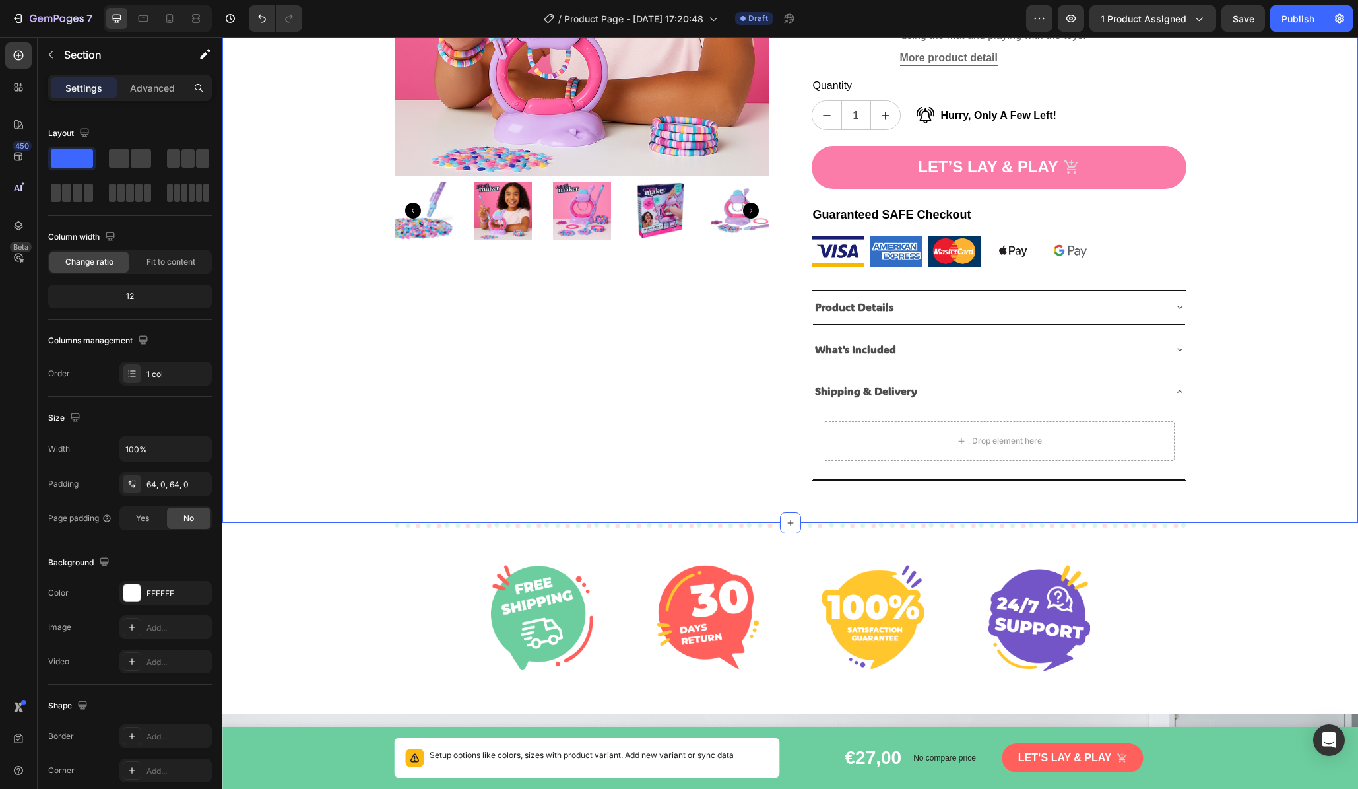
click at [1167, 355] on div "Product Images Cool Maker Bracelet Kit Product Title Icon Icon Icon Icon Icon I…" at bounding box center [790, 140] width 1136 height 679
click at [1054, 338] on div "What's Included" at bounding box center [988, 349] width 351 height 23
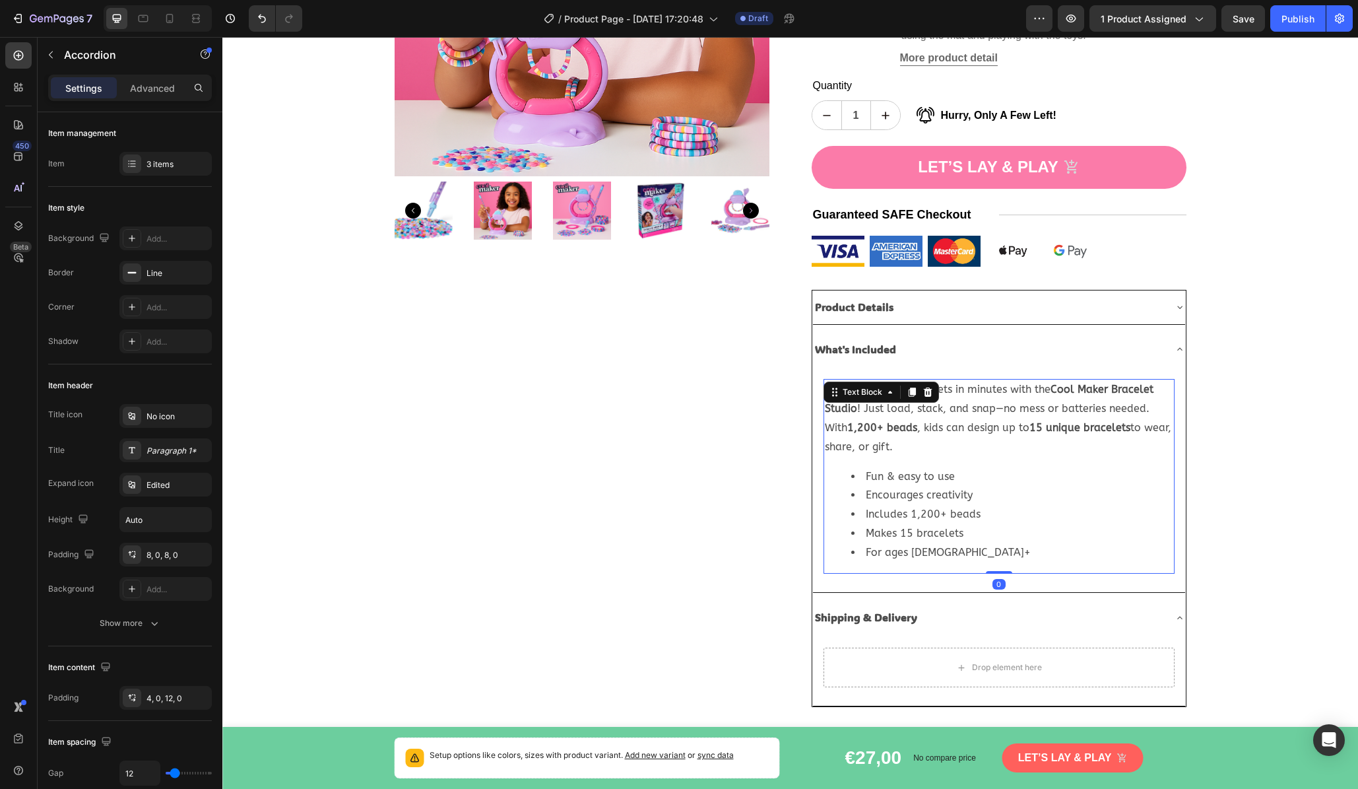
click at [1094, 467] on li "Fun & easy to use" at bounding box center [1013, 476] width 322 height 19
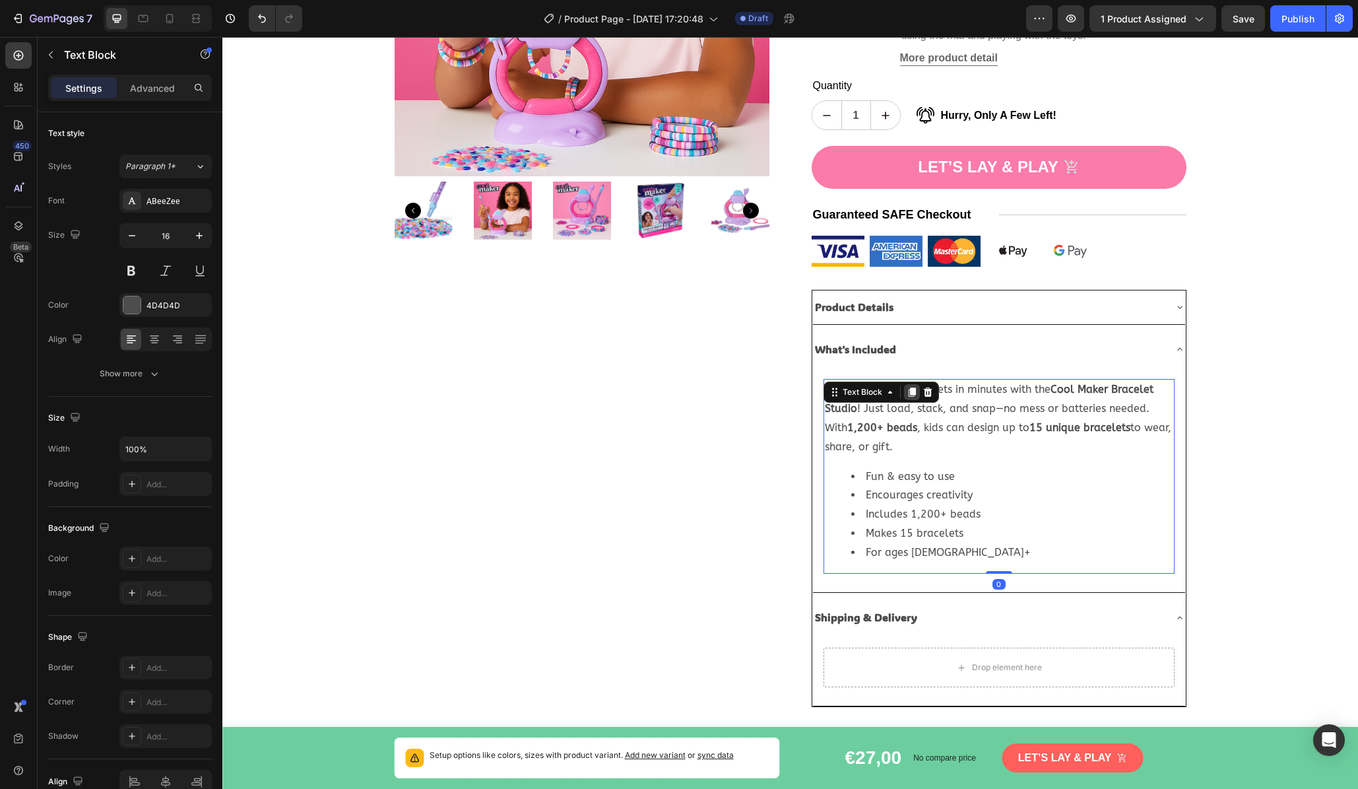
click at [908, 388] on icon at bounding box center [911, 392] width 7 height 9
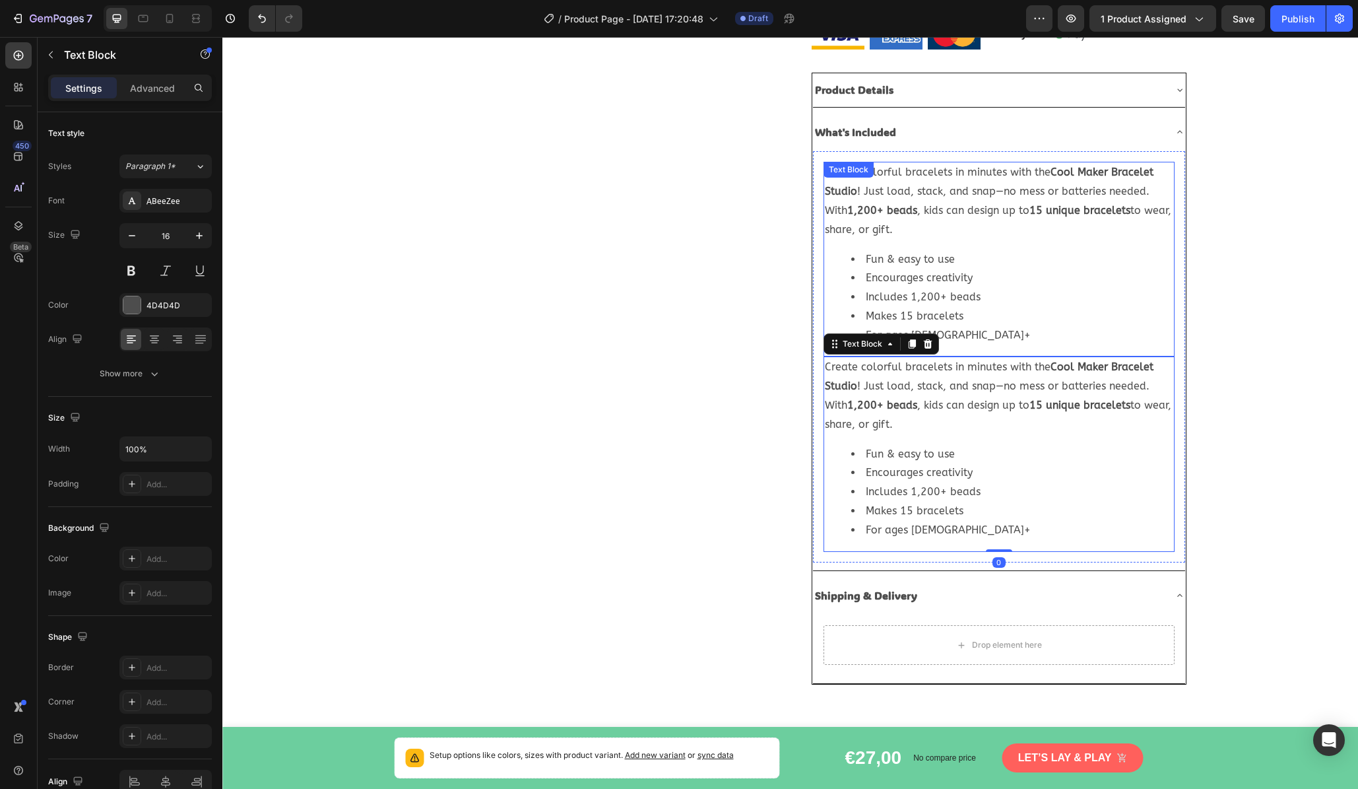
scroll to position [532, 0]
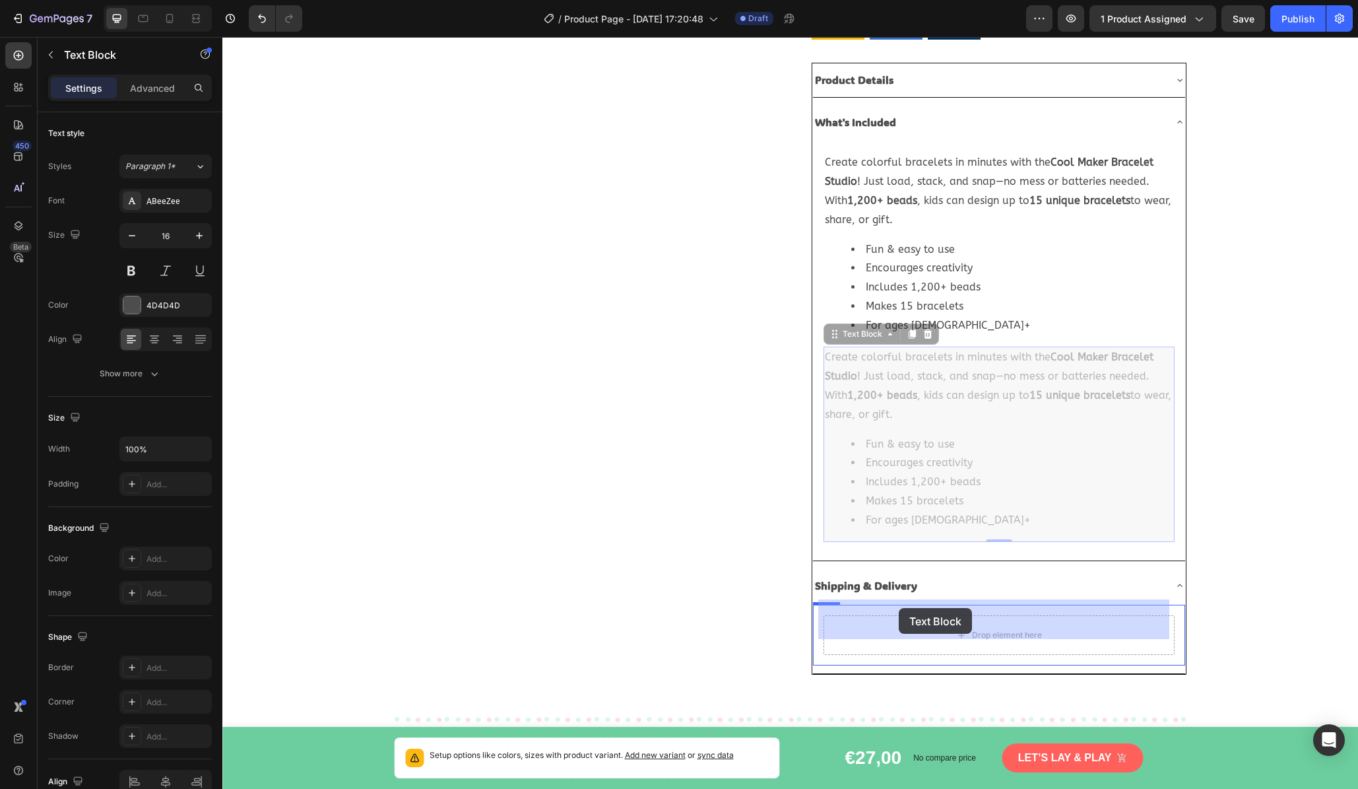
drag, startPoint x: 840, startPoint y: 317, endPoint x: 899, endPoint y: 608, distance: 296.4
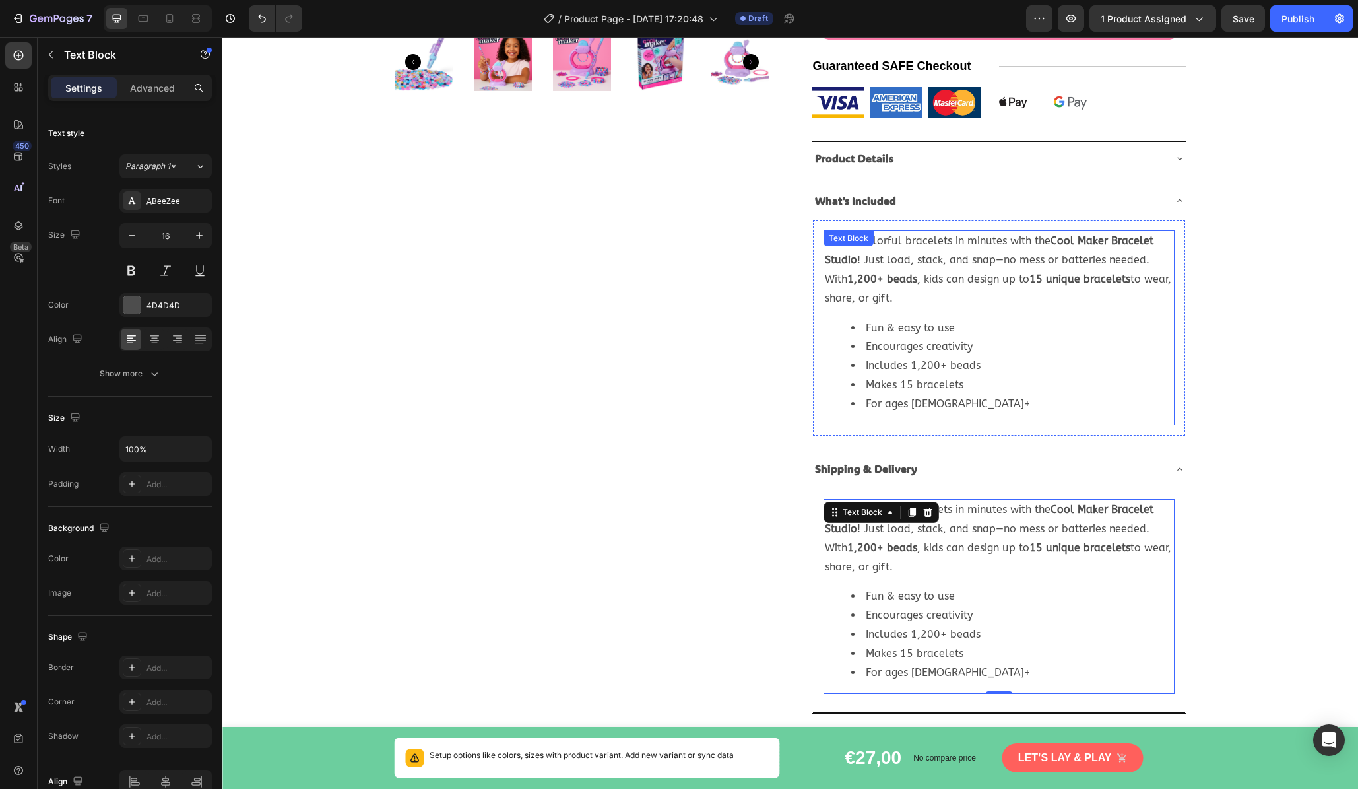
scroll to position [412, 0]
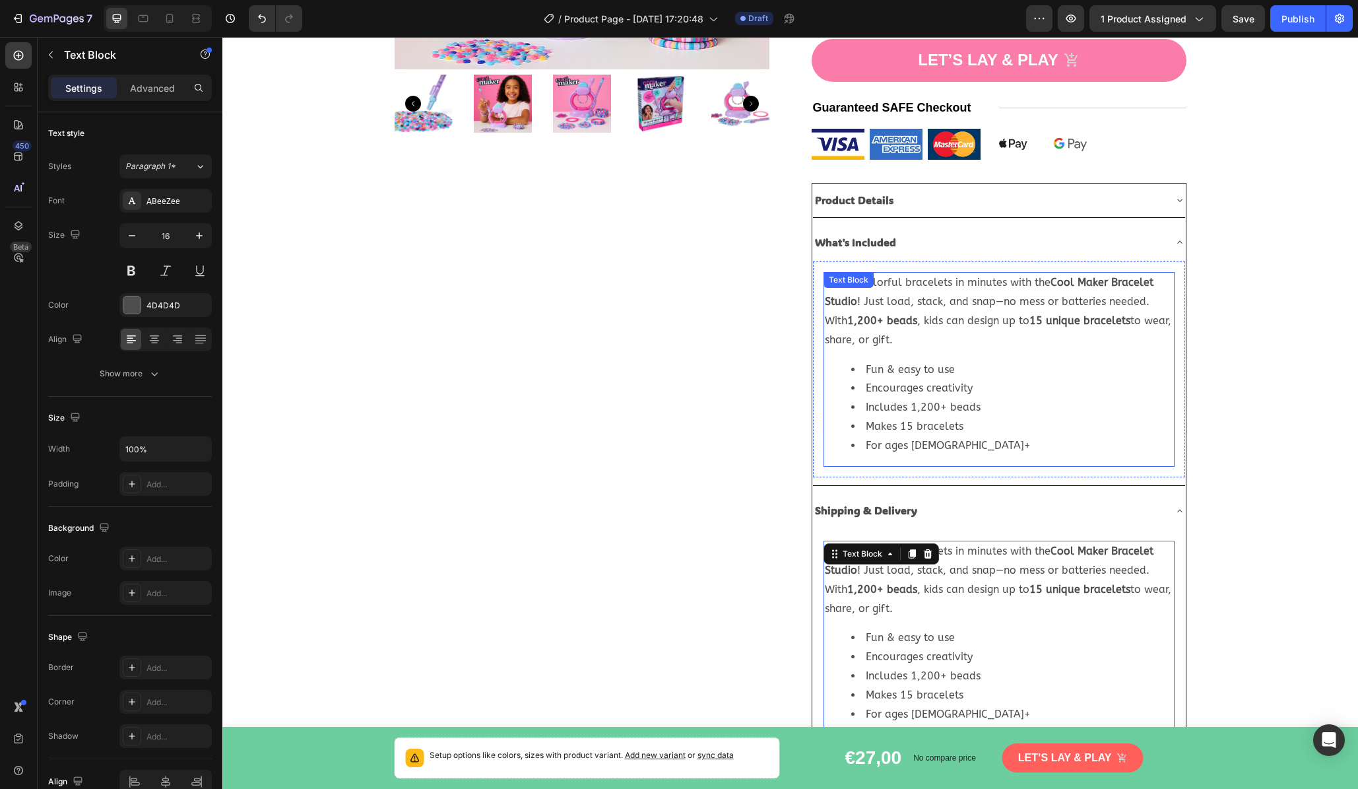
click at [943, 417] on li "Makes 15 bracelets" at bounding box center [1013, 426] width 322 height 19
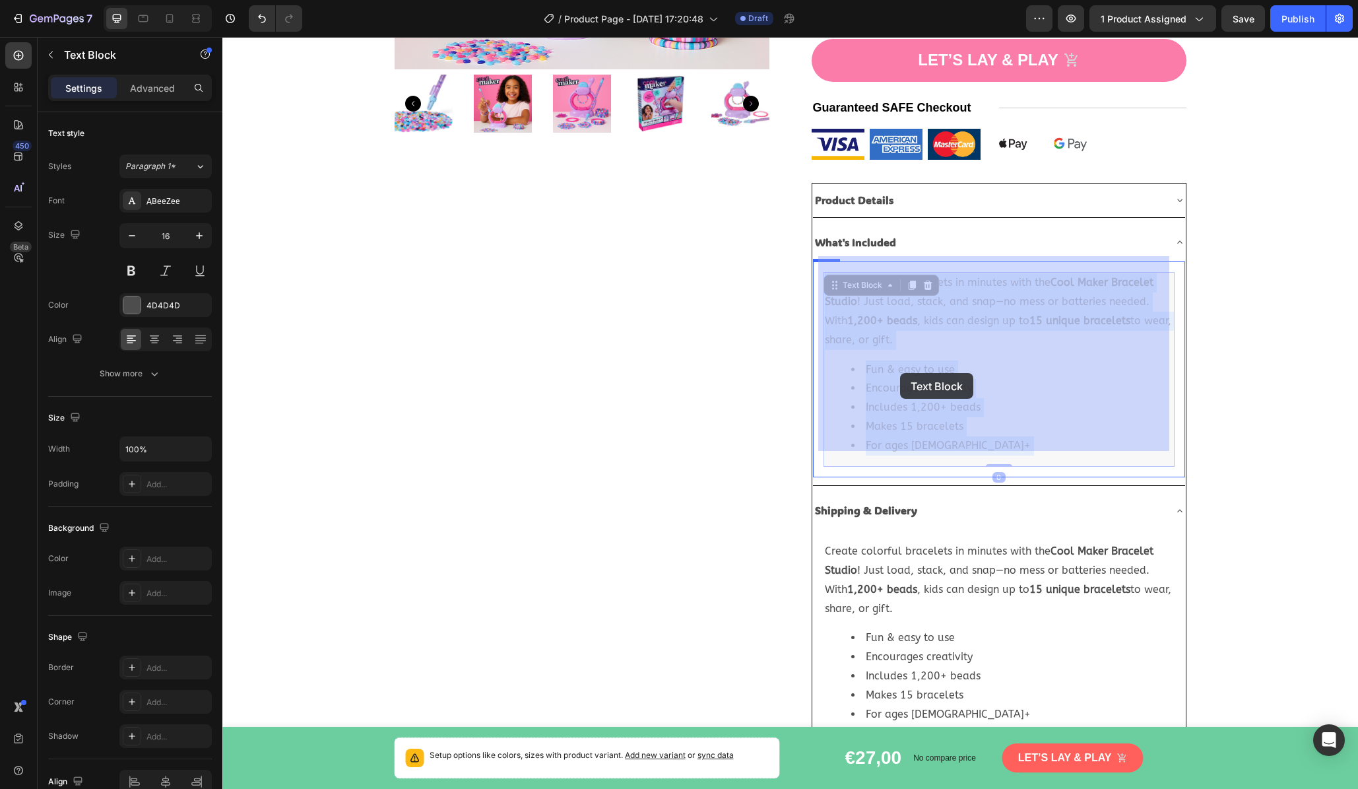
drag, startPoint x: 940, startPoint y: 430, endPoint x: 900, endPoint y: 373, distance: 69.2
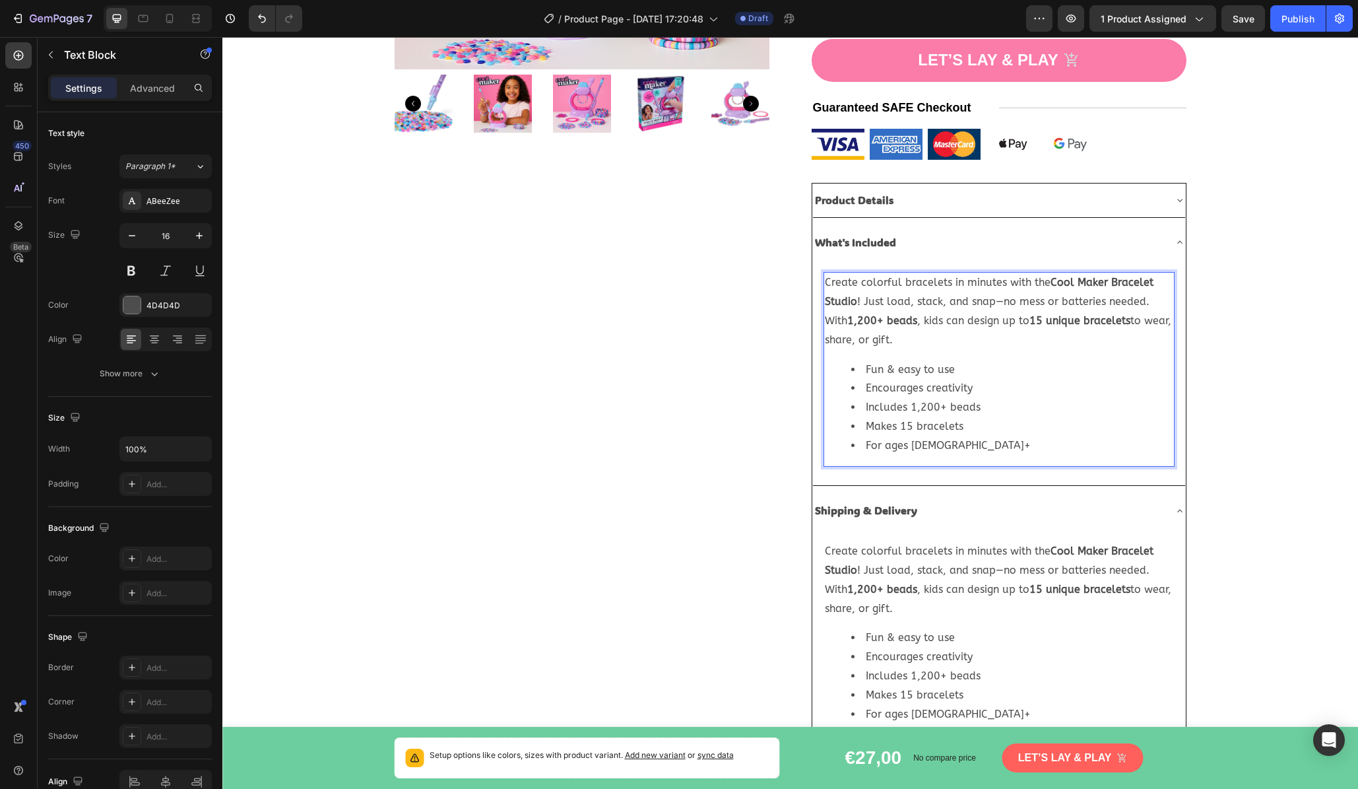
click at [926, 436] on li "For ages [DEMOGRAPHIC_DATA]+" at bounding box center [1013, 445] width 322 height 19
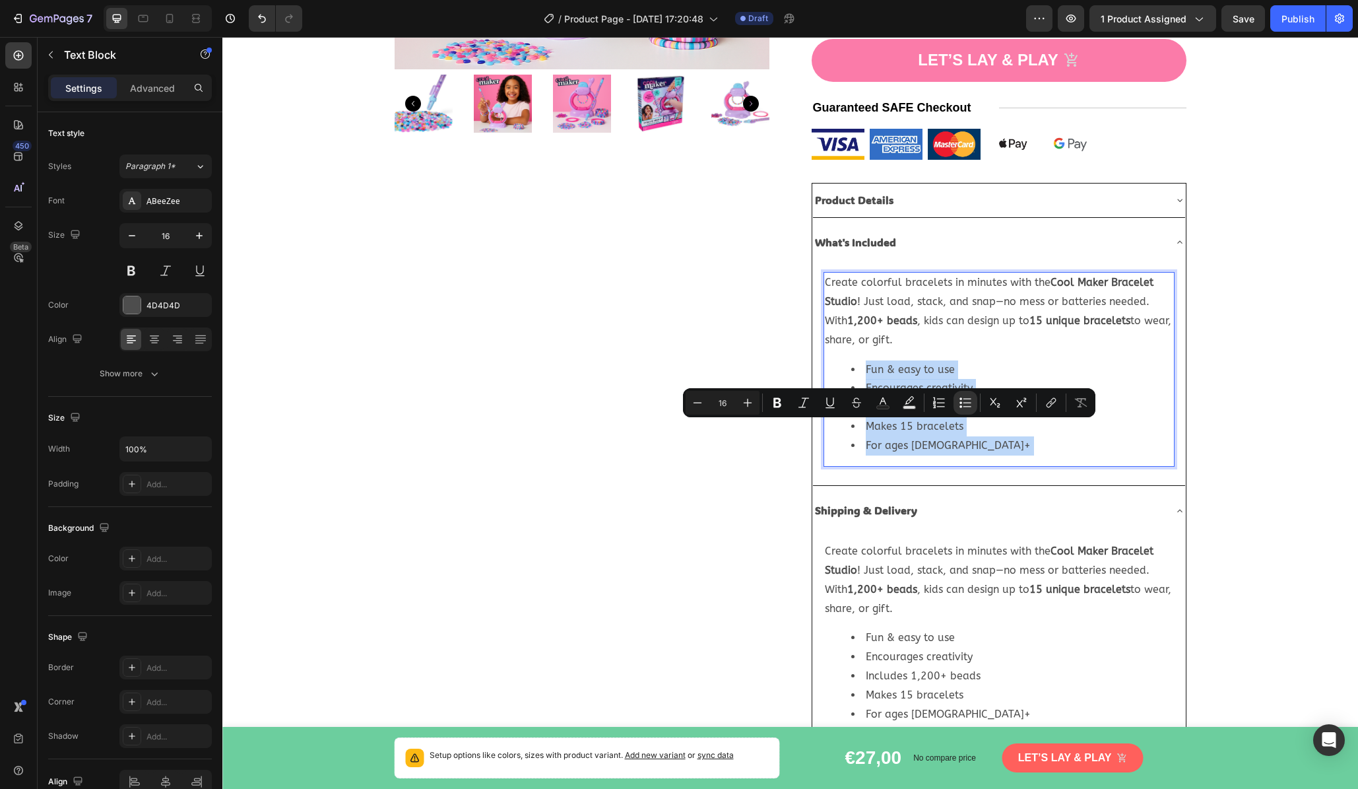
drag, startPoint x: 926, startPoint y: 431, endPoint x: 886, endPoint y: 340, distance: 99.6
click at [886, 340] on div "Create colorful bracelets in minutes with the Cool Maker Bracelet Studio ! Just…" at bounding box center [999, 369] width 351 height 195
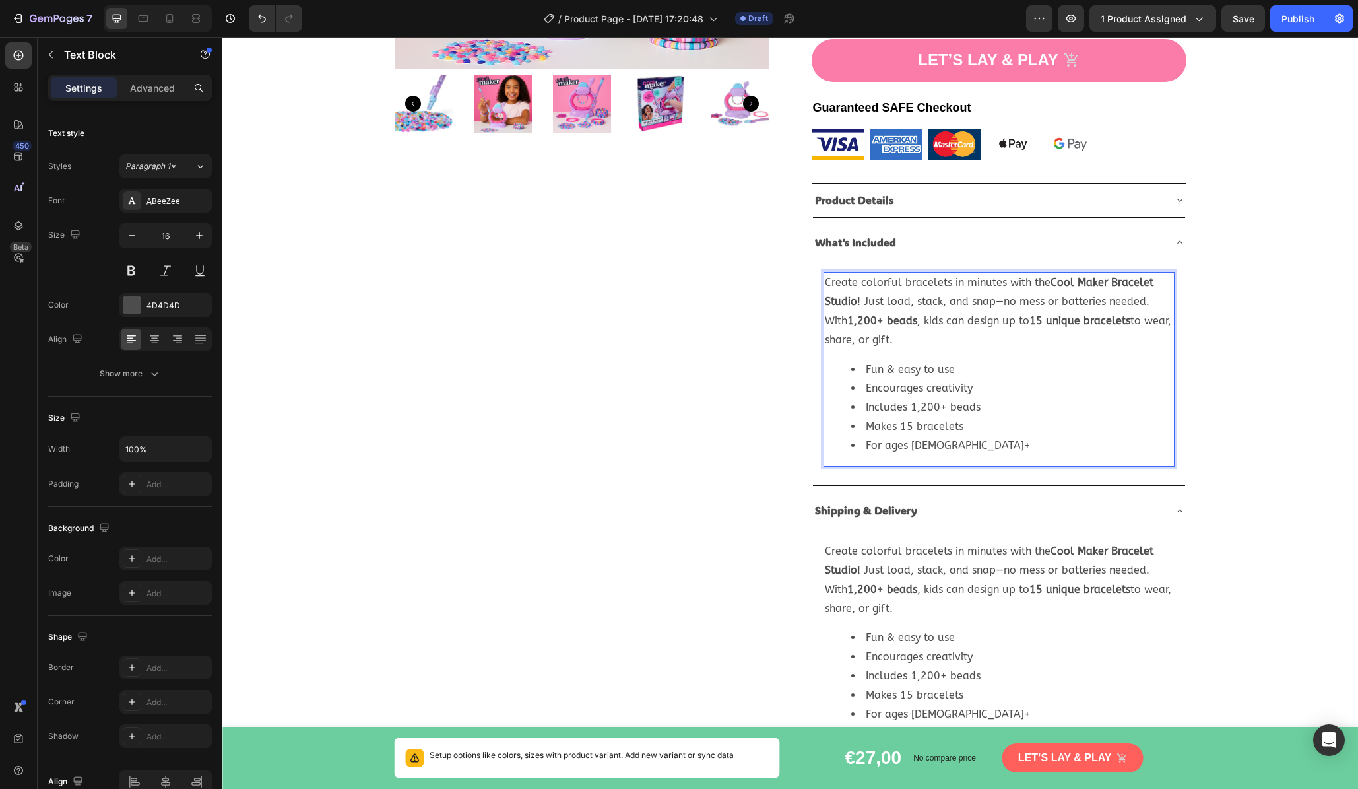
click at [824, 272] on div "Create colorful bracelets in minutes with the Cool Maker Bracelet Studio ! Just…" at bounding box center [999, 369] width 351 height 195
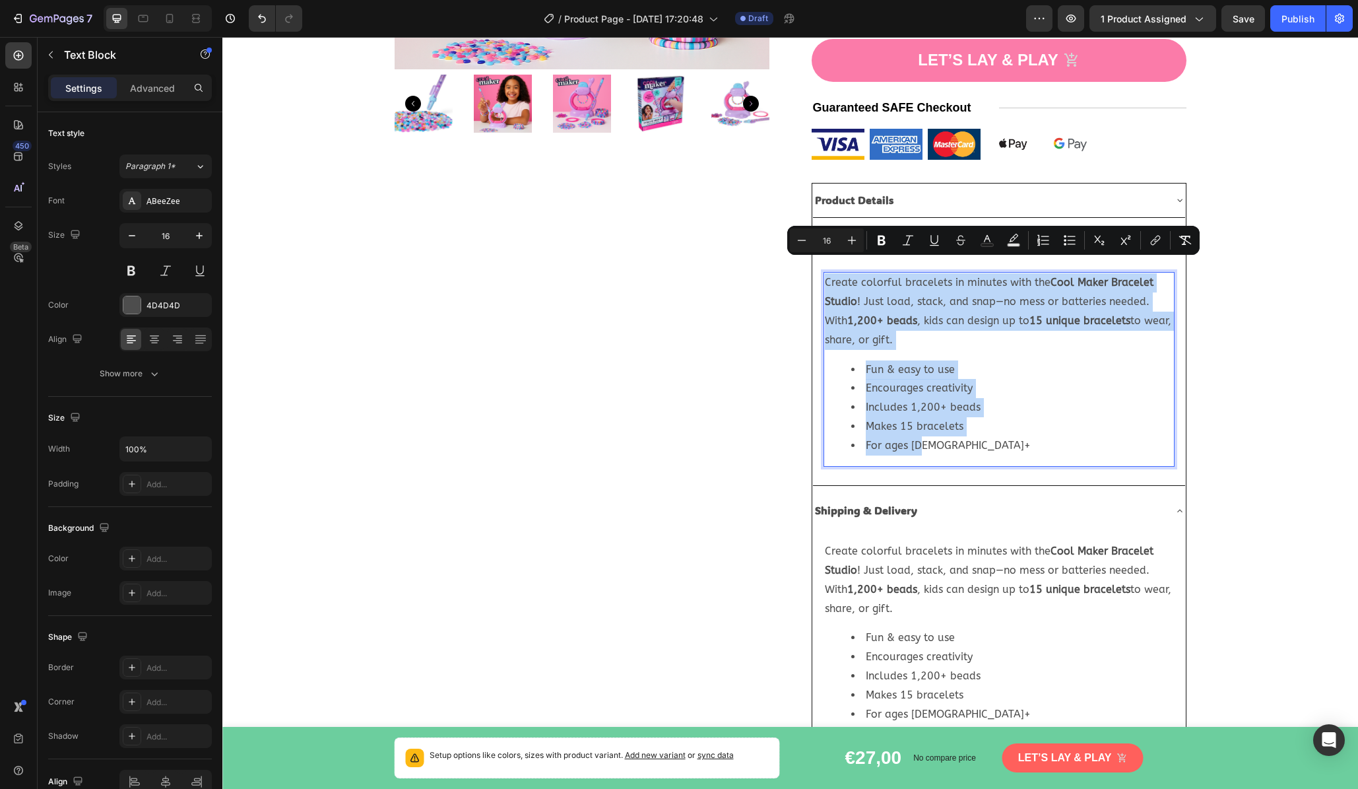
drag, startPoint x: 821, startPoint y: 266, endPoint x: 997, endPoint y: 432, distance: 241.9
click at [997, 432] on div "Create colorful bracelets in minutes with the Cool Maker Bracelet Studio ! Just…" at bounding box center [999, 369] width 351 height 195
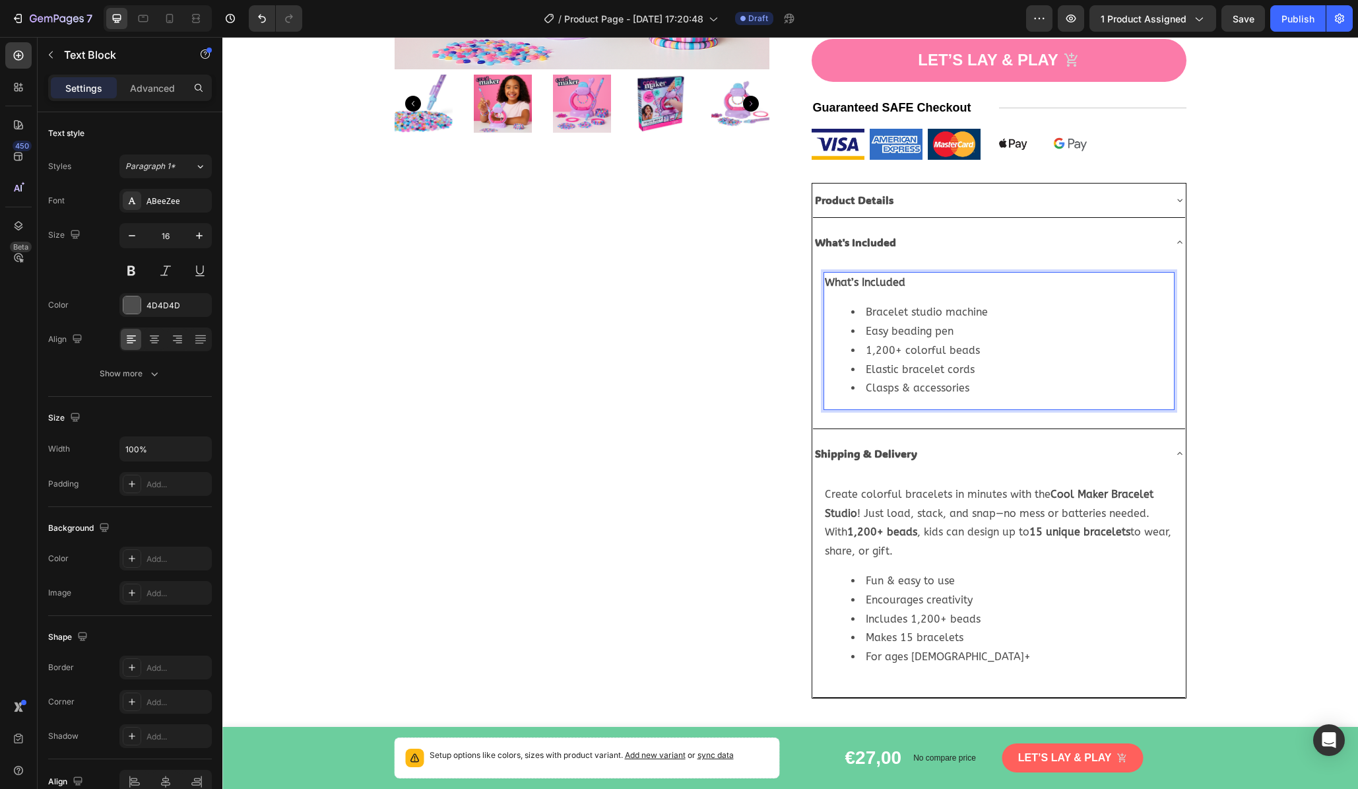
click at [879, 276] on strong "What’s Included" at bounding box center [865, 282] width 81 height 13
click at [1167, 321] on div "Product Images Cool Maker Bracelet Kit Product Title Icon Icon Icon Icon Icon I…" at bounding box center [790, 196] width 1136 height 1004
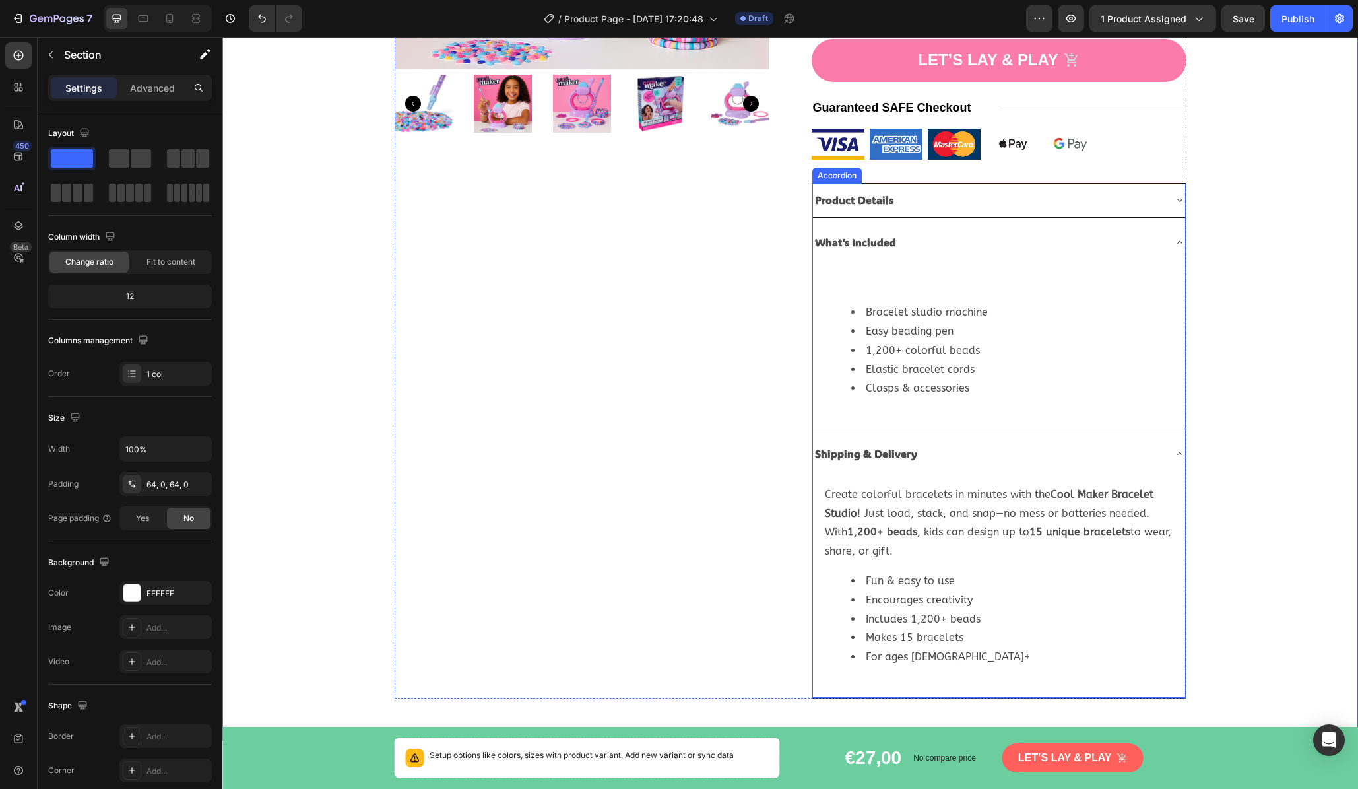
click at [1167, 233] on div "What's Included" at bounding box center [999, 243] width 372 height 34
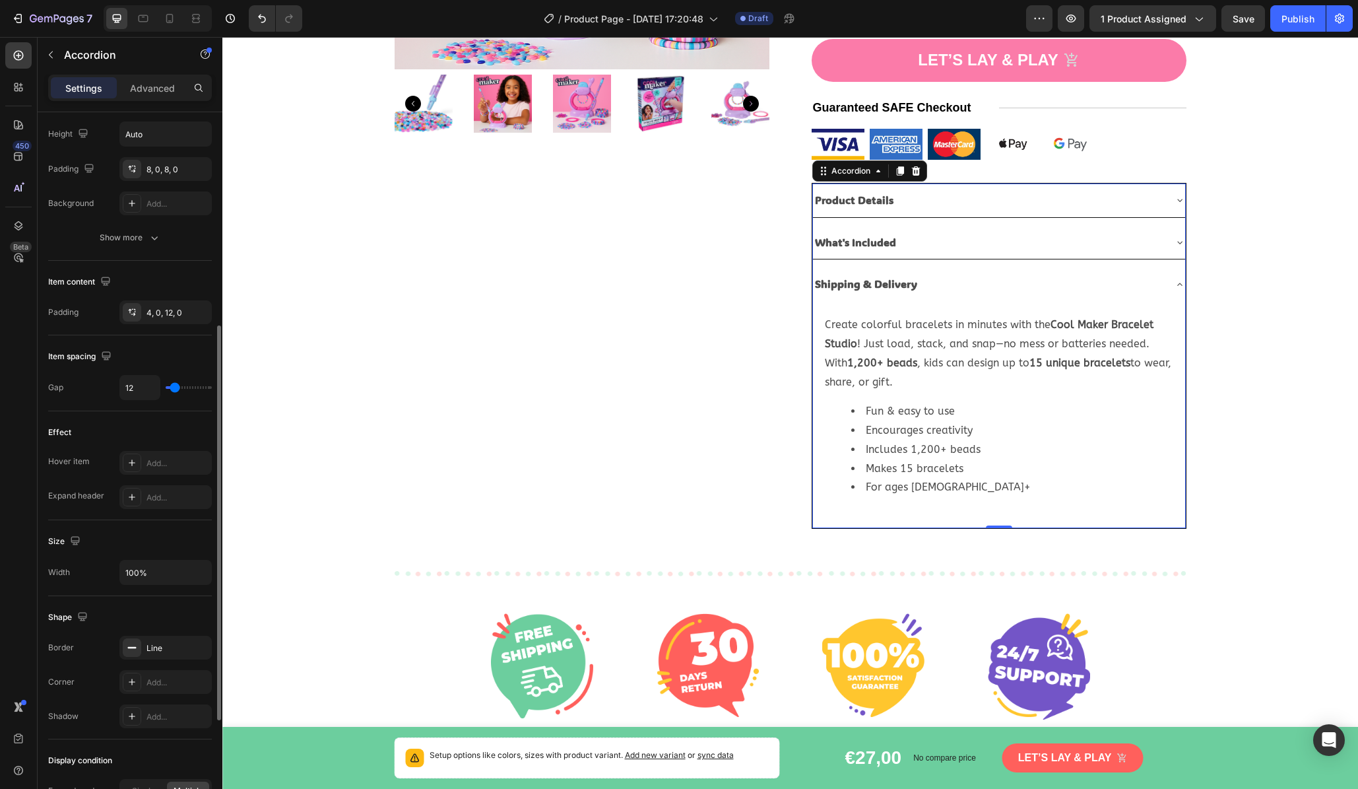
scroll to position [562, 0]
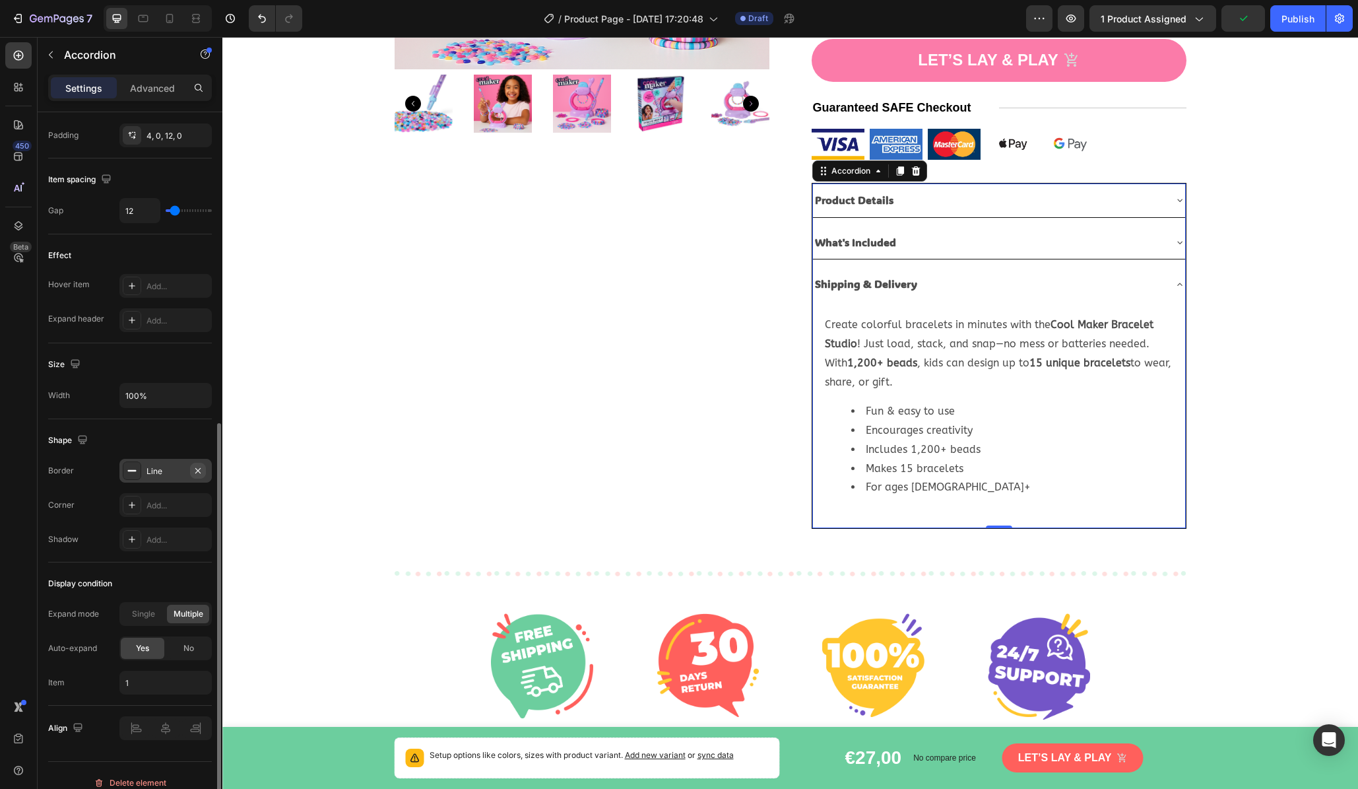
click at [197, 468] on icon "button" at bounding box center [198, 470] width 11 height 11
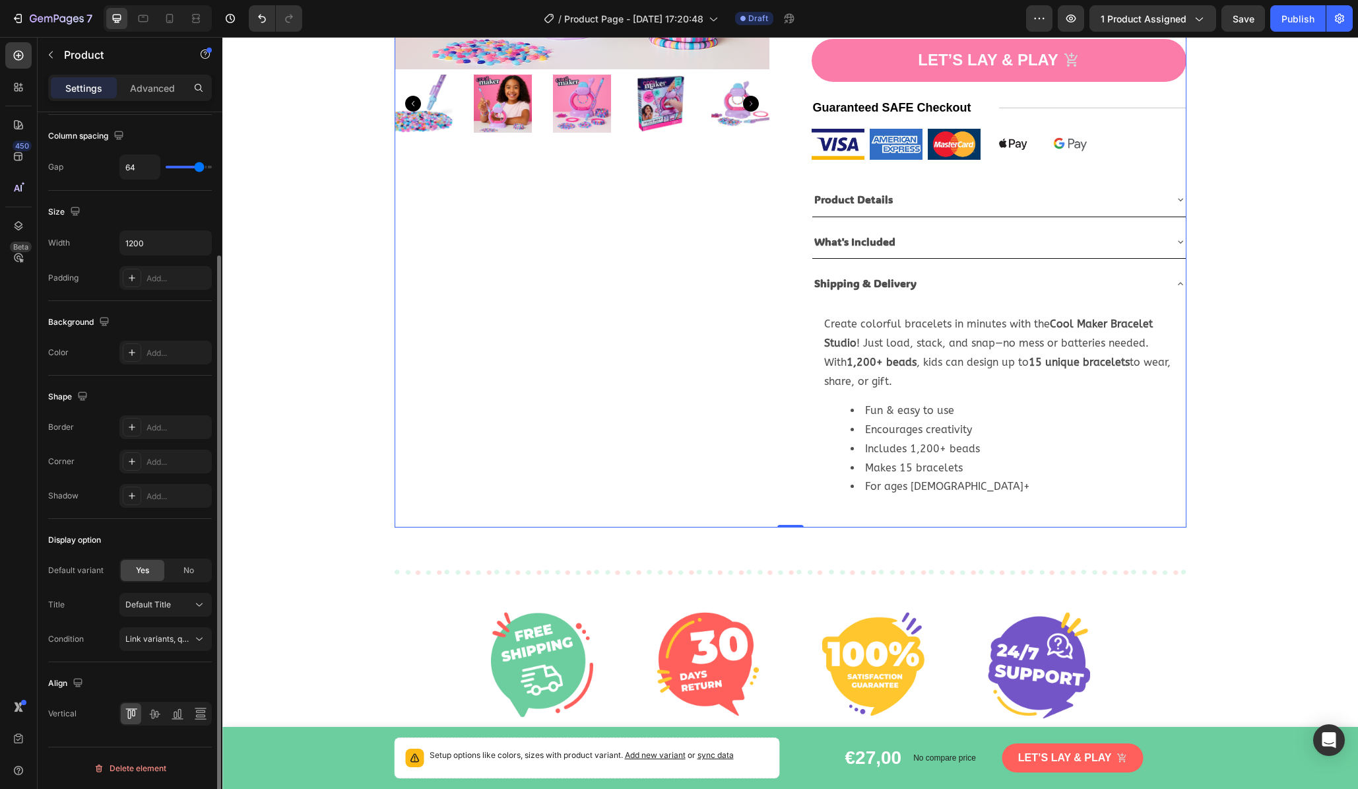
click at [610, 408] on div "Product Images" at bounding box center [582, 110] width 375 height 833
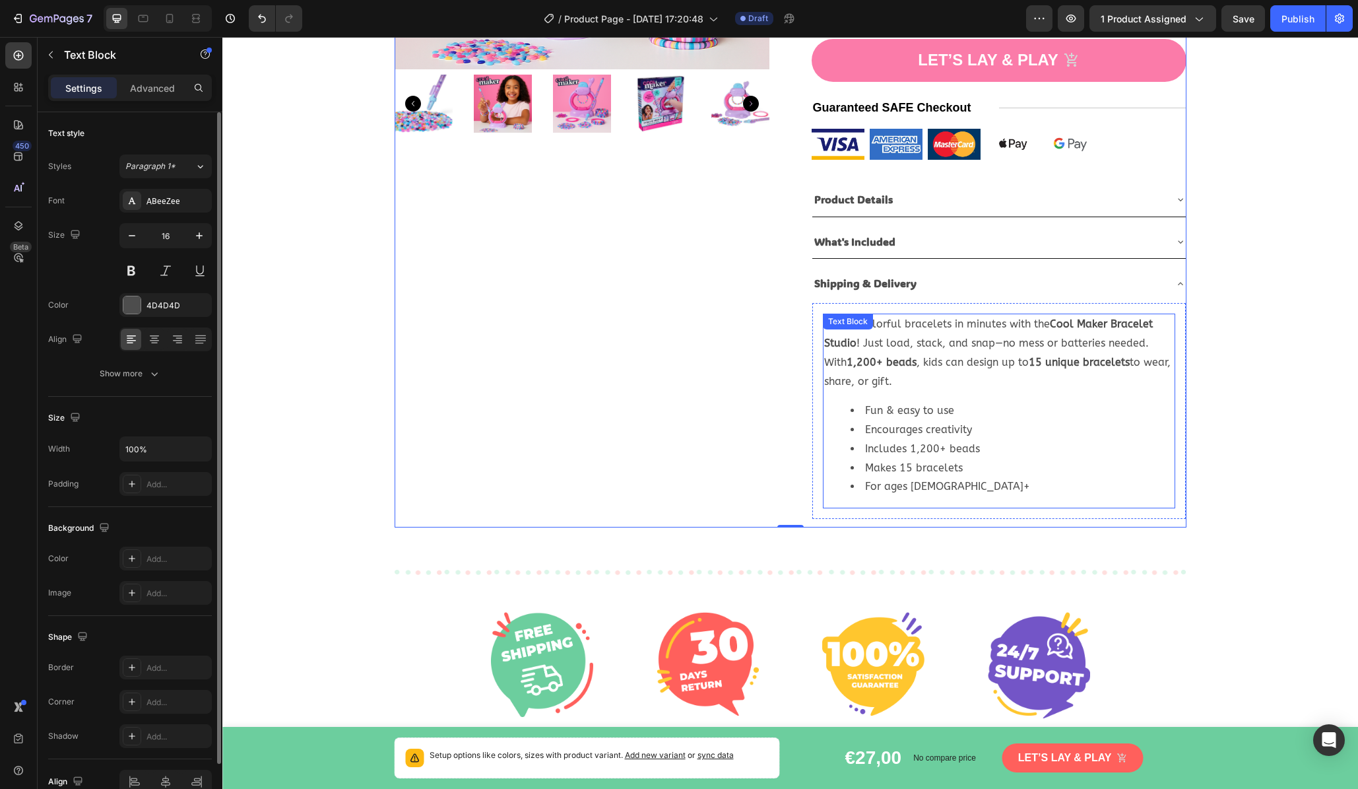
click at [911, 420] on li "Encourages creativity" at bounding box center [1012, 429] width 323 height 19
click at [949, 477] on li "For ages [DEMOGRAPHIC_DATA]+" at bounding box center [1012, 486] width 323 height 19
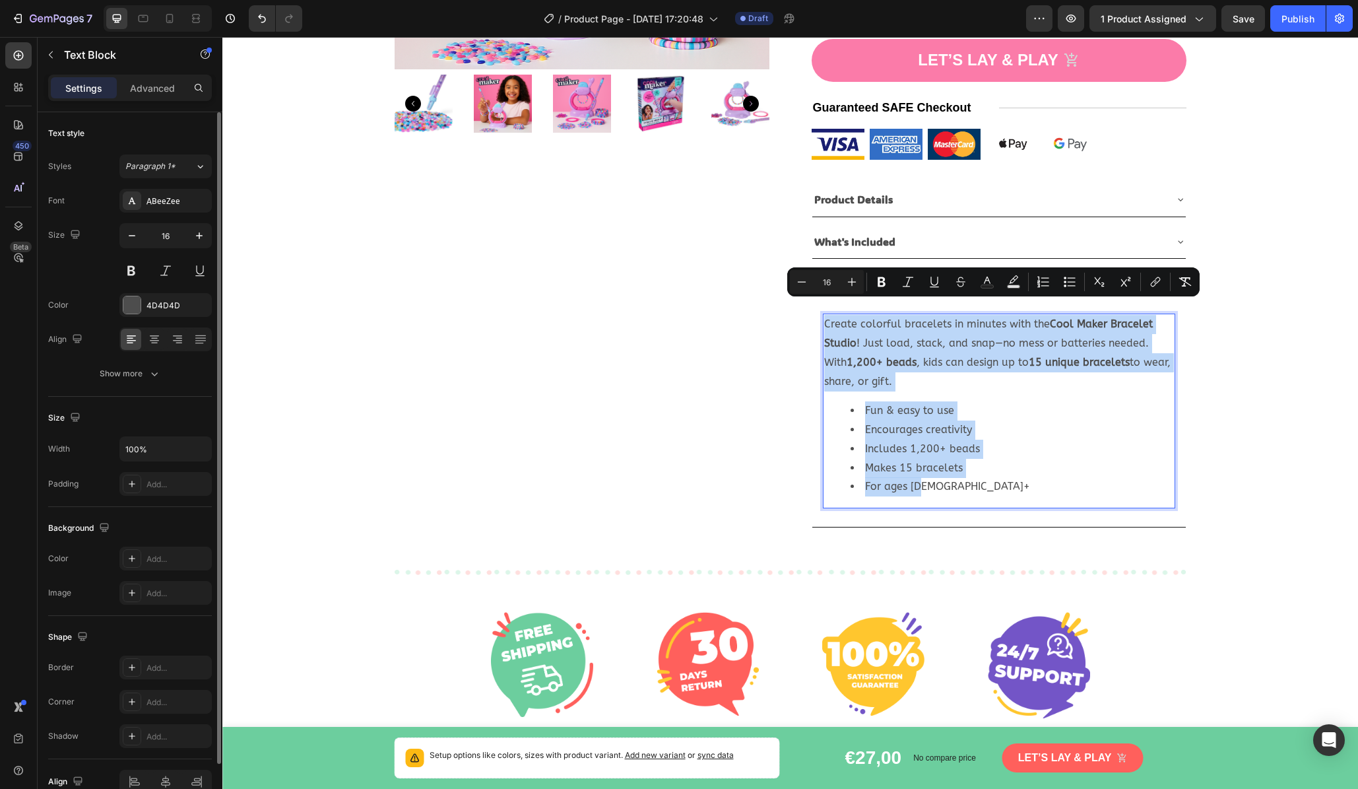
drag, startPoint x: 936, startPoint y: 463, endPoint x: 817, endPoint y: 307, distance: 196.3
click at [823, 314] on div "Create colorful bracelets in minutes with the Cool Maker Bracelet Studio ! Just…" at bounding box center [999, 411] width 352 height 195
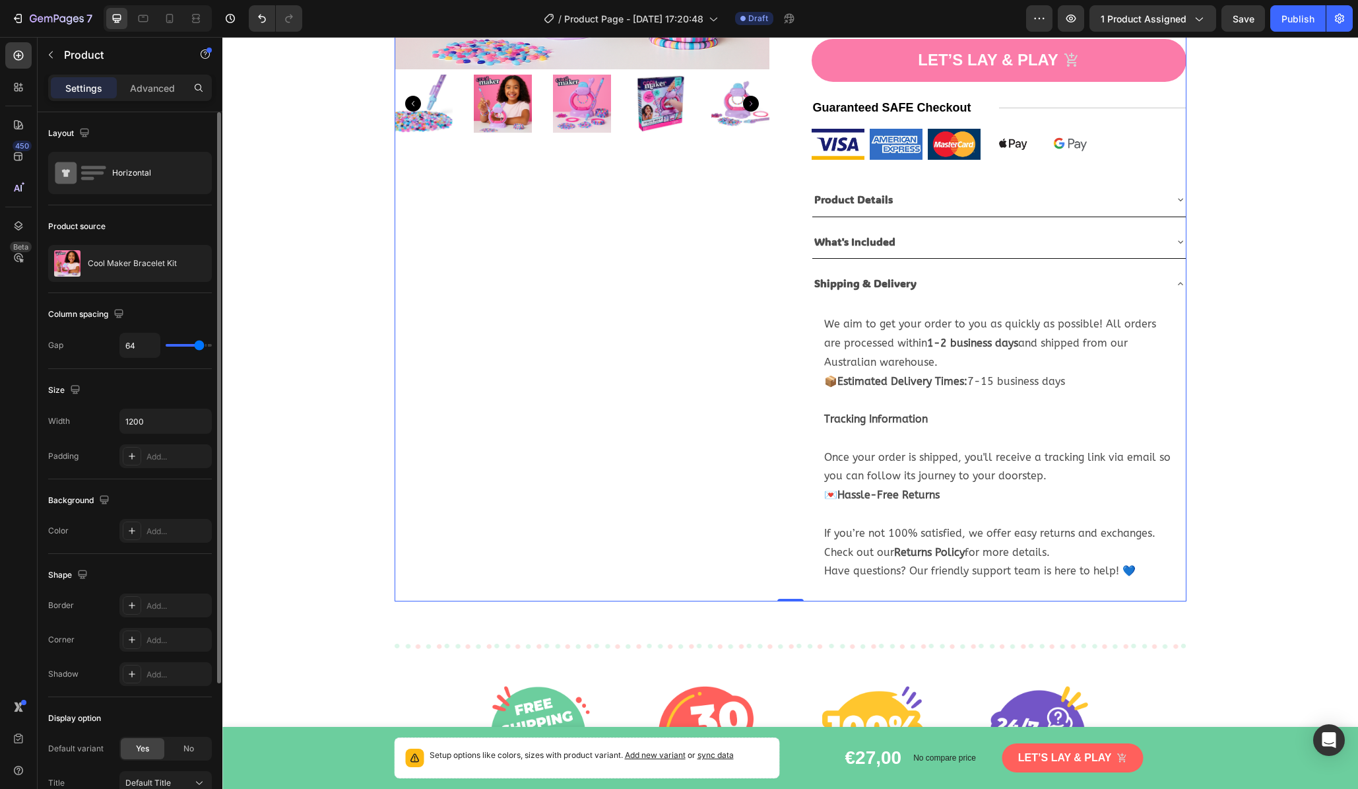
click at [665, 382] on div "Product Images" at bounding box center [582, 147] width 375 height 907
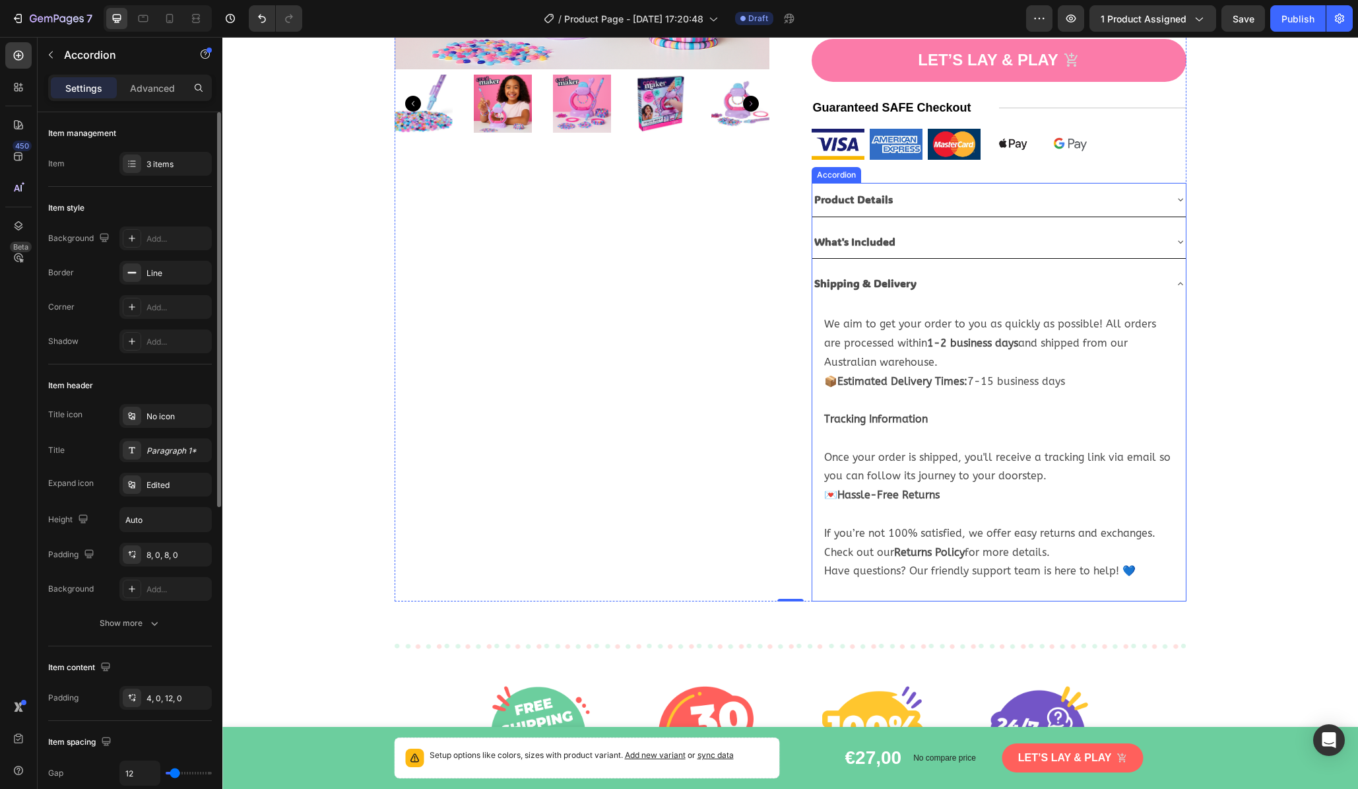
click at [1167, 279] on icon at bounding box center [1181, 284] width 11 height 11
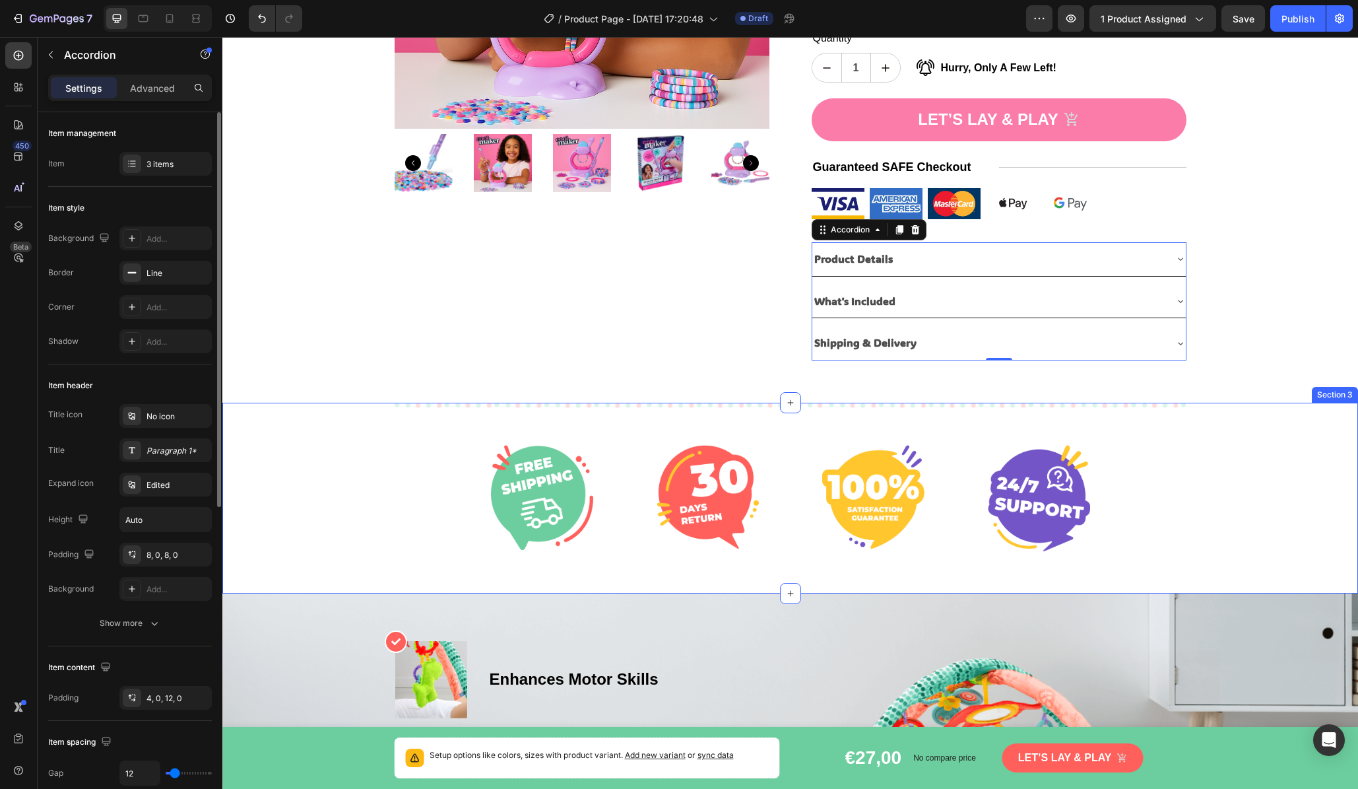
scroll to position [191, 0]
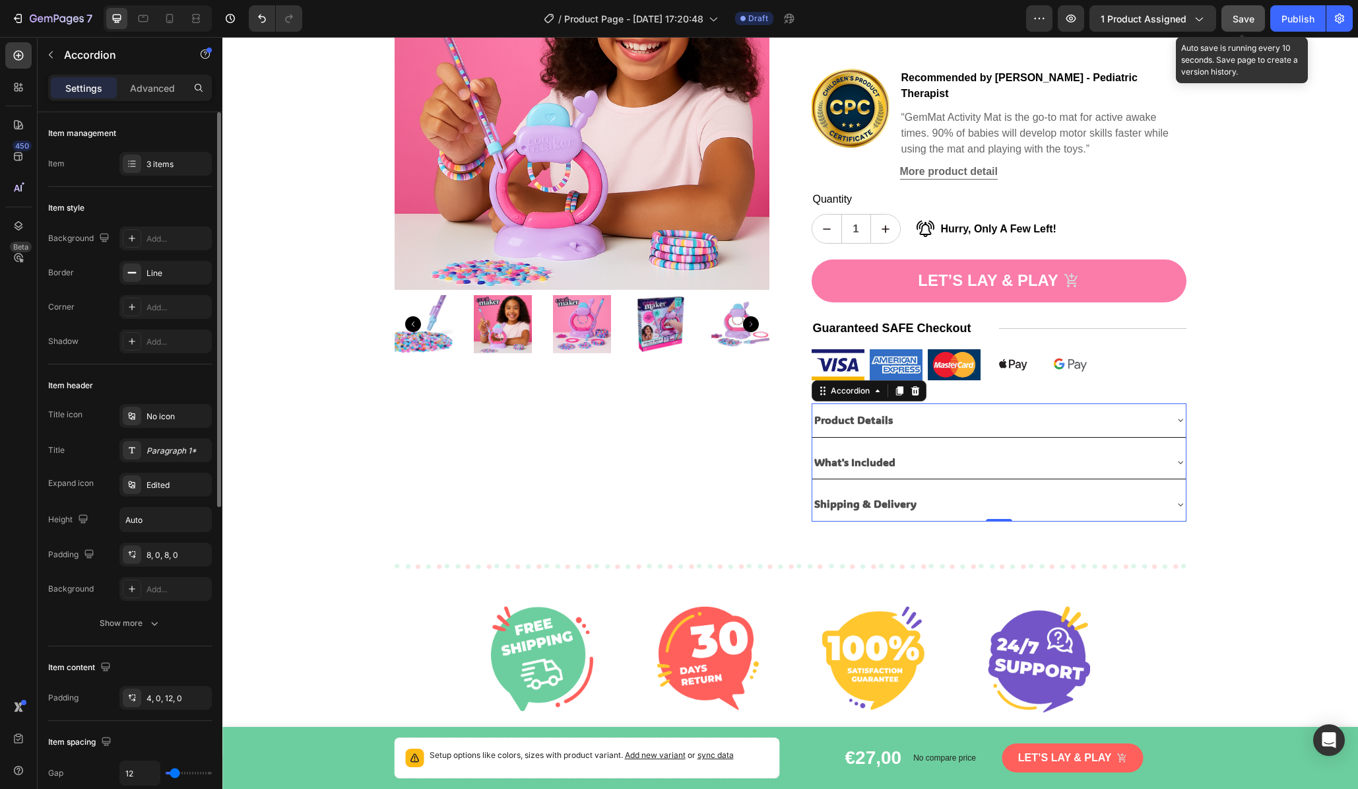
click at [1167, 18] on span "Save" at bounding box center [1244, 18] width 22 height 11
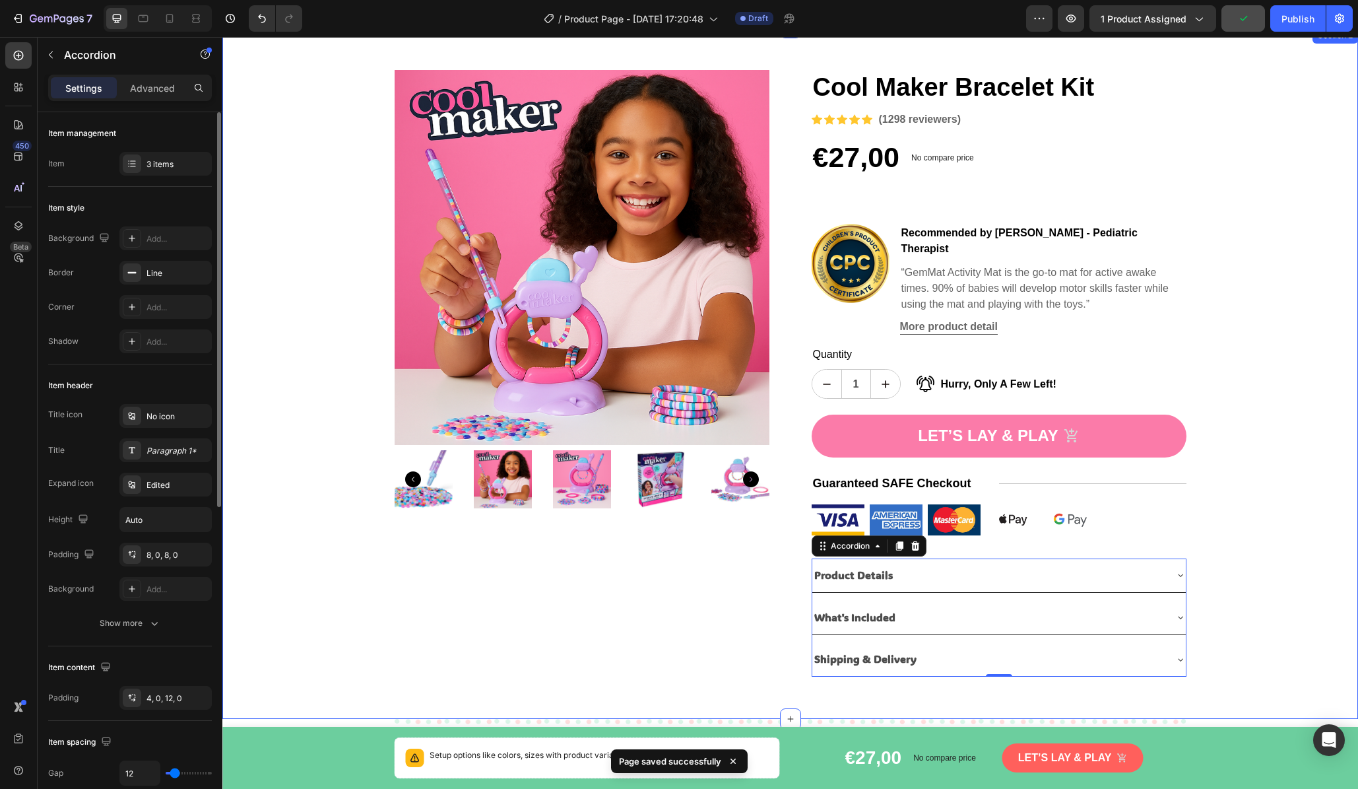
scroll to position [0, 0]
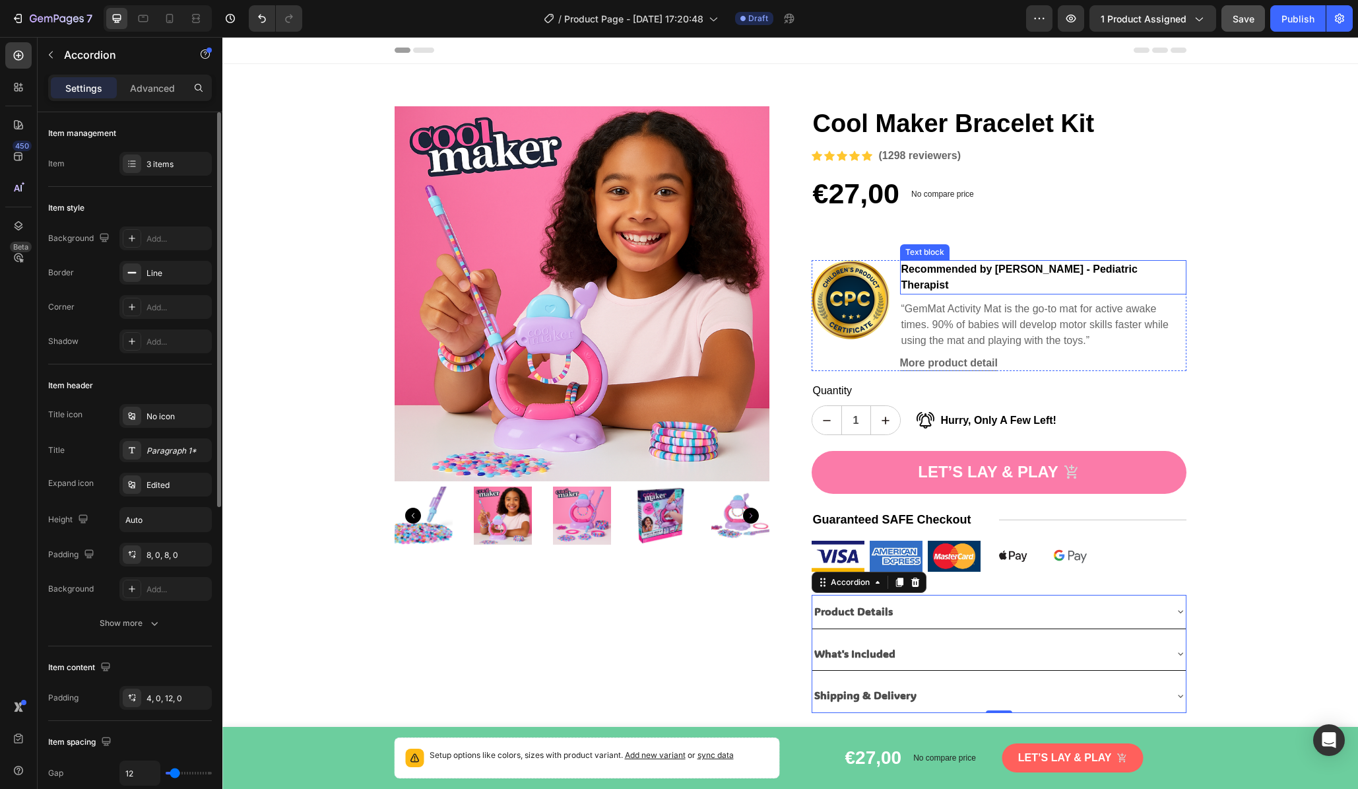
click at [1167, 265] on p "Recommended by [PERSON_NAME] - Pediatric Therapist" at bounding box center [1044, 277] width 284 height 32
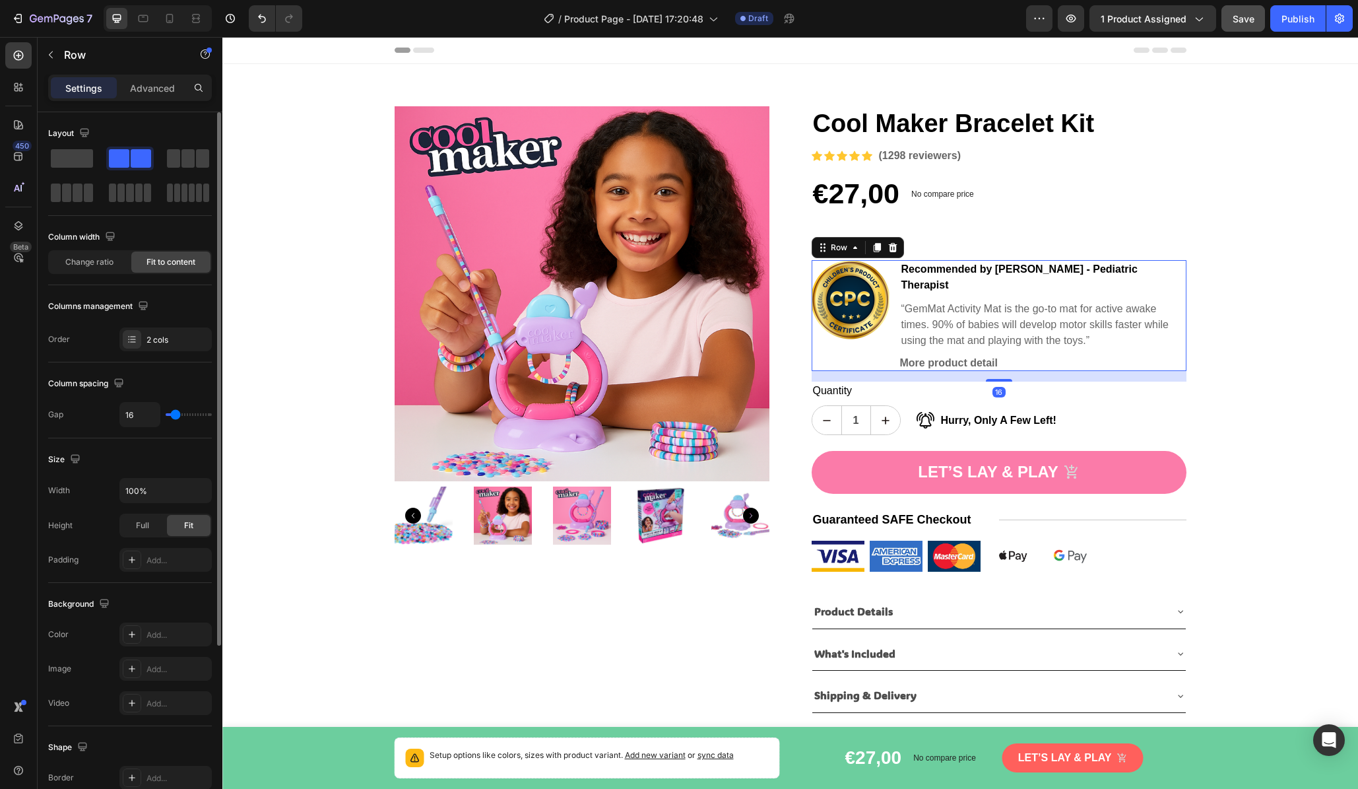
click at [1167, 335] on div "Recommended by [PERSON_NAME] Therapist Text block “GemMat Activity Mat is the g…" at bounding box center [1043, 315] width 286 height 111
click at [889, 248] on icon at bounding box center [893, 247] width 11 height 11
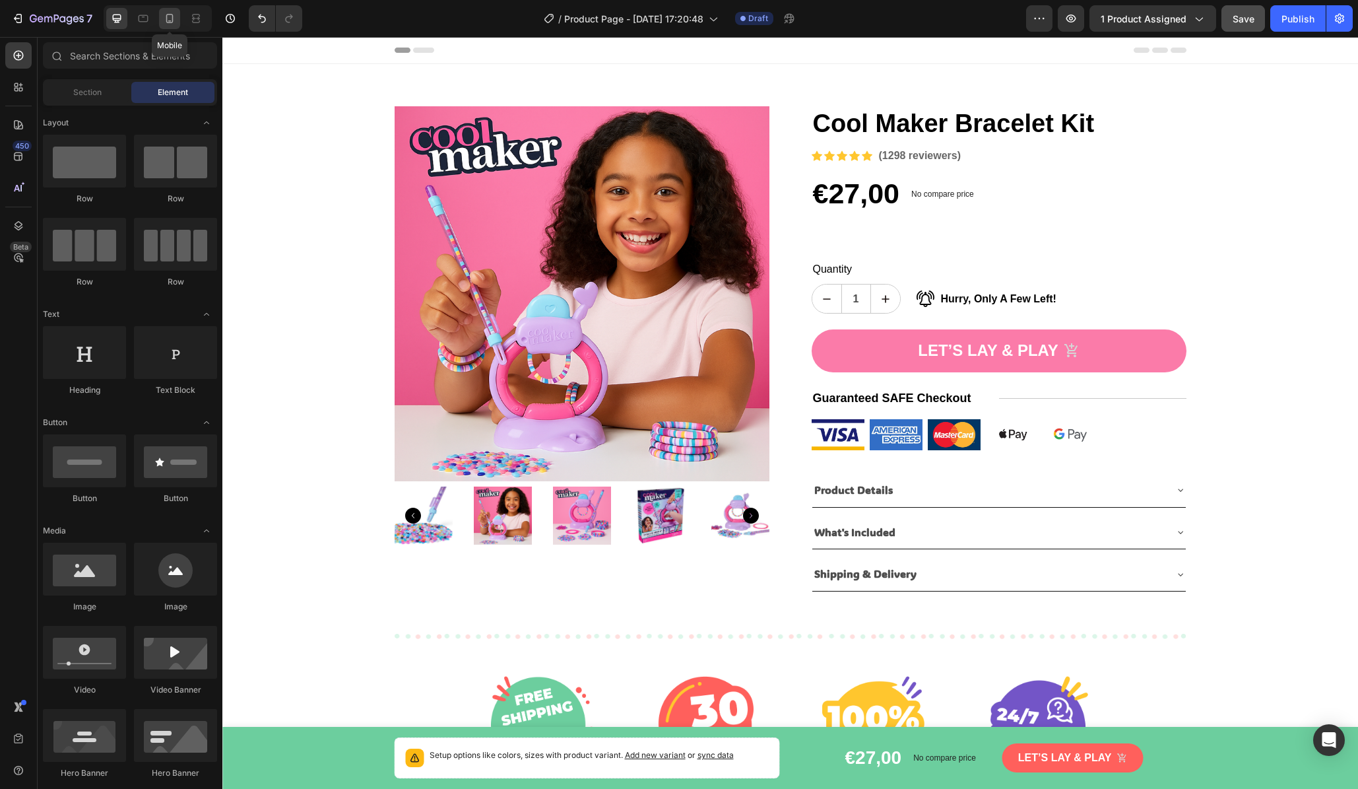
click at [170, 24] on icon at bounding box center [169, 18] width 13 height 13
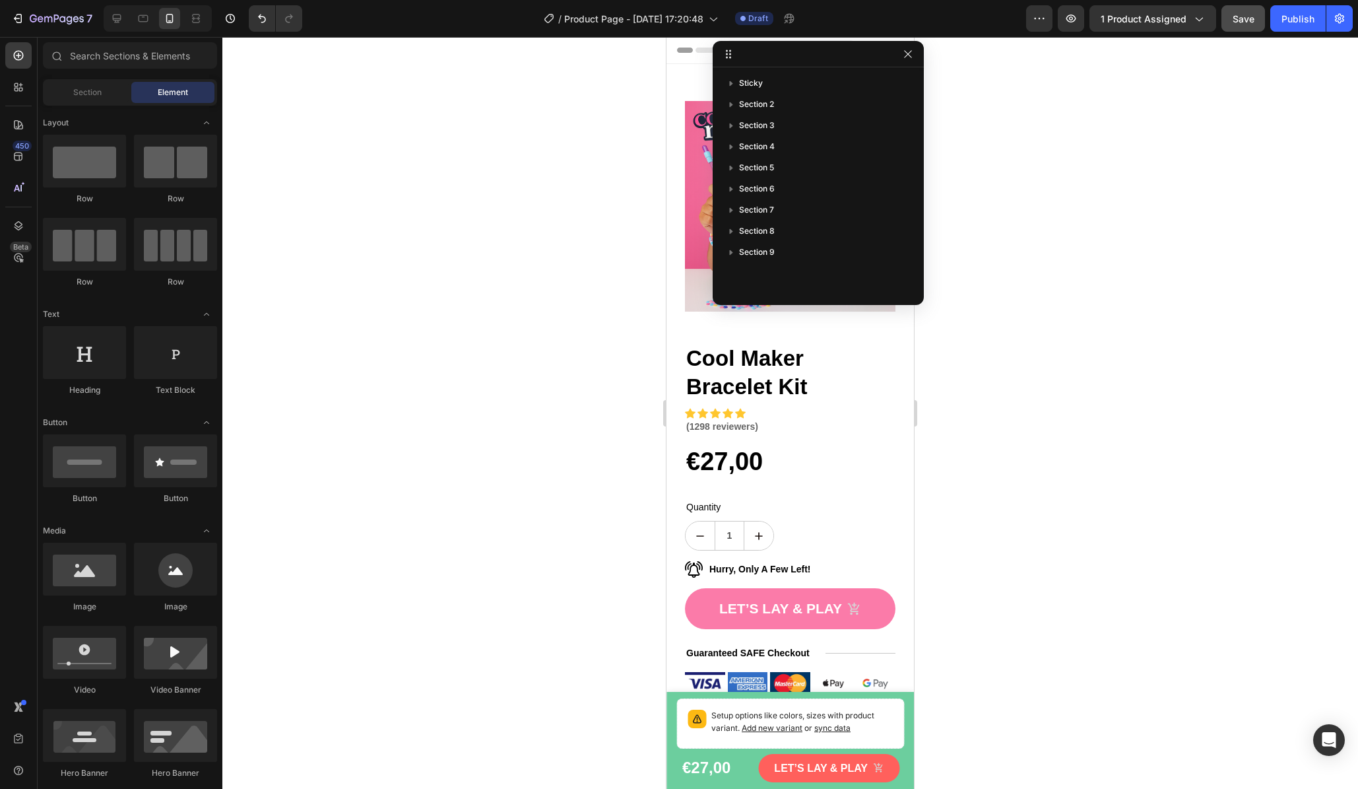
click at [1069, 368] on div at bounding box center [790, 413] width 1136 height 752
drag, startPoint x: 989, startPoint y: 243, endPoint x: 949, endPoint y: 121, distance: 127.7
click at [989, 243] on div at bounding box center [790, 413] width 1136 height 752
click at [906, 59] on icon "button" at bounding box center [908, 54] width 11 height 11
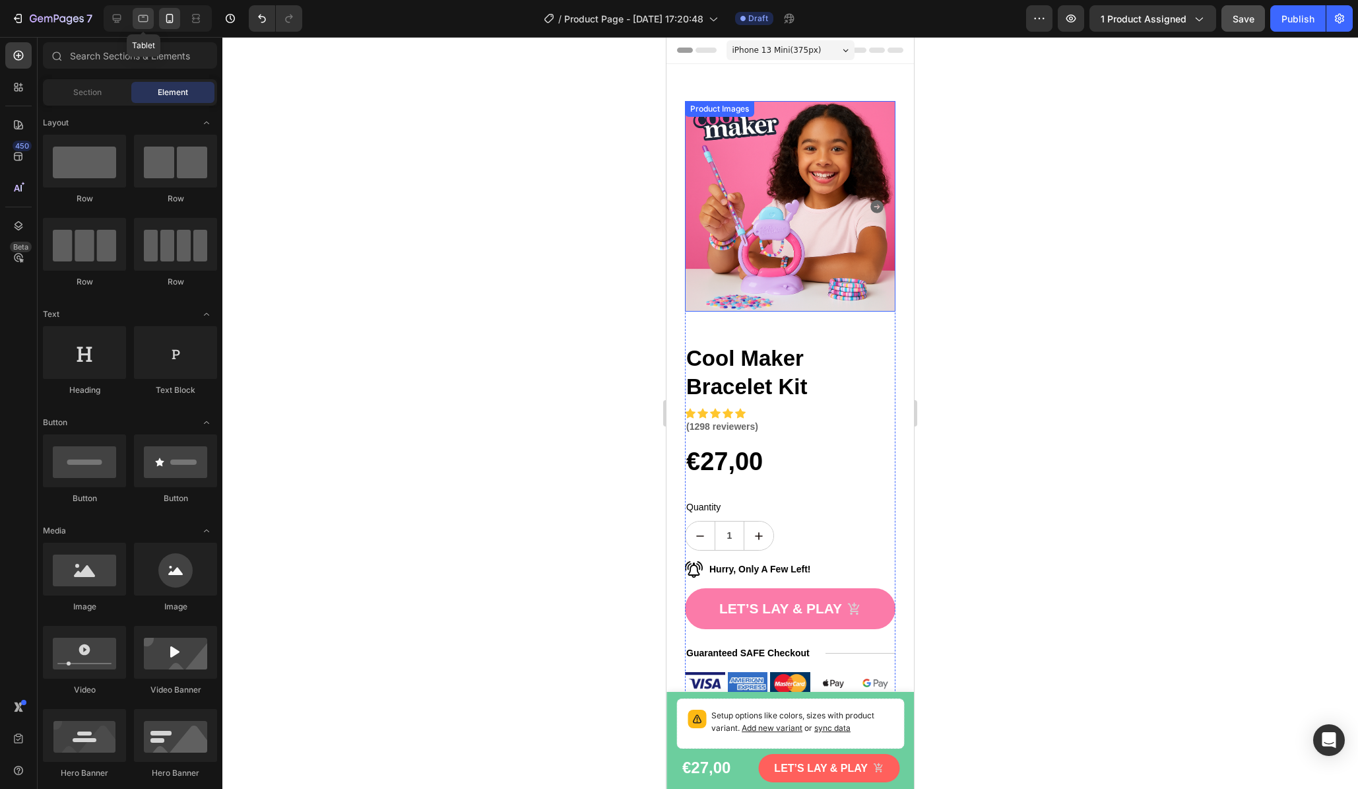
click at [143, 27] on div at bounding box center [143, 18] width 21 height 21
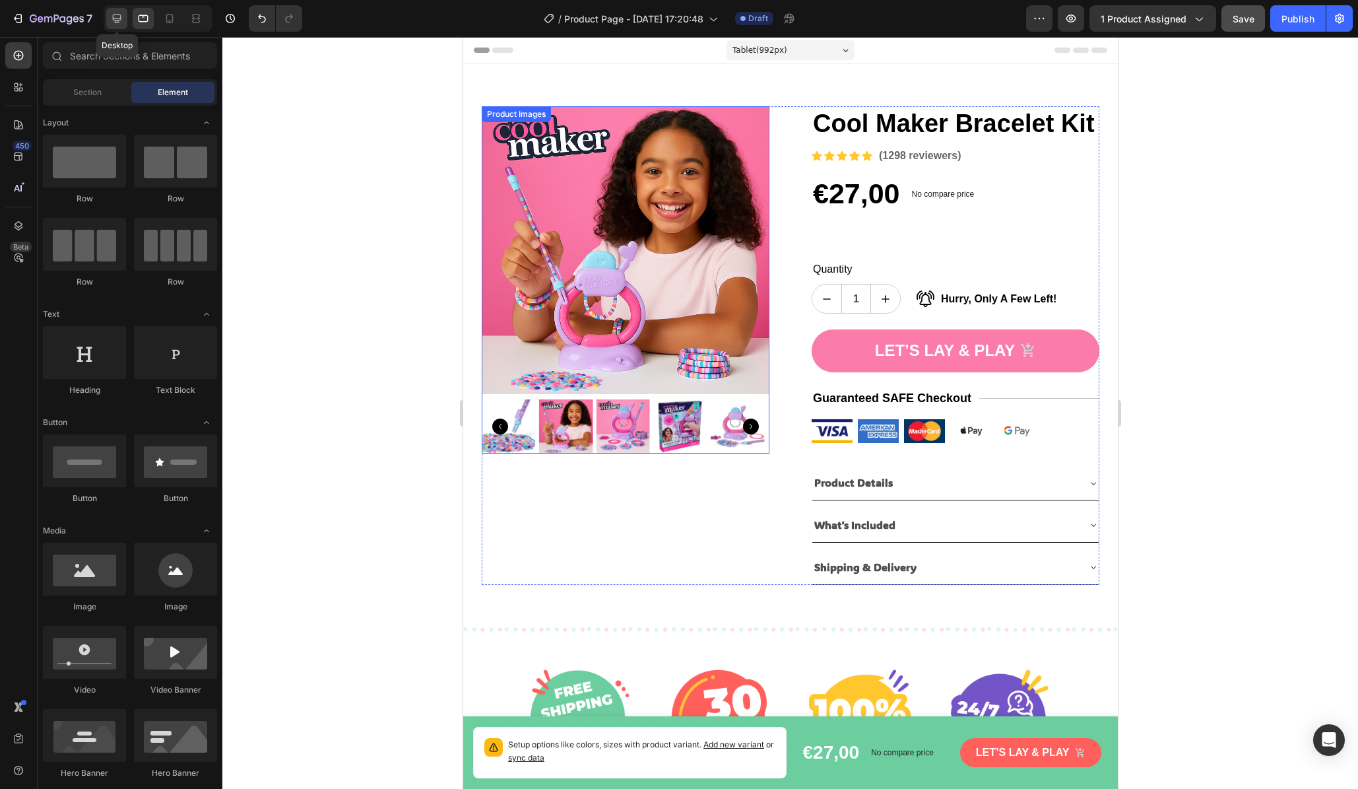
click at [118, 22] on icon at bounding box center [117, 19] width 9 height 9
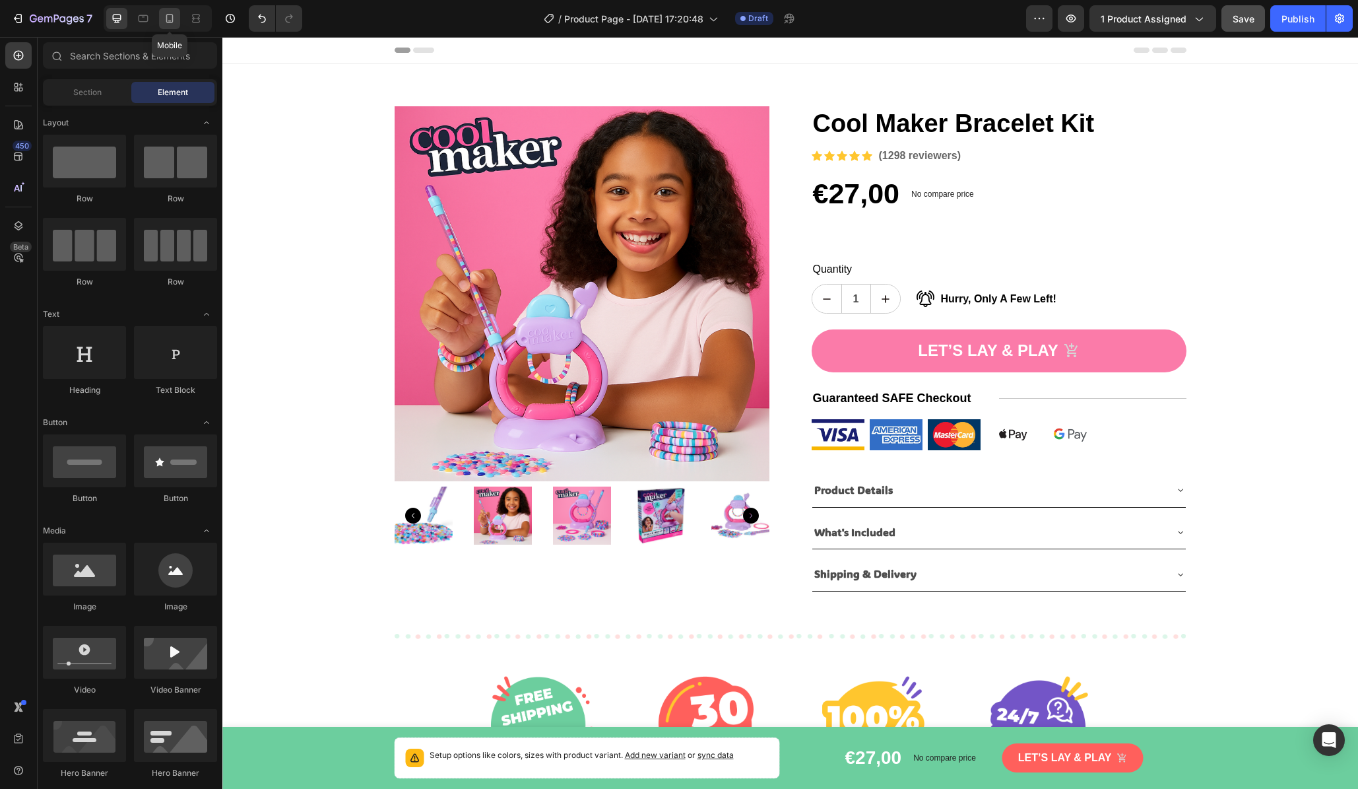
click at [172, 22] on icon at bounding box center [169, 18] width 7 height 9
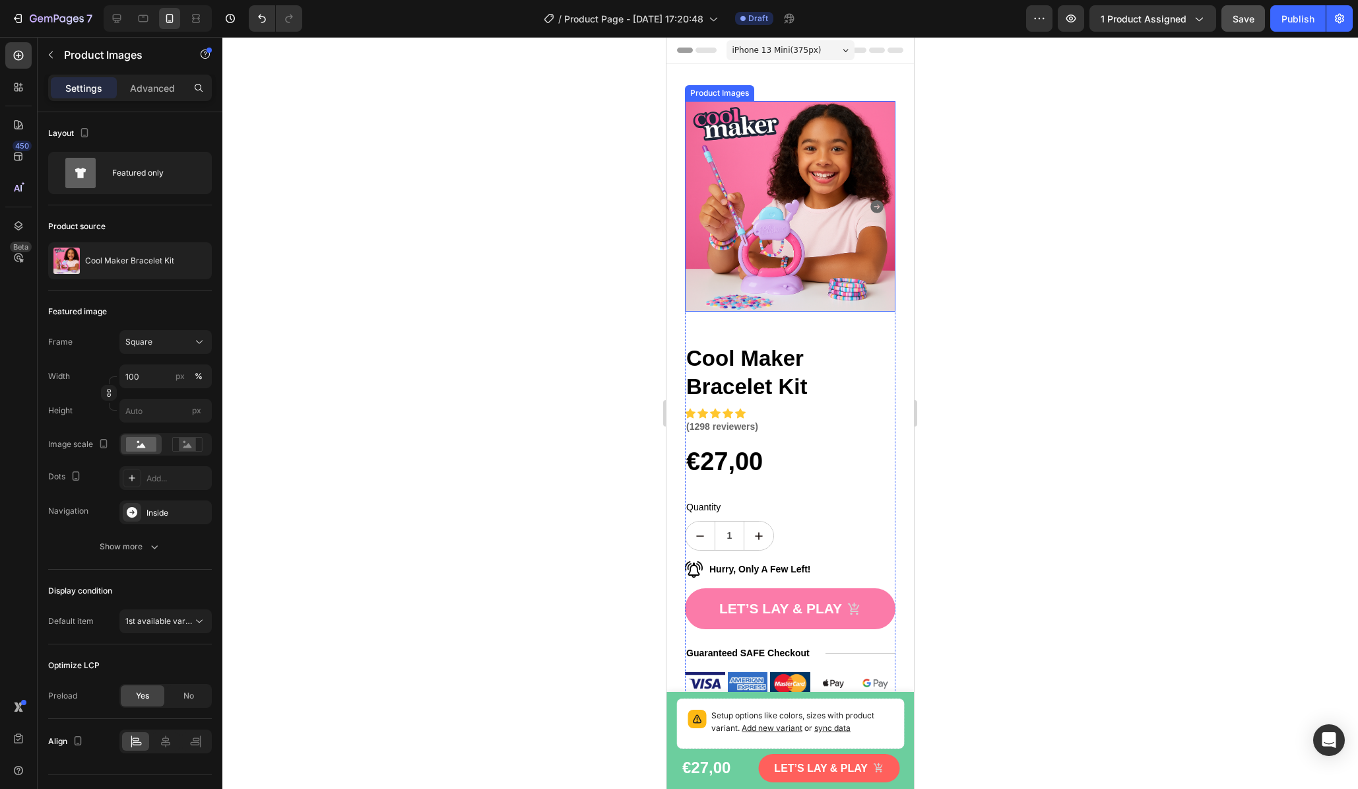
click at [801, 274] on img at bounding box center [790, 206] width 211 height 211
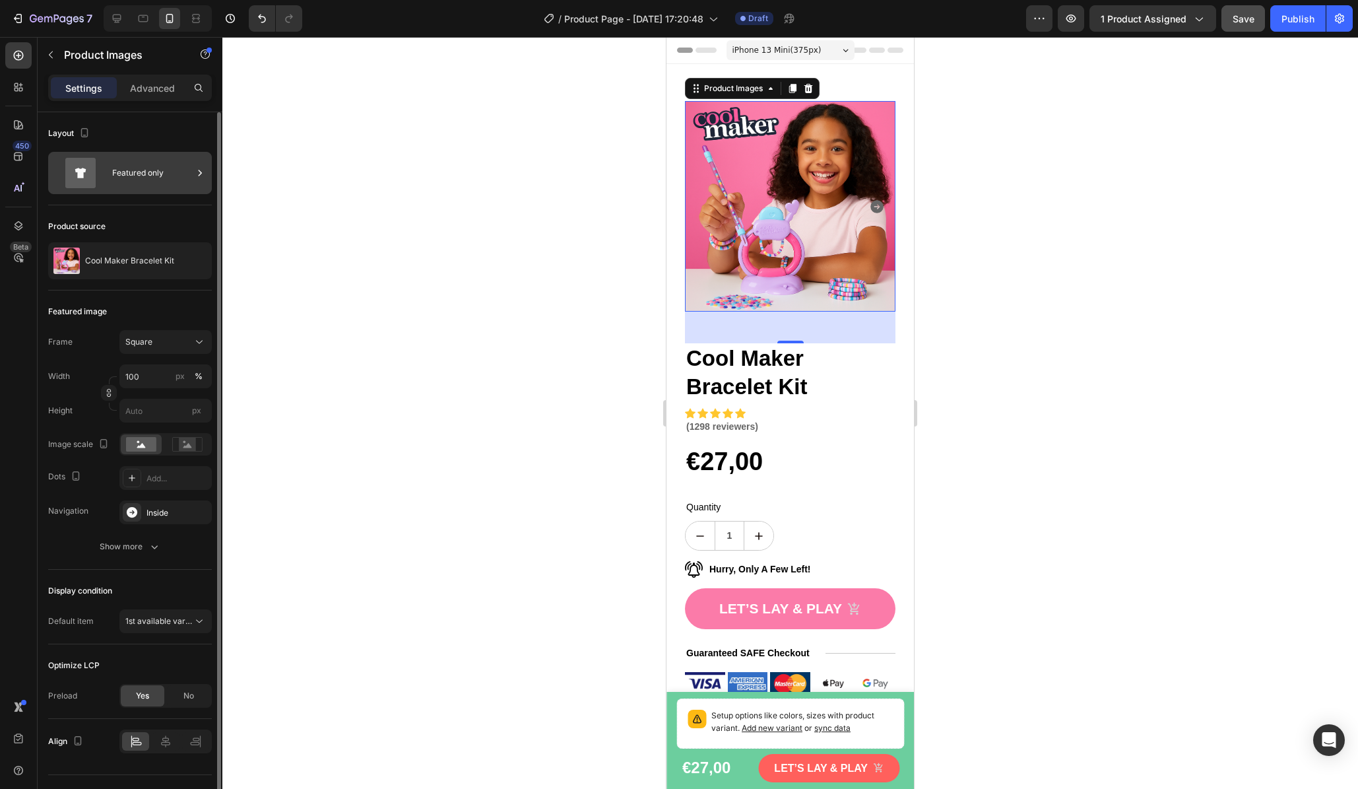
click at [135, 184] on div "Featured only" at bounding box center [152, 173] width 81 height 30
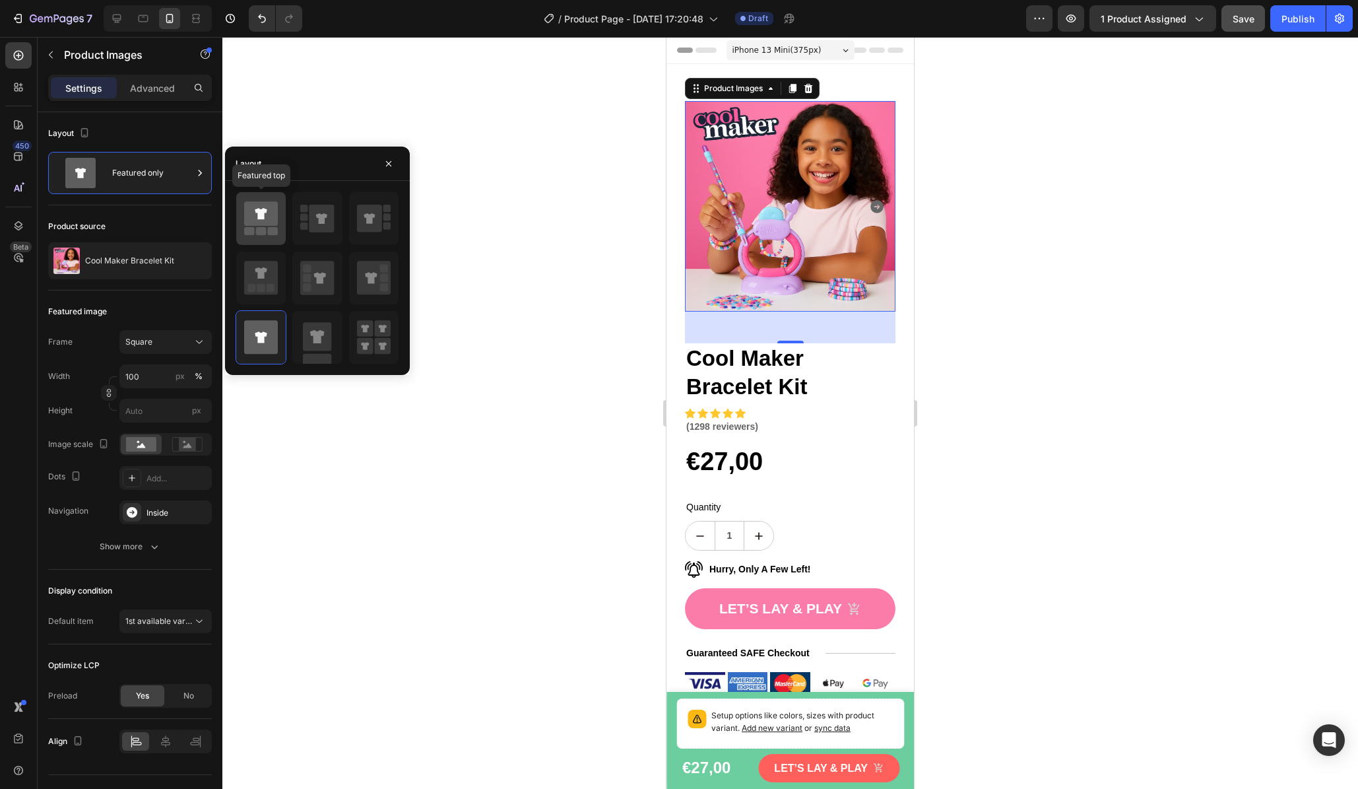
click at [270, 230] on rect at bounding box center [273, 231] width 11 height 8
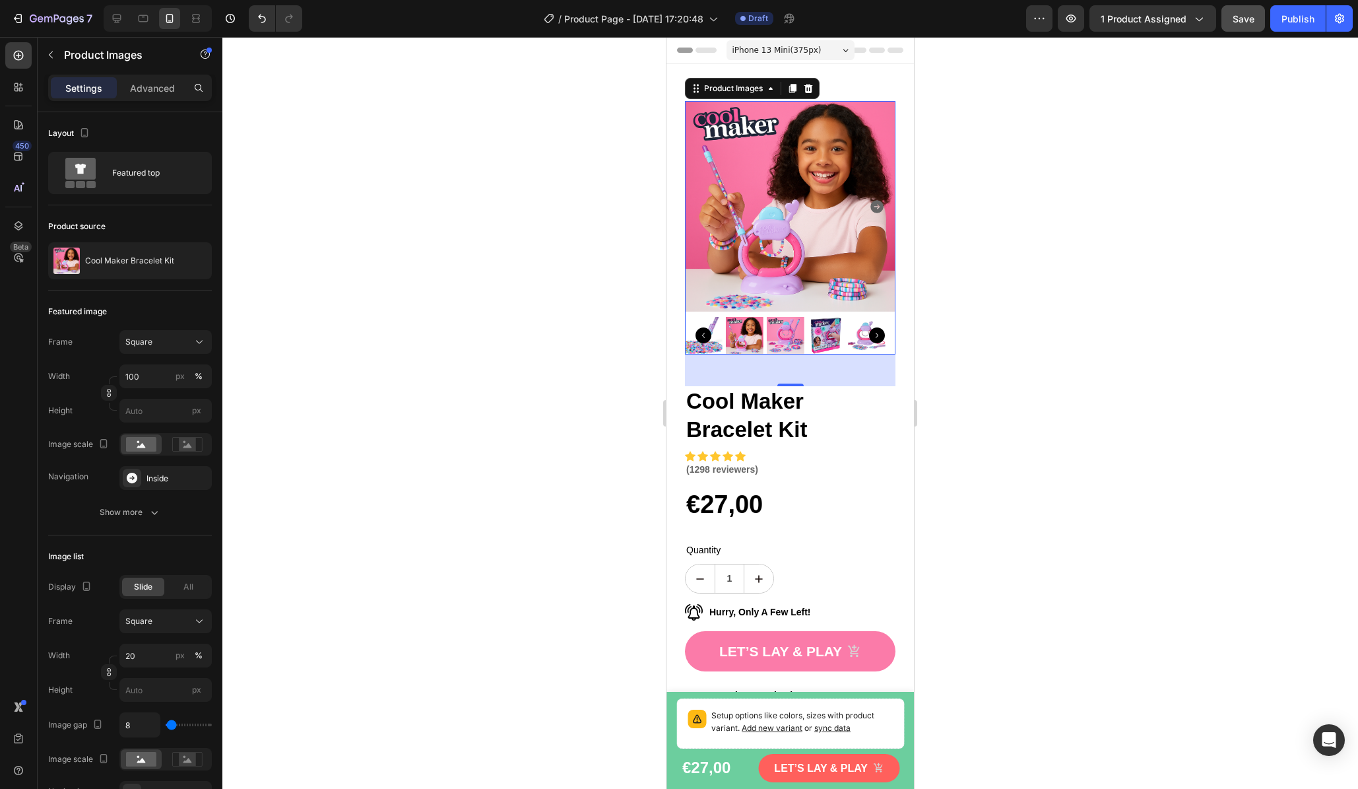
click at [561, 294] on div at bounding box center [790, 413] width 1136 height 752
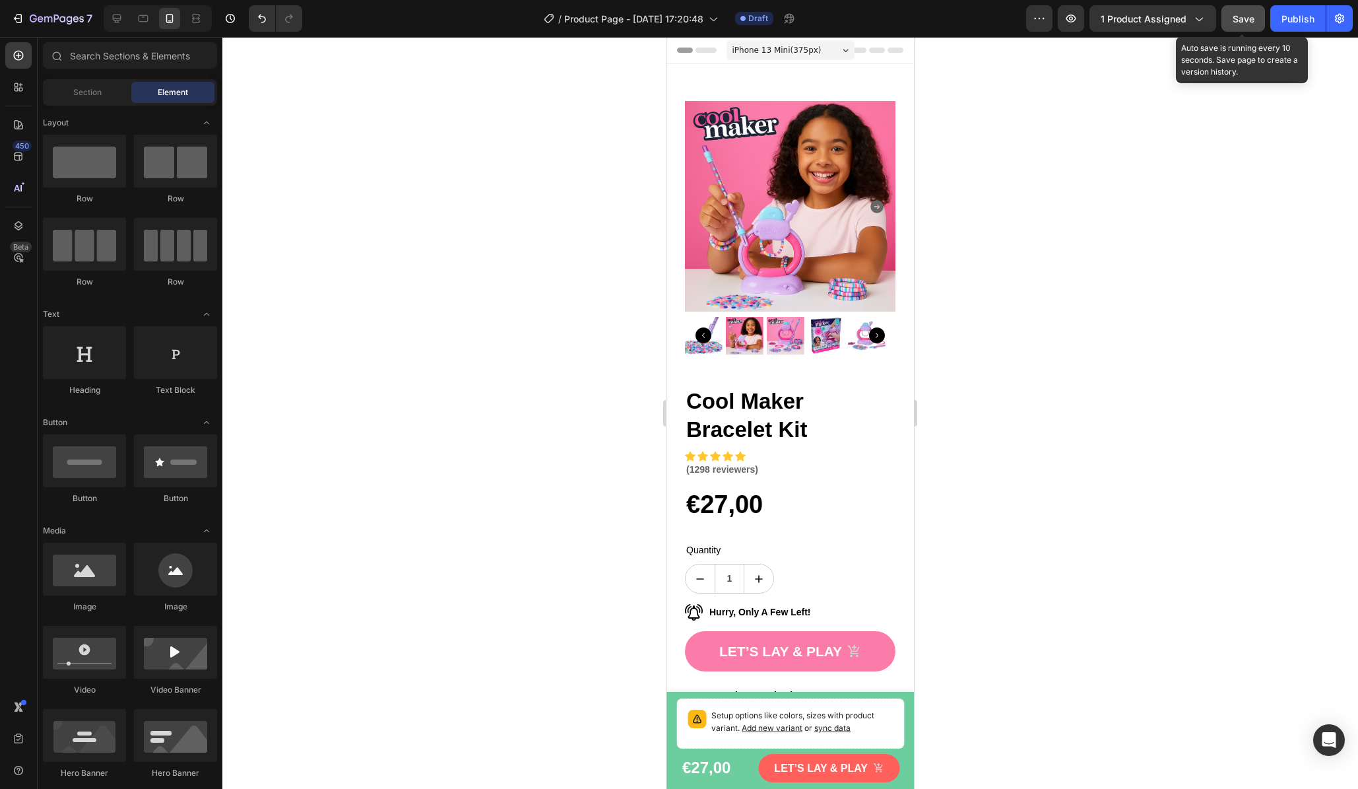
click at [1167, 26] on button "Save" at bounding box center [1244, 18] width 44 height 26
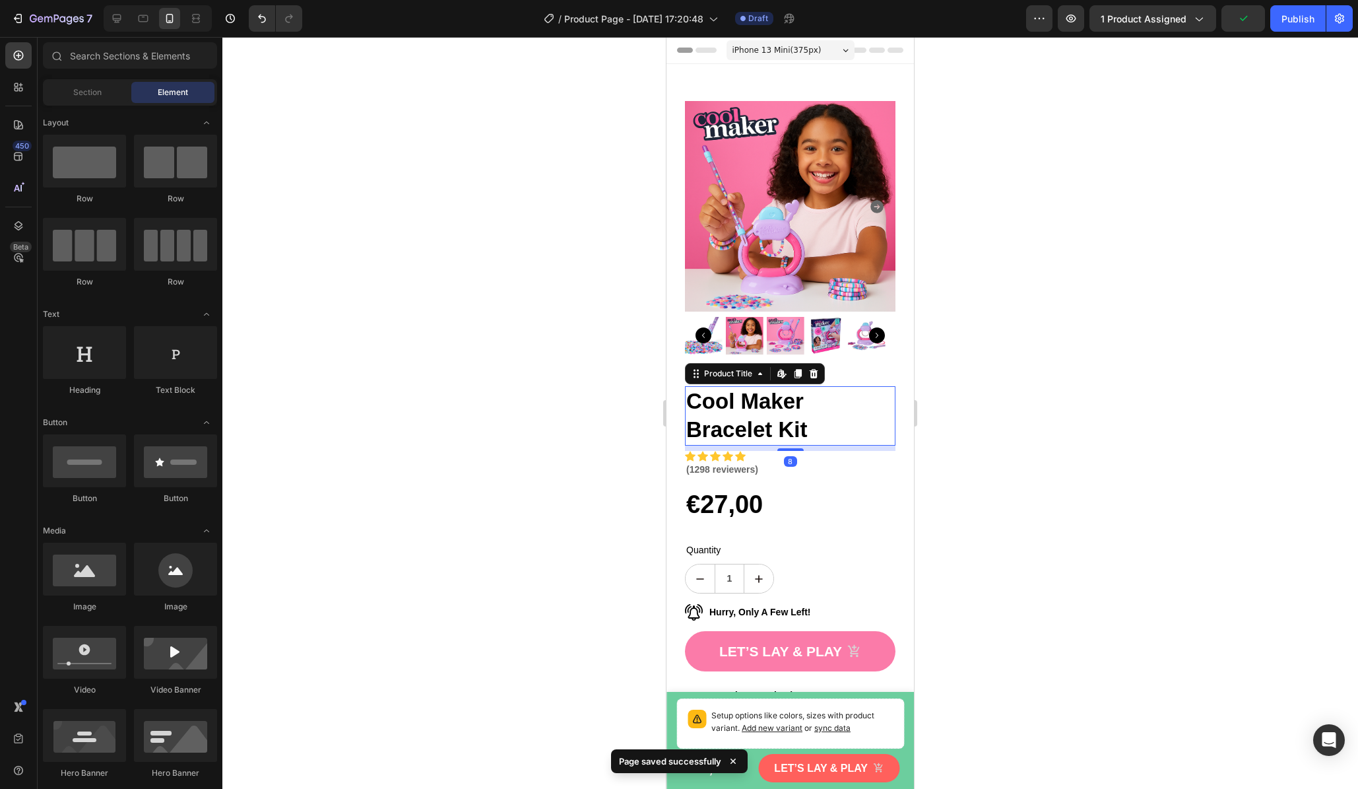
click at [813, 404] on h1 "Cool Maker Bracelet Kit" at bounding box center [790, 415] width 211 height 59
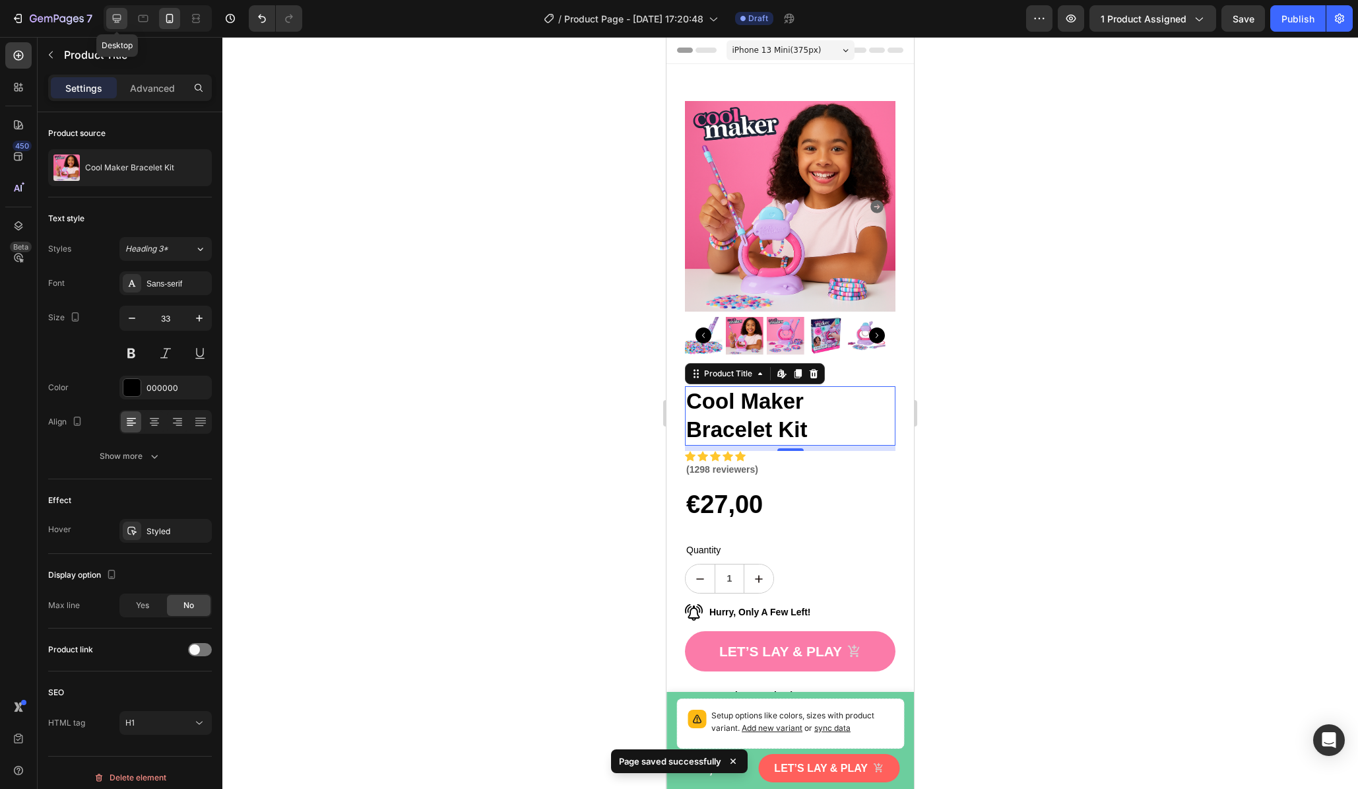
click at [114, 19] on icon at bounding box center [116, 18] width 13 height 13
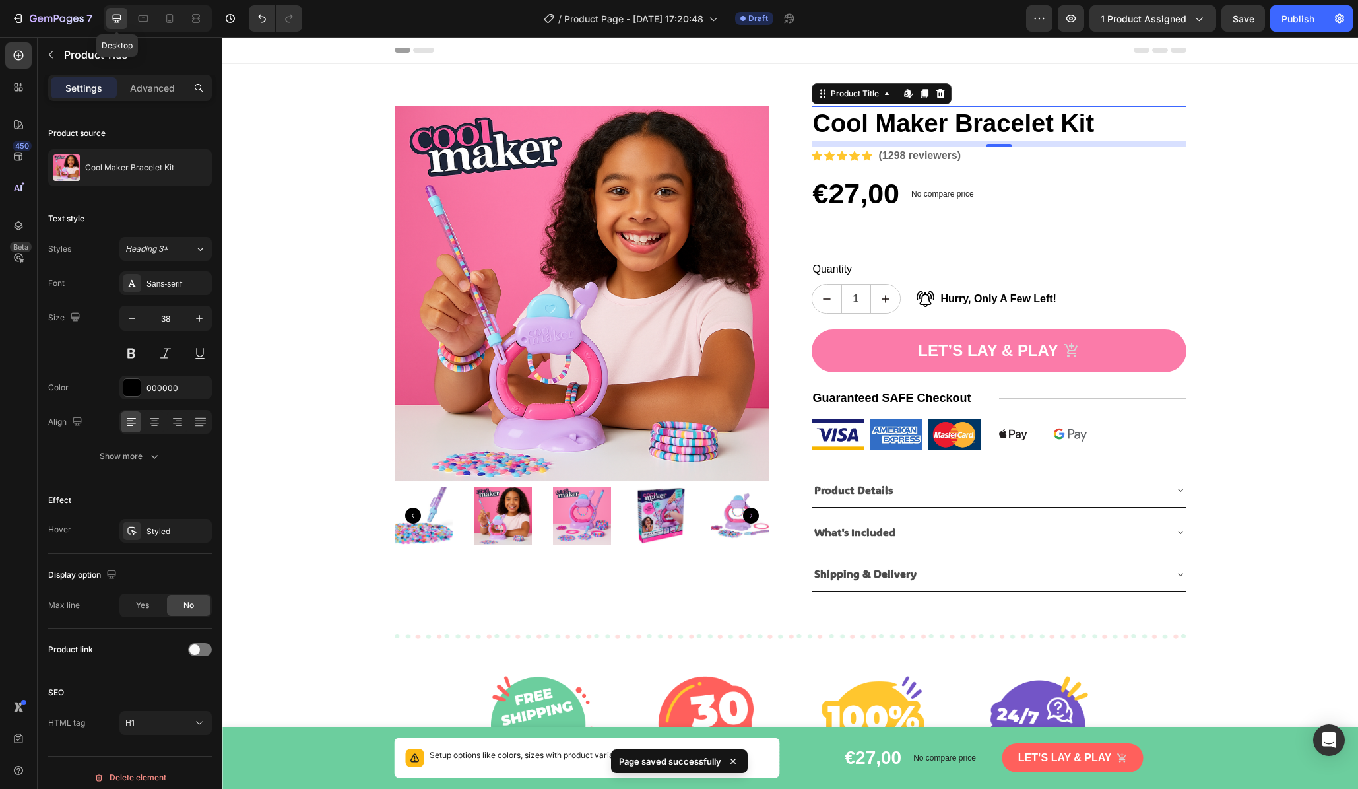
scroll to position [23, 0]
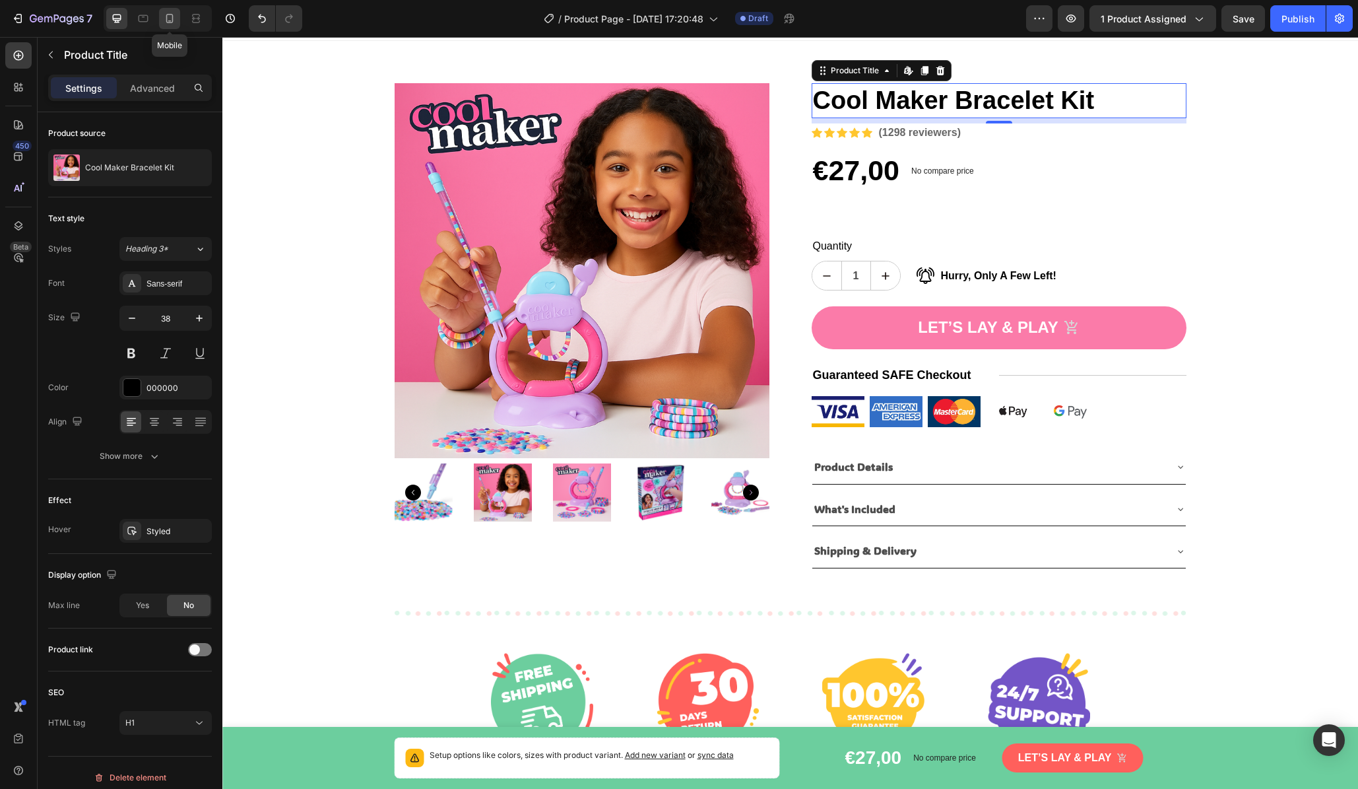
click at [168, 21] on icon at bounding box center [169, 18] width 13 height 13
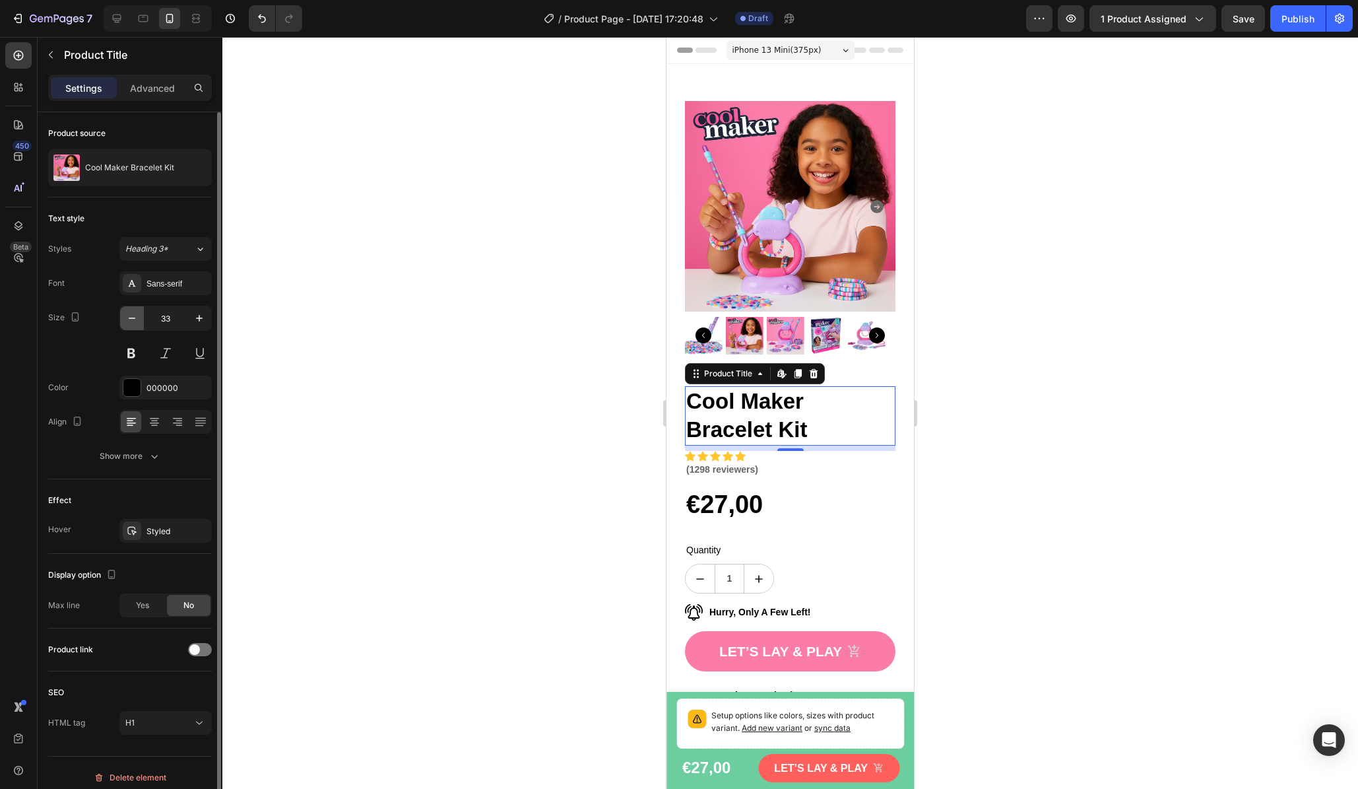
click at [135, 319] on icon "button" at bounding box center [131, 318] width 13 height 13
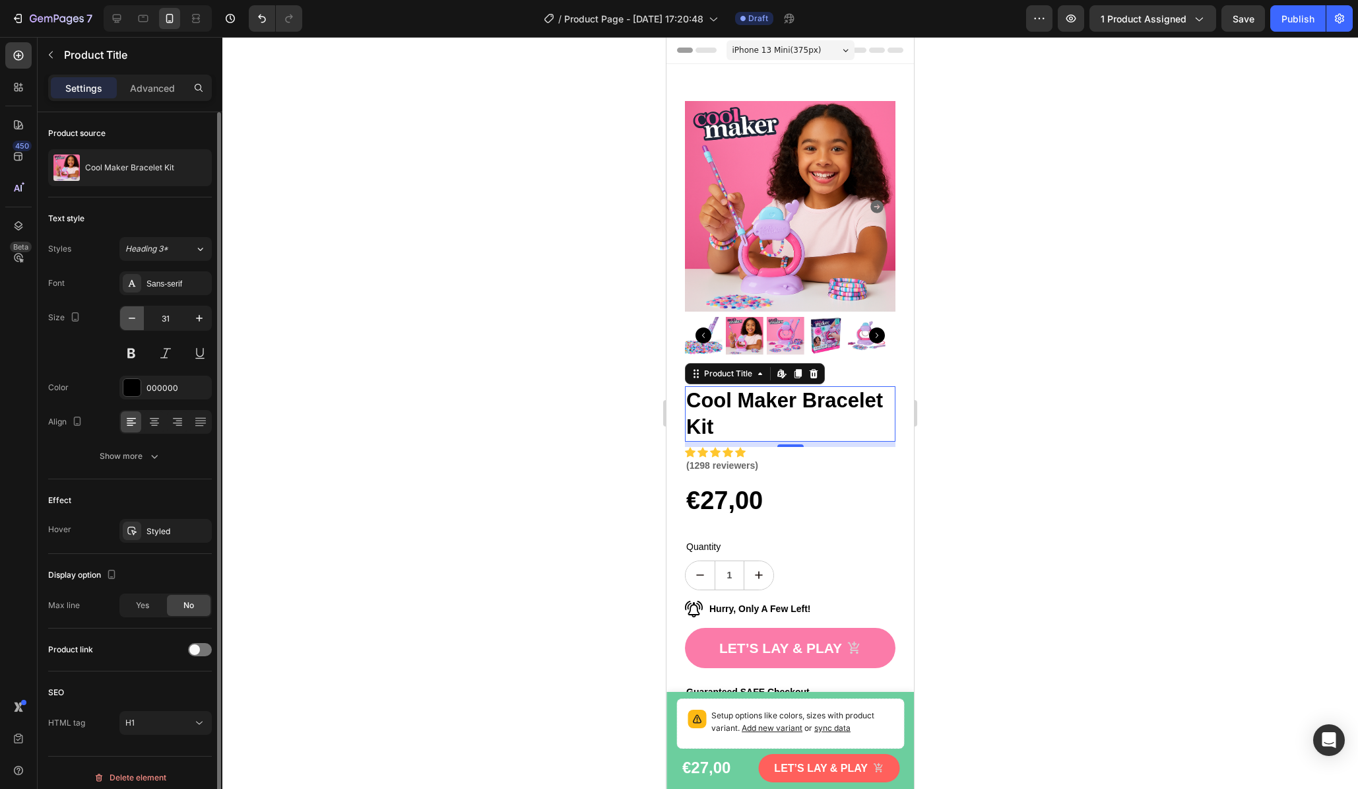
click at [135, 319] on icon "button" at bounding box center [131, 318] width 13 height 13
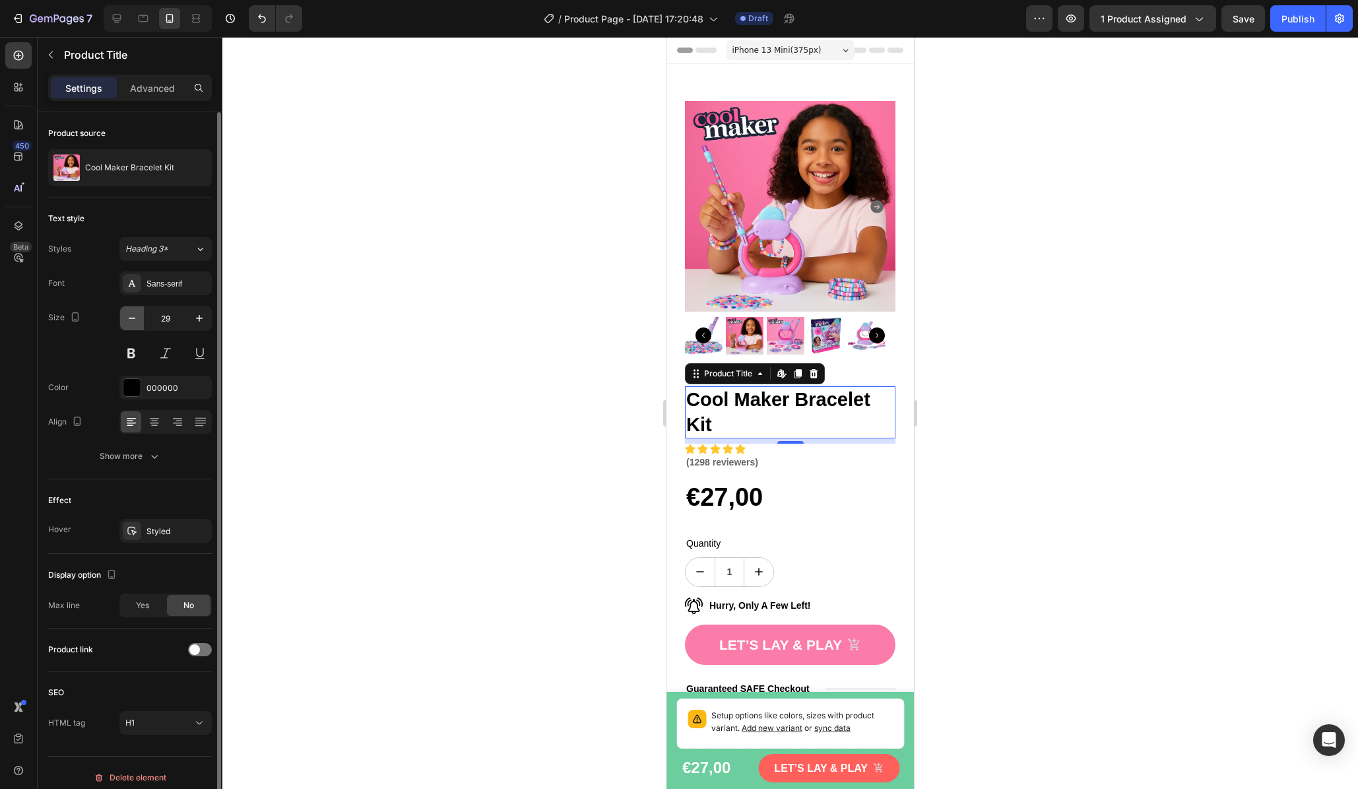
click at [135, 319] on icon "button" at bounding box center [131, 318] width 13 height 13
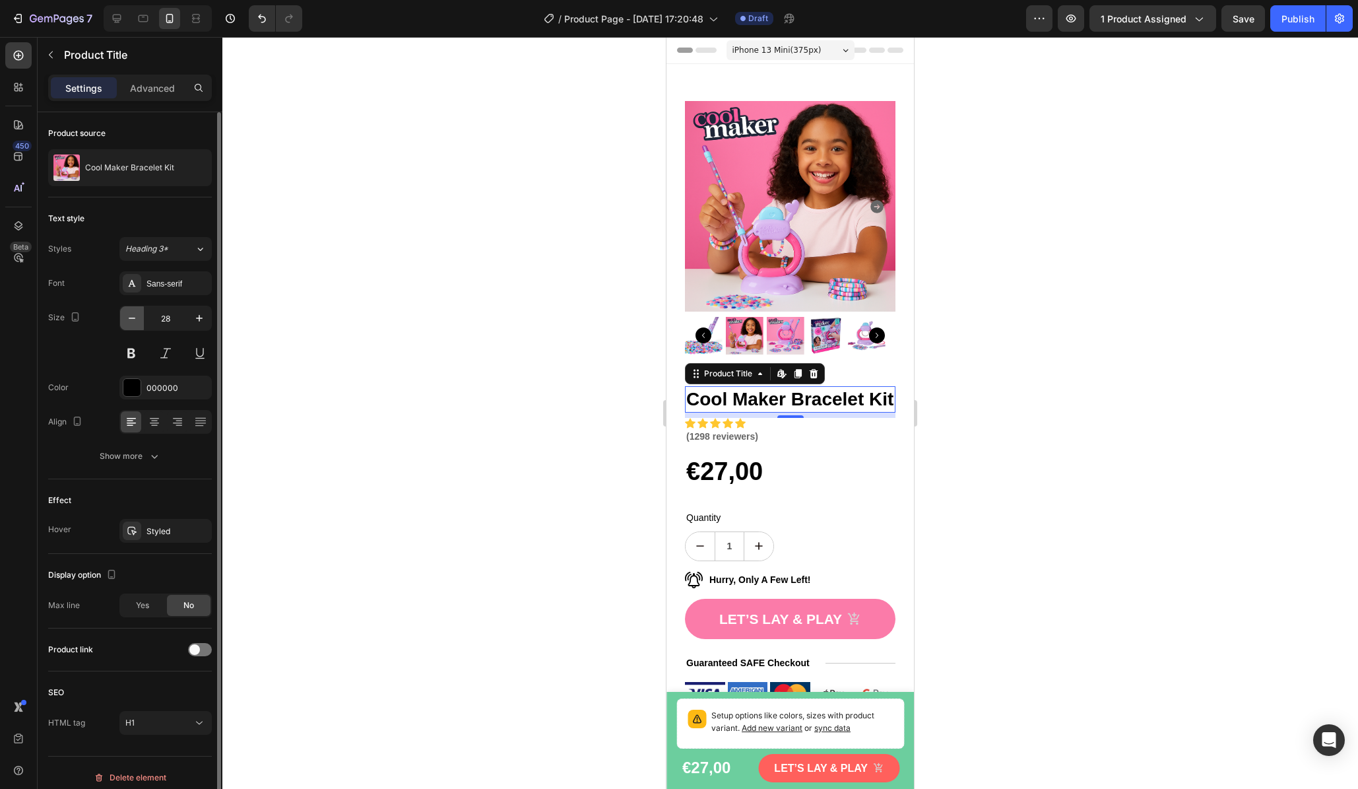
click at [136, 319] on icon "button" at bounding box center [131, 318] width 13 height 13
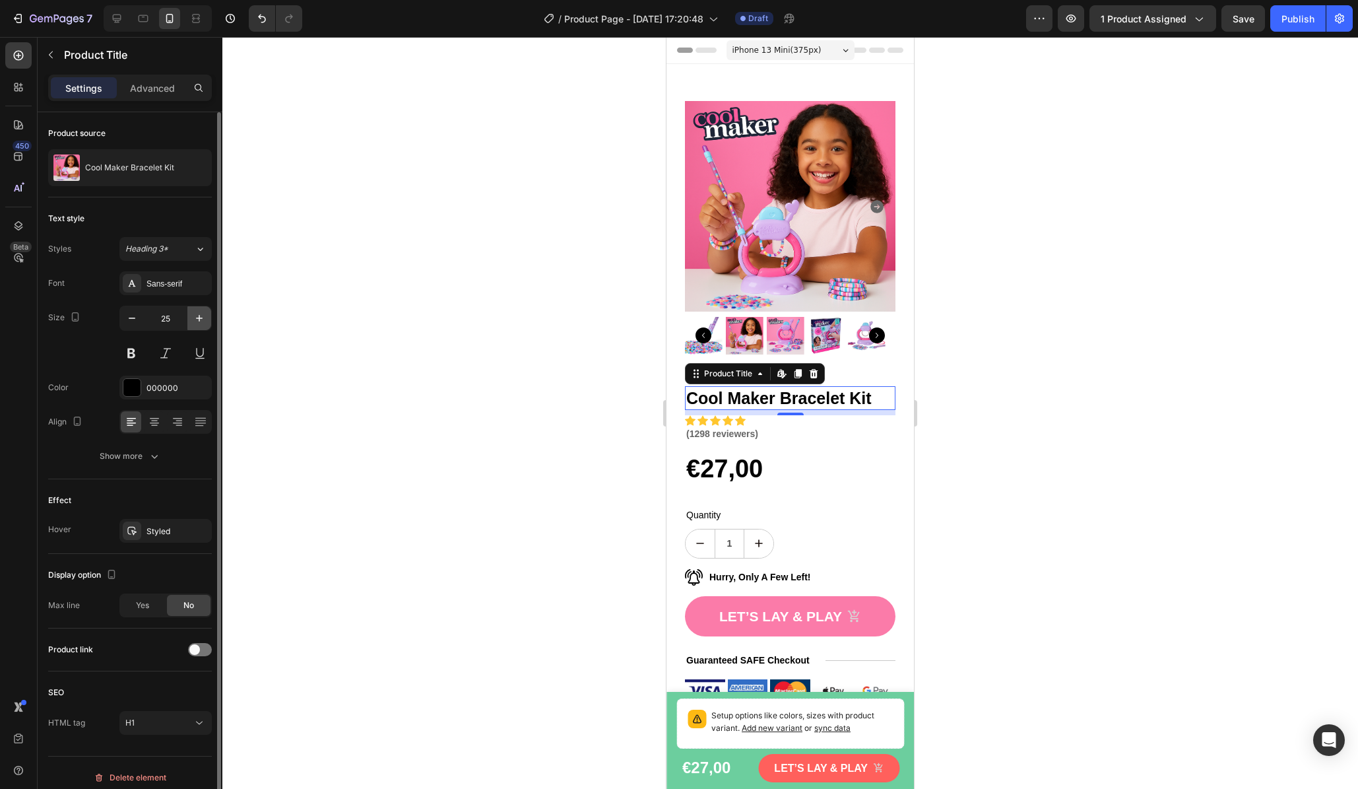
click at [194, 317] on icon "button" at bounding box center [199, 318] width 13 height 13
type input "26"
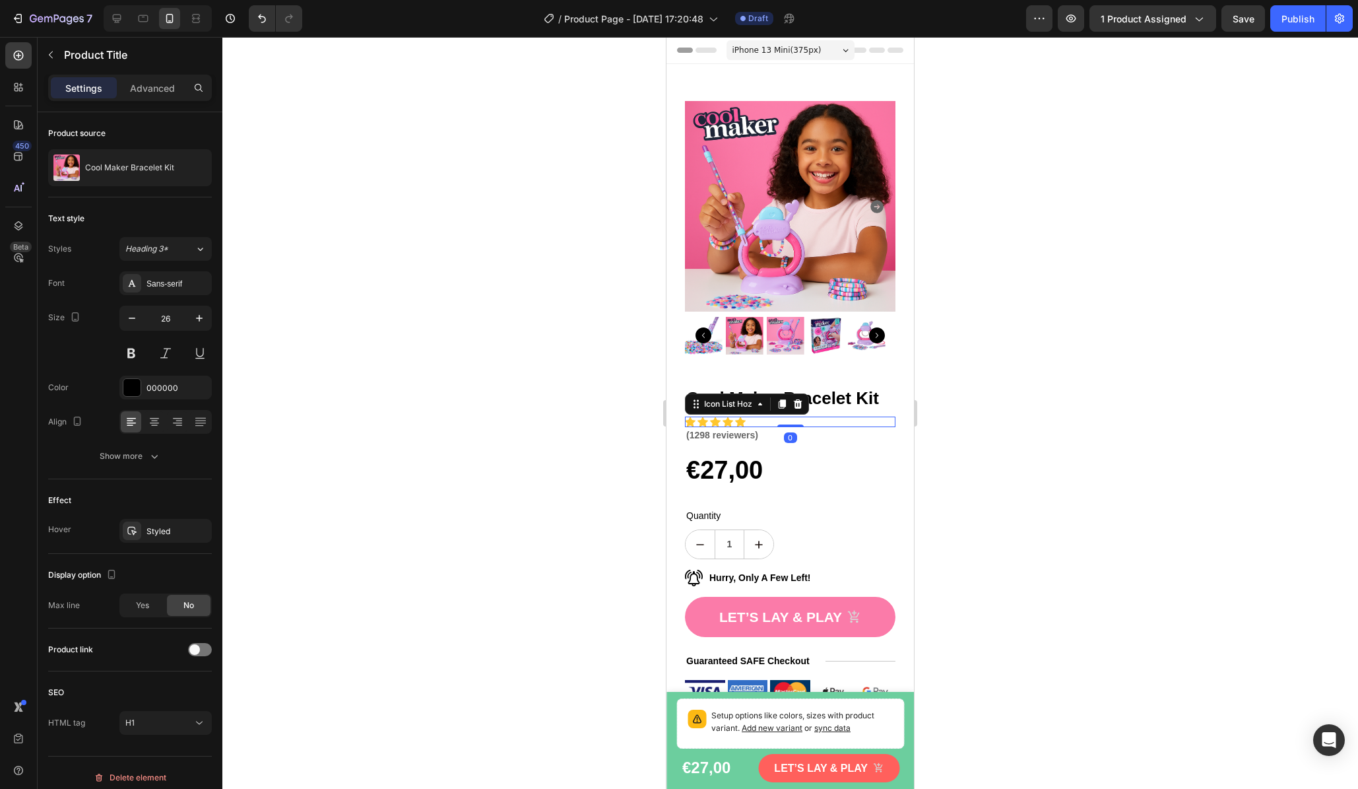
click at [799, 417] on div "Icon Icon Icon Icon Icon" at bounding box center [790, 422] width 211 height 11
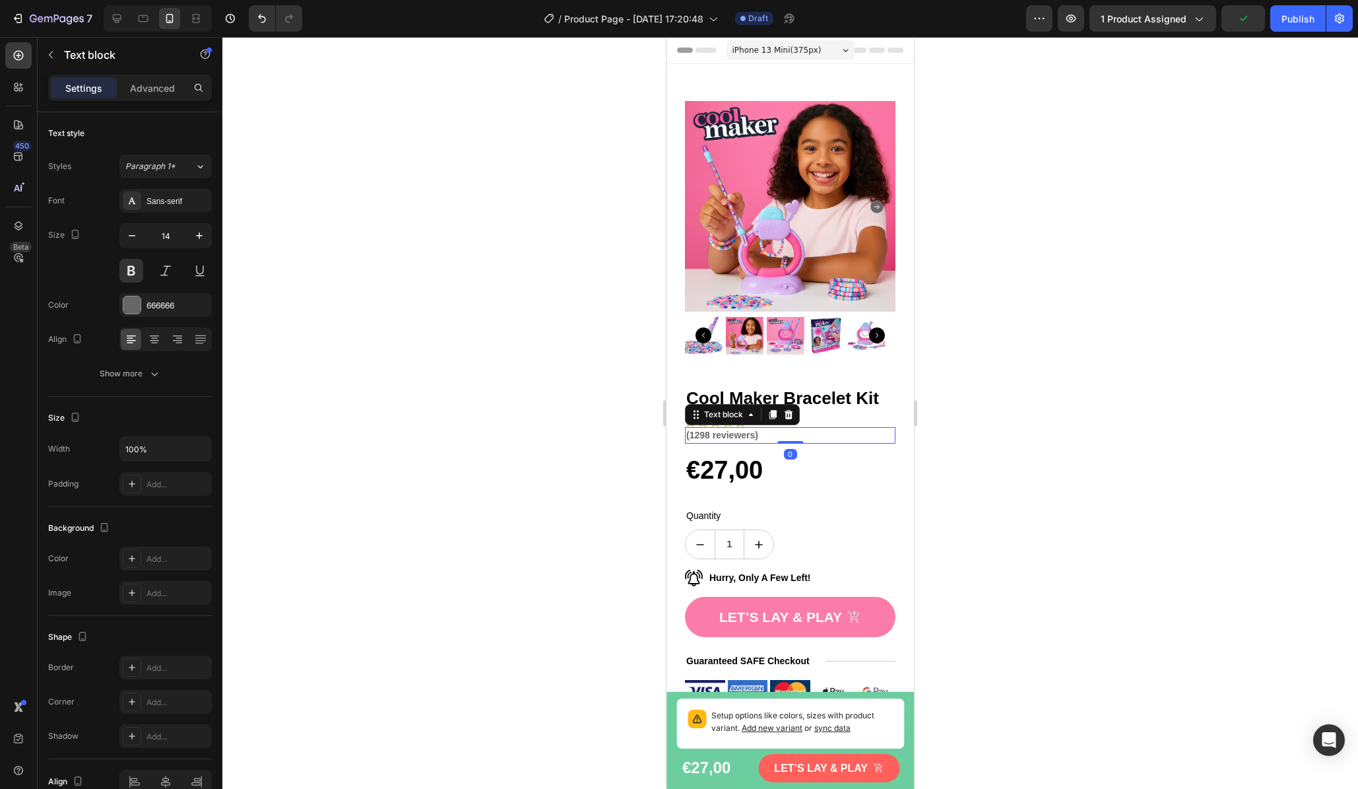
click at [807, 428] on p "(1298 reviewers)" at bounding box center [790, 435] width 208 height 14
click at [130, 238] on icon "button" at bounding box center [131, 235] width 13 height 13
type input "12"
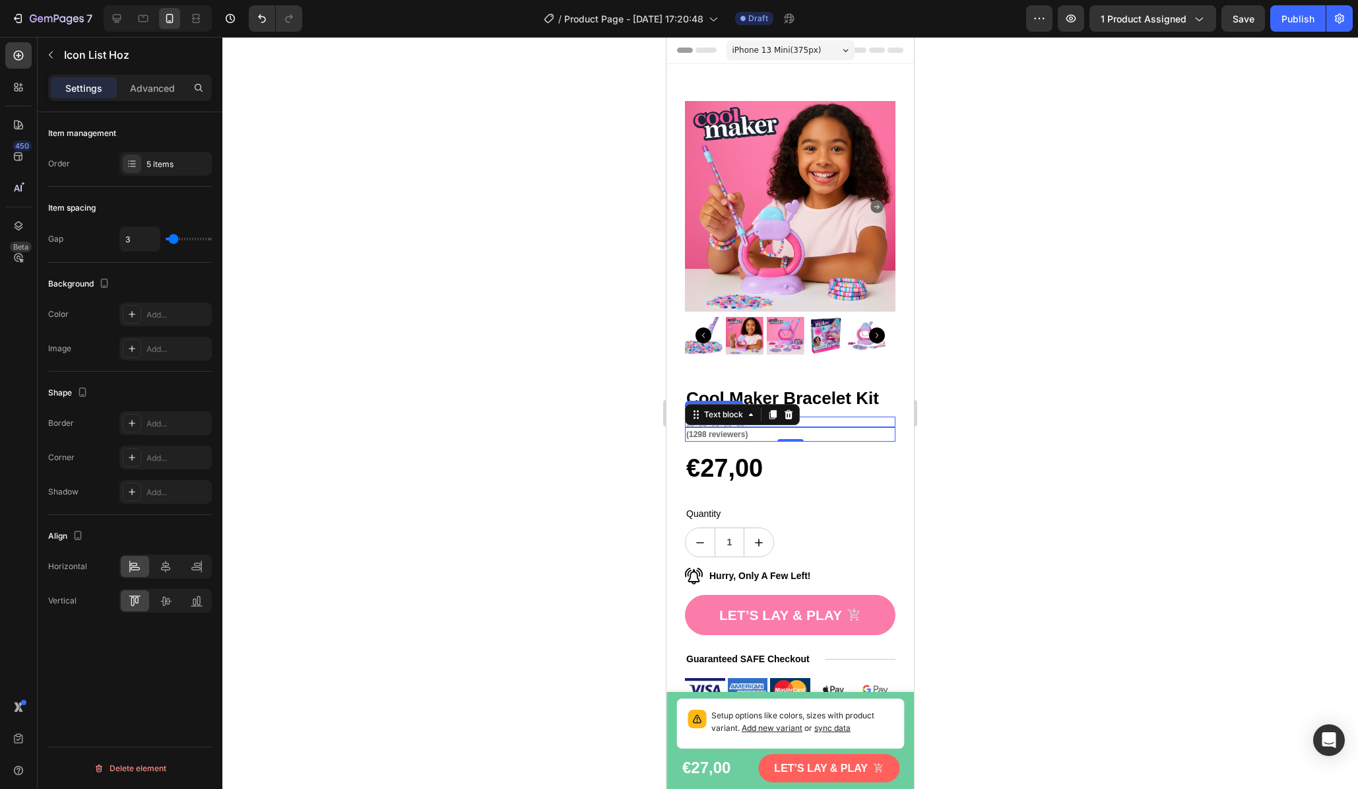
click at [818, 417] on div "Icon Icon Icon Icon Icon" at bounding box center [790, 422] width 211 height 11
click at [1044, 446] on div at bounding box center [790, 413] width 1136 height 752
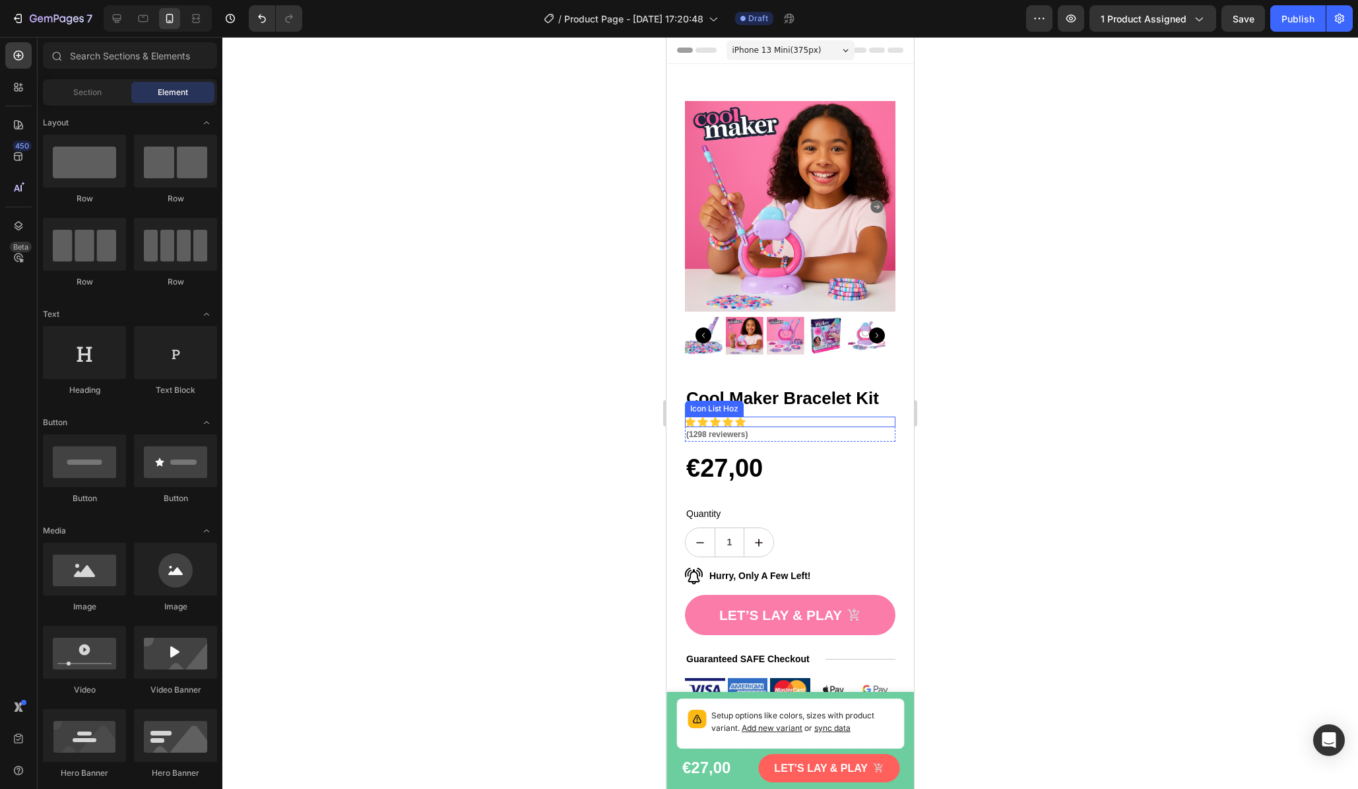
click at [799, 417] on div "Icon Icon Icon Icon Icon" at bounding box center [790, 422] width 211 height 11
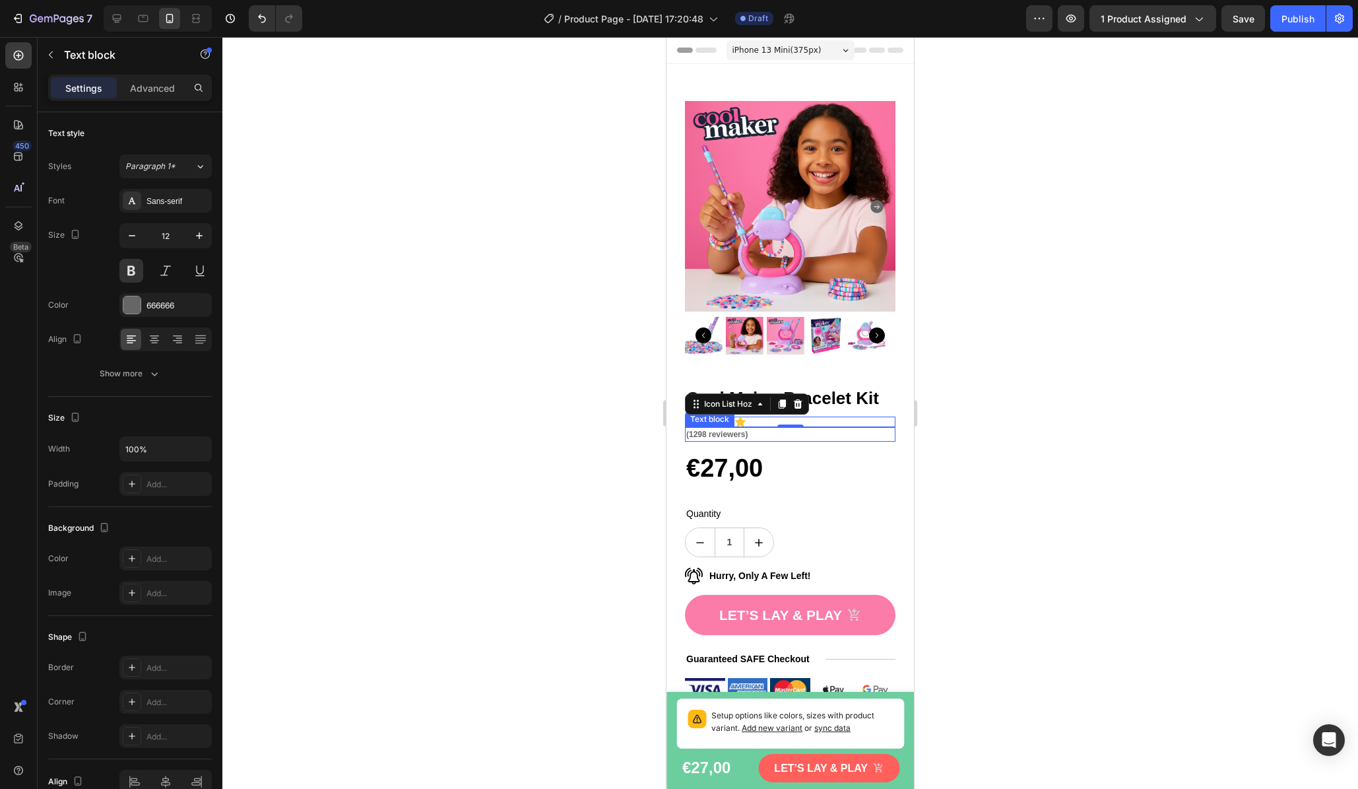
click at [801, 428] on p "(1298 reviewers)" at bounding box center [790, 434] width 208 height 12
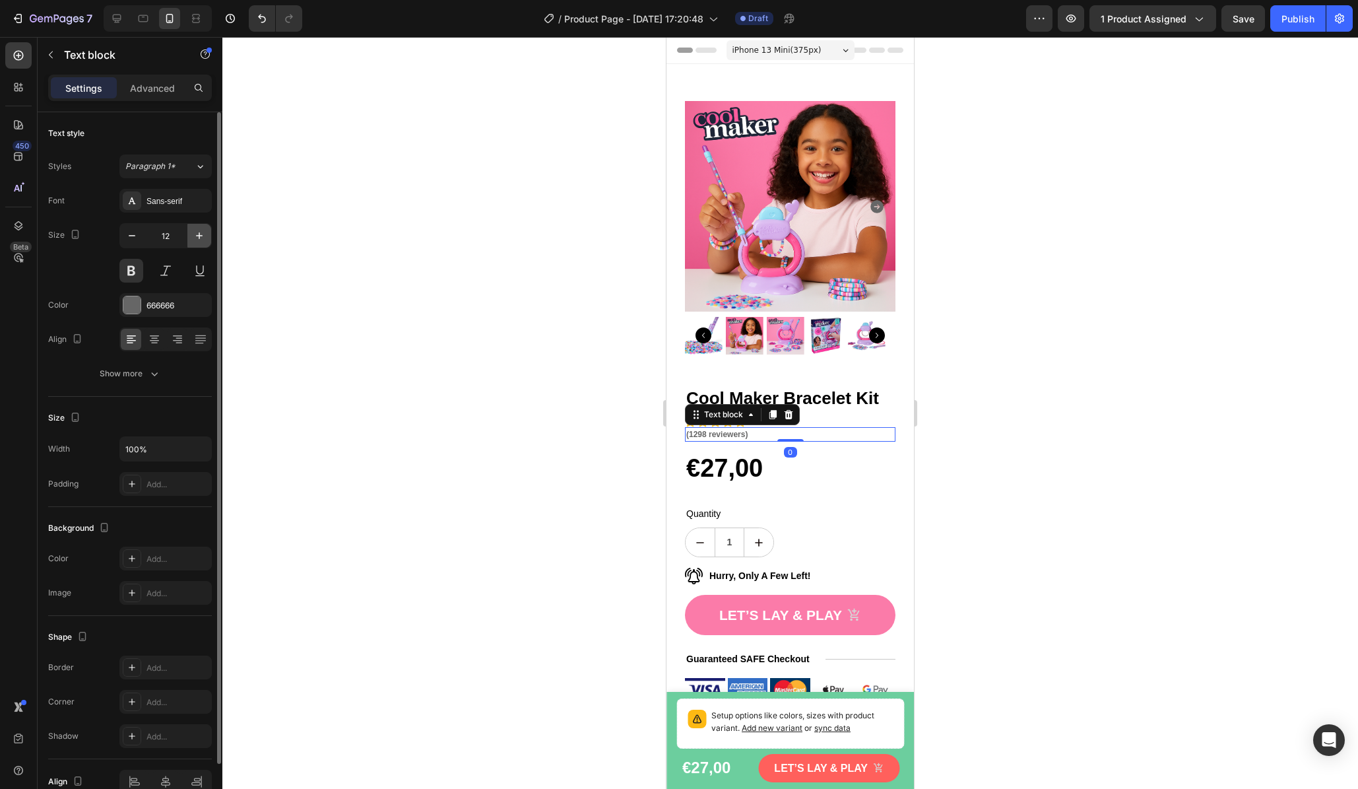
click at [201, 232] on icon "button" at bounding box center [199, 235] width 13 height 13
type input "15"
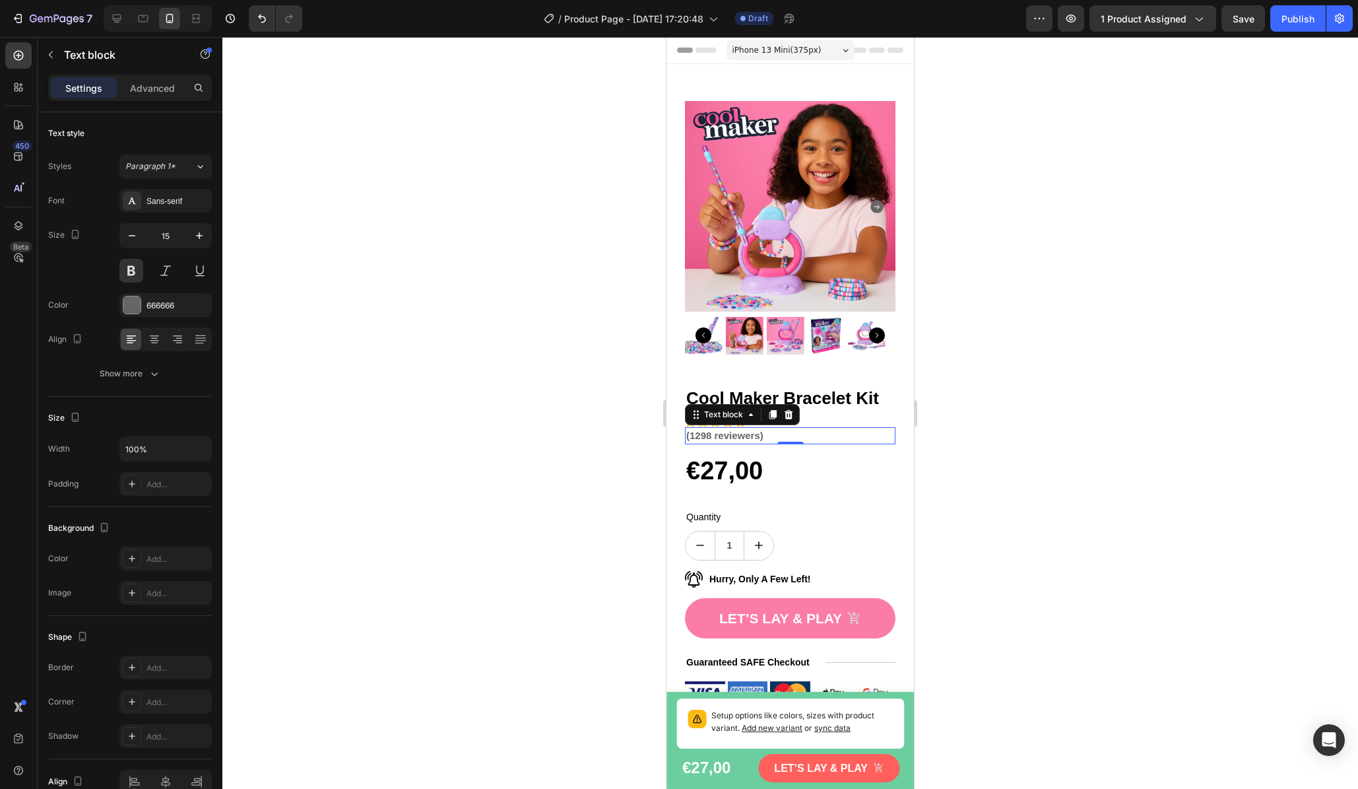
click at [350, 302] on div at bounding box center [790, 413] width 1136 height 752
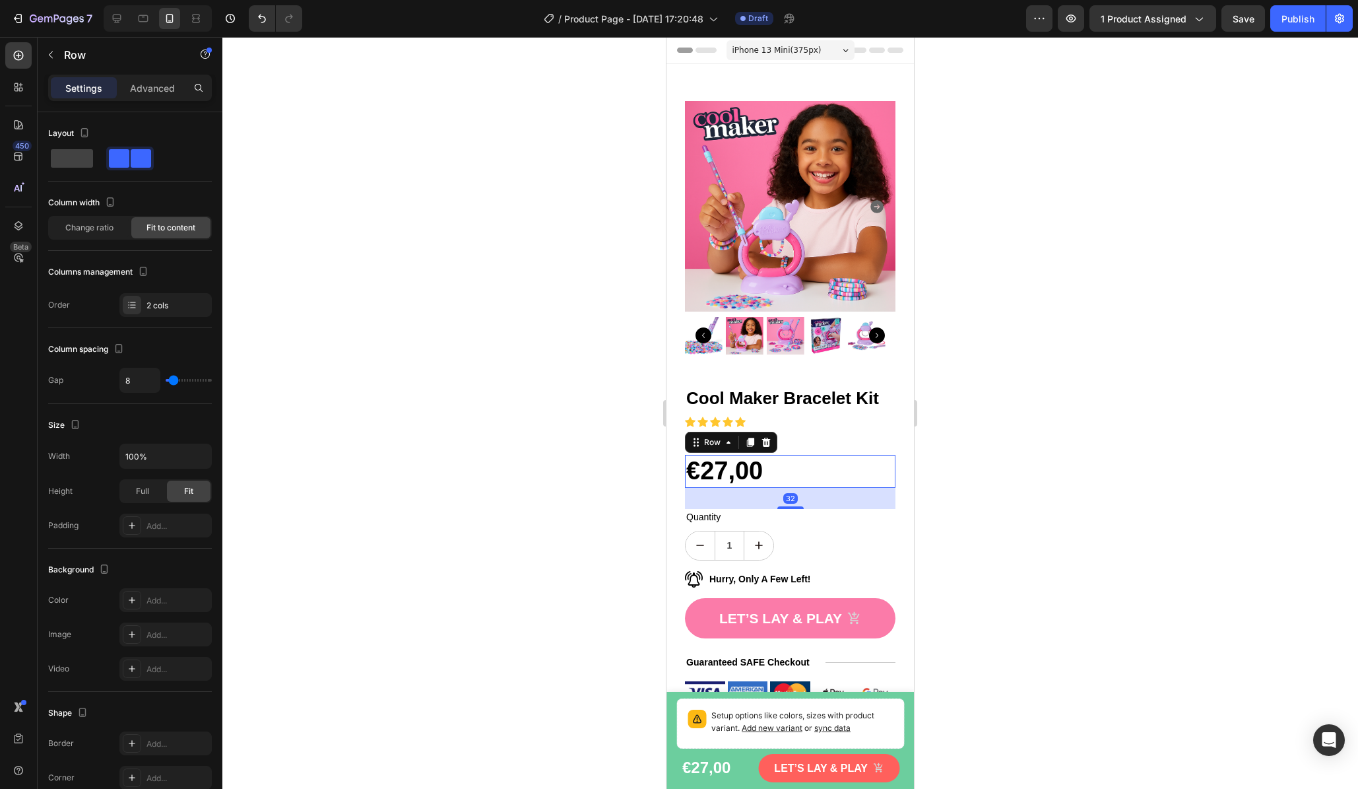
click at [797, 459] on div "€27,00 Product Price Product Price No compare price Product Price Row 32" at bounding box center [790, 471] width 211 height 33
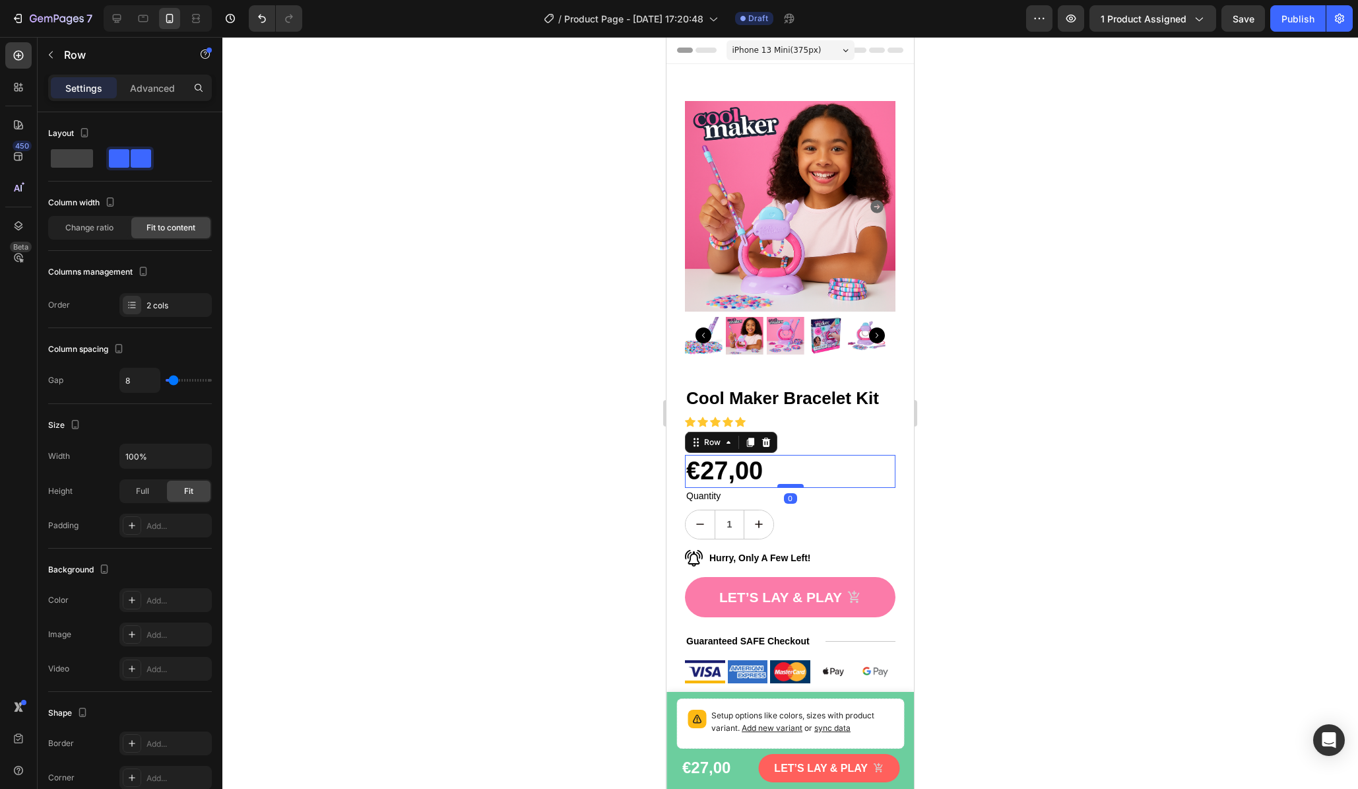
drag, startPoint x: 786, startPoint y: 498, endPoint x: 784, endPoint y: 476, distance: 21.9
click at [784, 484] on div at bounding box center [791, 486] width 26 height 4
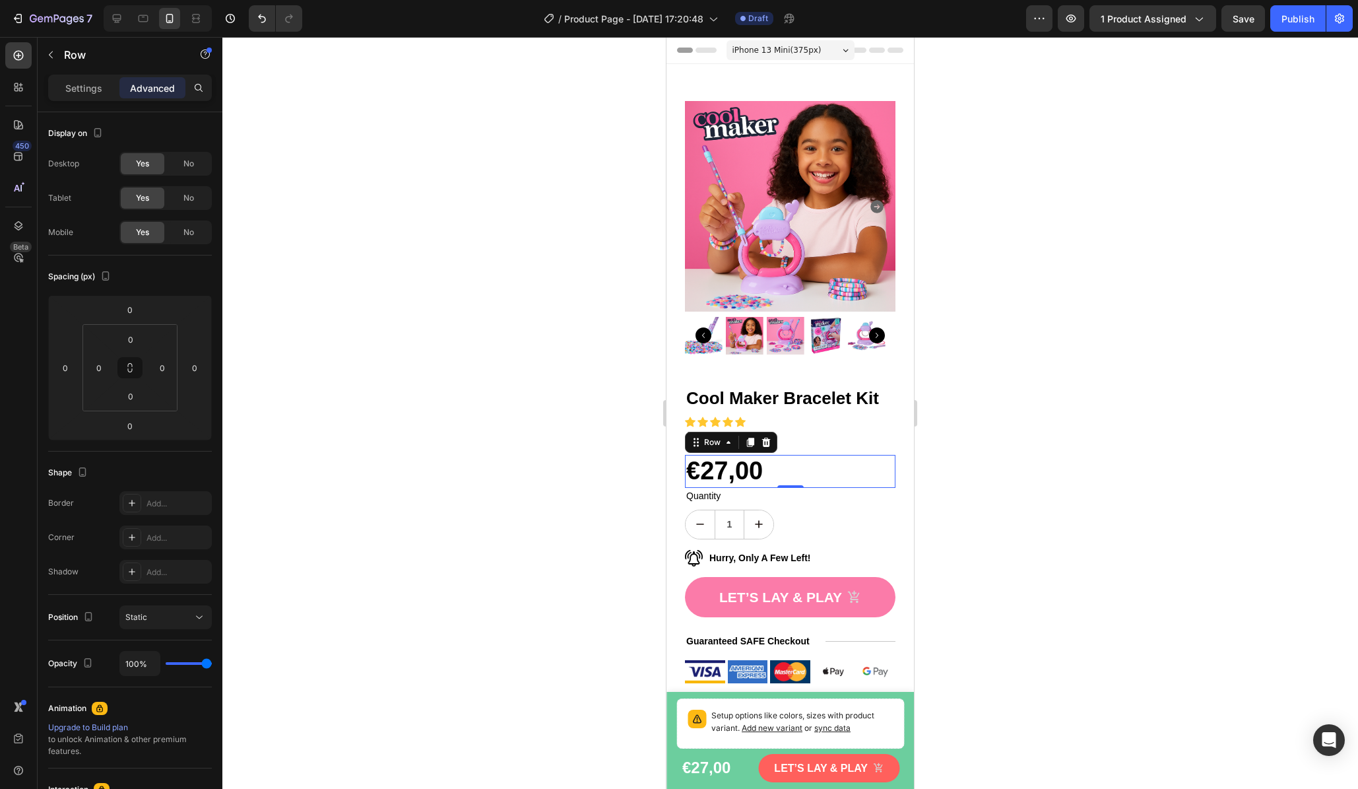
click at [980, 482] on div at bounding box center [790, 413] width 1136 height 752
click at [801, 460] on div "€27,00 Product Price Product Price No compare price Product Price Row" at bounding box center [790, 471] width 211 height 33
click at [92, 82] on p "Settings" at bounding box center [83, 88] width 37 height 14
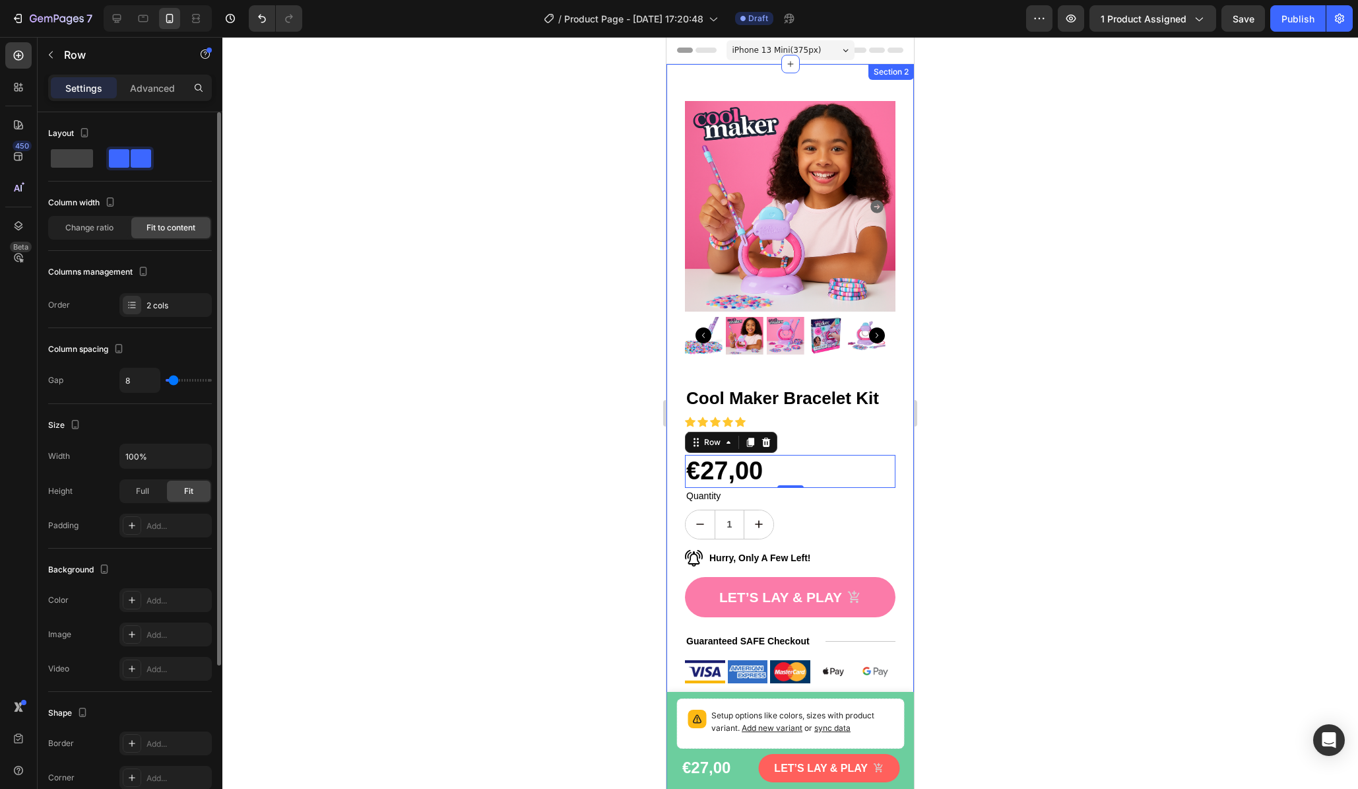
type input "16"
type input "15"
type input "14"
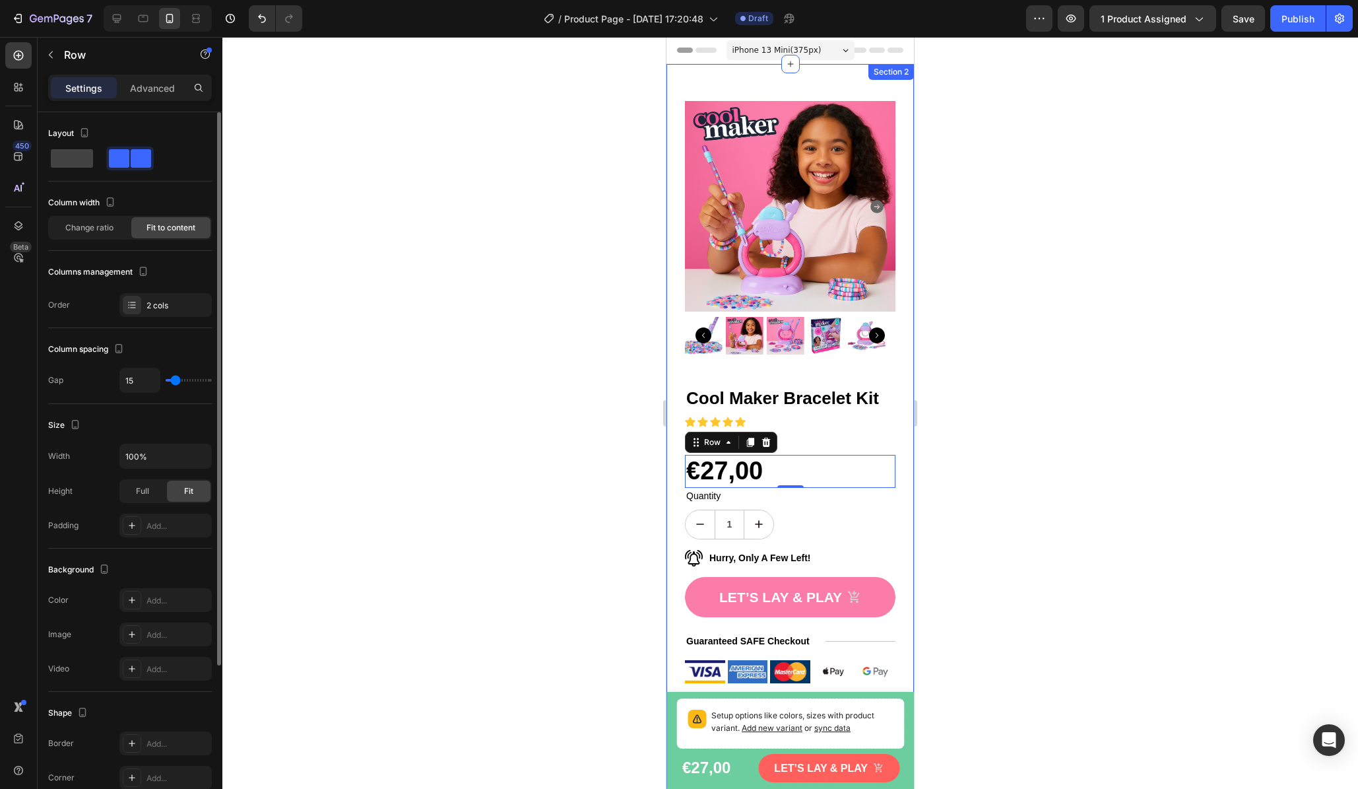
type input "14"
type input "13"
type input "12"
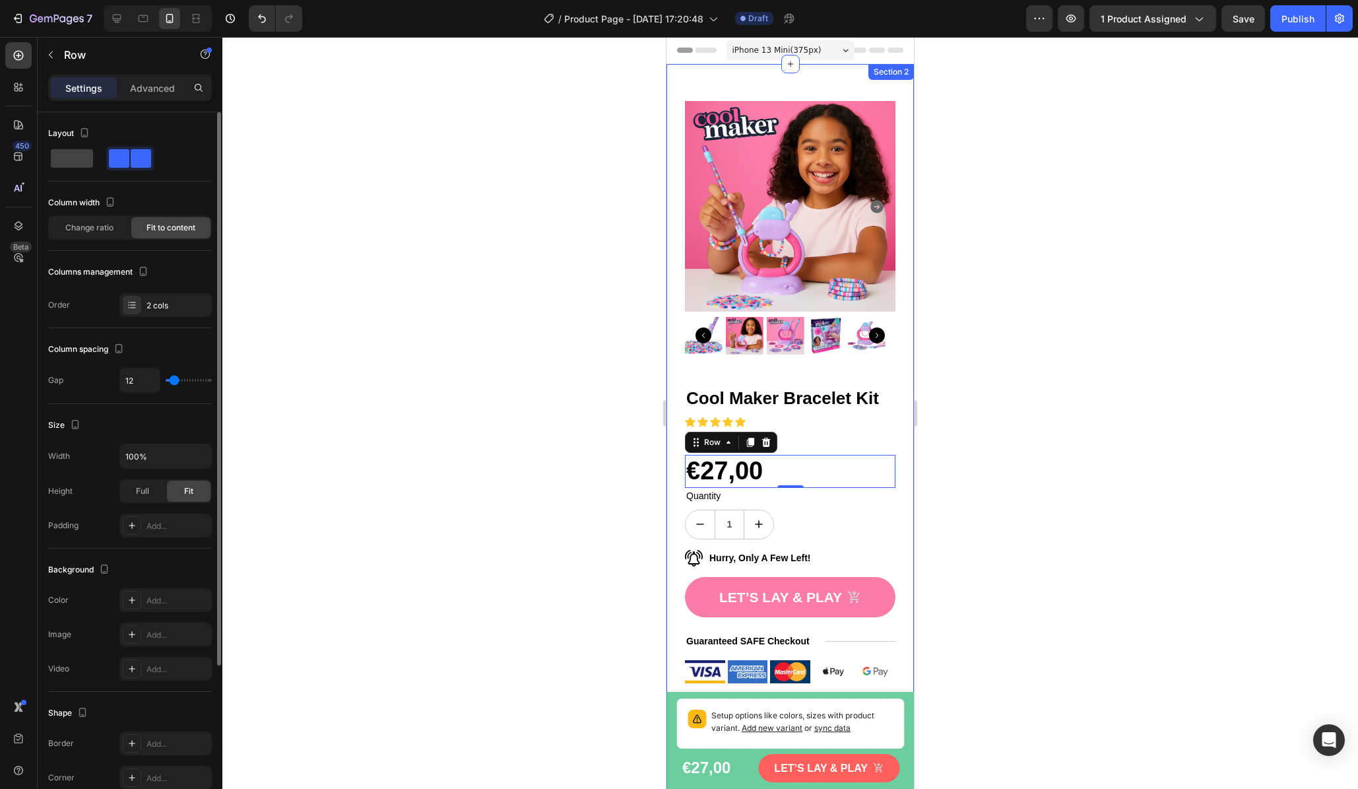
type input "11"
type input "10"
type input "9"
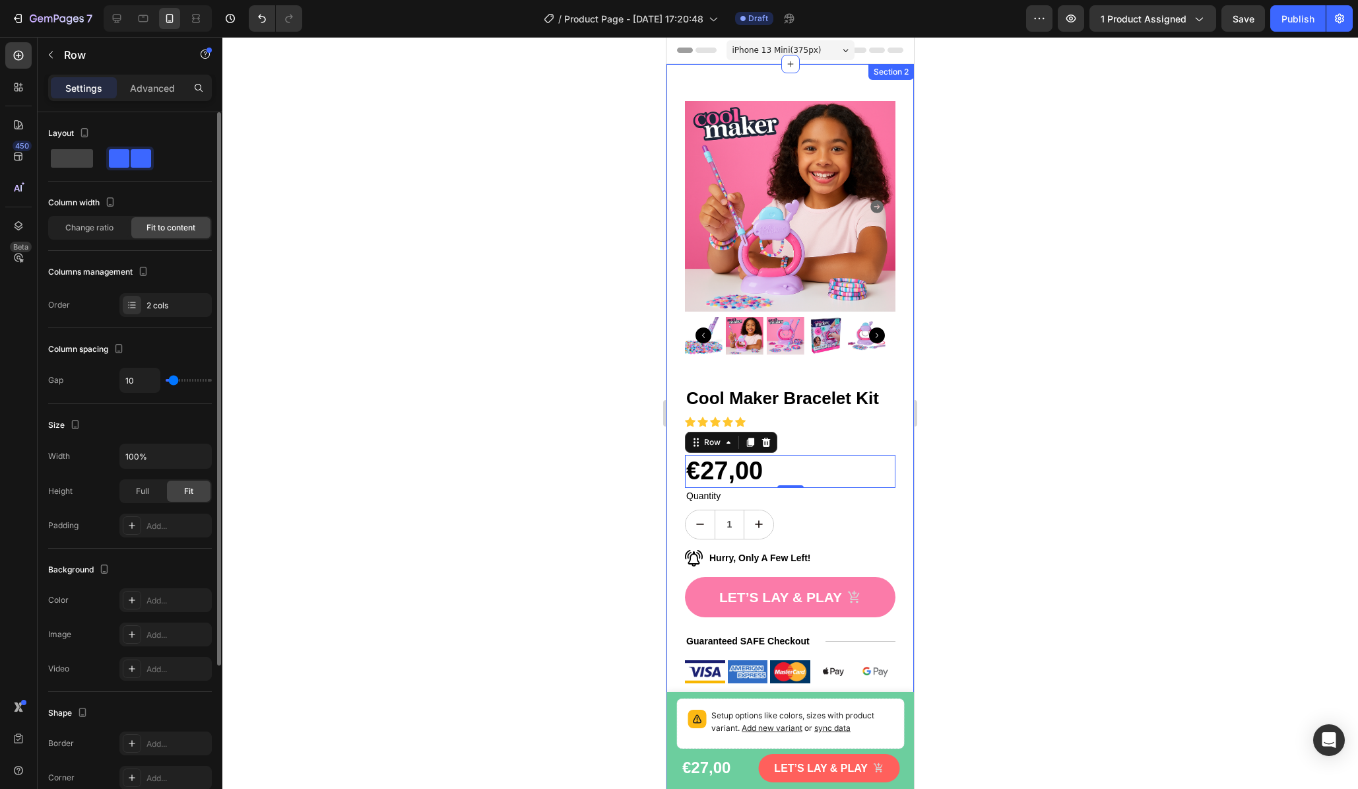
type input "9"
type input "8"
type input "7"
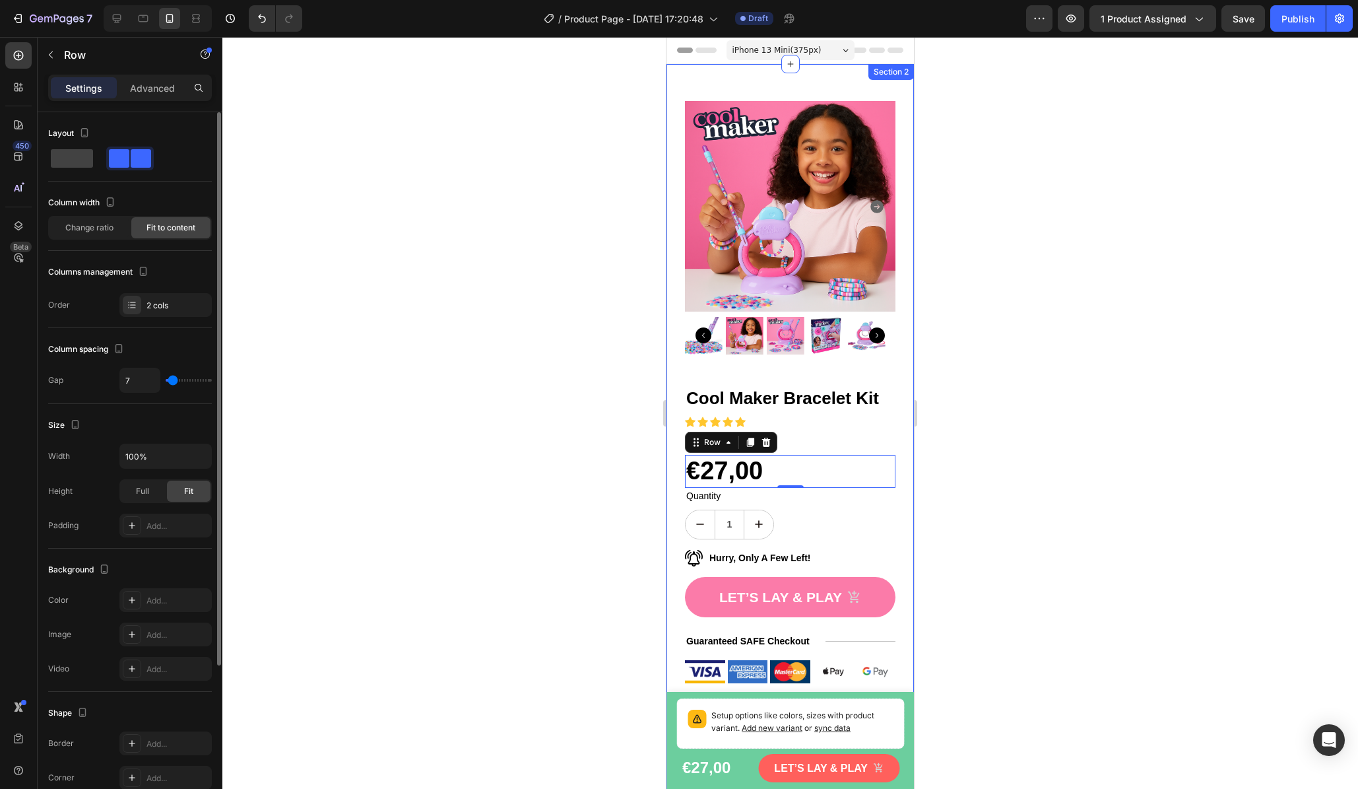
type input "6"
type input "5"
type input "7"
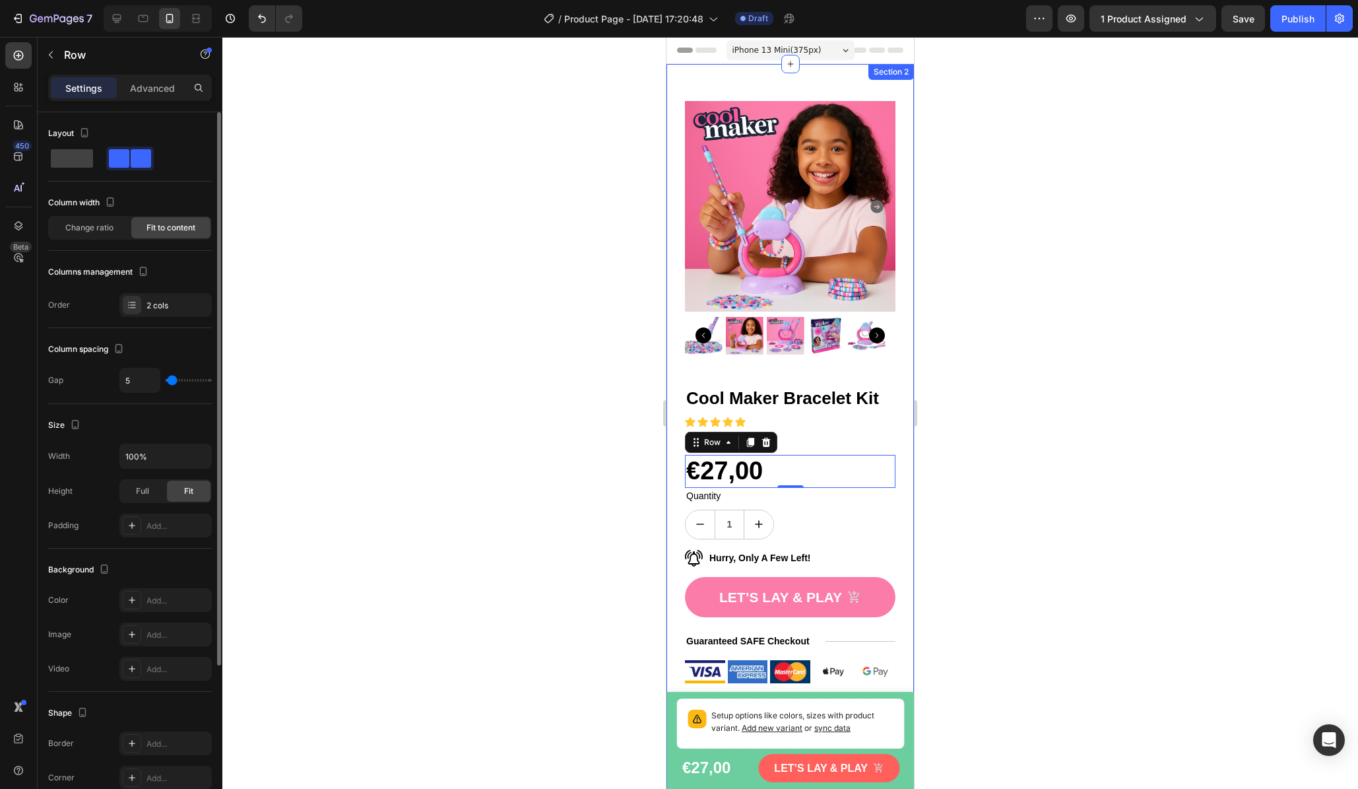
type input "7"
type input "8"
type input "9"
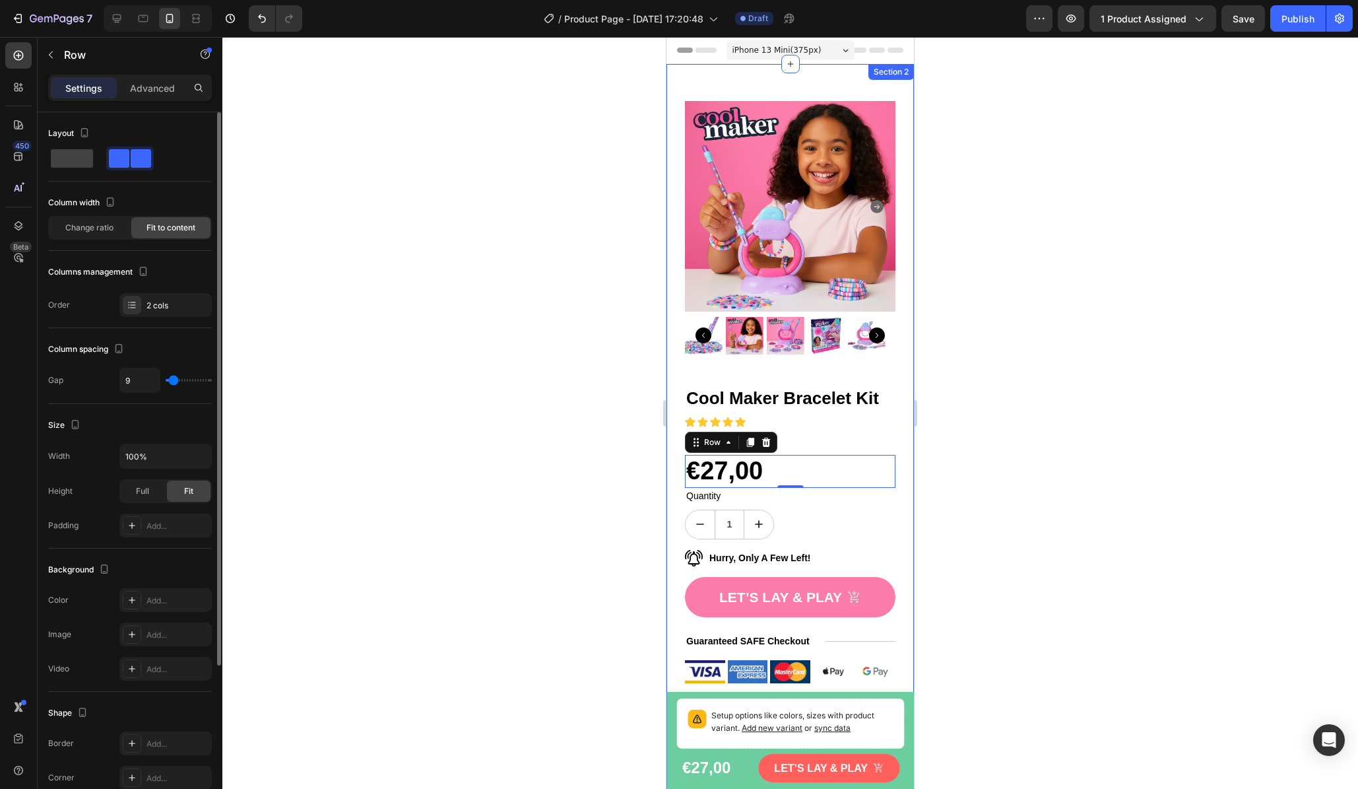
type input "10"
type input "11"
type input "9"
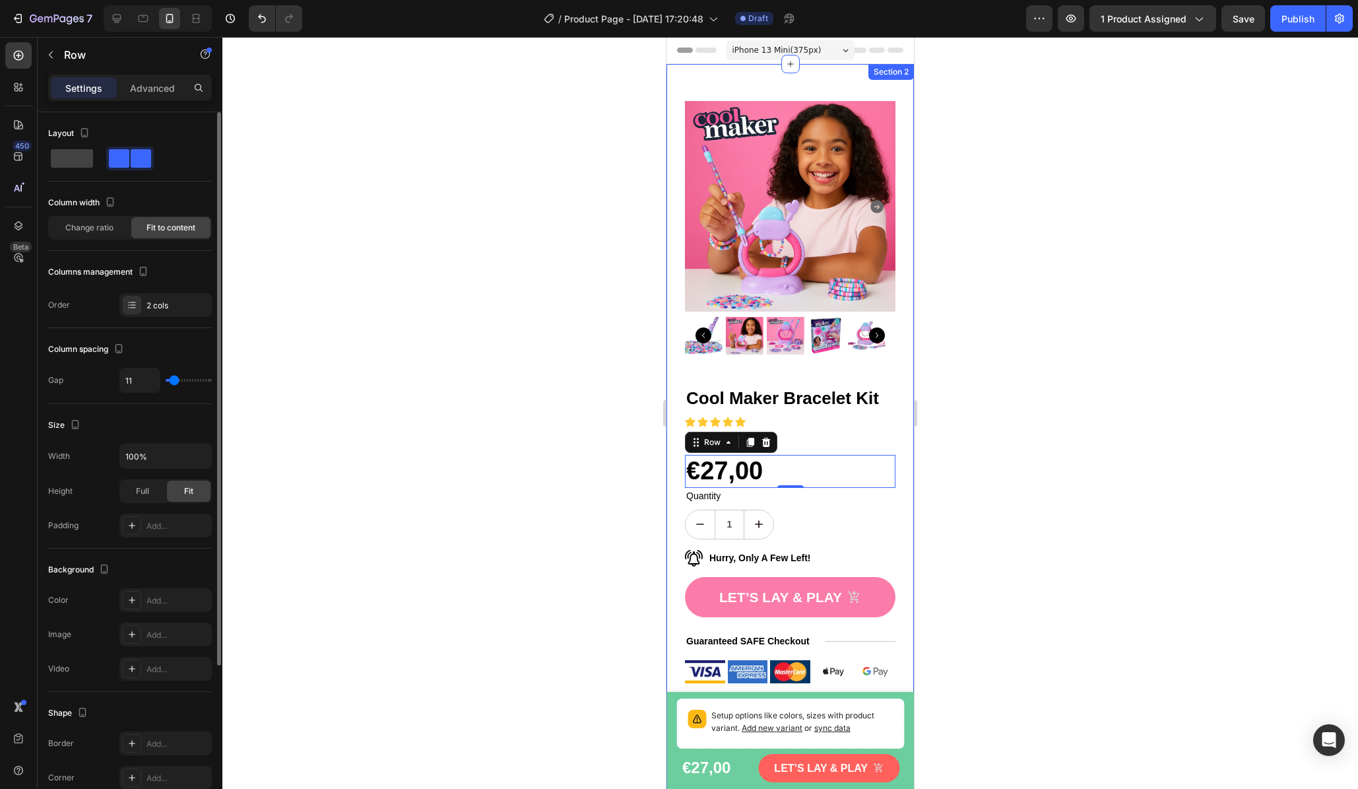
type input "9"
type input "8"
type input "7"
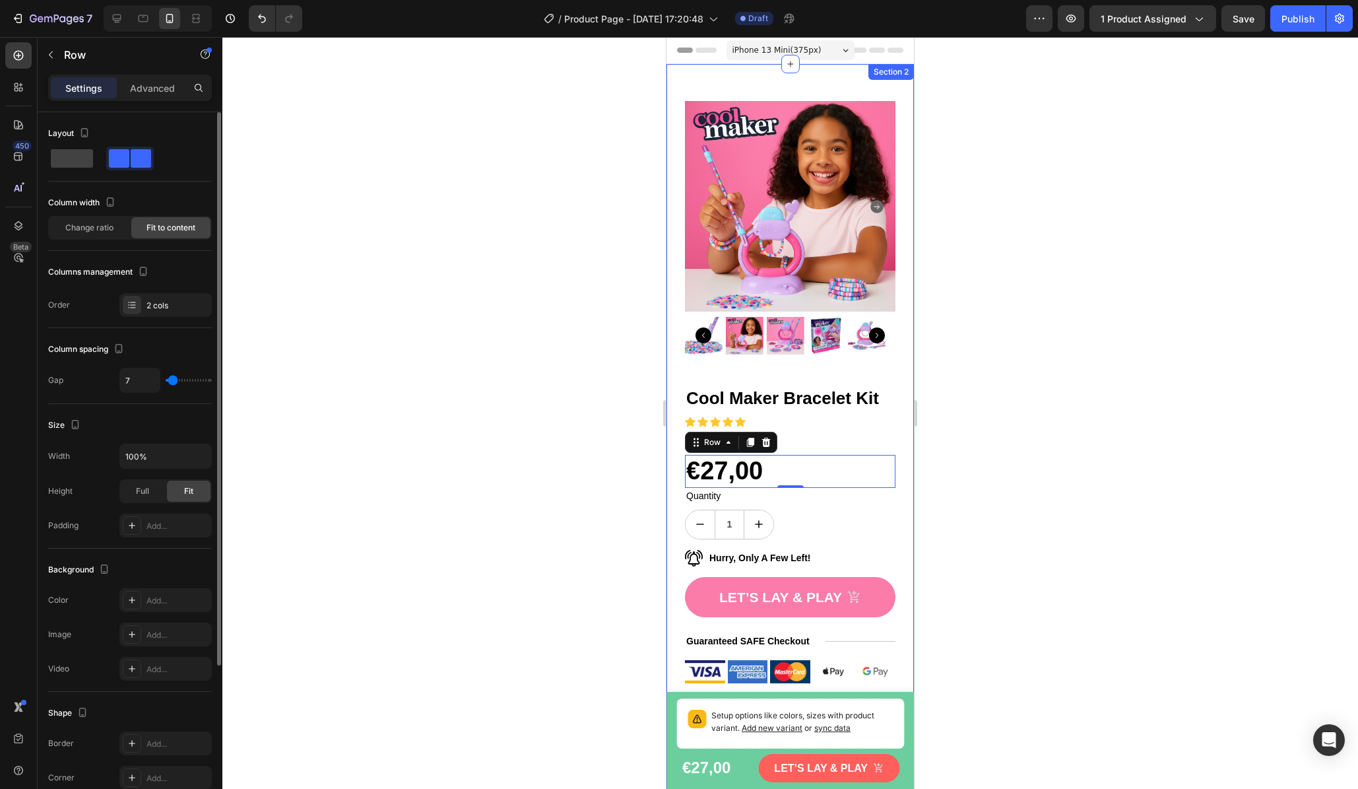
type input "6"
type input "7"
type input "8"
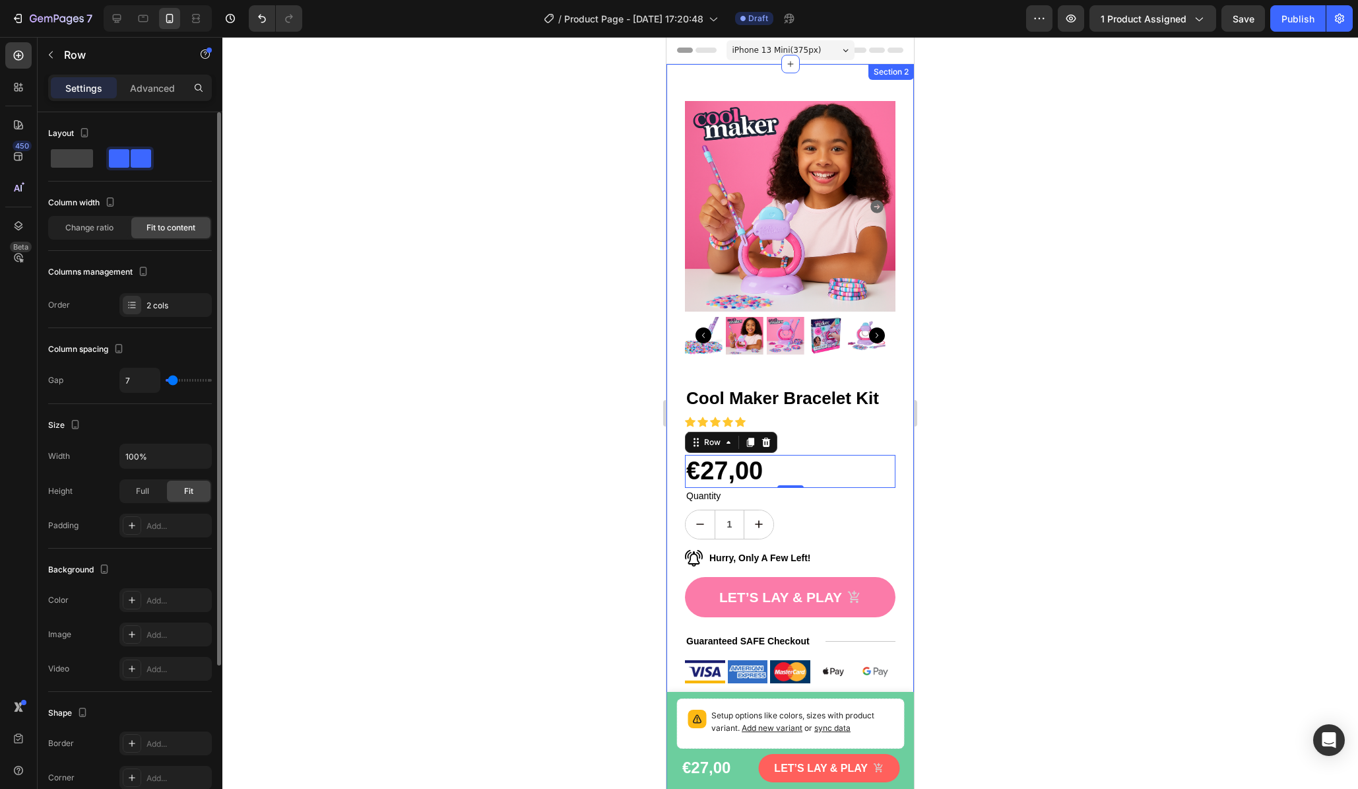
type input "8"
click at [173, 382] on input "range" at bounding box center [189, 380] width 46 height 3
click at [83, 162] on span at bounding box center [72, 158] width 42 height 18
type input "0"
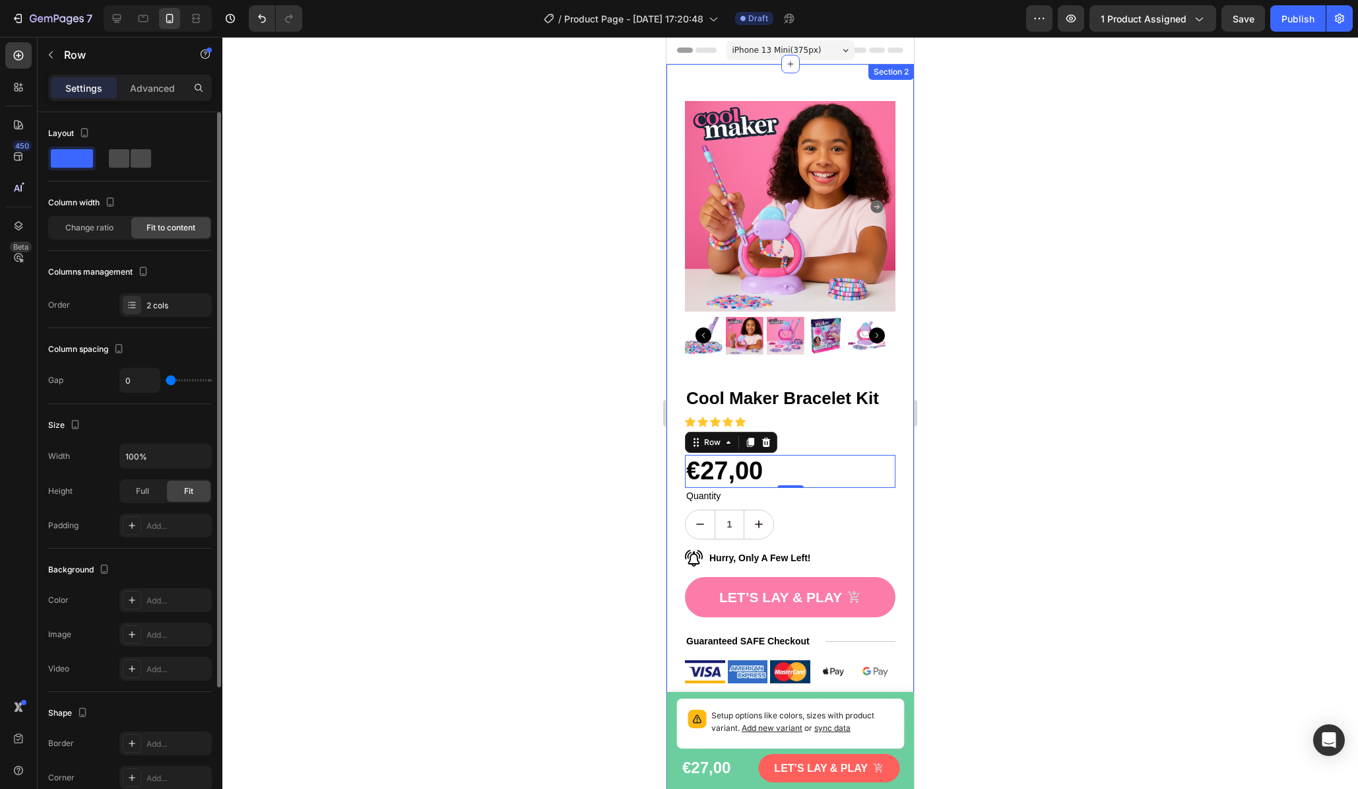
click at [131, 158] on span at bounding box center [141, 158] width 20 height 18
type input "8"
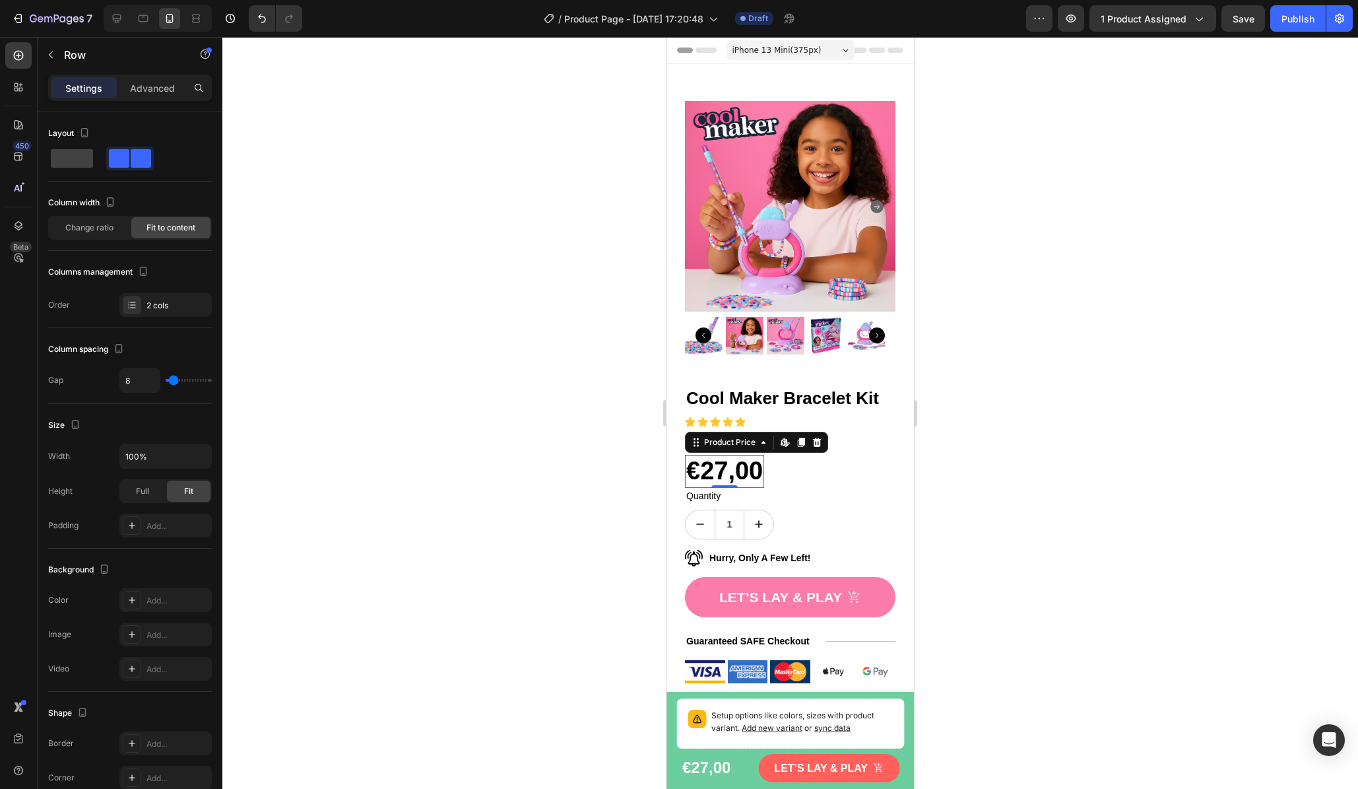
click at [736, 459] on div "€27,00" at bounding box center [724, 471] width 79 height 33
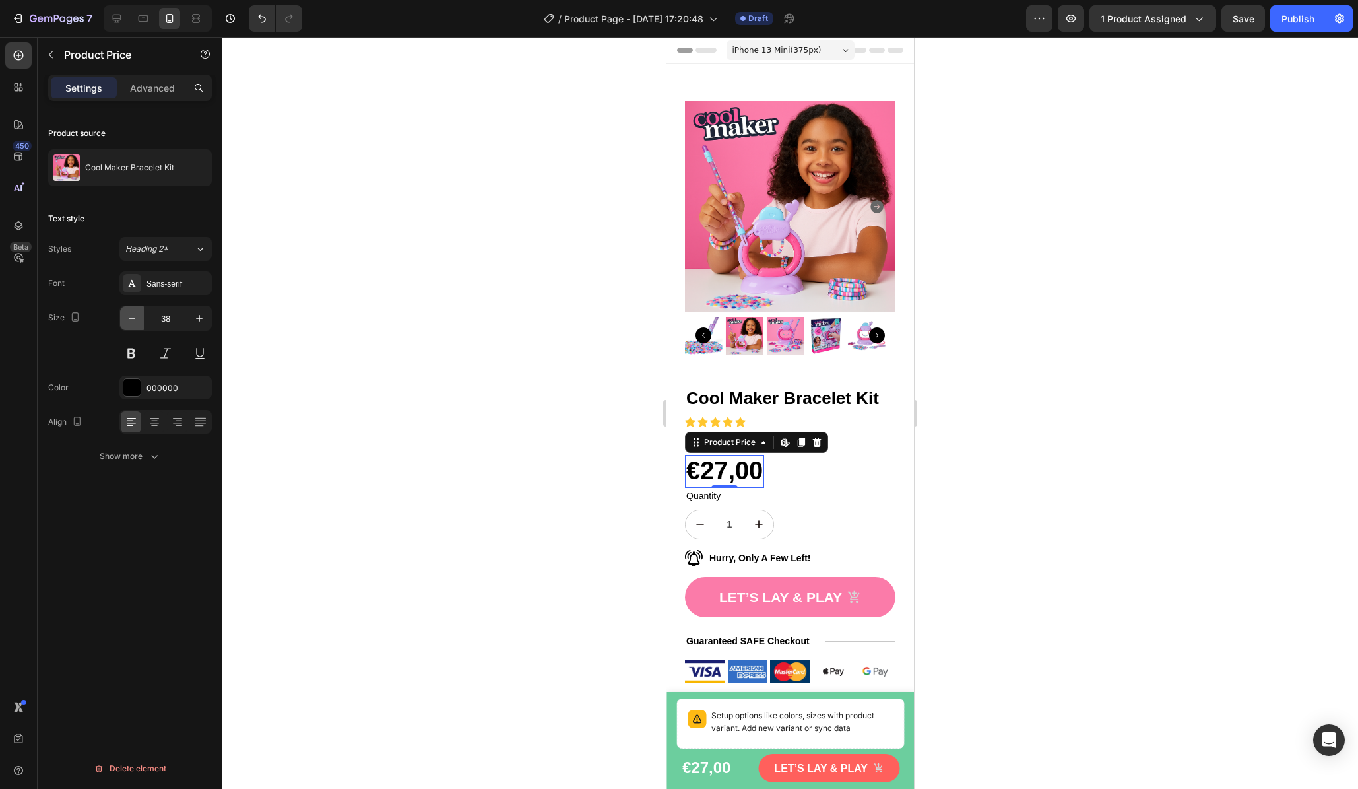
click at [129, 322] on icon "button" at bounding box center [131, 318] width 13 height 13
click at [130, 322] on icon "button" at bounding box center [131, 318] width 13 height 13
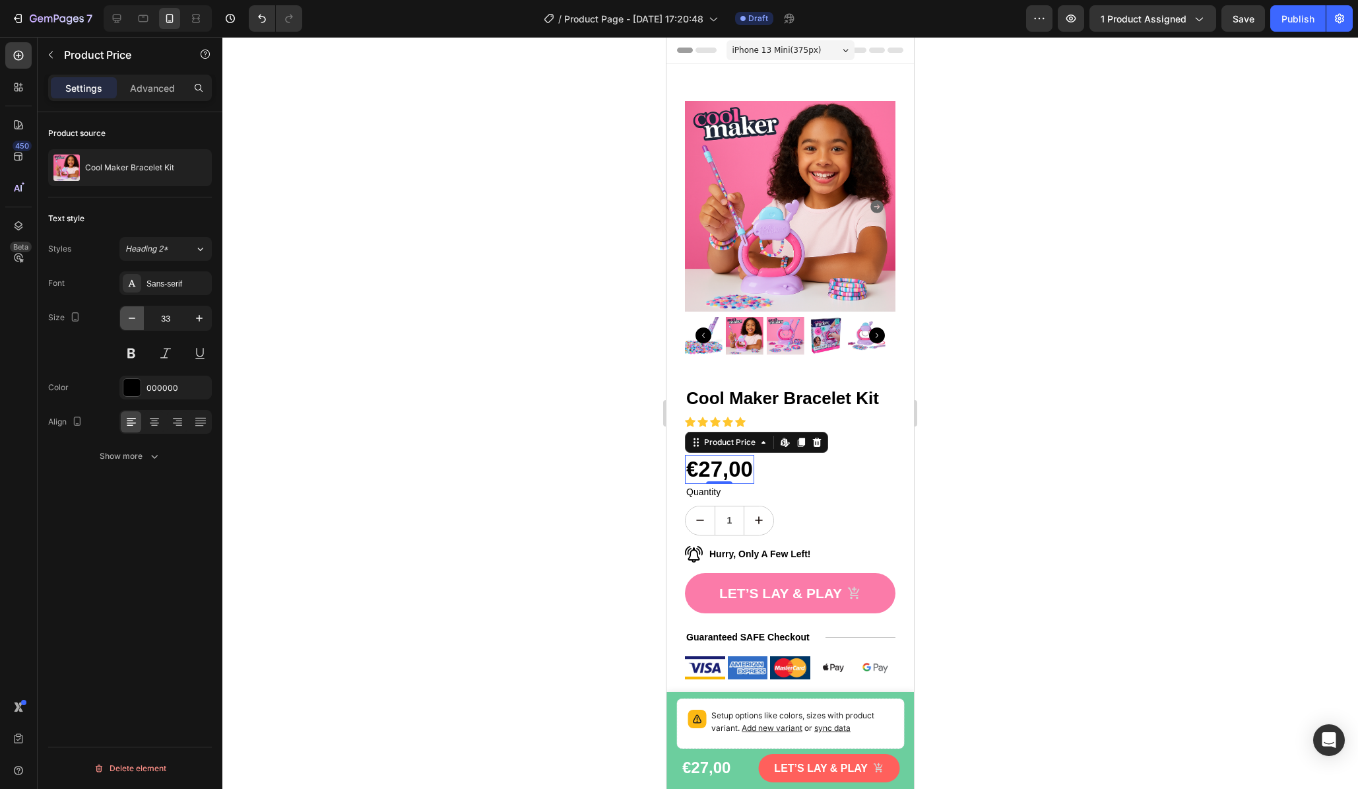
click at [130, 322] on icon "button" at bounding box center [131, 318] width 13 height 13
click at [130, 323] on icon "button" at bounding box center [131, 318] width 13 height 13
click at [131, 323] on icon "button" at bounding box center [131, 318] width 13 height 13
type input "29"
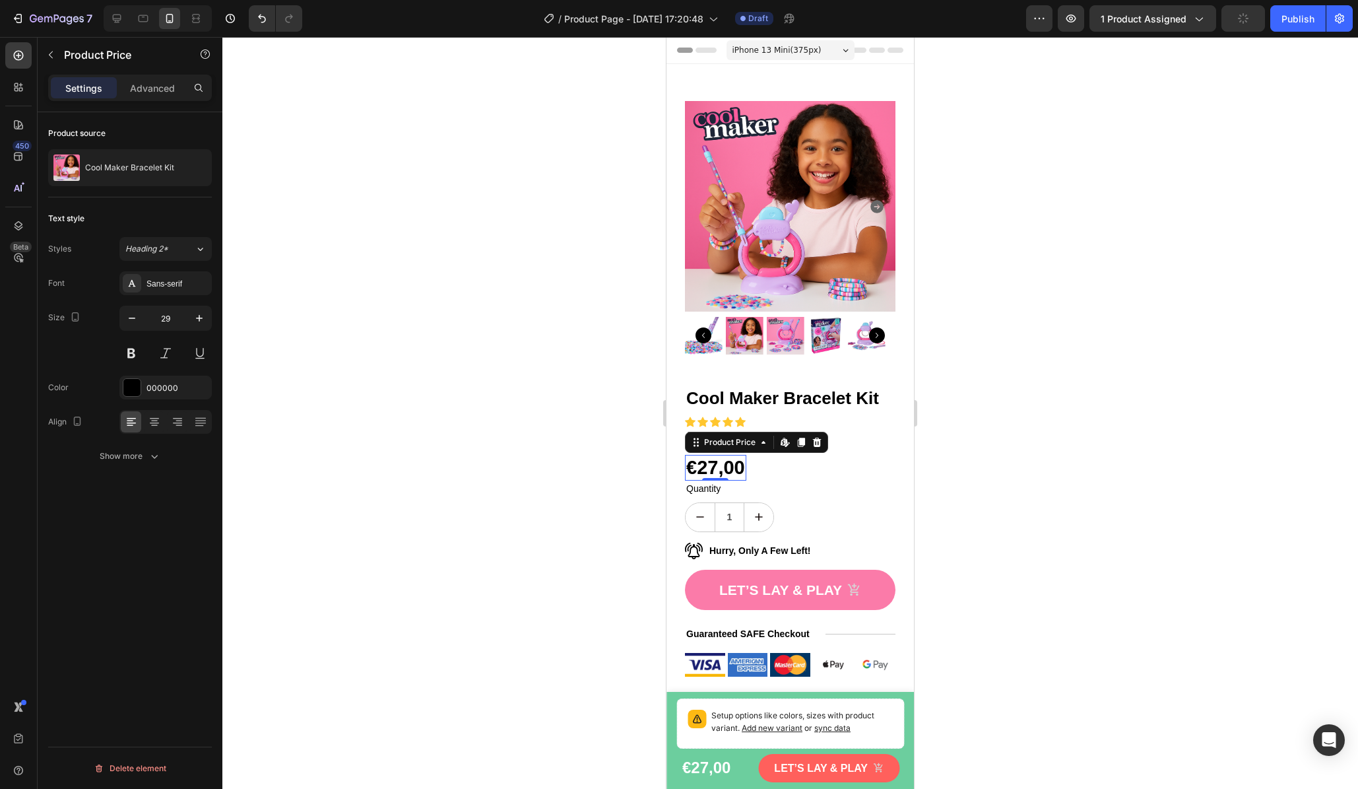
click at [479, 348] on div at bounding box center [790, 413] width 1136 height 752
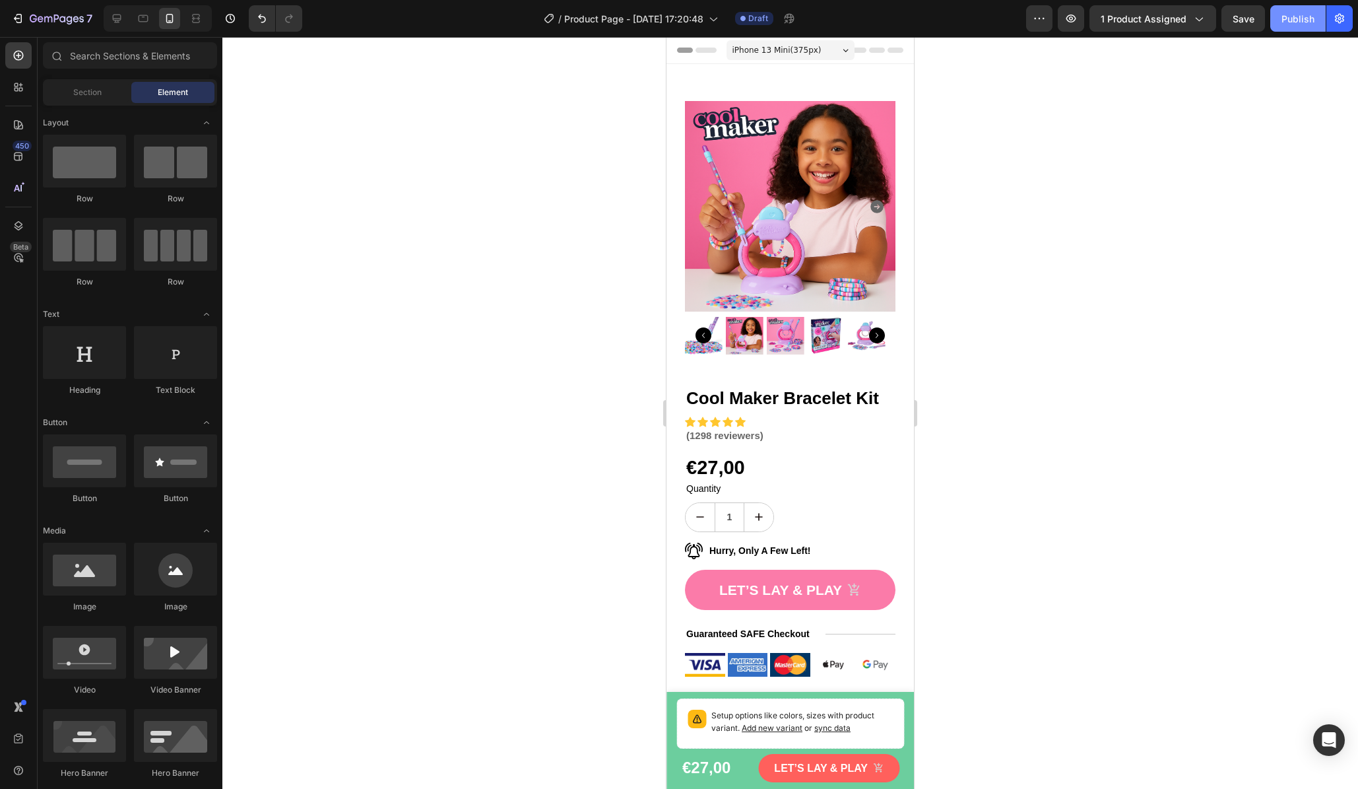
click at [1167, 26] on button "Publish" at bounding box center [1298, 18] width 55 height 26
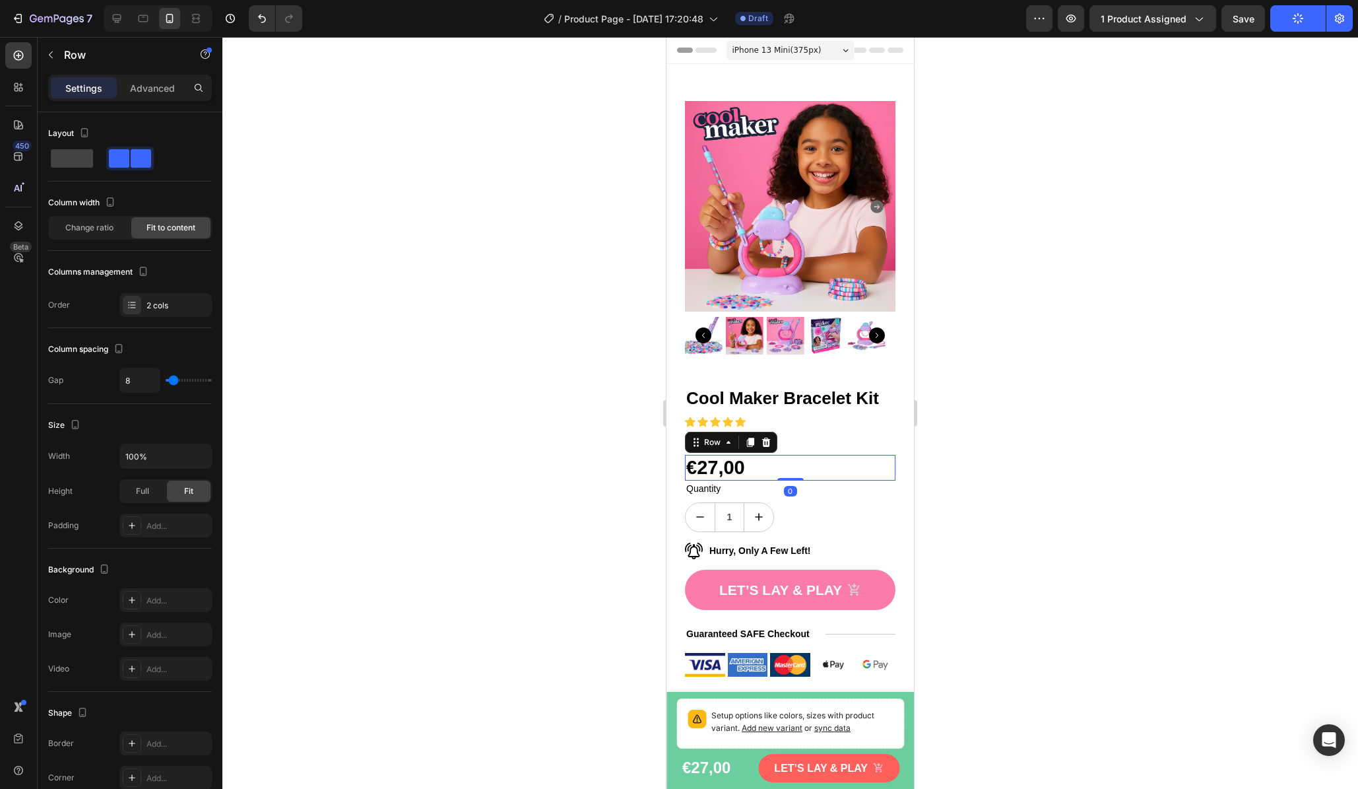
click at [756, 458] on div "€27,00 Product Price Product Price No compare price Product Price Row 0" at bounding box center [790, 468] width 211 height 26
click at [50, 50] on icon "button" at bounding box center [51, 55] width 11 height 11
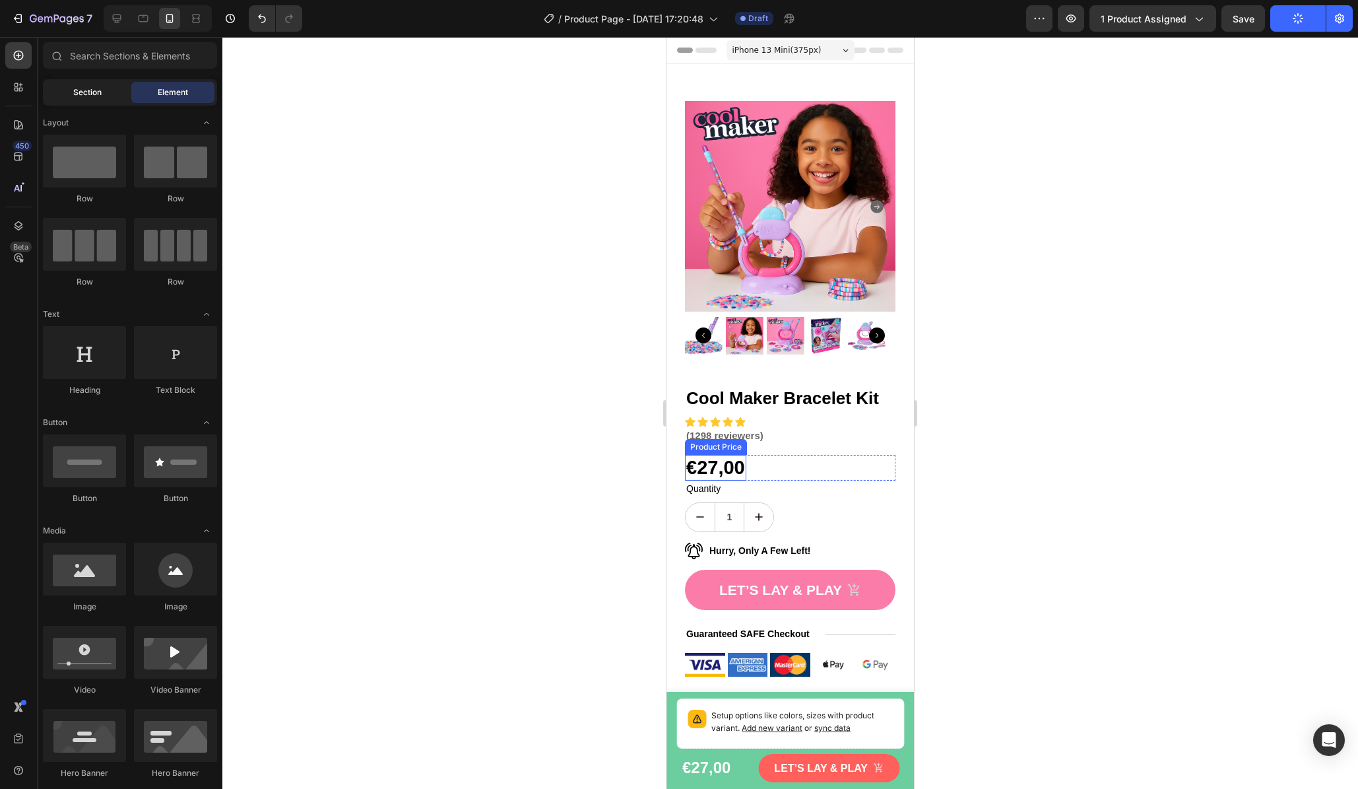
click at [93, 99] on div "Section" at bounding box center [87, 92] width 83 height 21
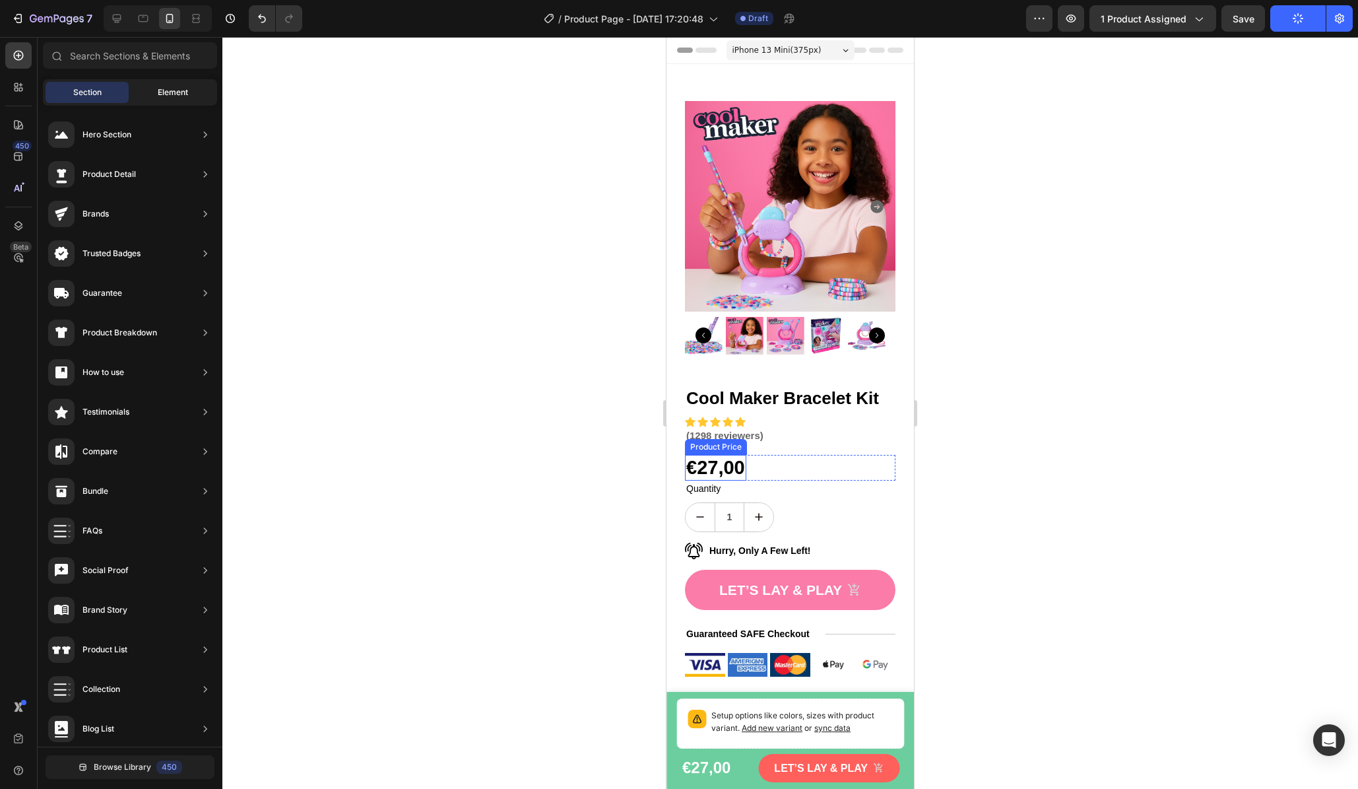
click at [154, 89] on div "Element" at bounding box center [172, 92] width 83 height 21
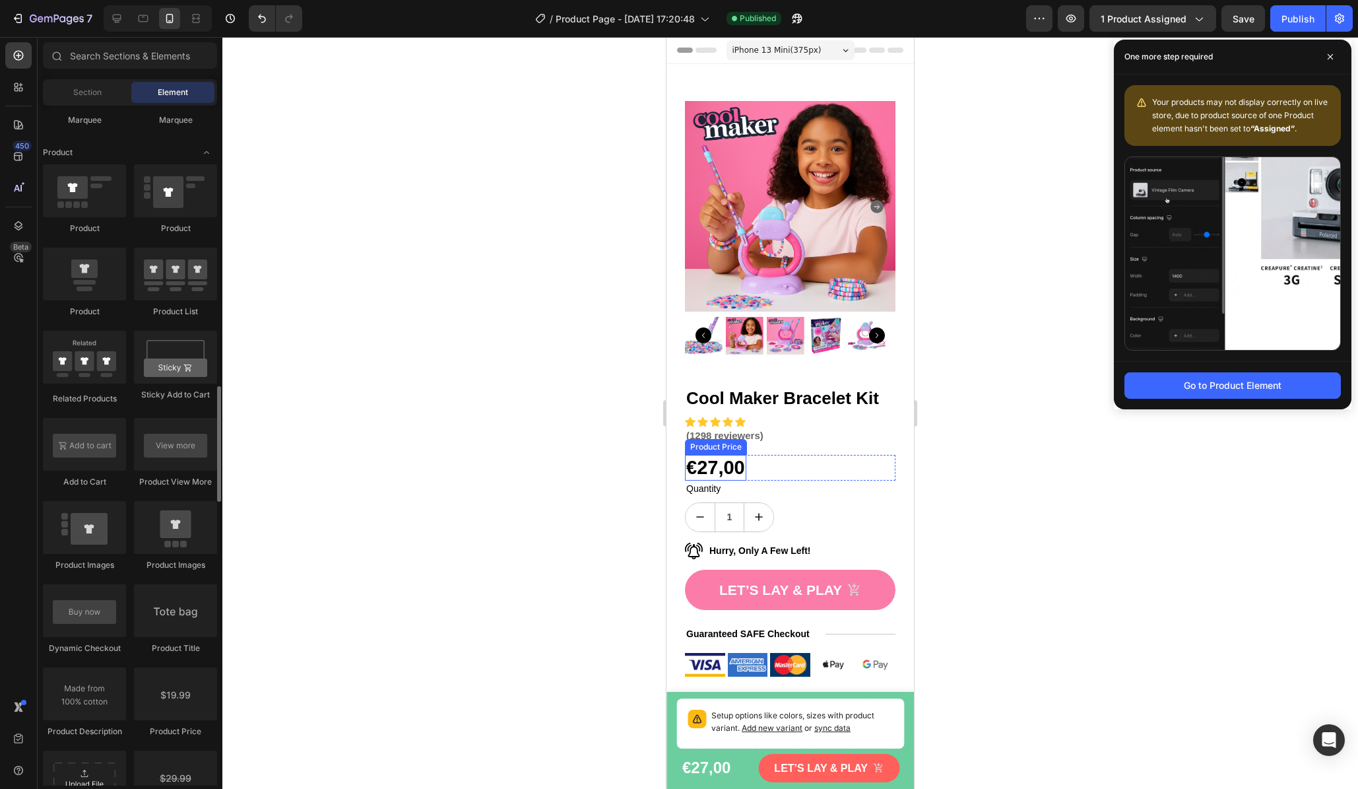
scroll to position [1746, 0]
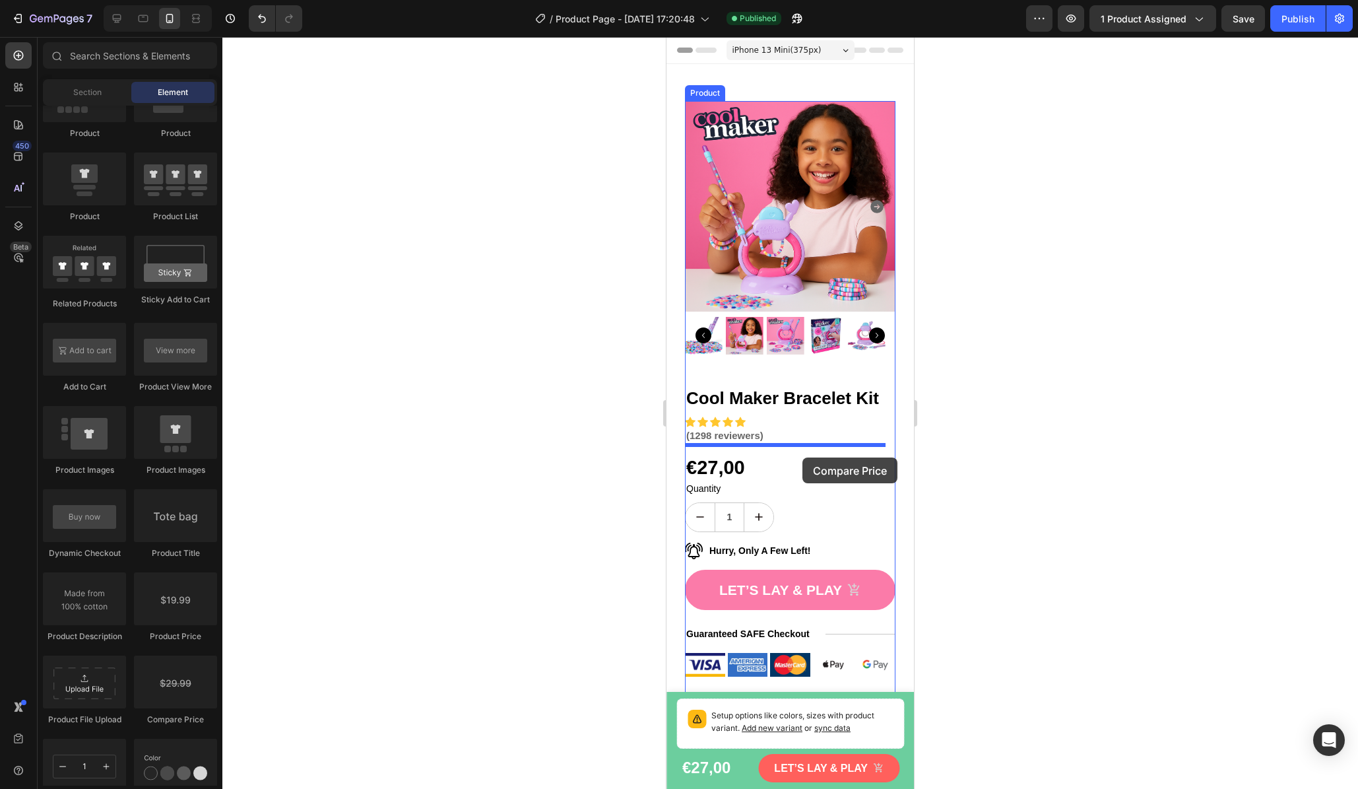
drag, startPoint x: 827, startPoint y: 723, endPoint x: 803, endPoint y: 457, distance: 267.1
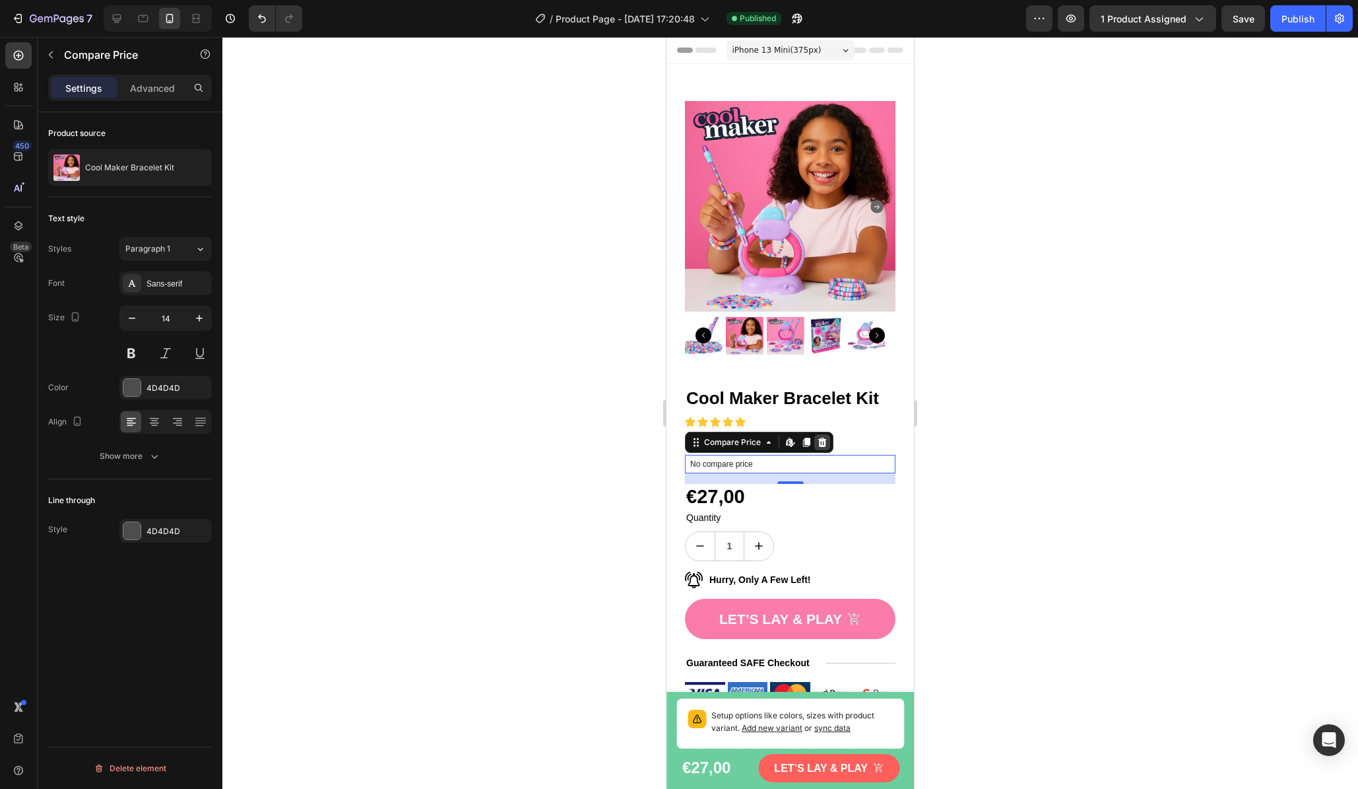
click at [822, 438] on icon at bounding box center [822, 442] width 9 height 9
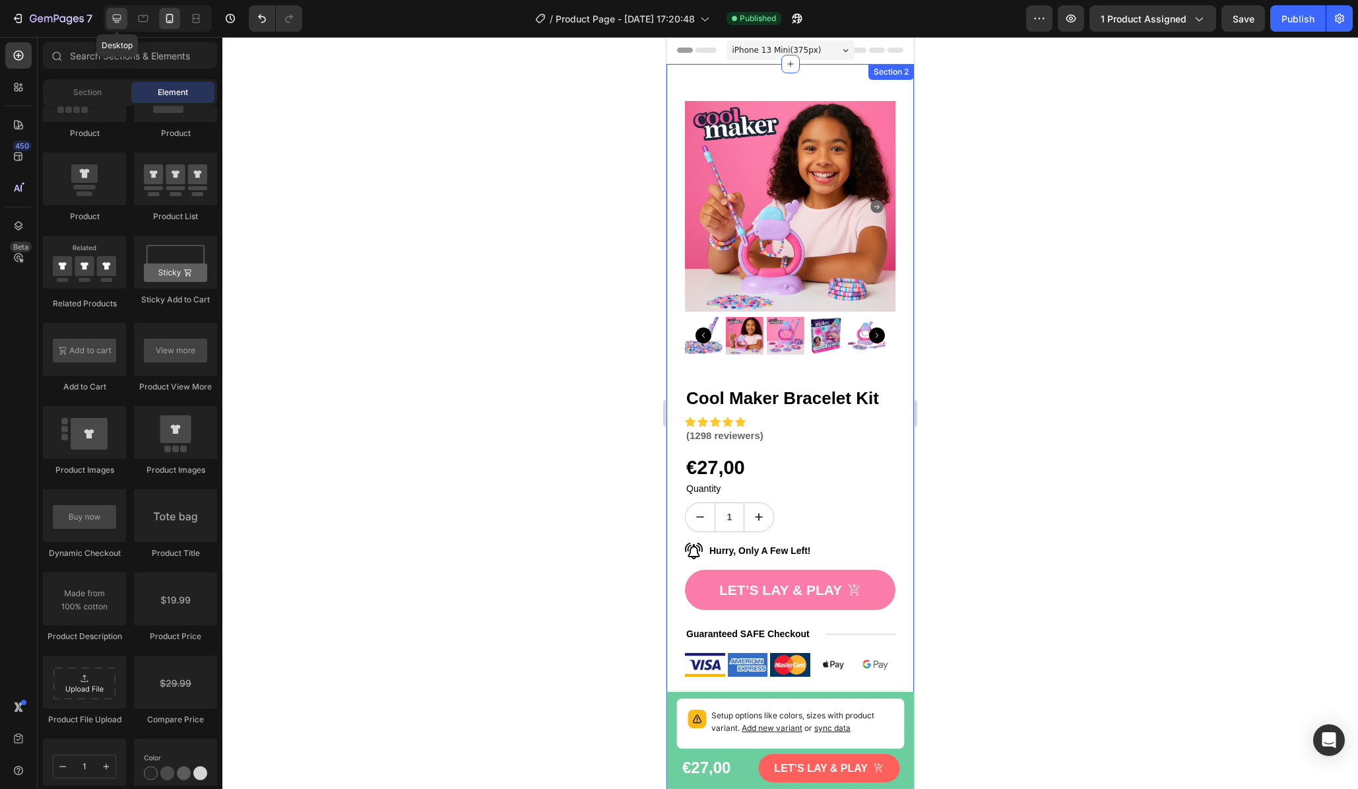
click at [119, 20] on icon at bounding box center [117, 19] width 9 height 9
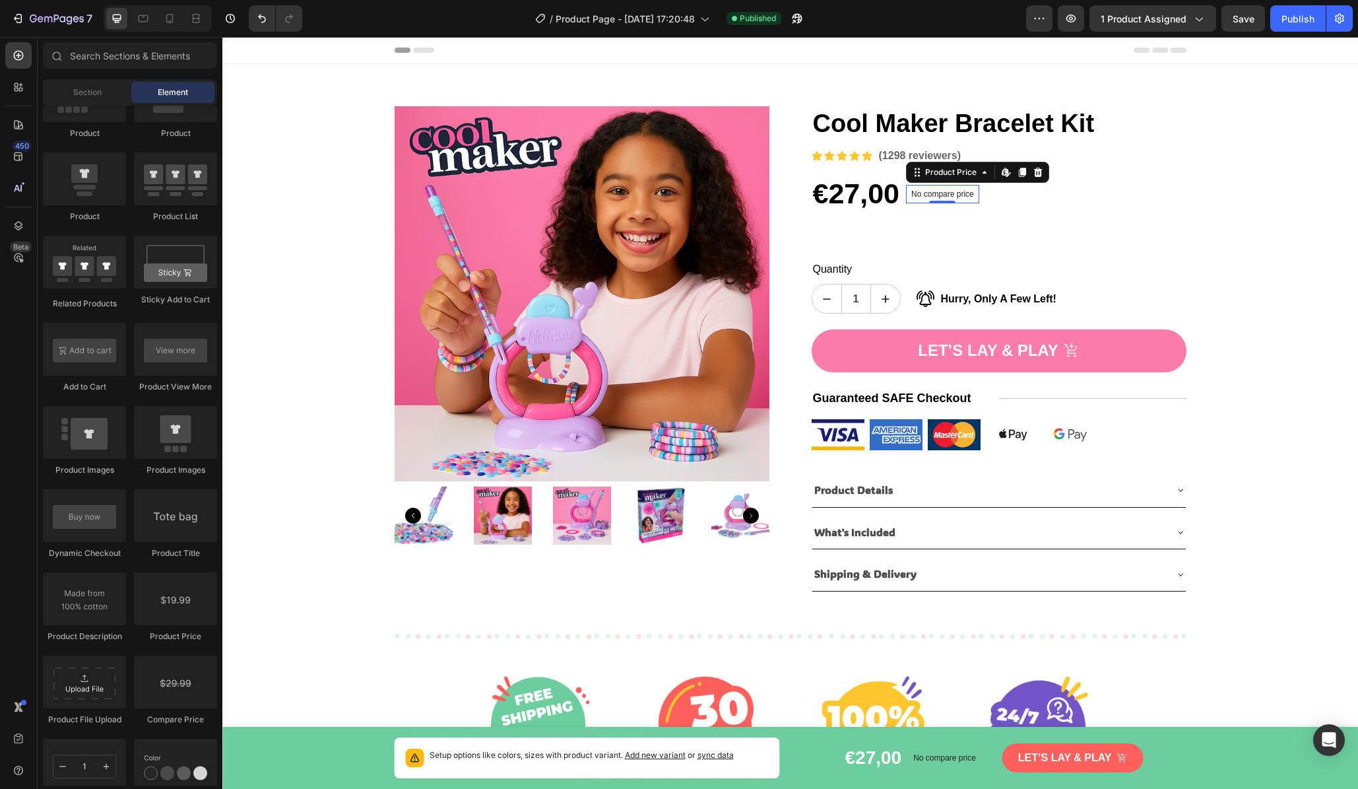
click at [953, 195] on p "No compare price" at bounding box center [943, 194] width 63 height 8
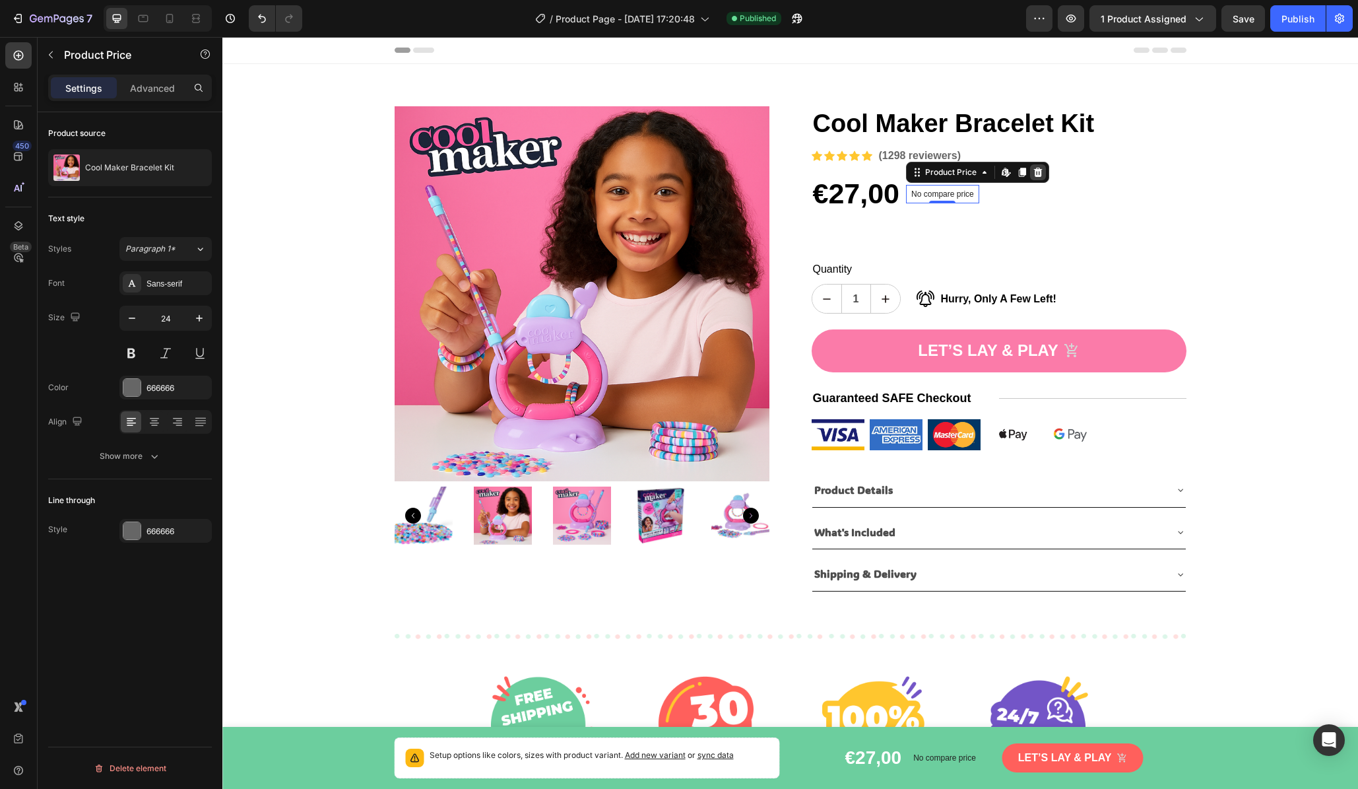
click at [1038, 174] on icon at bounding box center [1038, 172] width 9 height 9
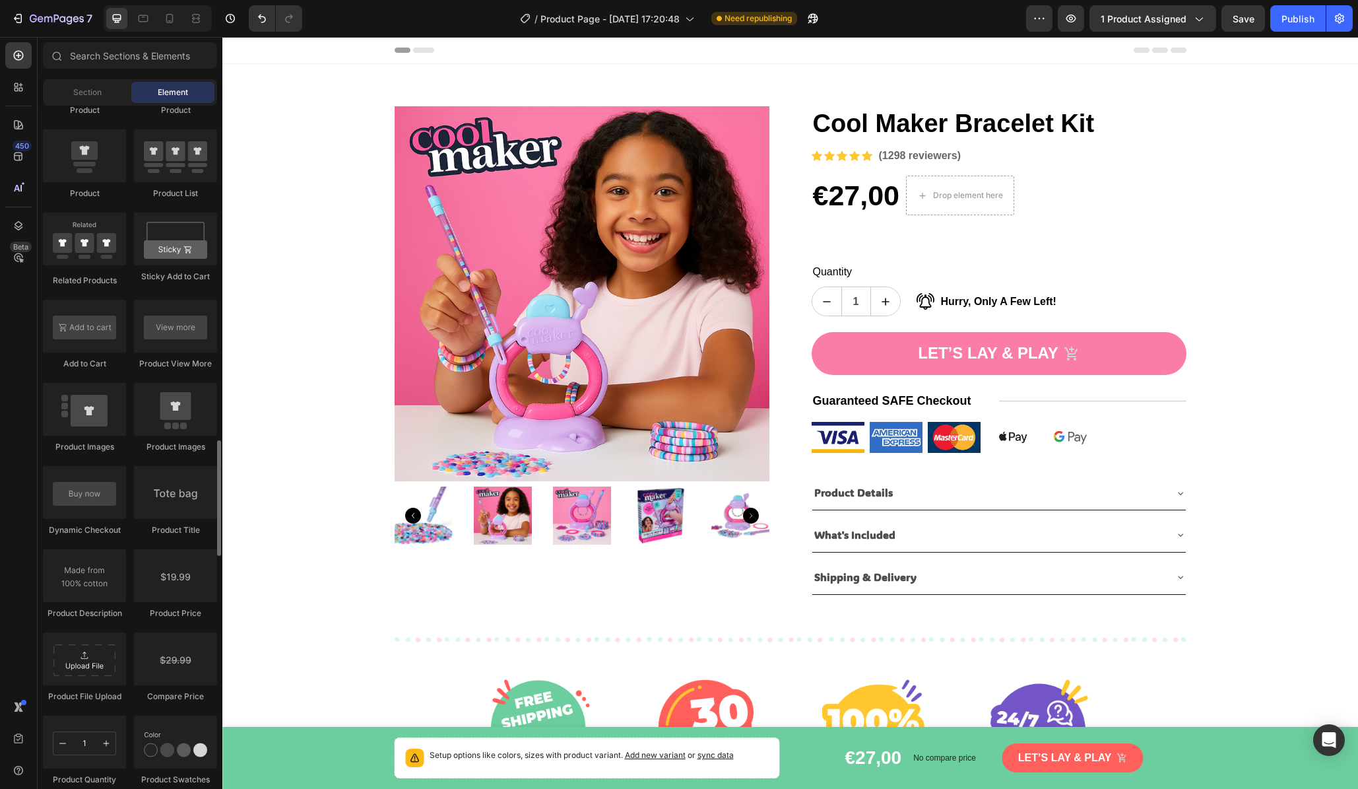
scroll to position [1883, 0]
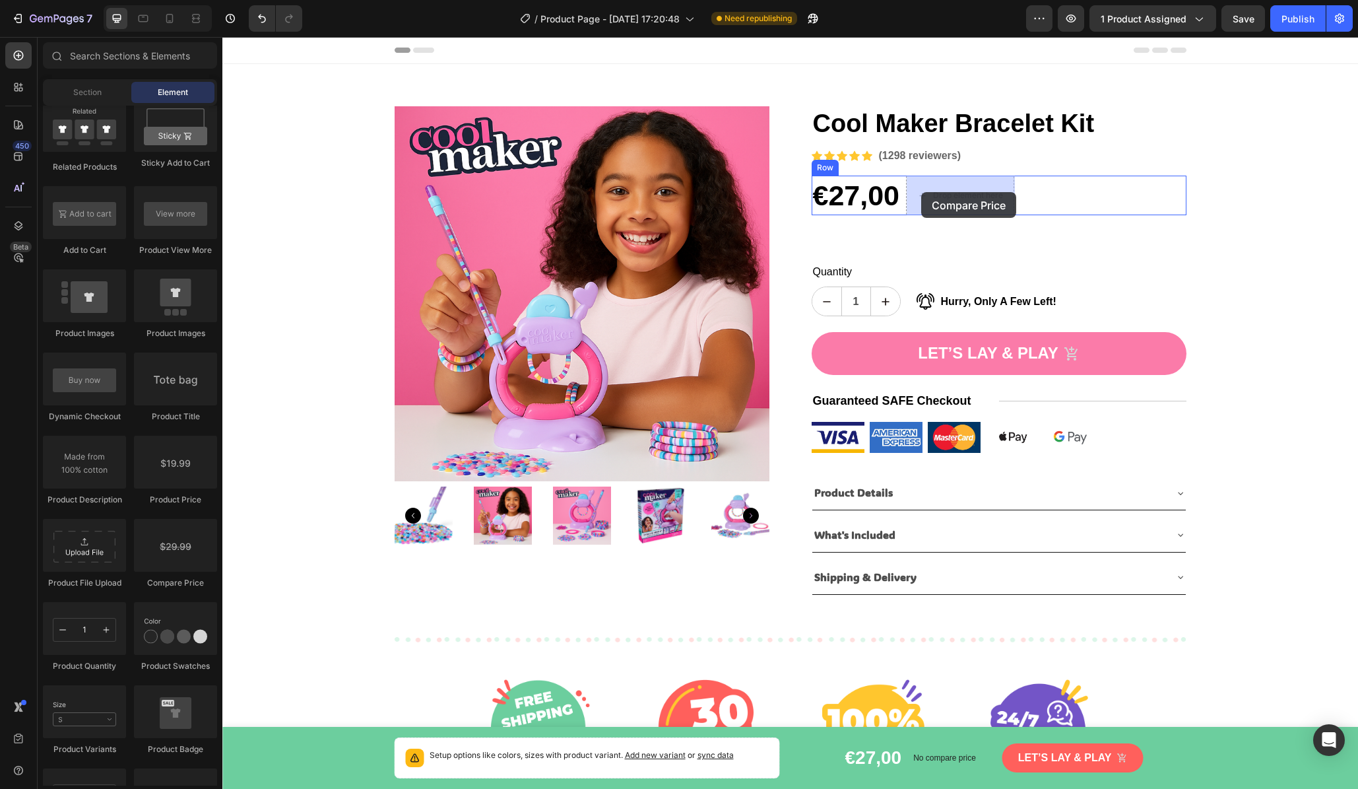
drag, startPoint x: 397, startPoint y: 575, endPoint x: 921, endPoint y: 192, distance: 649.6
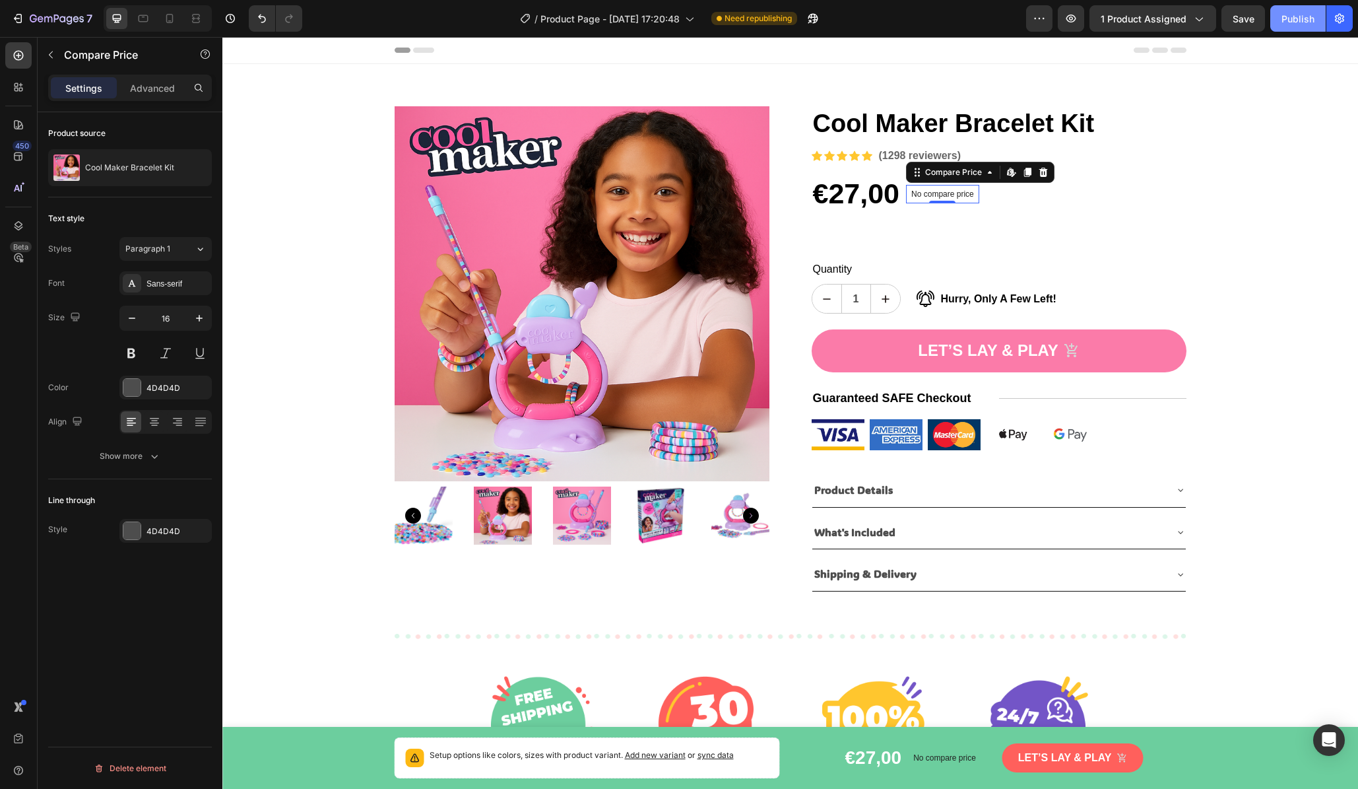
click at [1167, 20] on button "Publish" at bounding box center [1298, 18] width 55 height 26
click at [1167, 17] on icon "button" at bounding box center [1198, 18] width 13 height 13
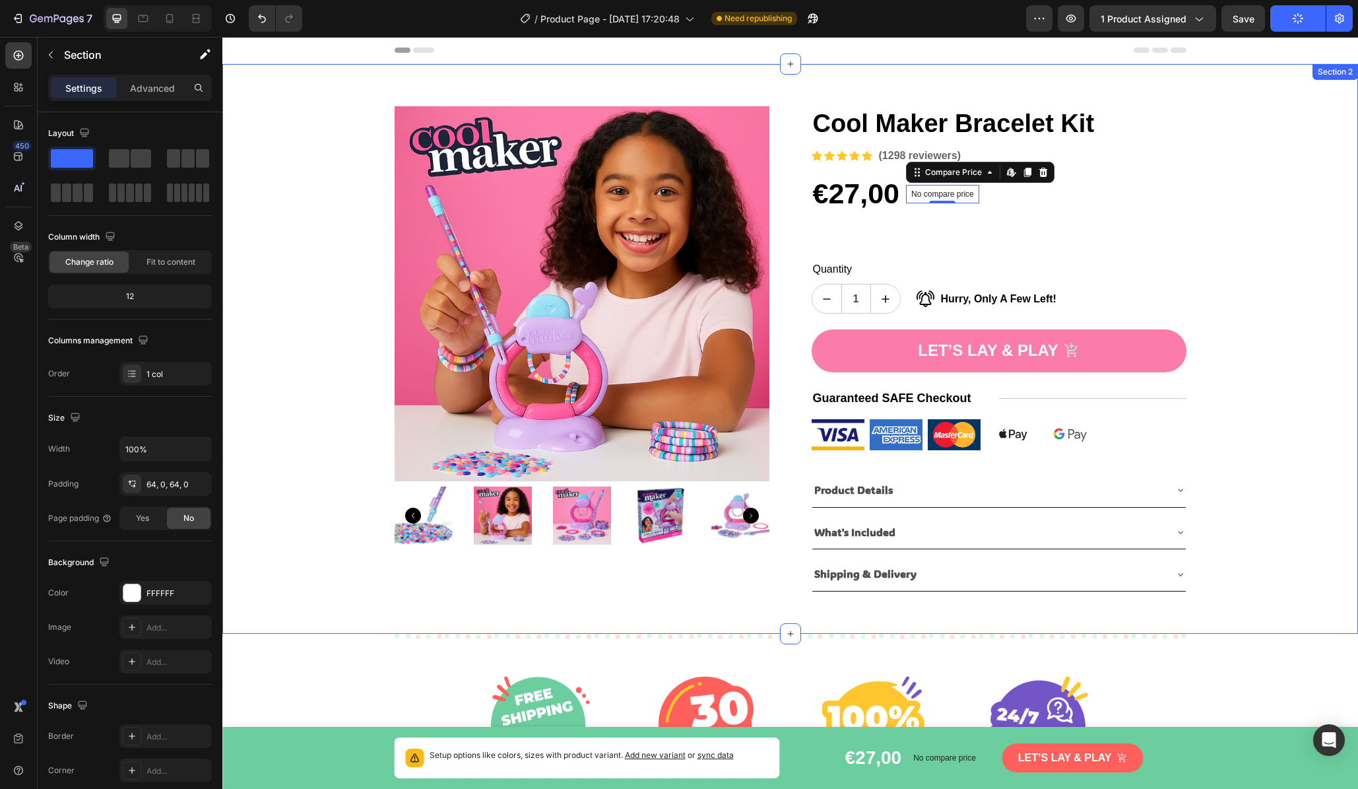
click at [1167, 72] on div "Product Images Cool Maker Bracelet Kit Product Title Icon Icon Icon Icon Icon I…" at bounding box center [790, 349] width 1136 height 570
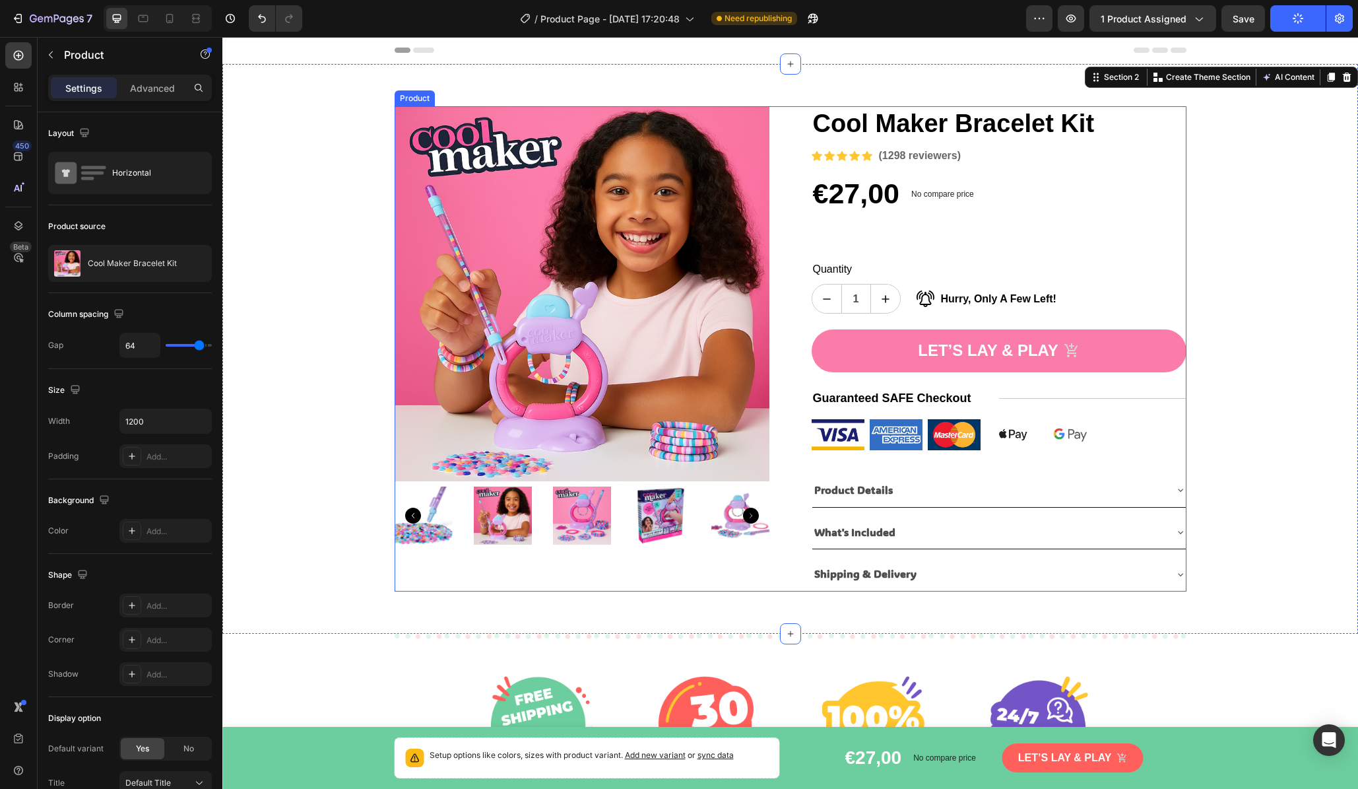
click at [1114, 226] on div "Cool Maker Bracelet Kit Product Title Icon Icon Icon Icon Icon Icon List Hoz (1…" at bounding box center [999, 348] width 375 height 485
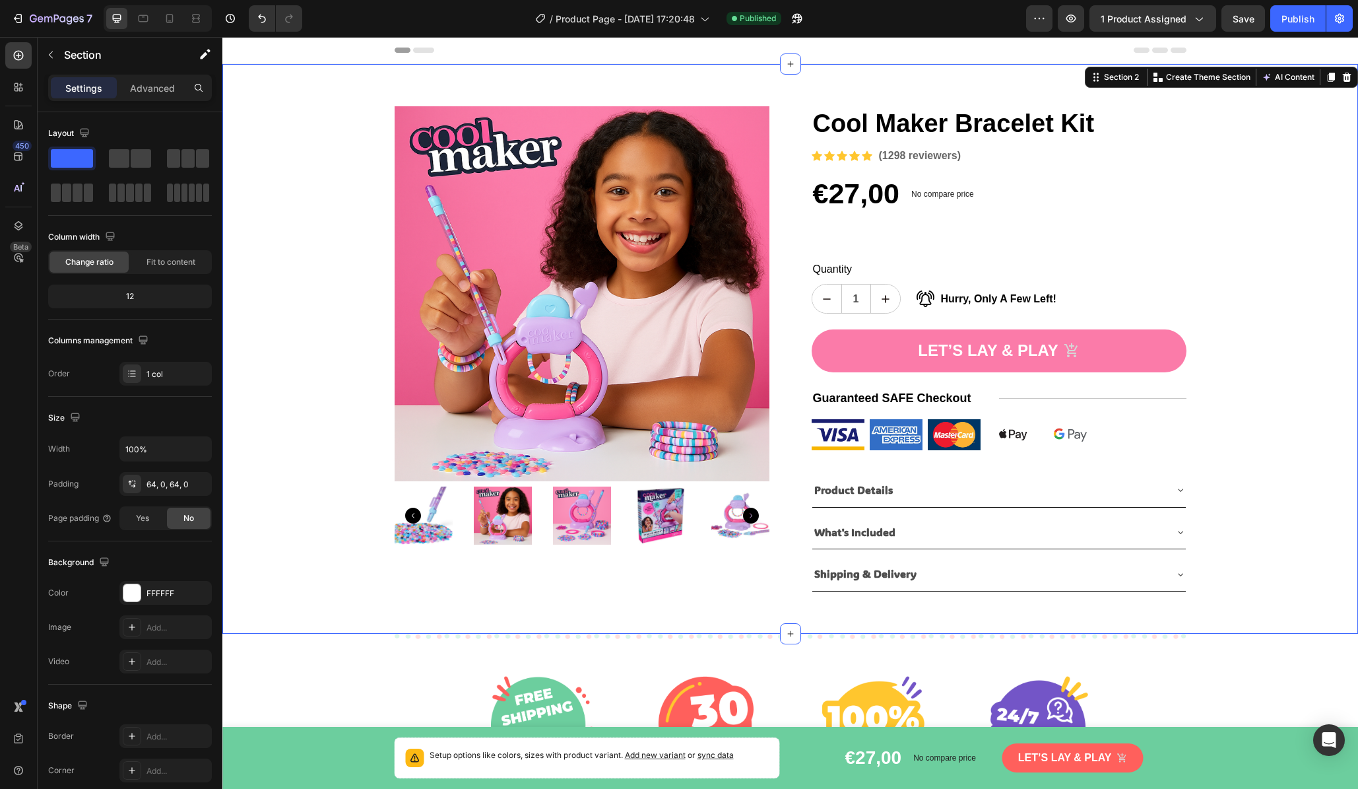
click at [1167, 501] on div "Product Images Cool Maker Bracelet Kit Product Title Icon Icon Icon Icon Icon I…" at bounding box center [790, 348] width 1136 height 485
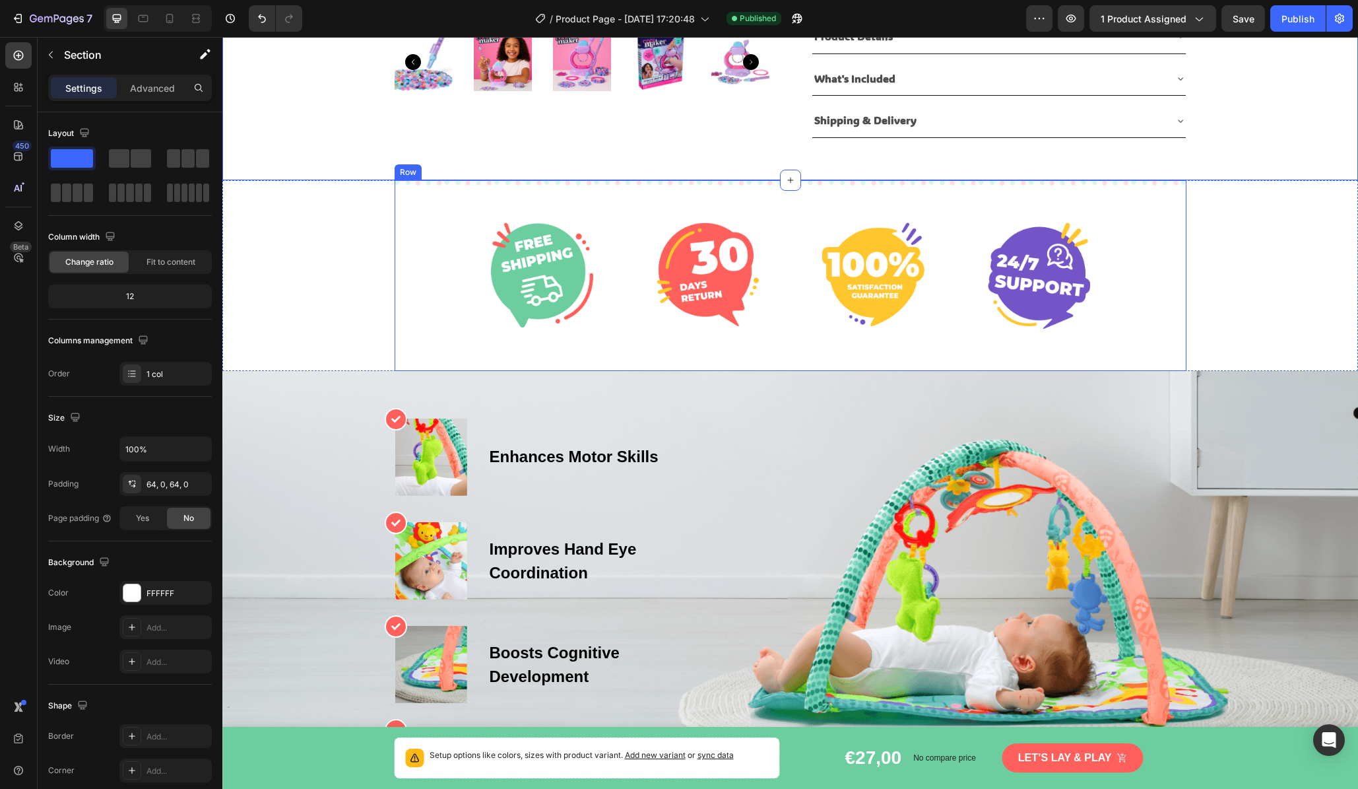
scroll to position [560, 0]
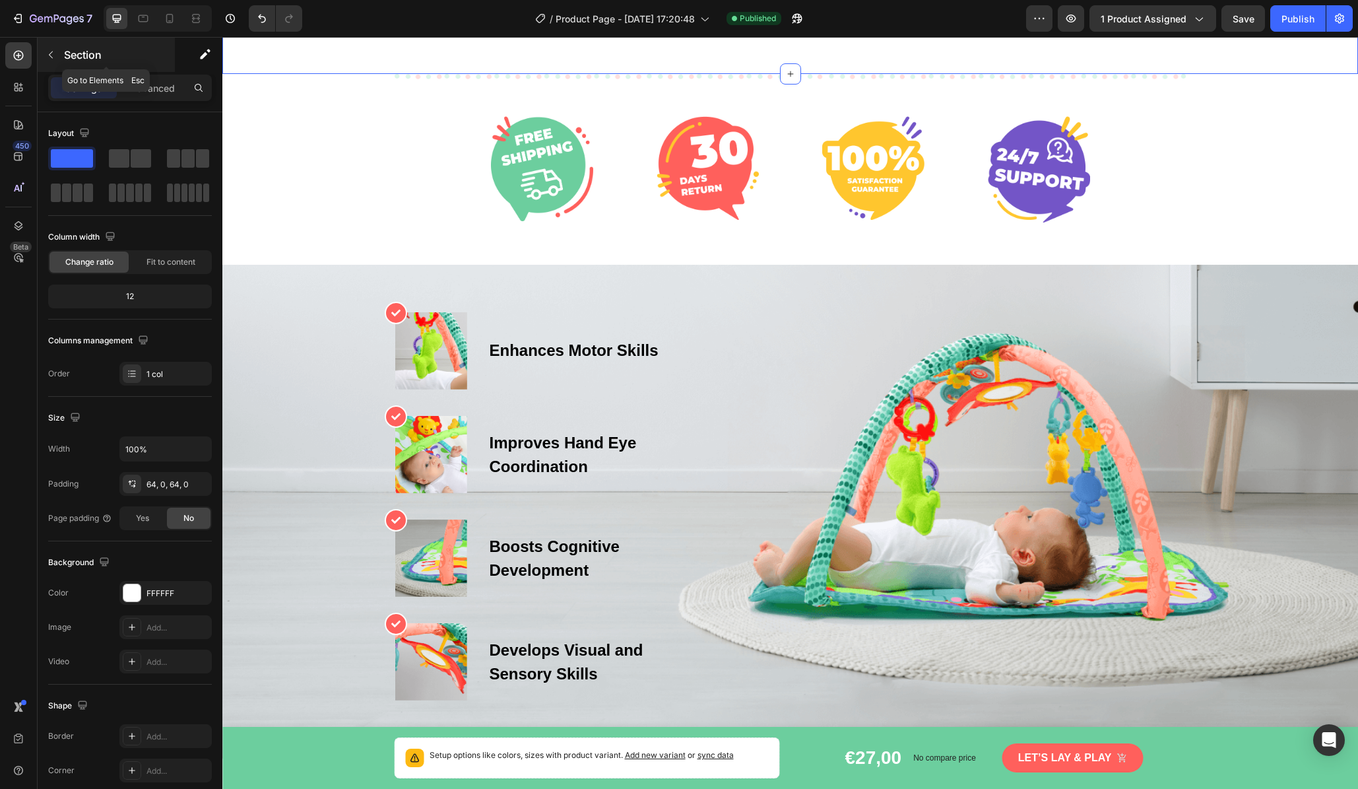
click at [56, 55] on button "button" at bounding box center [50, 54] width 21 height 21
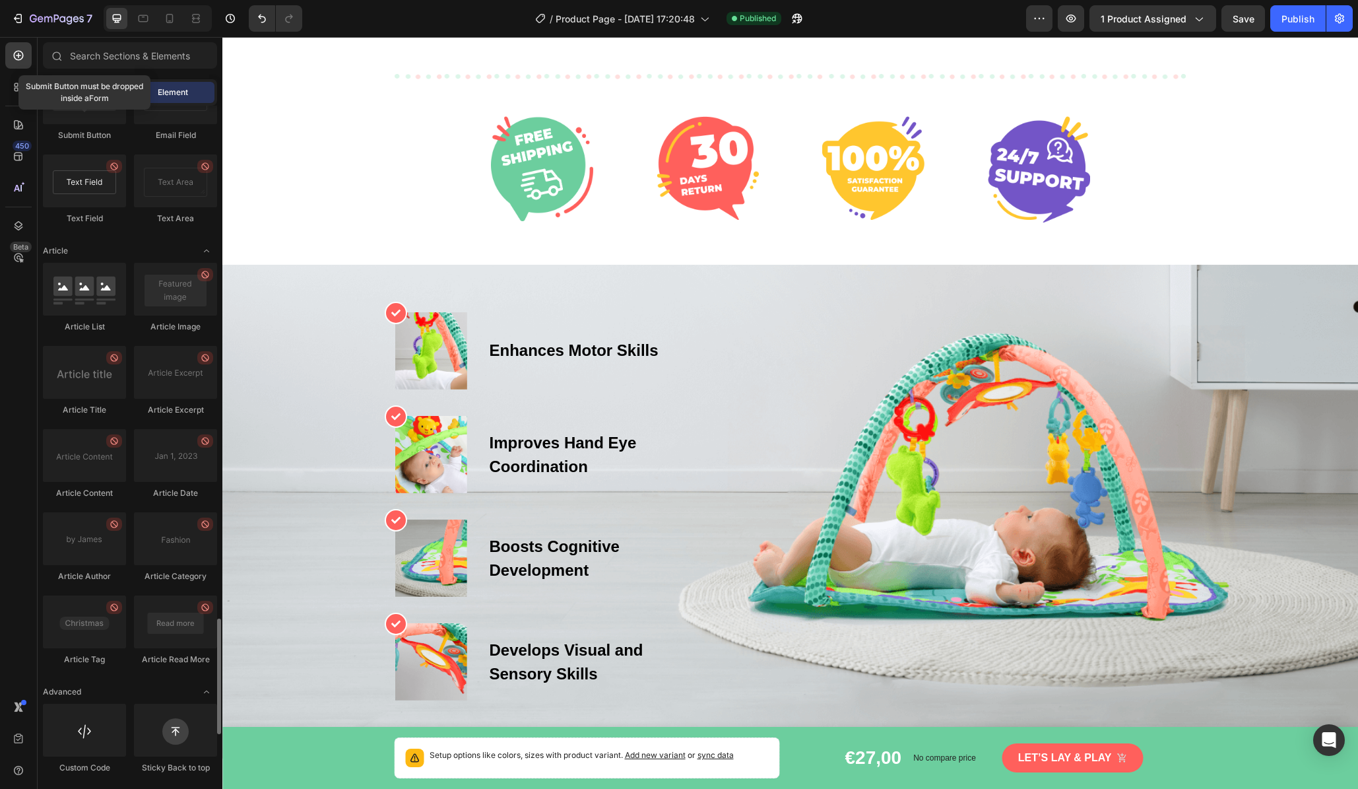
scroll to position [3275, 0]
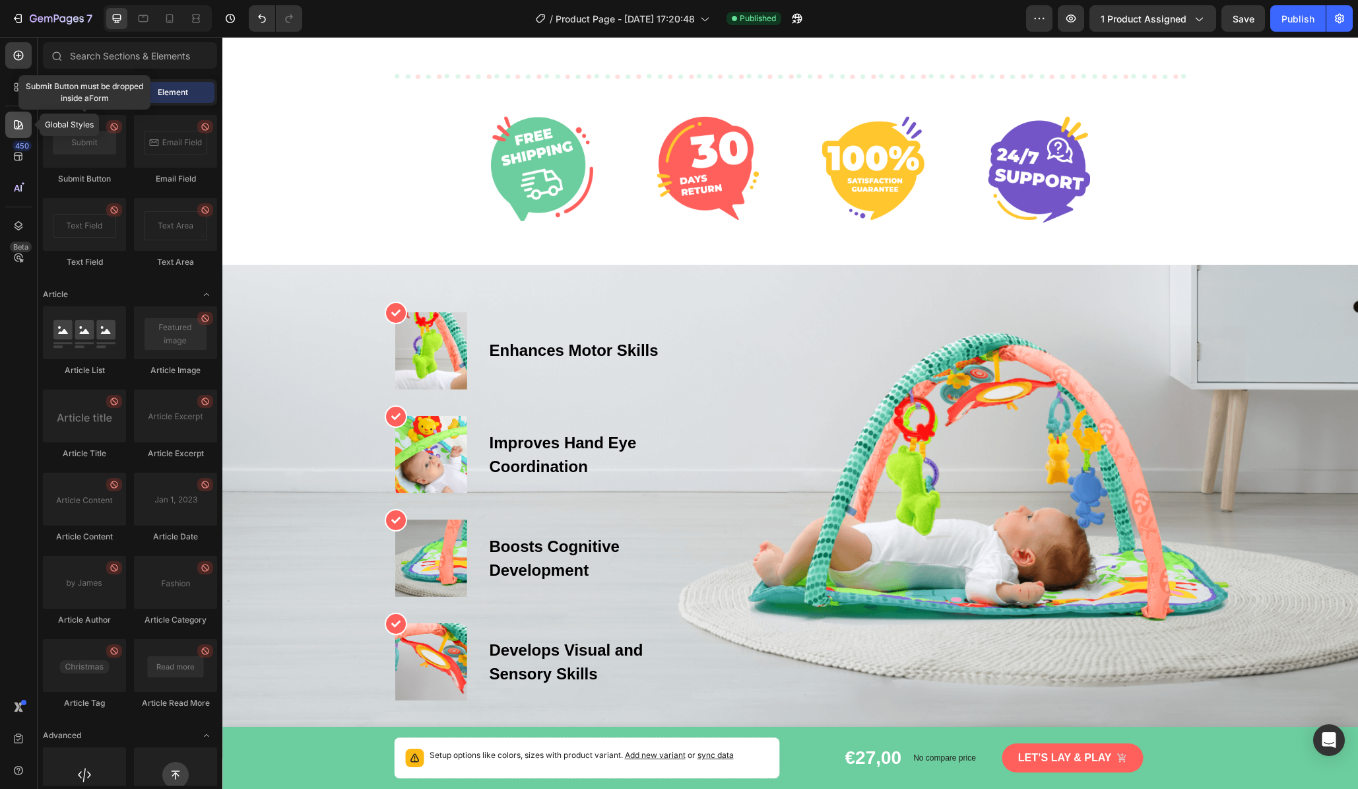
click at [23, 122] on icon at bounding box center [18, 124] width 13 height 13
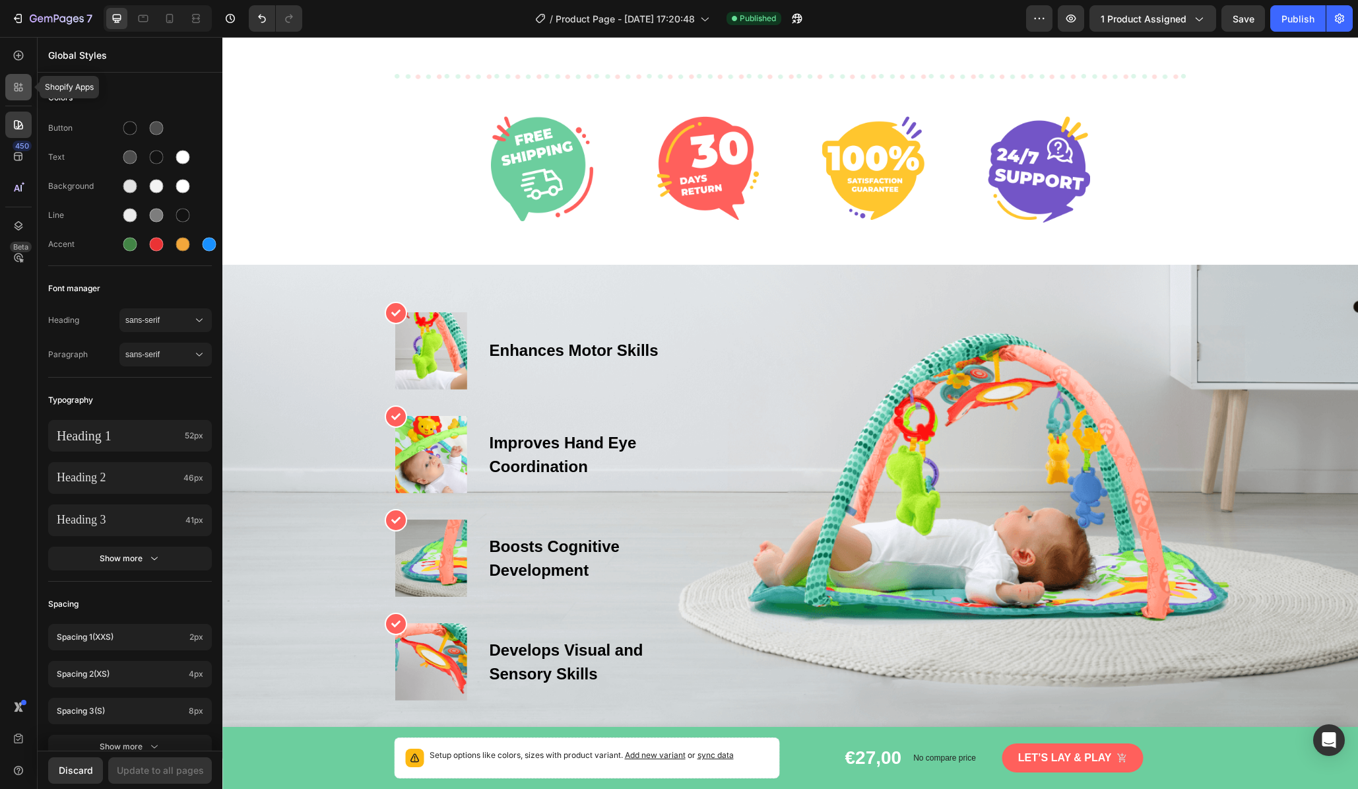
click at [25, 96] on div at bounding box center [18, 87] width 26 height 26
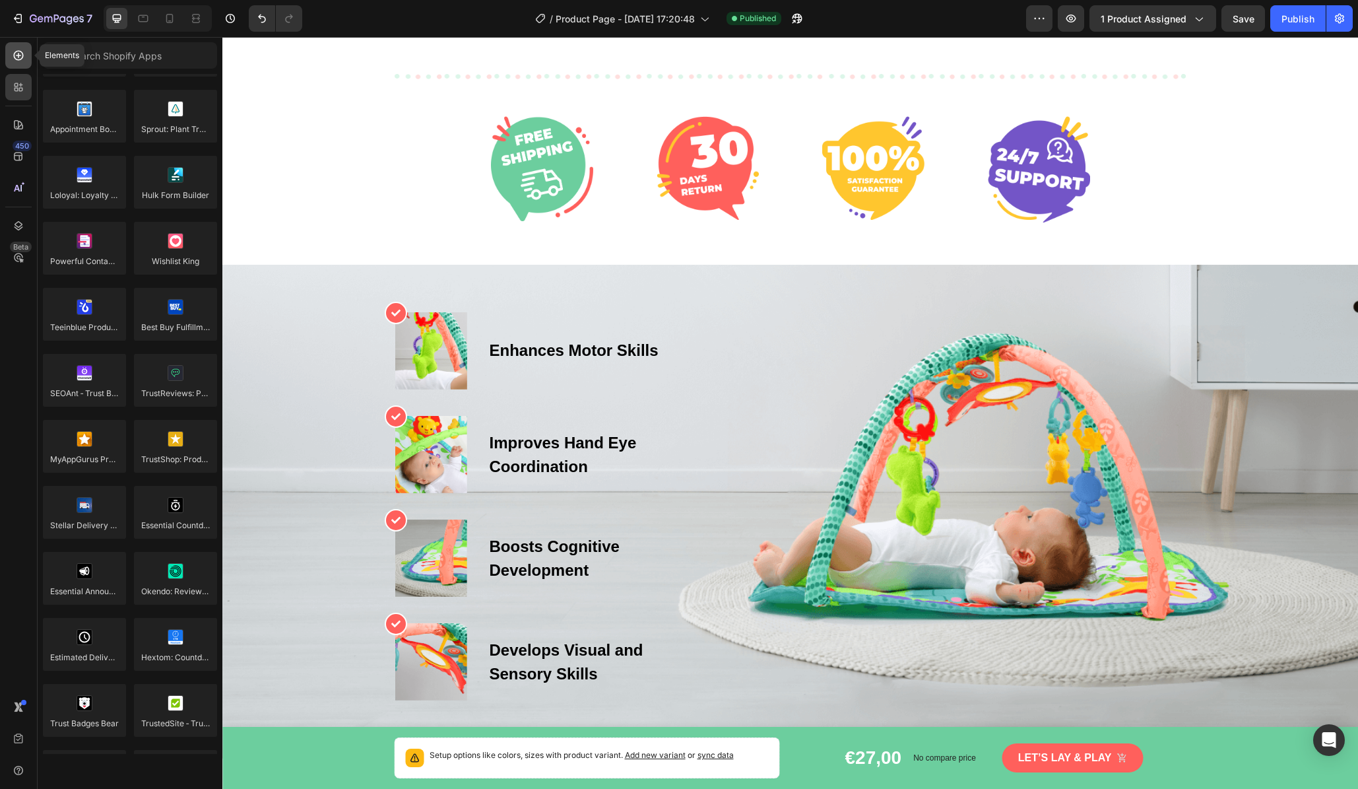
click at [24, 58] on icon at bounding box center [18, 55] width 13 height 13
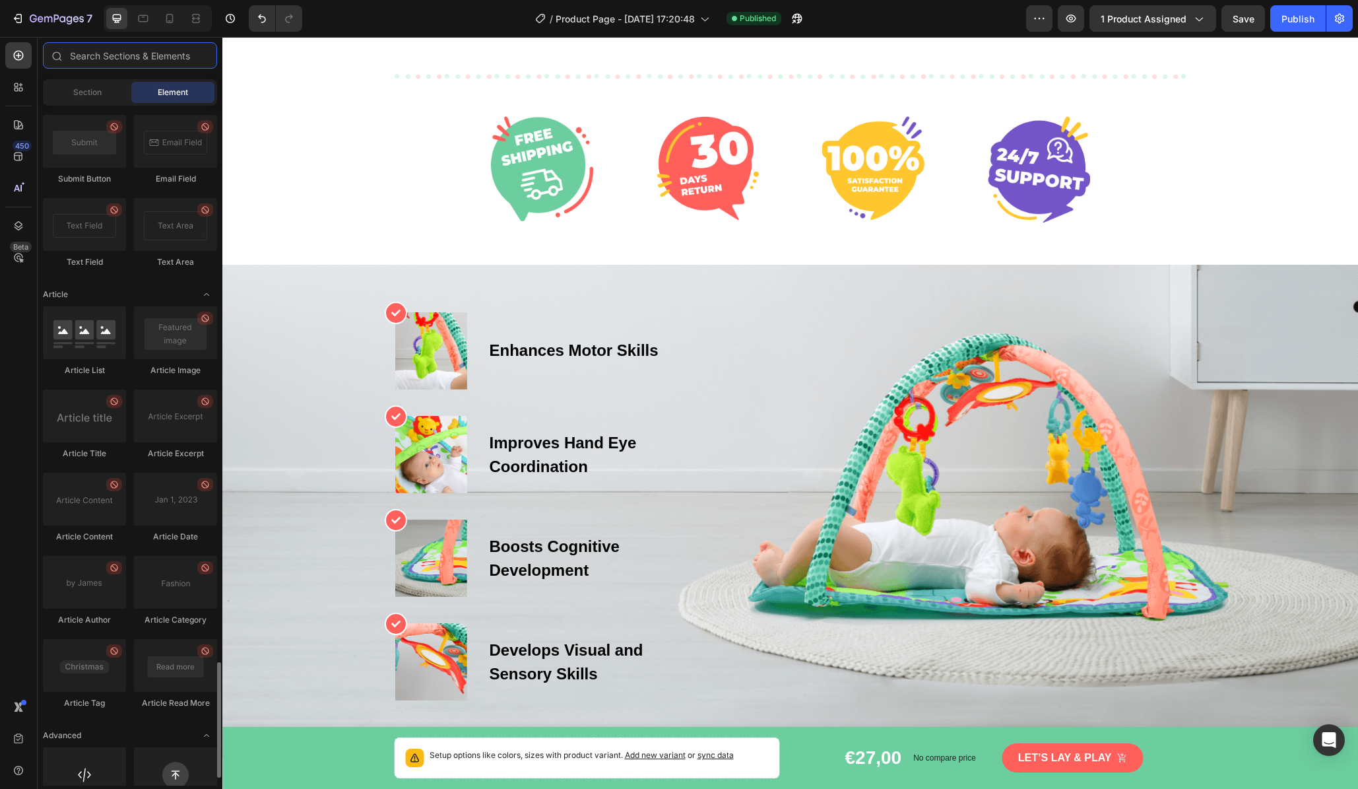
scroll to position [3319, 0]
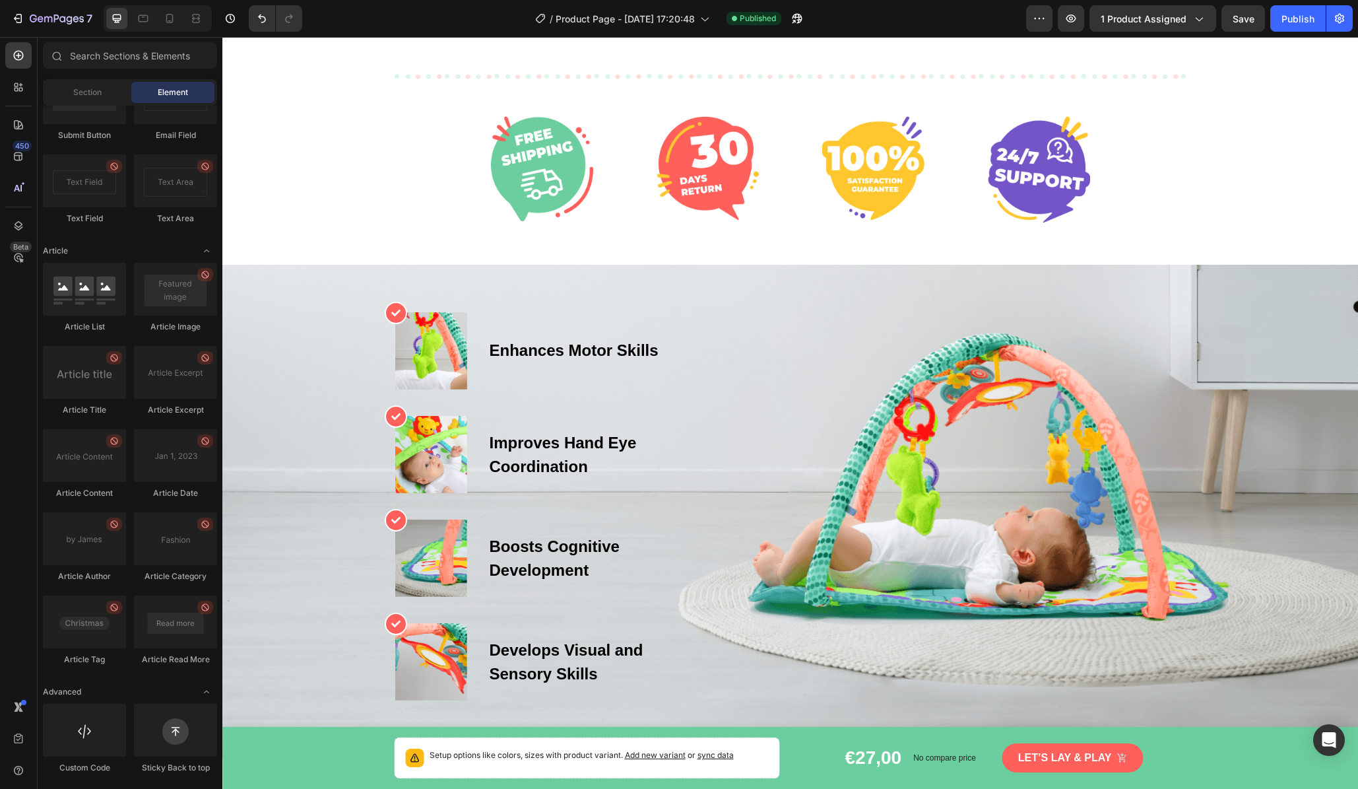
click at [160, 90] on span "Element" at bounding box center [173, 92] width 30 height 12
click at [57, 96] on div "Section" at bounding box center [87, 92] width 83 height 21
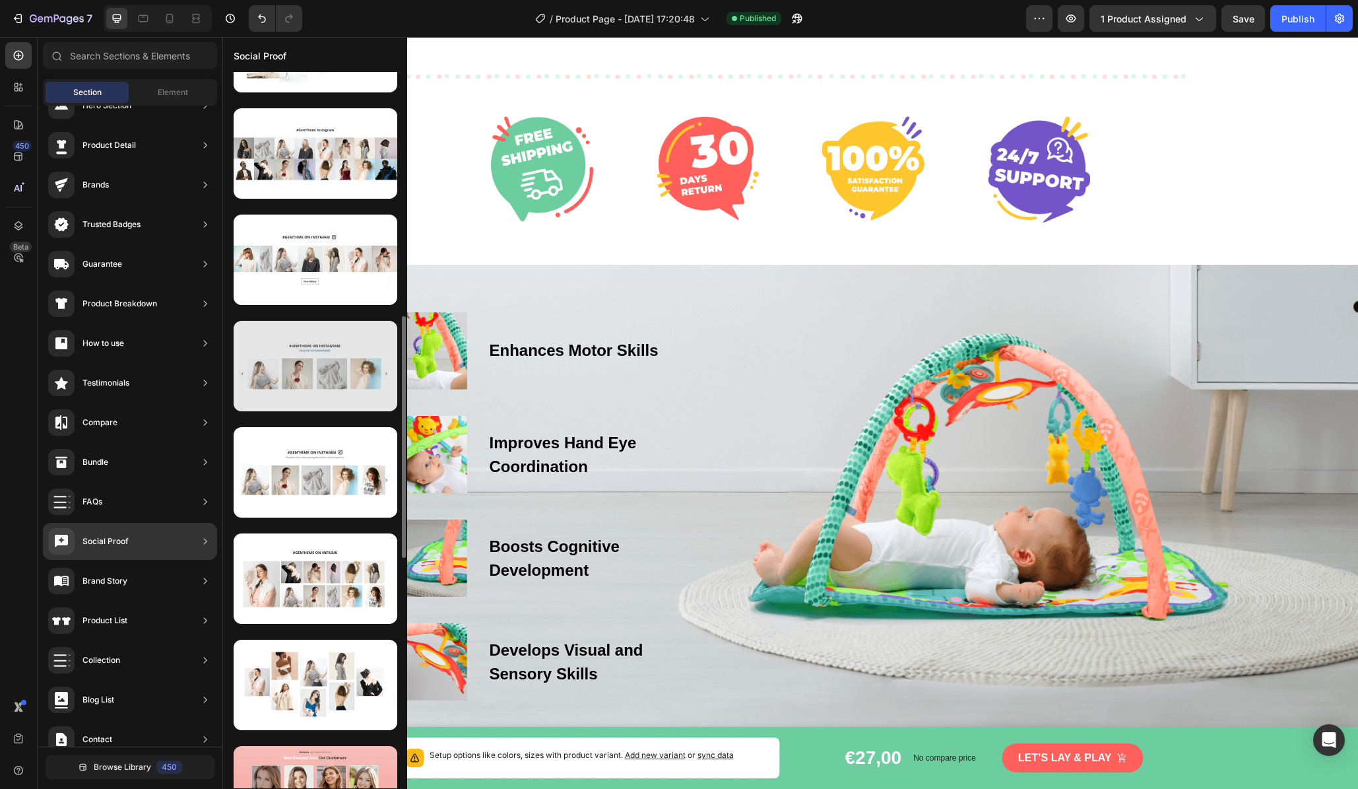
scroll to position [1077, 0]
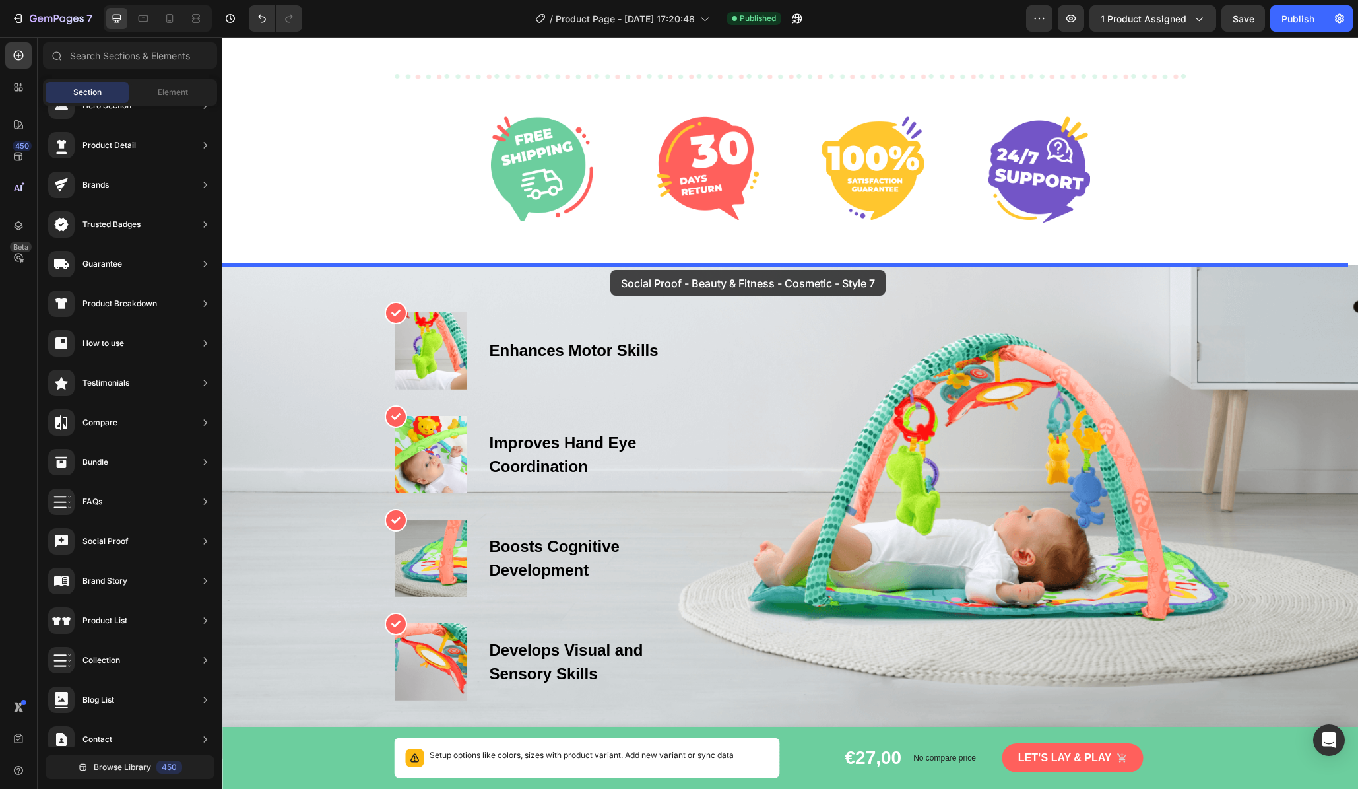
drag, startPoint x: 518, startPoint y: 464, endPoint x: 611, endPoint y: 269, distance: 216.1
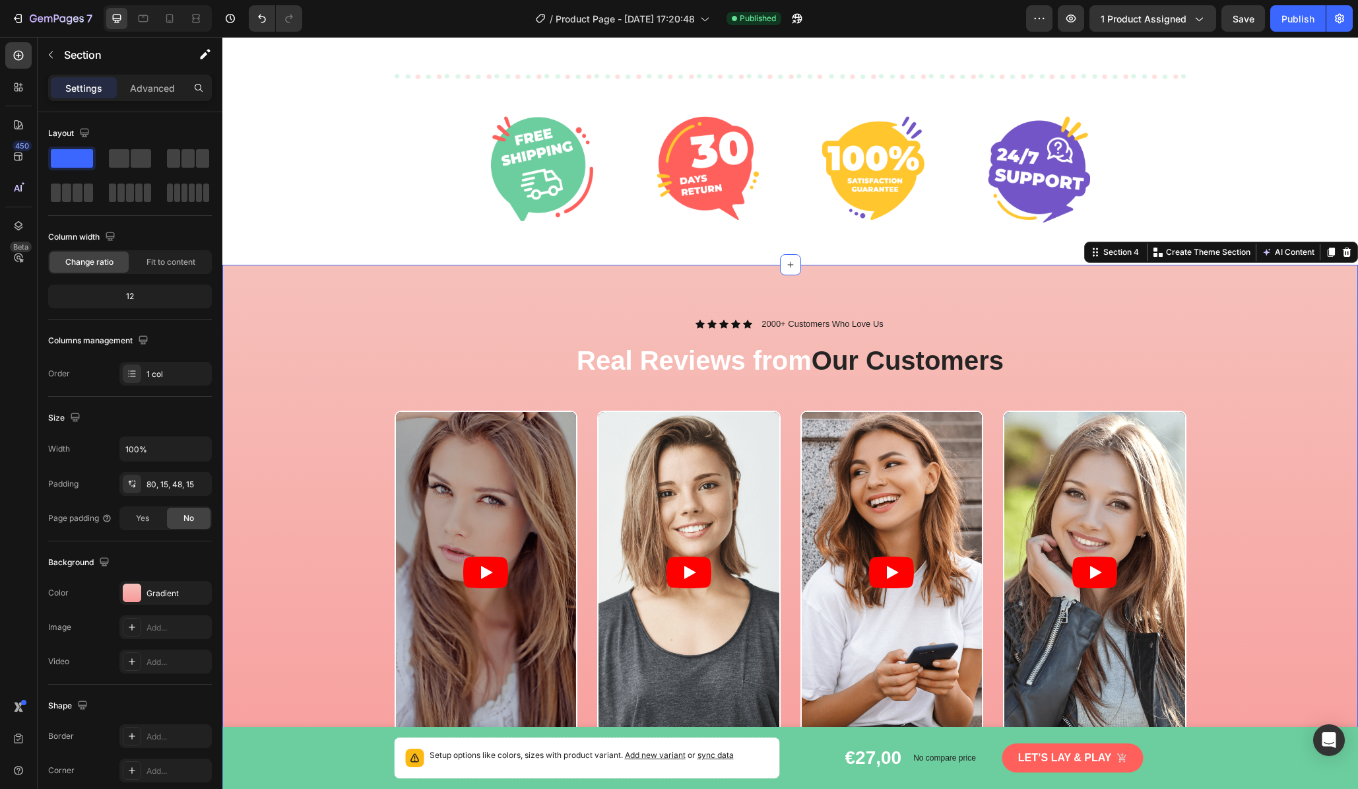
click at [426, 308] on div "Icon Icon Icon Icon Icon Icon List 2000+ Customers Who Love Us Text Block Row R…" at bounding box center [790, 566] width 1136 height 603
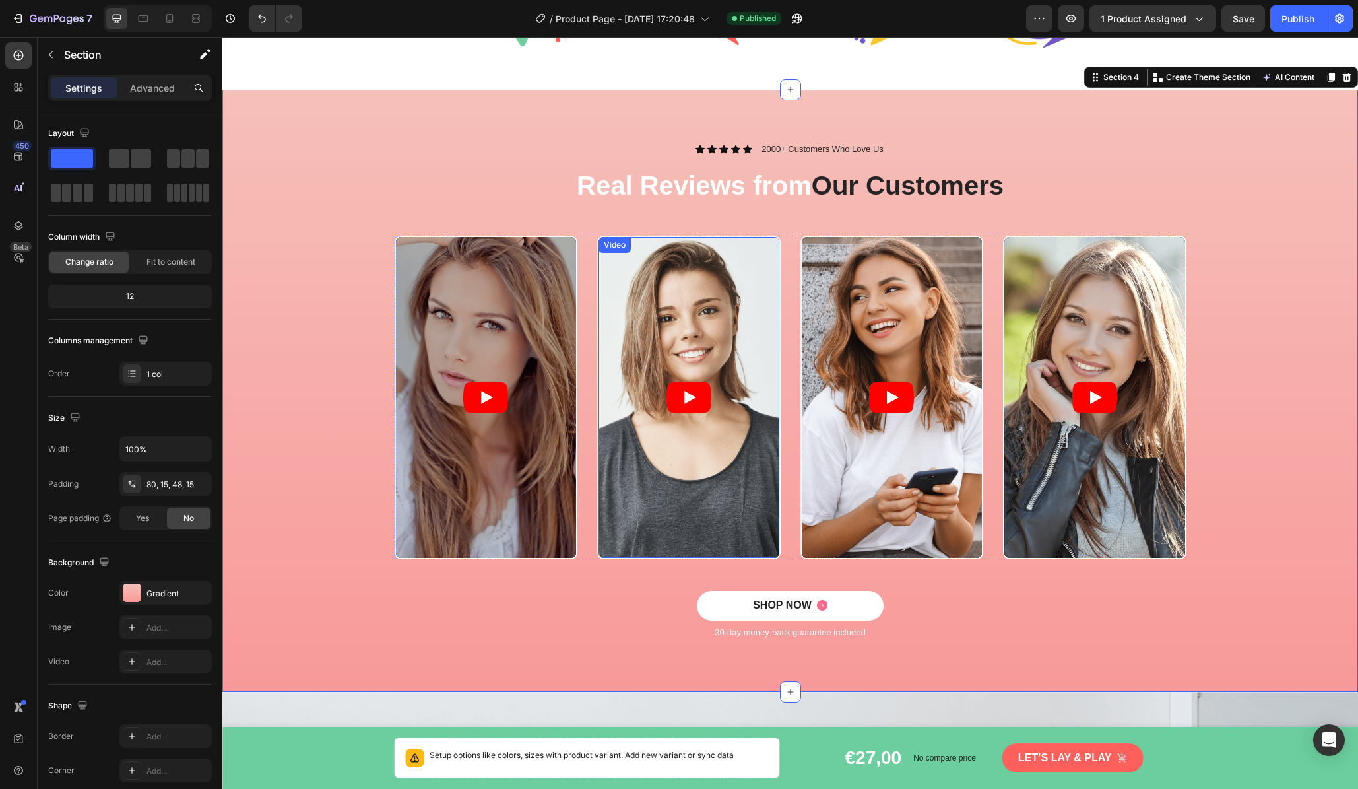
scroll to position [749, 0]
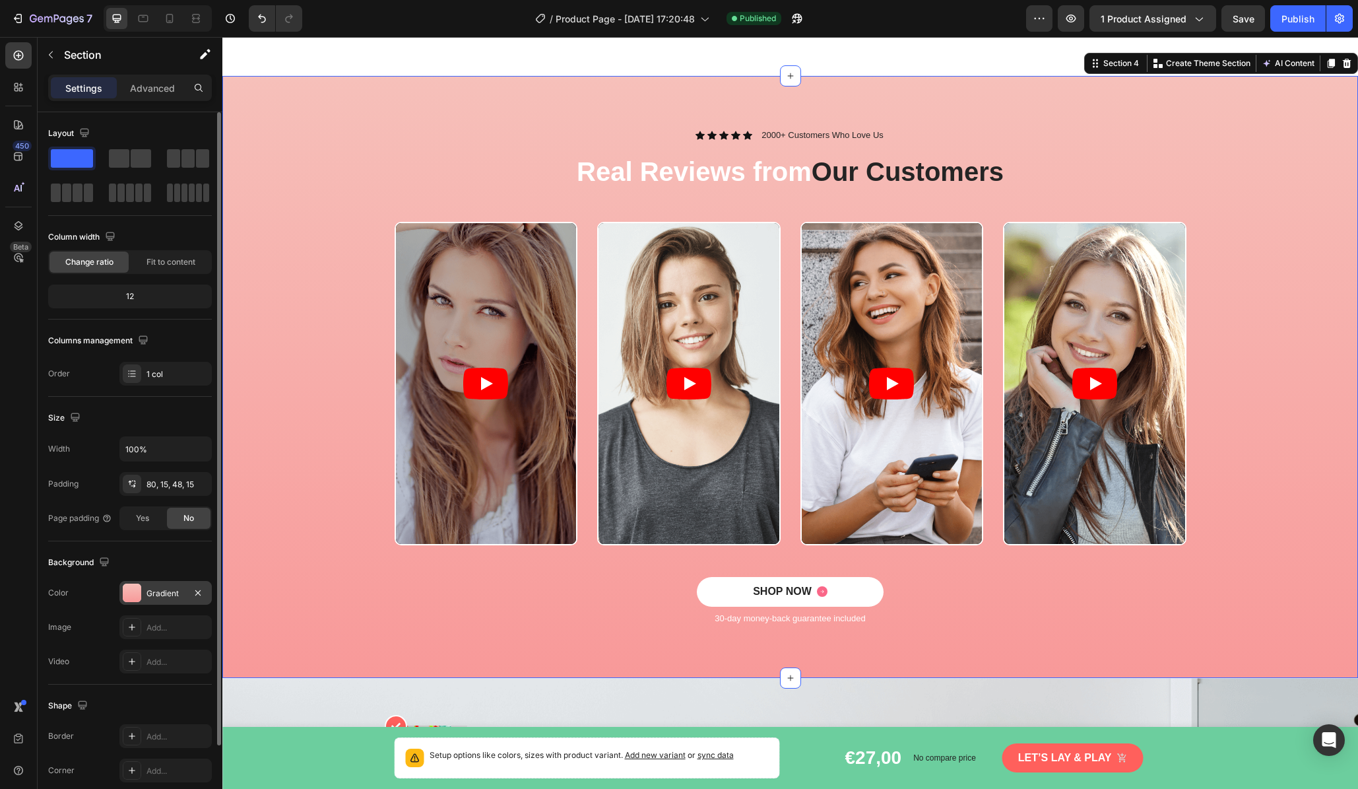
click at [131, 595] on div at bounding box center [132, 593] width 18 height 18
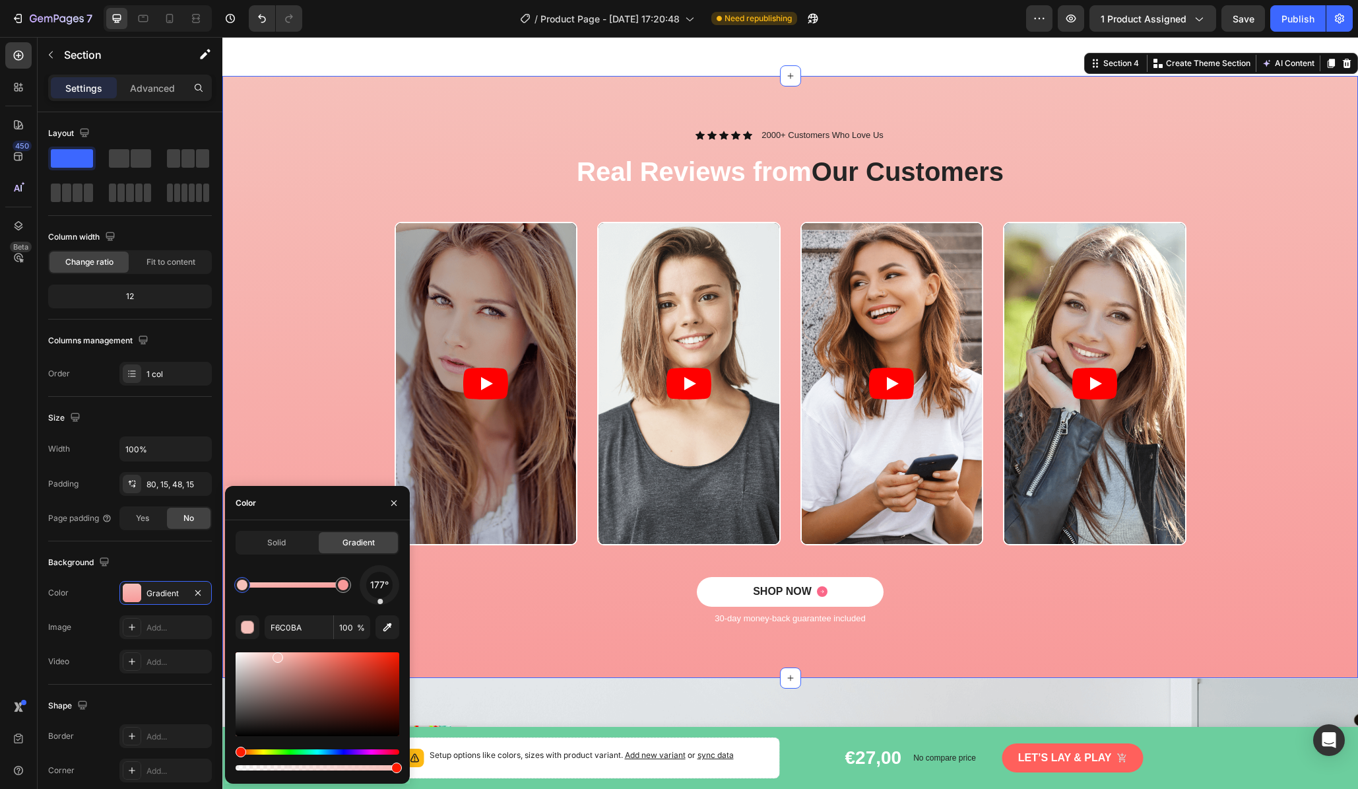
click at [381, 608] on div "177° F6C0BA 100 %" at bounding box center [318, 669] width 164 height 208
click at [284, 630] on input "F6C0BA" at bounding box center [299, 627] width 69 height 24
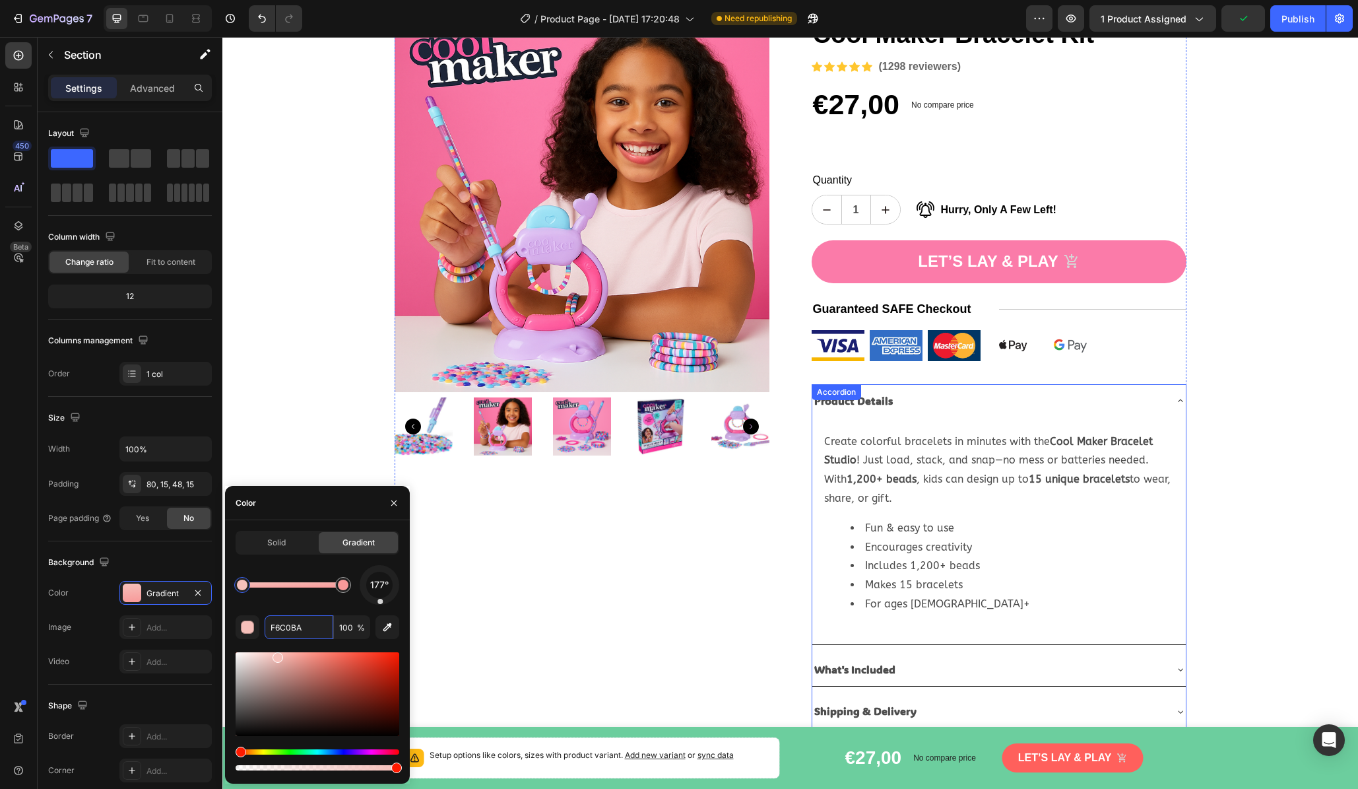
scroll to position [86, 0]
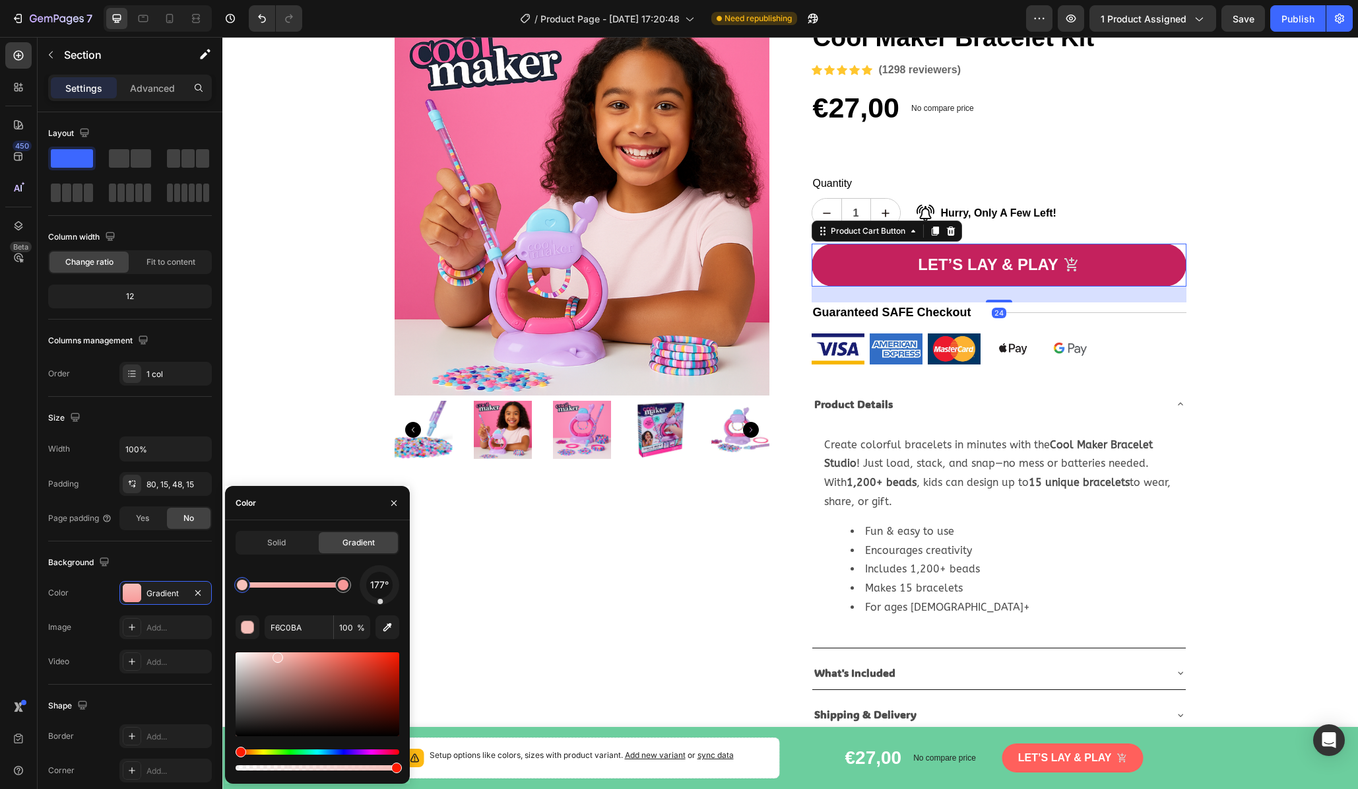
click at [879, 270] on button "Let’s lay & play" at bounding box center [999, 265] width 375 height 43
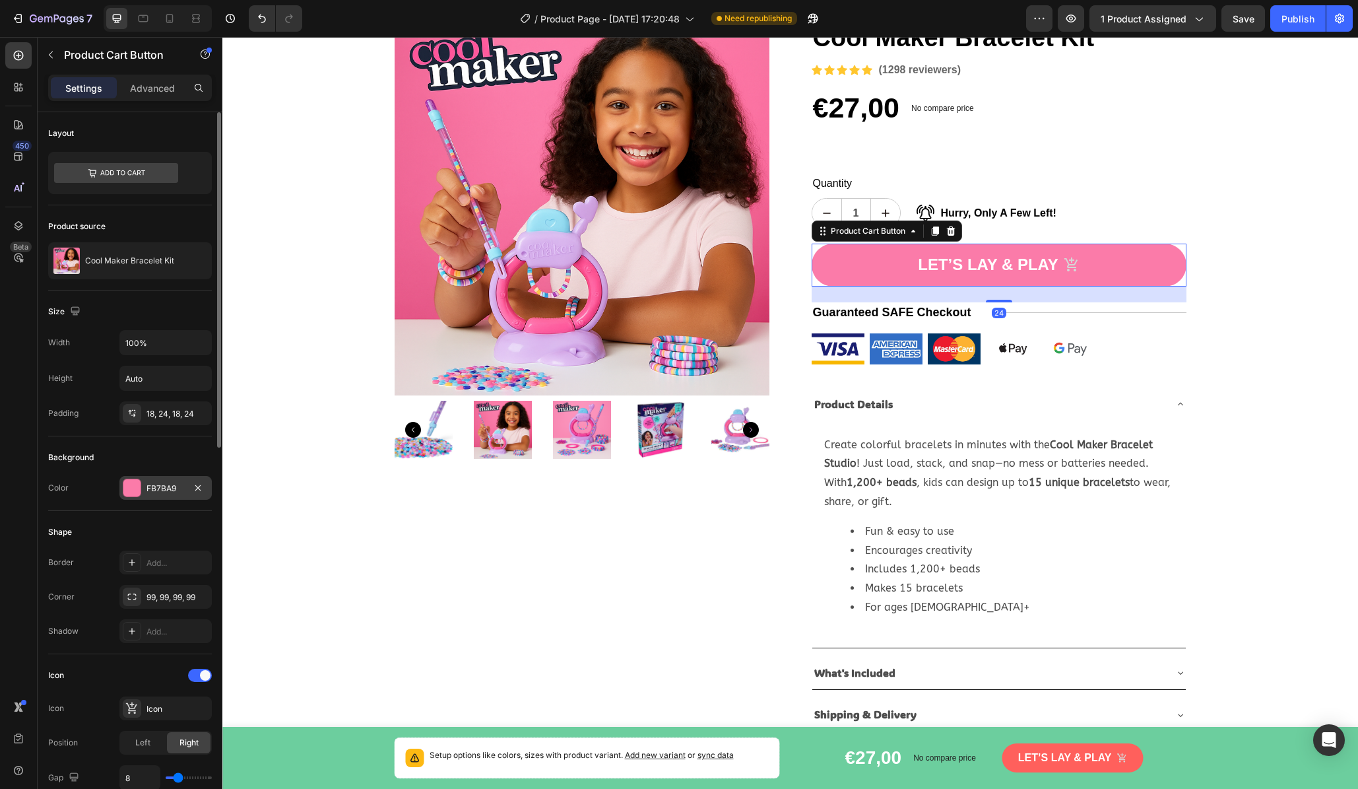
click at [130, 490] on div at bounding box center [131, 487] width 17 height 17
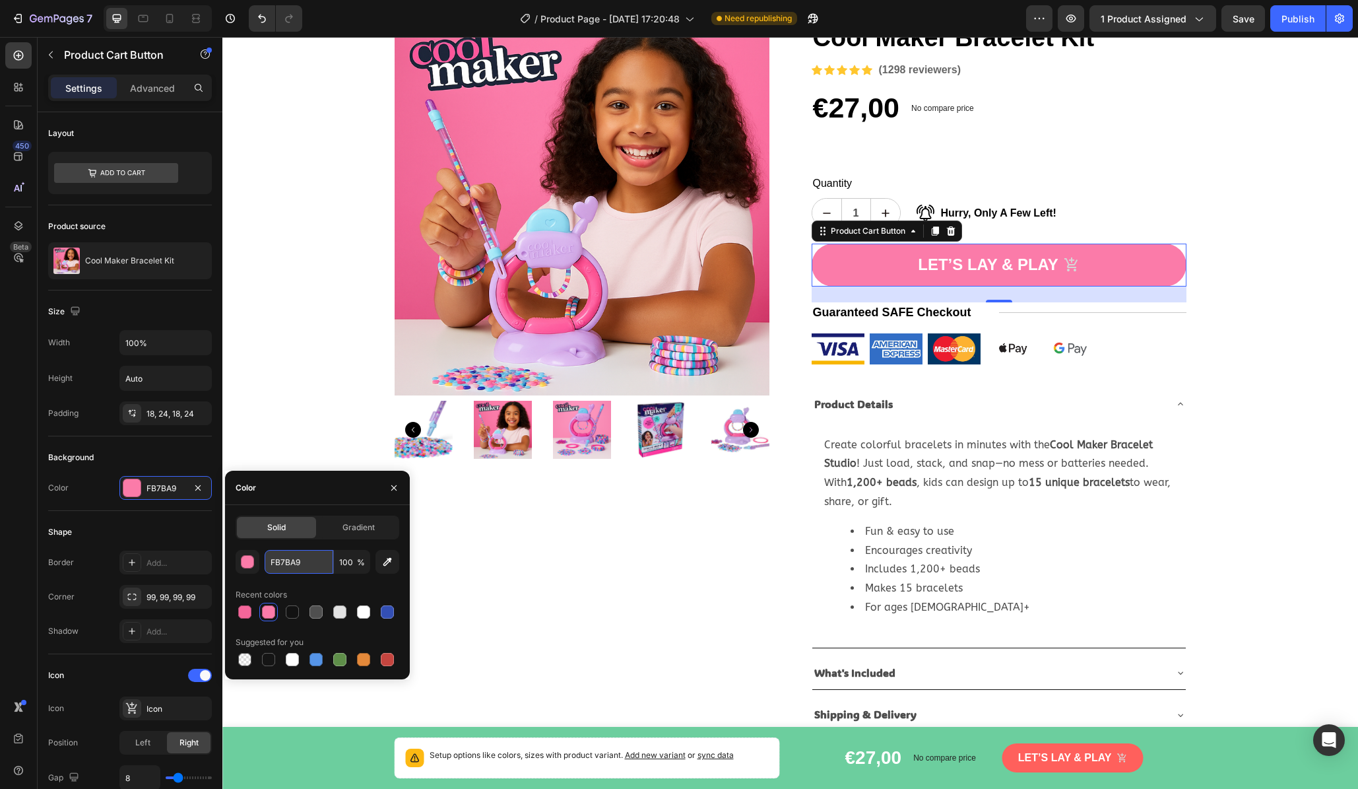
click at [290, 564] on input "FB7BA9" at bounding box center [299, 562] width 69 height 24
click at [283, 384] on div "Product Images Cool Maker Bracelet Kit Product Title Icon Icon Icon Icon Icon I…" at bounding box center [790, 376] width 1136 height 712
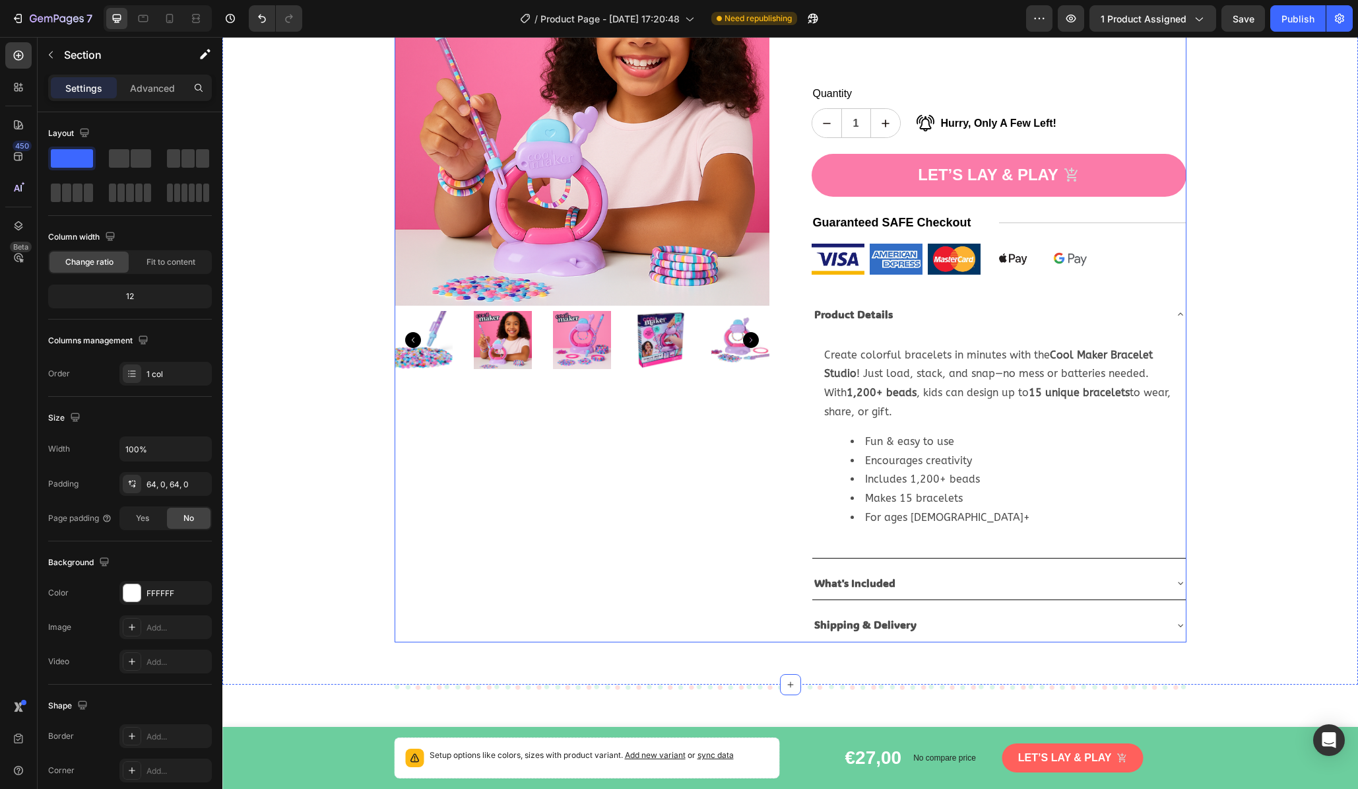
scroll to position [669, 0]
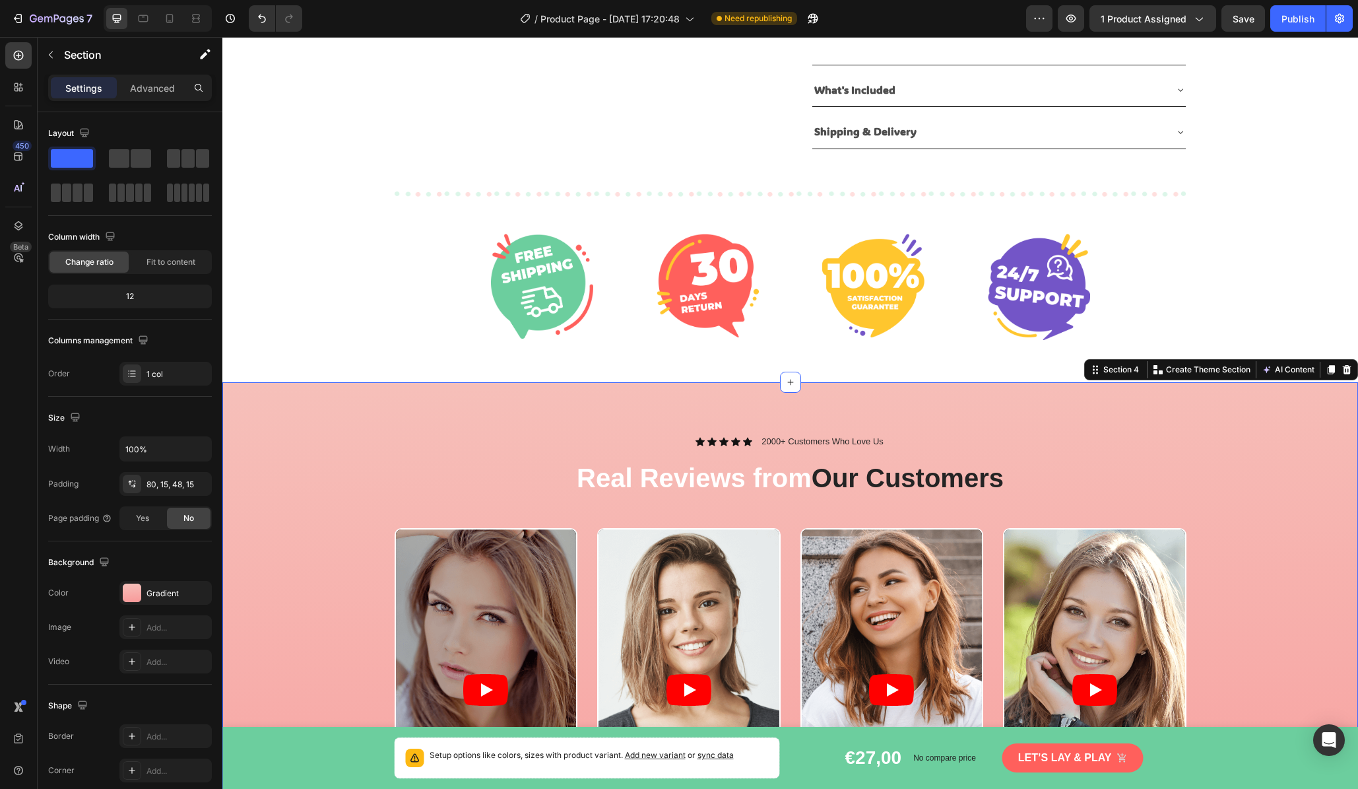
click at [345, 423] on div "Icon Icon Icon Icon Icon Icon List 2000+ Customers Who Love Us Text Block Row R…" at bounding box center [790, 683] width 1136 height 603
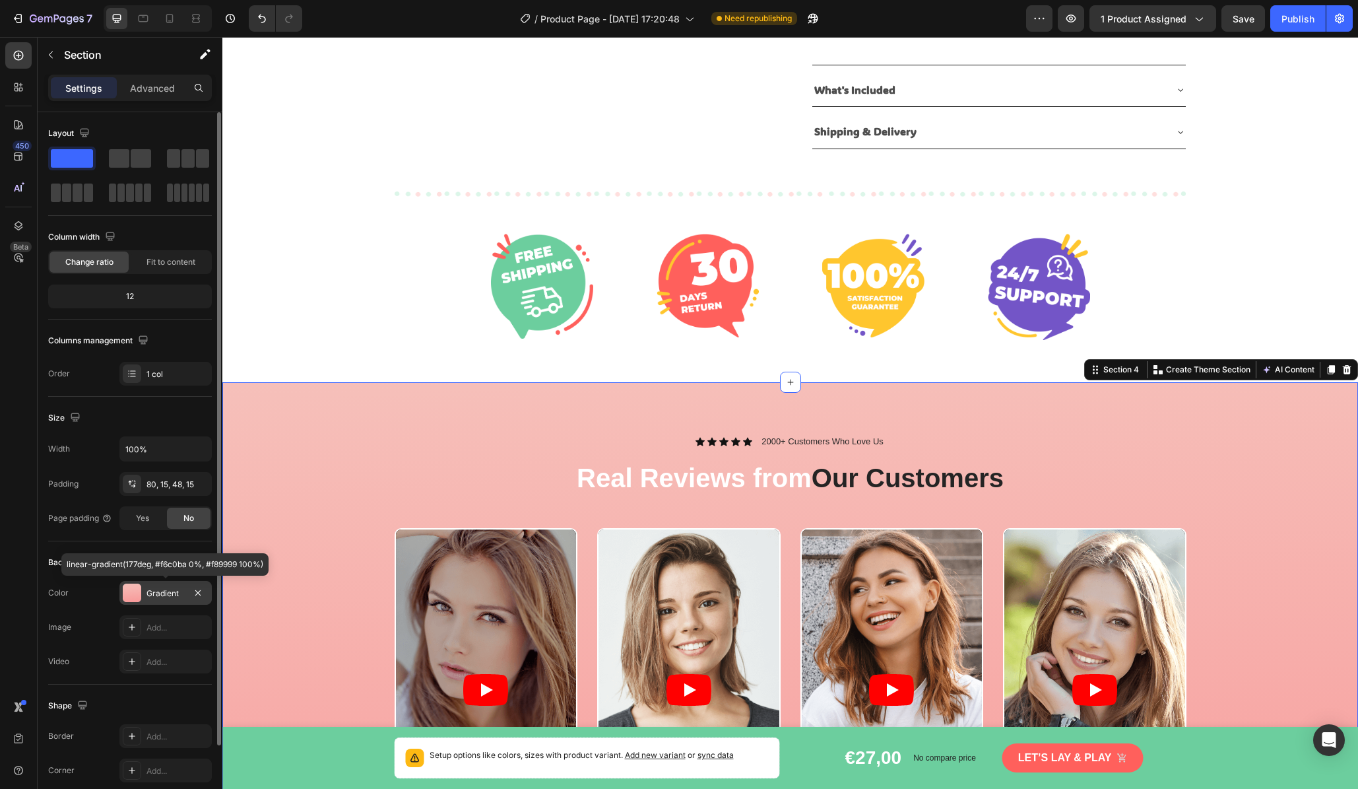
click at [160, 592] on div "Gradient" at bounding box center [166, 593] width 38 height 12
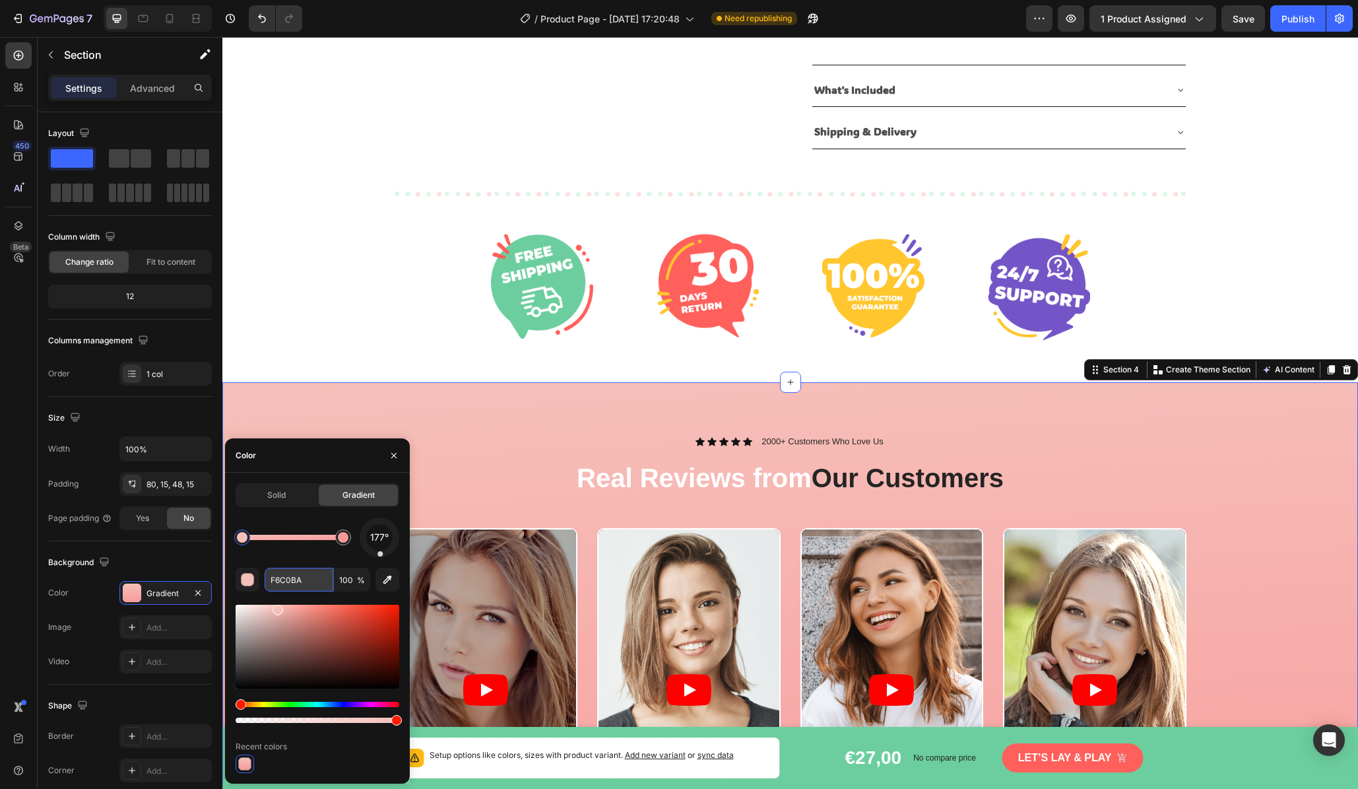
click at [291, 580] on input "F6C0BA" at bounding box center [299, 580] width 69 height 24
paste input "B7BA9"
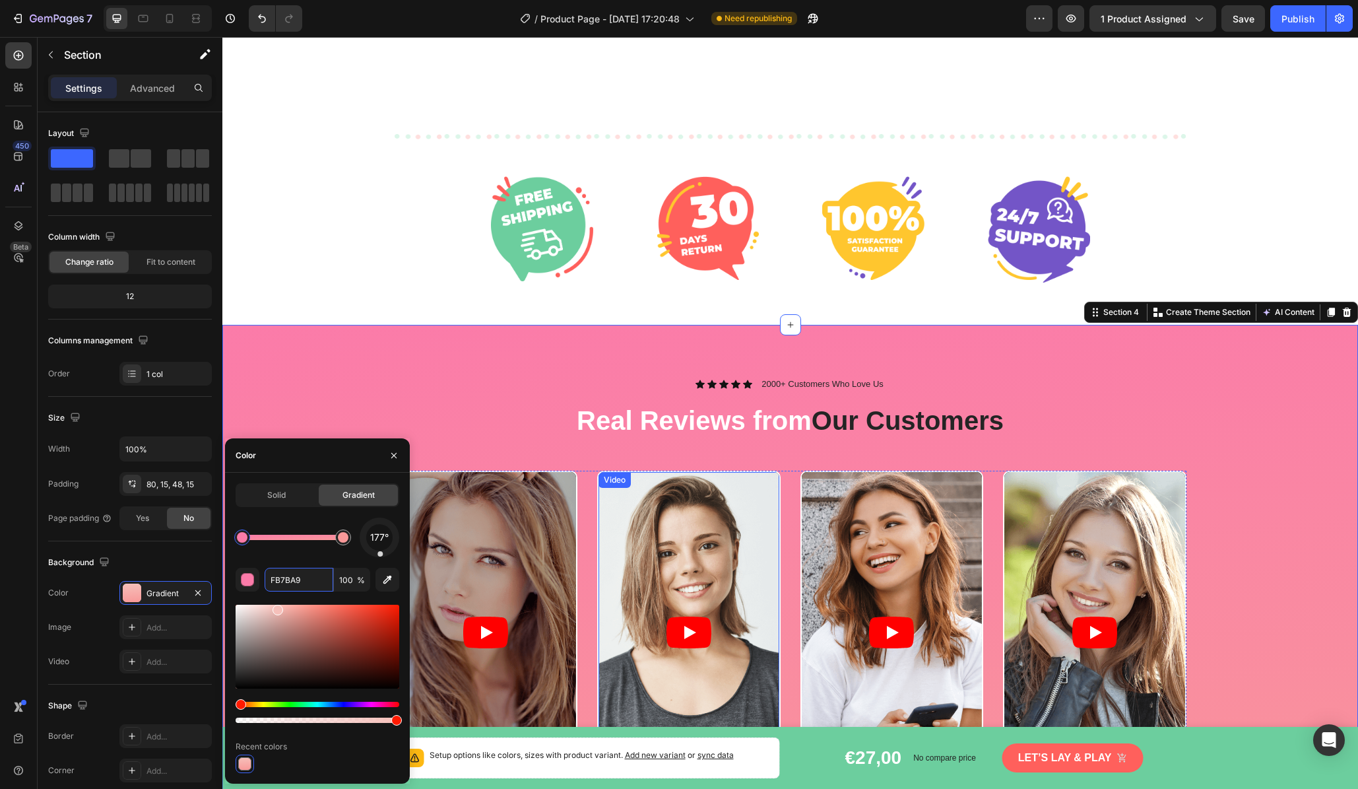
scroll to position [1074, 0]
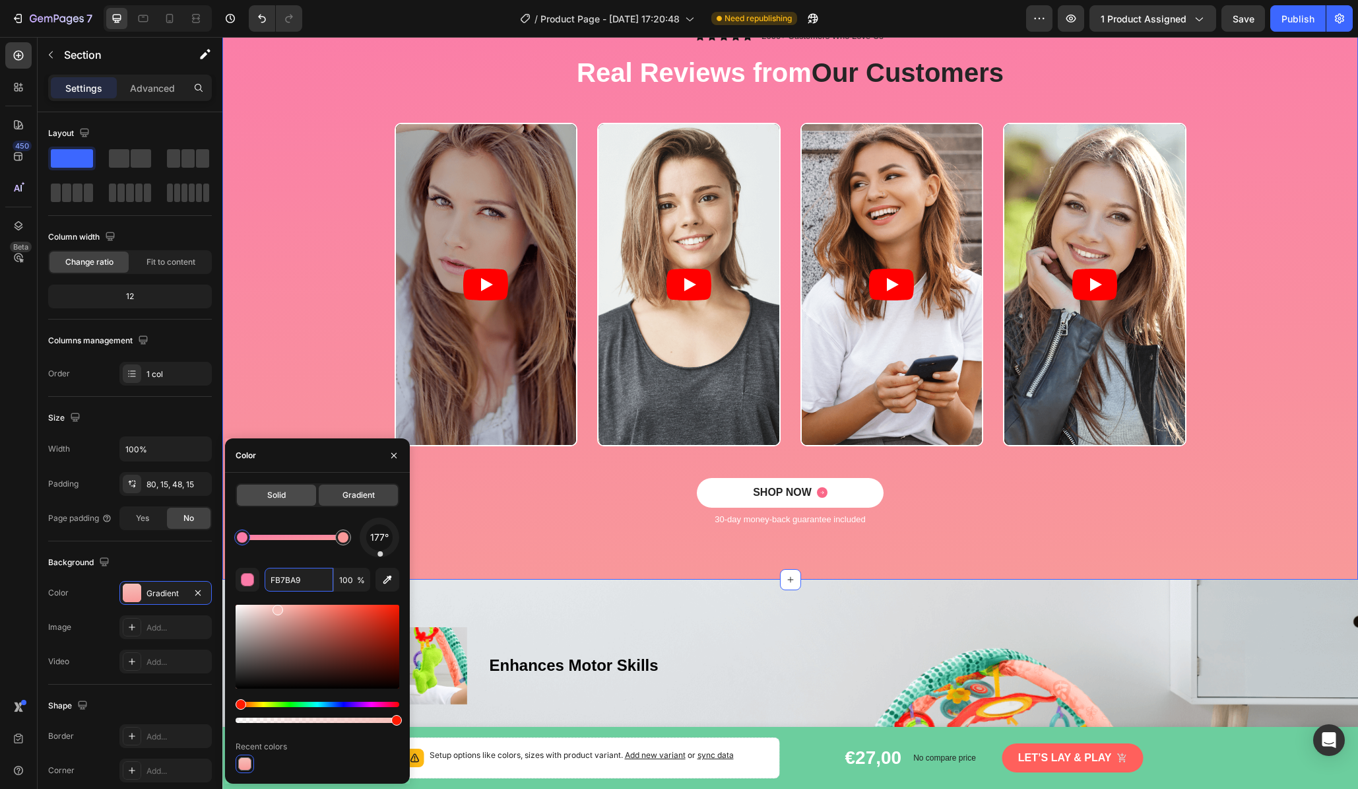
type input "FB7BA9"
click at [285, 496] on span "Solid" at bounding box center [276, 495] width 18 height 12
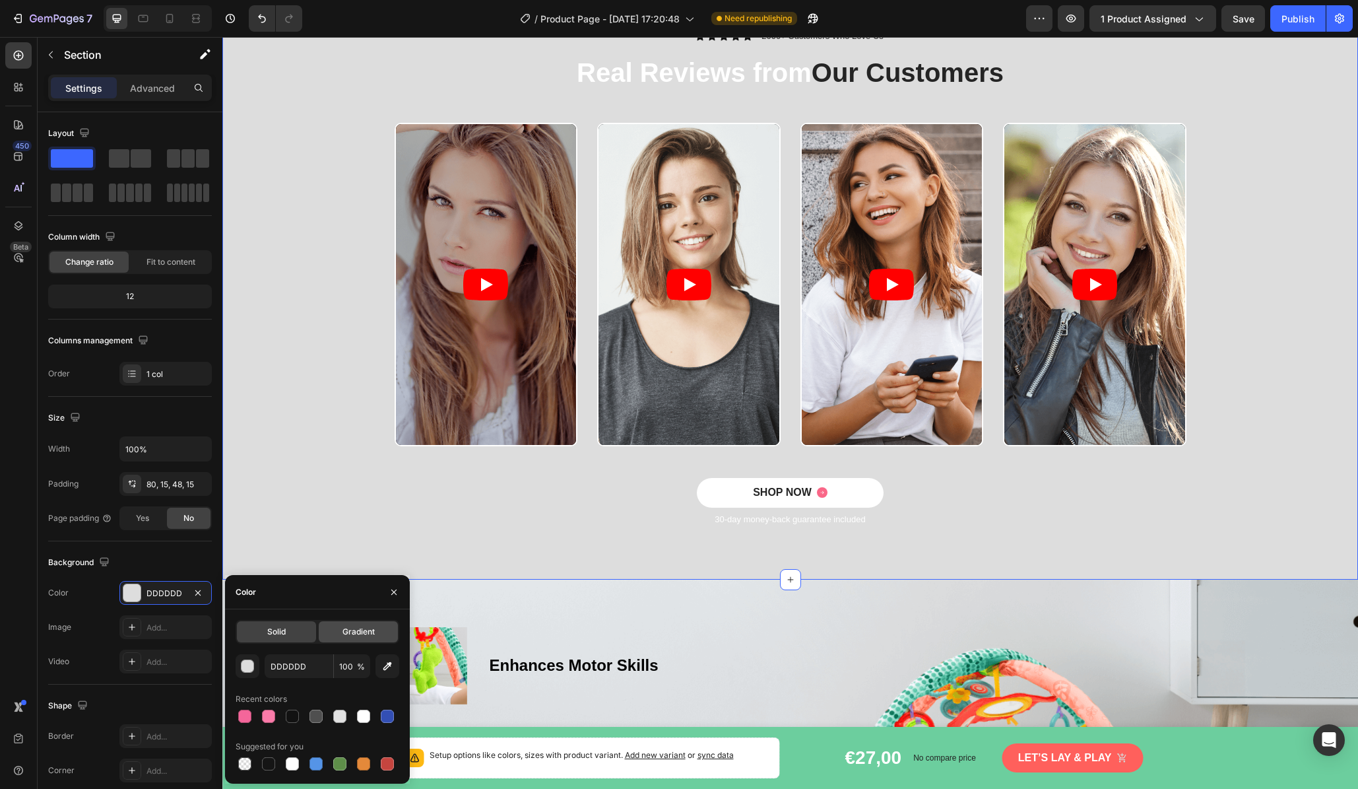
click at [347, 635] on span "Gradient" at bounding box center [359, 632] width 32 height 12
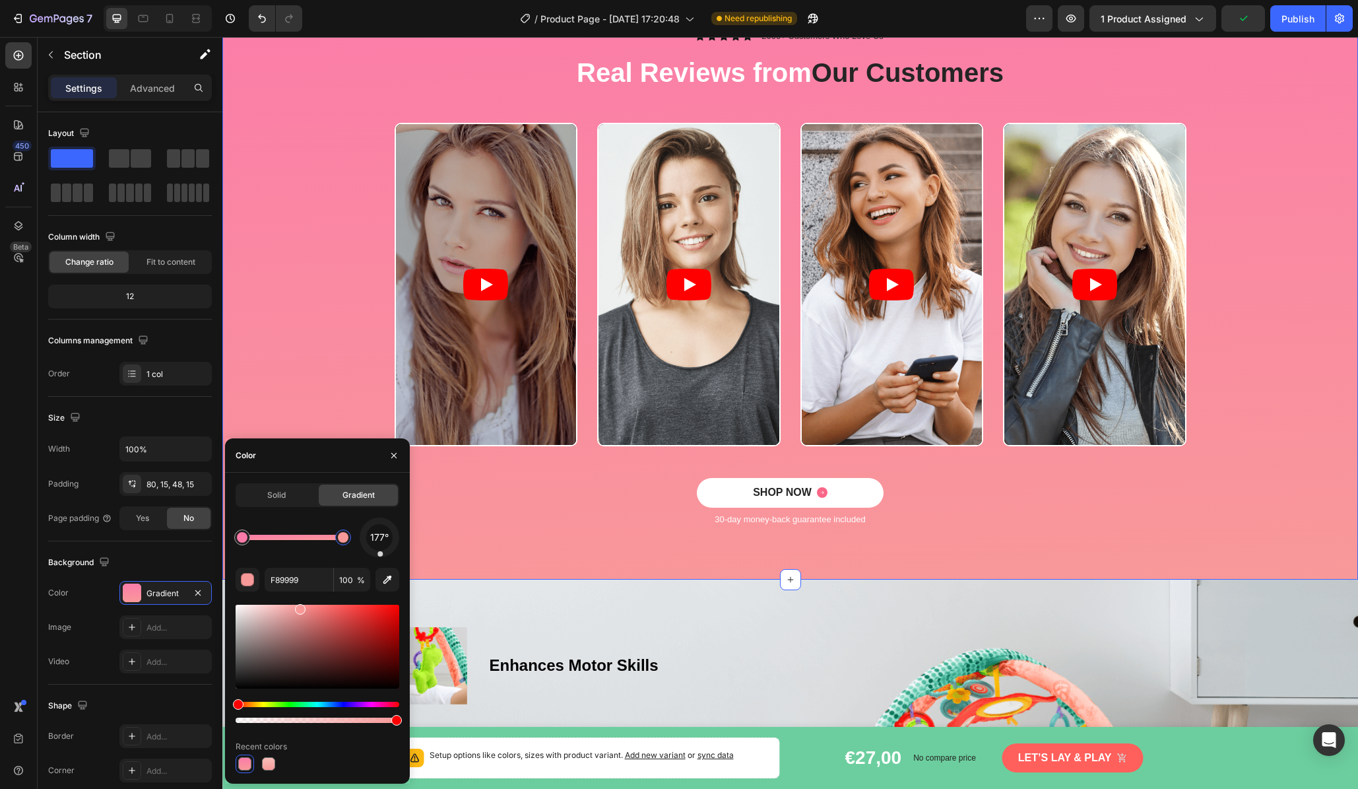
click at [347, 541] on div at bounding box center [343, 537] width 11 height 11
click at [283, 578] on input "F89999" at bounding box center [299, 580] width 69 height 24
paste input "B7BA"
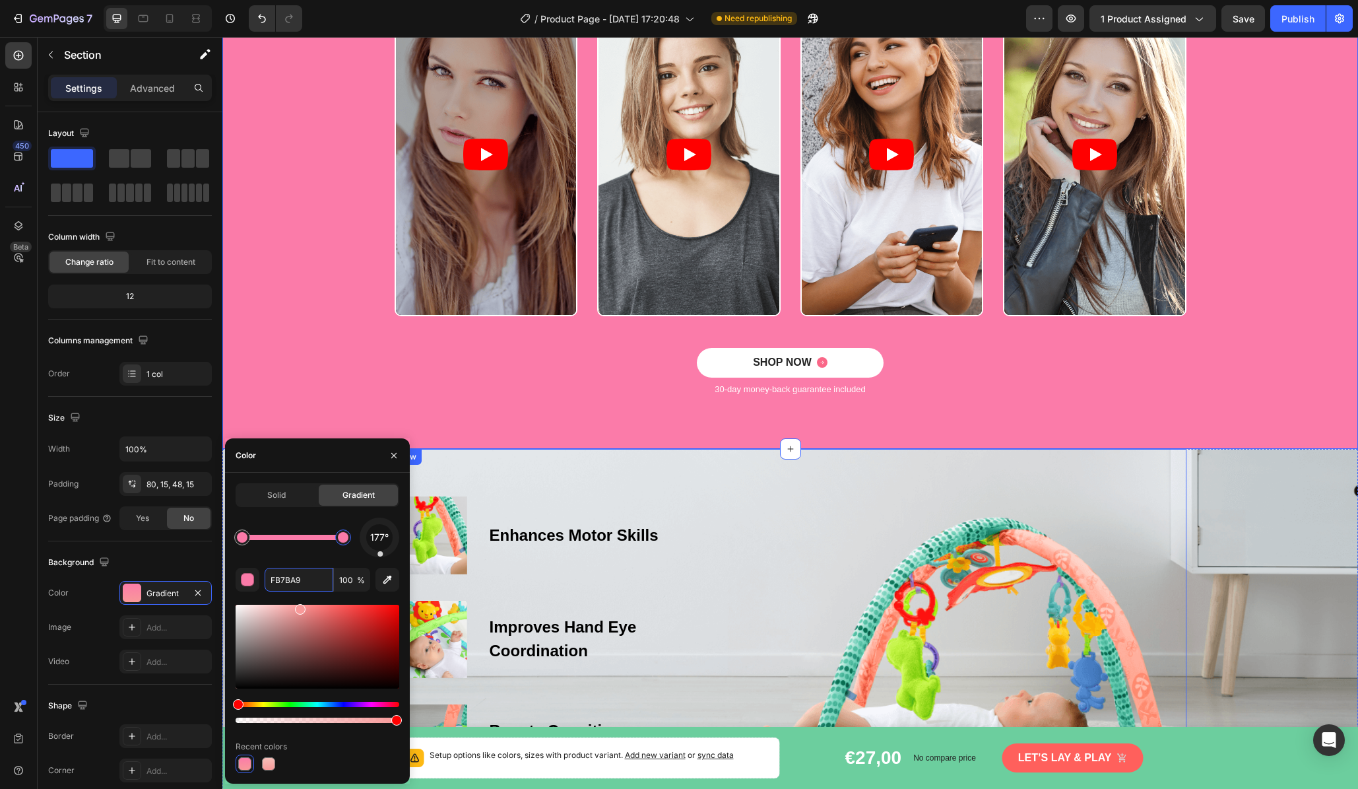
scroll to position [1100, 0]
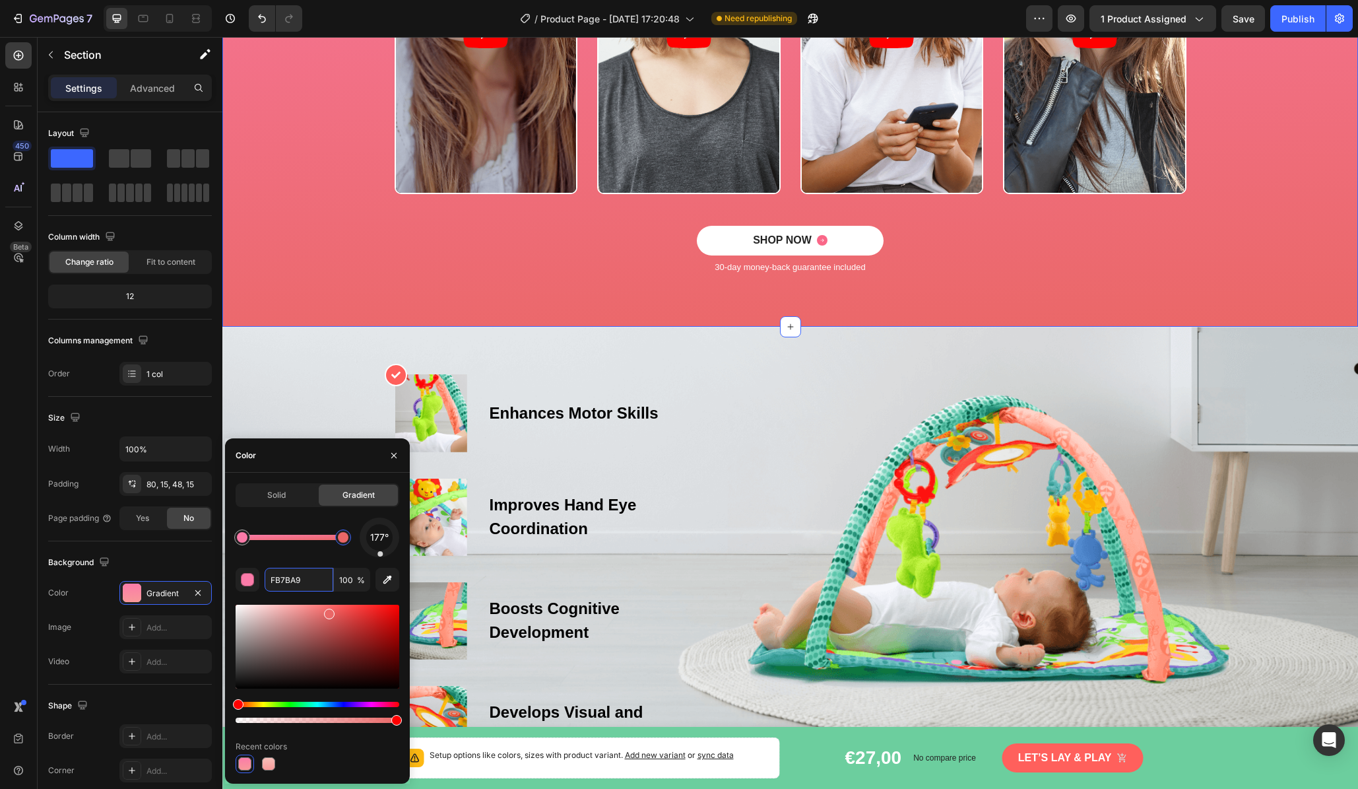
click at [328, 611] on div at bounding box center [318, 647] width 164 height 84
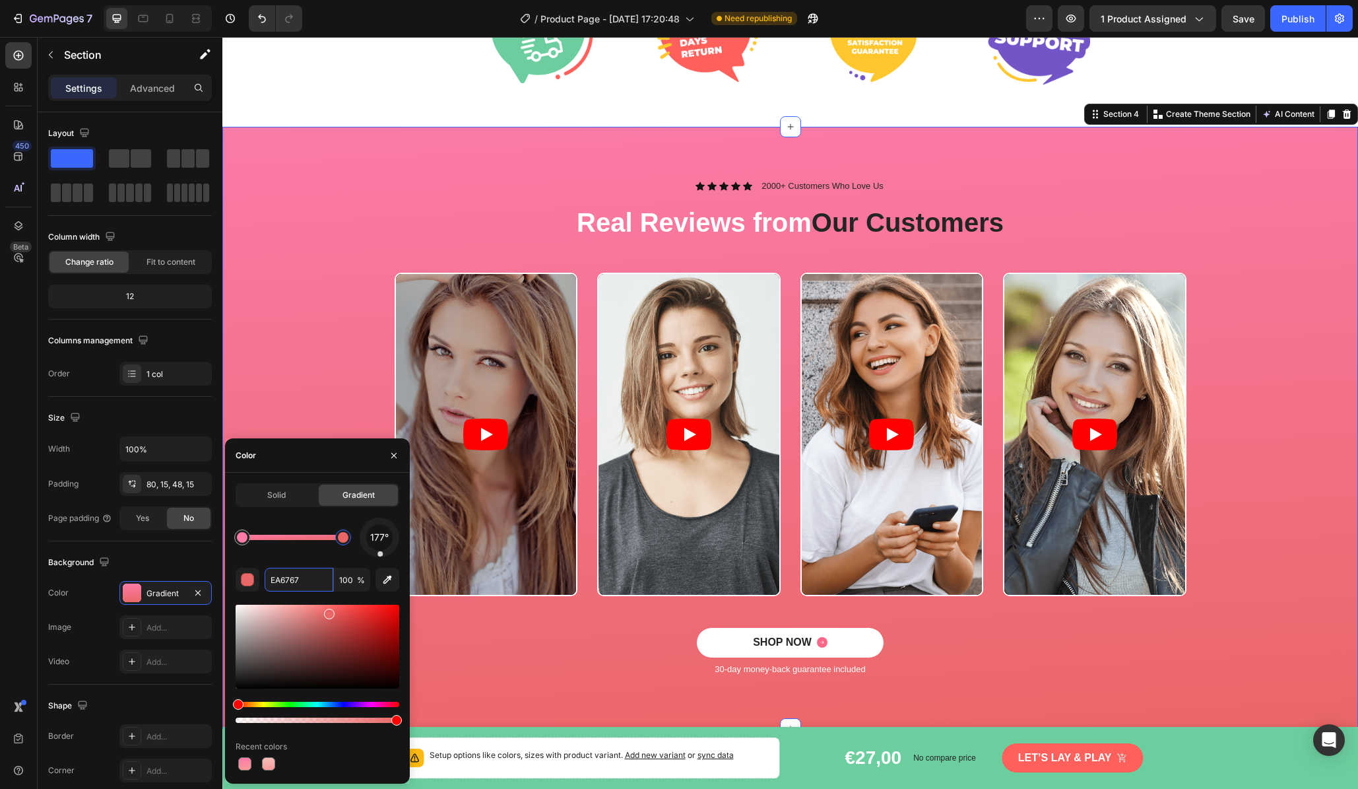
scroll to position [692, 0]
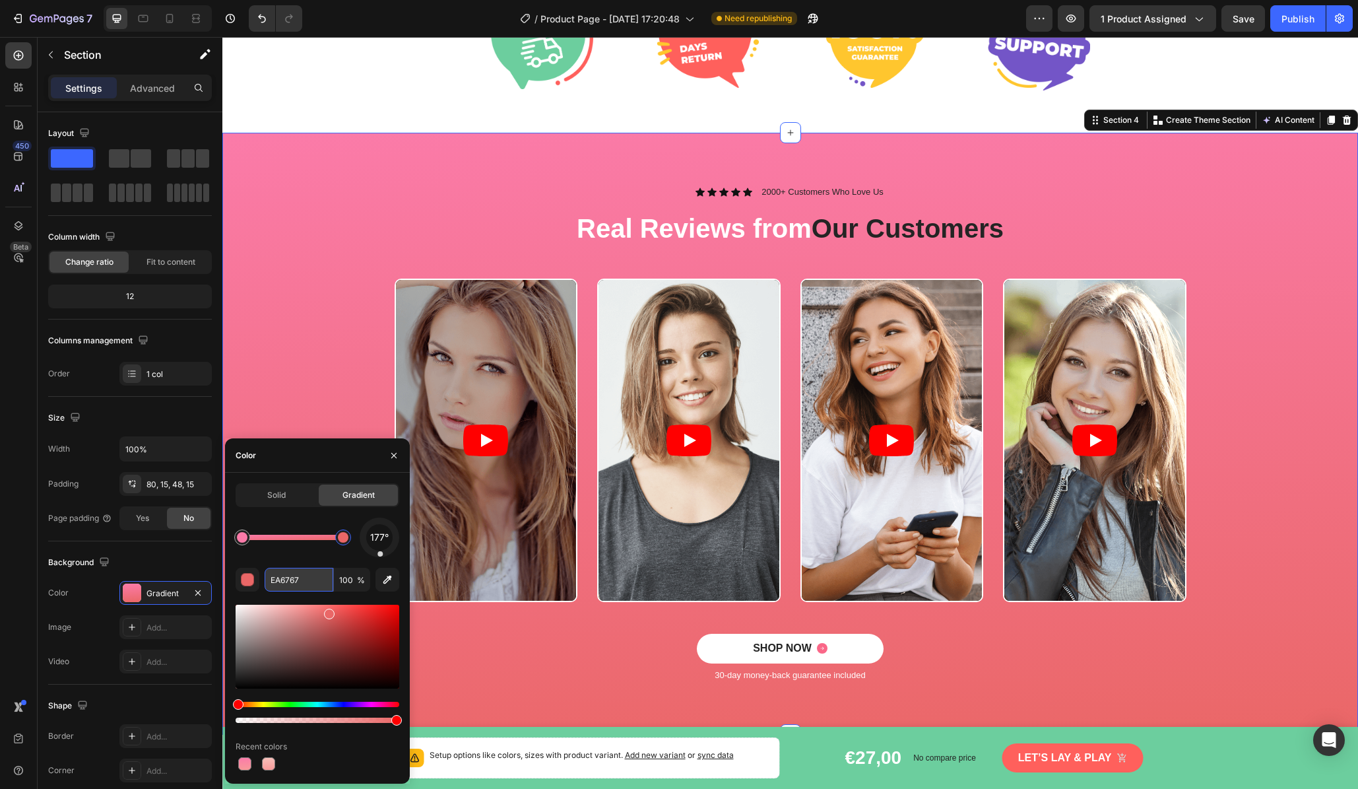
click at [310, 580] on input "EA6767" at bounding box center [299, 580] width 69 height 24
paste input "FB7BA9"
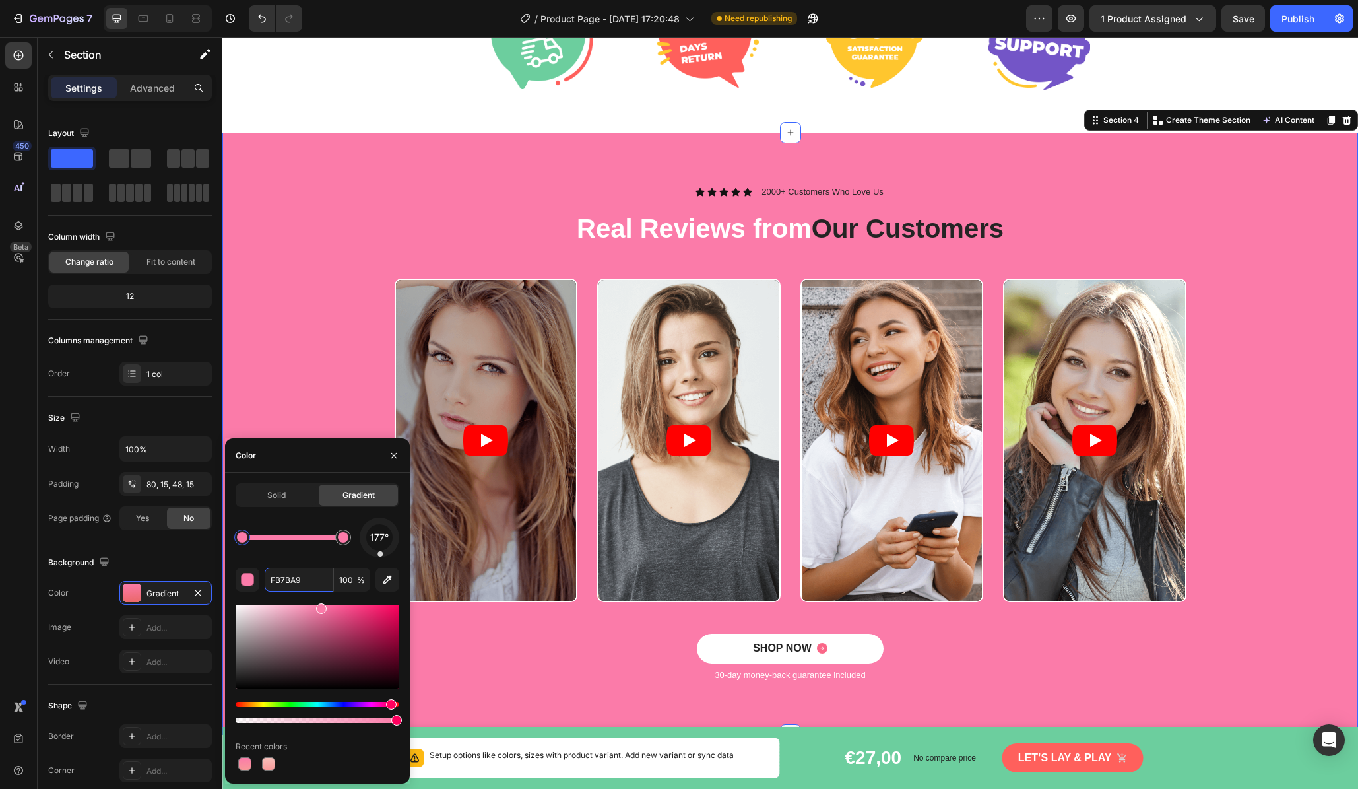
click at [246, 539] on div at bounding box center [242, 537] width 11 height 11
click at [348, 535] on div at bounding box center [343, 537] width 11 height 11
click at [239, 539] on div at bounding box center [242, 537] width 11 height 11
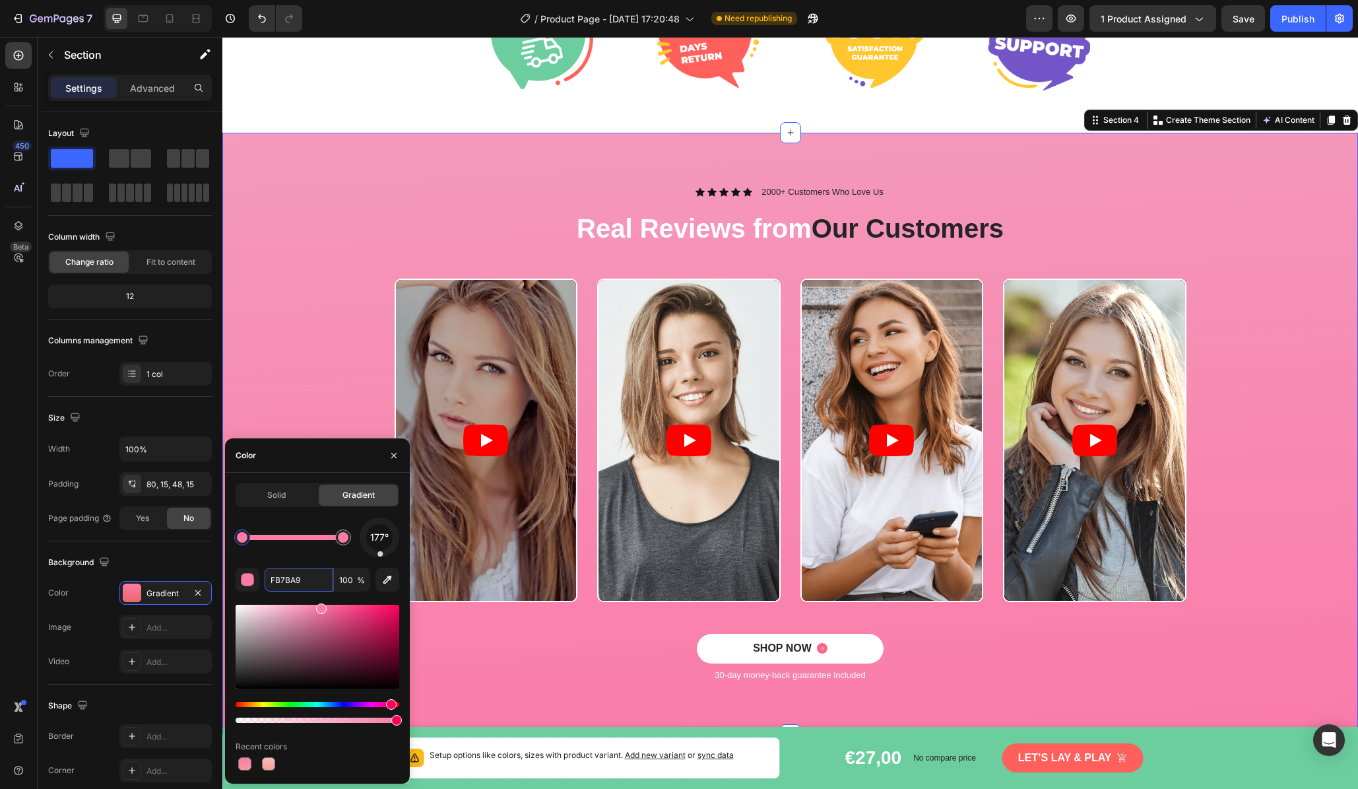
click at [297, 607] on div at bounding box center [318, 647] width 164 height 84
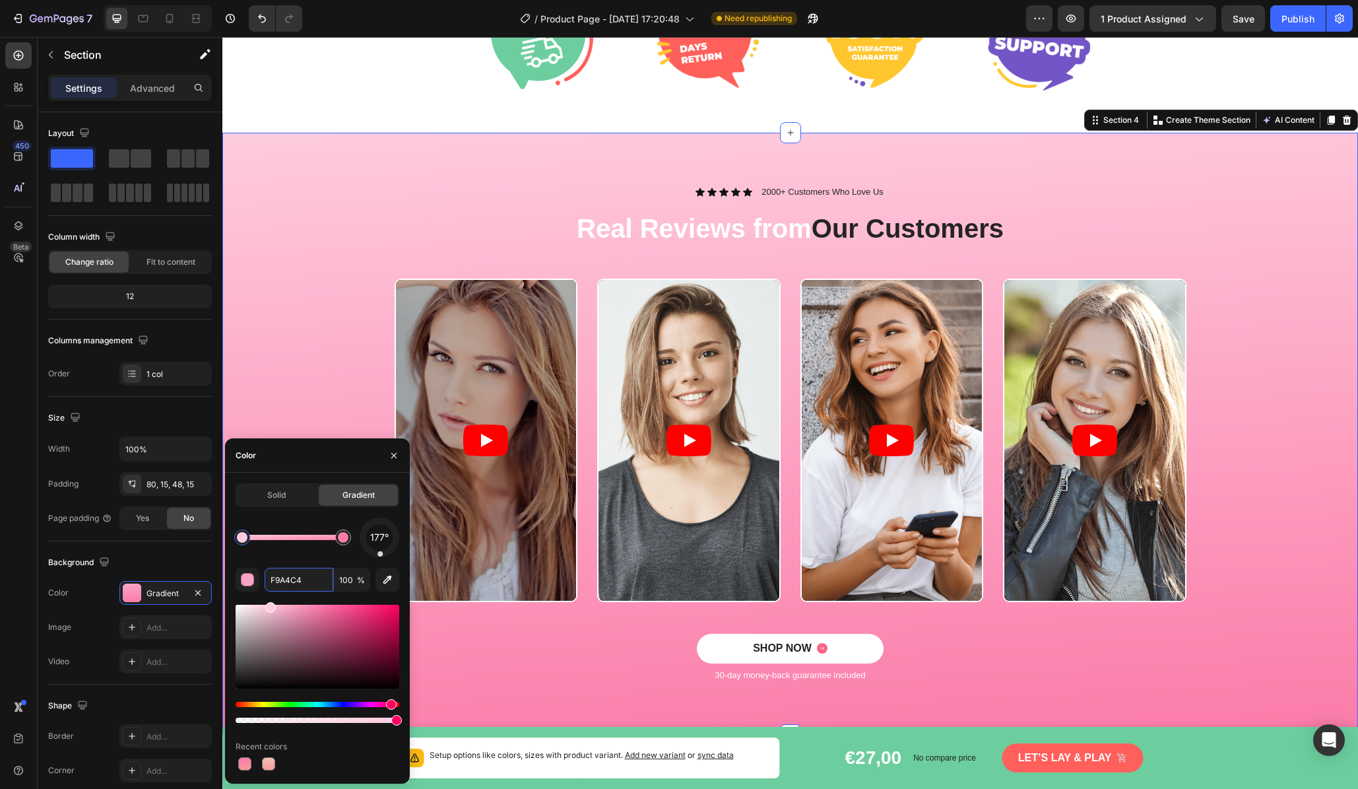
drag, startPoint x: 283, startPoint y: 607, endPoint x: 269, endPoint y: 600, distance: 16.0
click at [269, 600] on div "177° F9A4C4 100 % Recent colors" at bounding box center [318, 645] width 164 height 255
type input "FFCCDF"
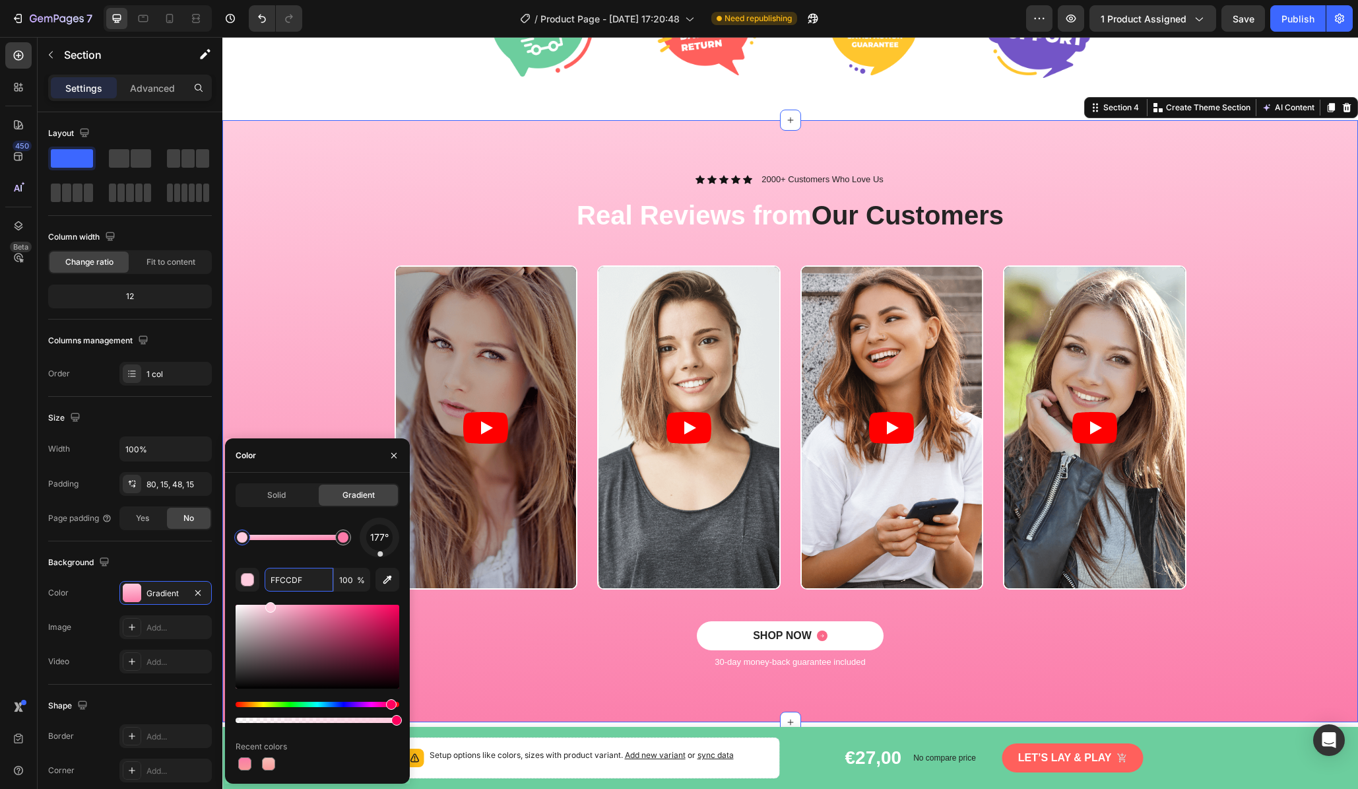
scroll to position [209, 0]
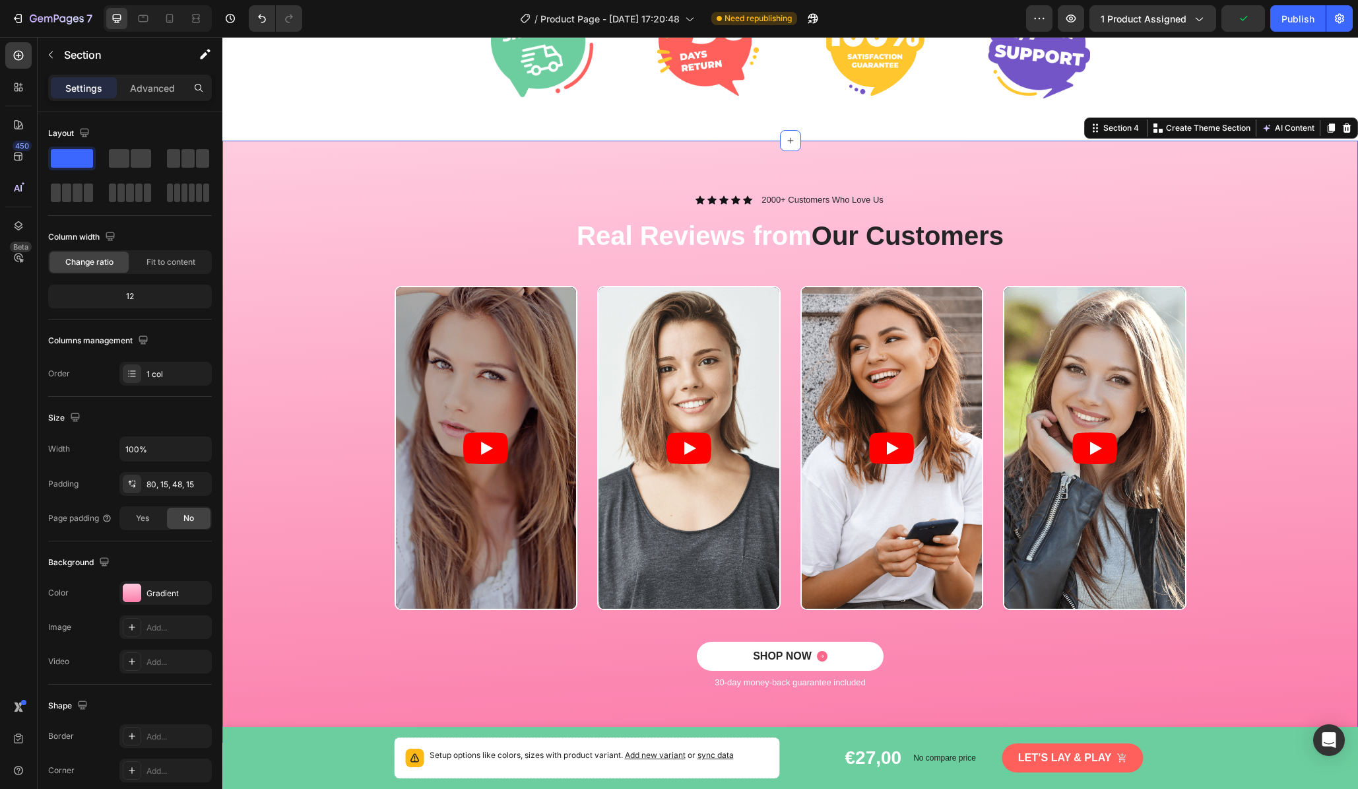
click at [1167, 434] on div "Video Video Video Video Carousel" at bounding box center [790, 463] width 1116 height 355
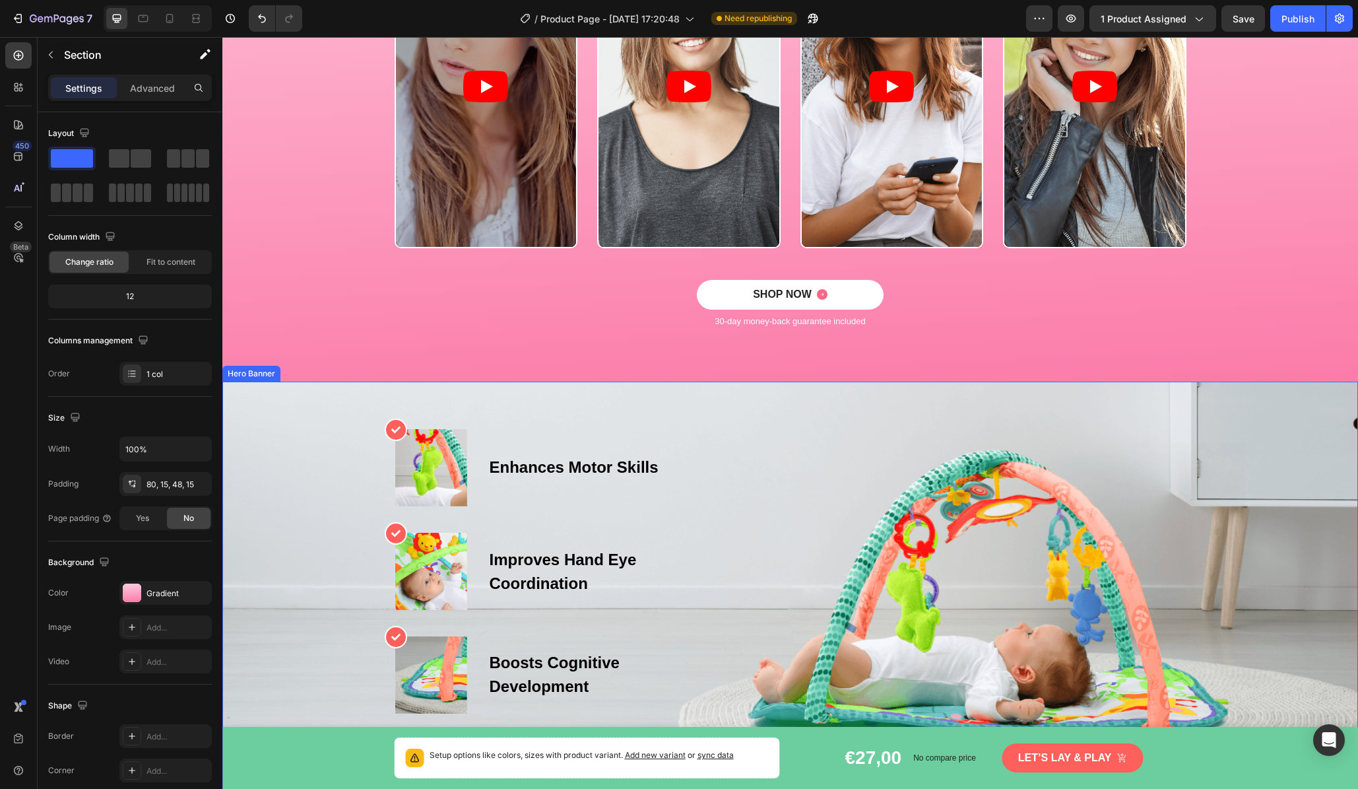
scroll to position [1459, 0]
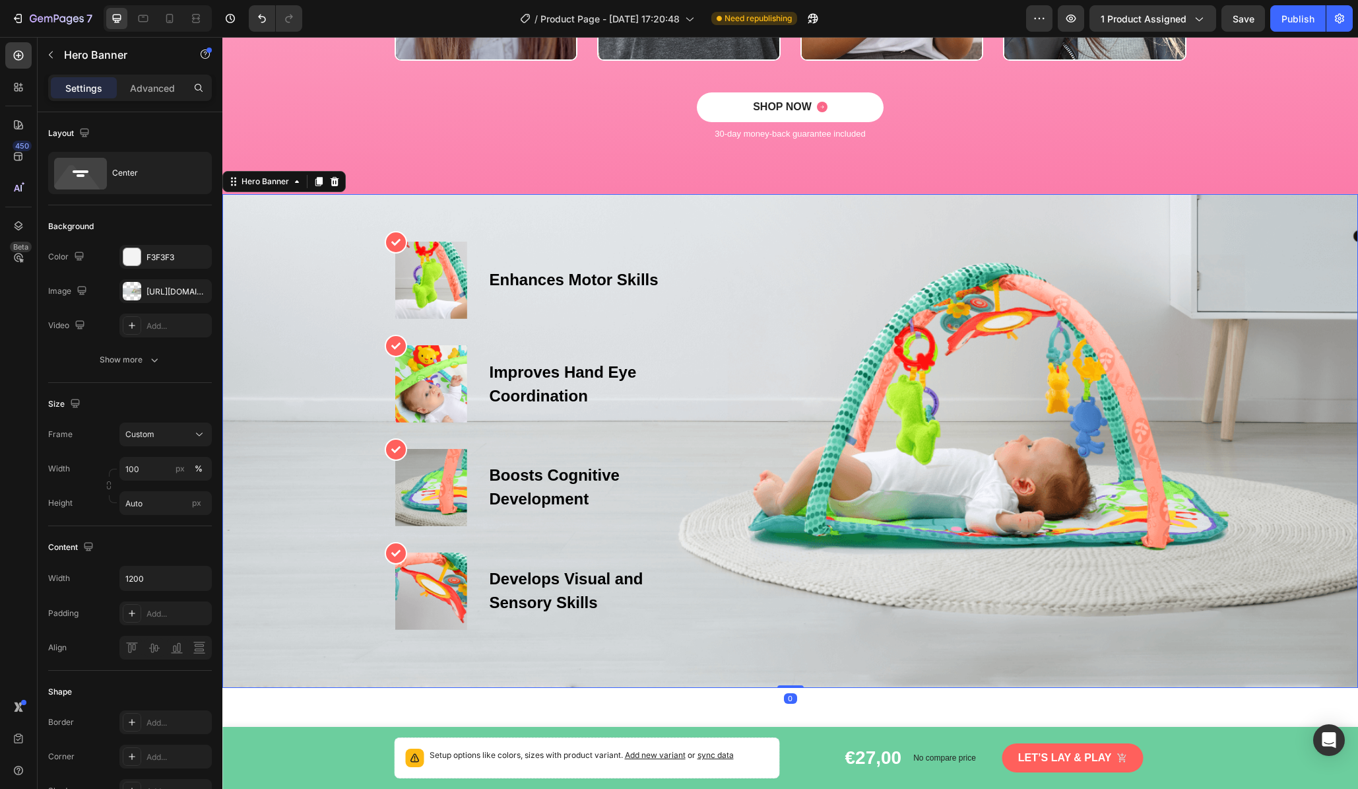
click at [1167, 304] on div "Overlay" at bounding box center [790, 441] width 1136 height 494
click at [309, 254] on div "Overlay" at bounding box center [790, 441] width 1136 height 494
click at [335, 183] on icon at bounding box center [334, 181] width 11 height 11
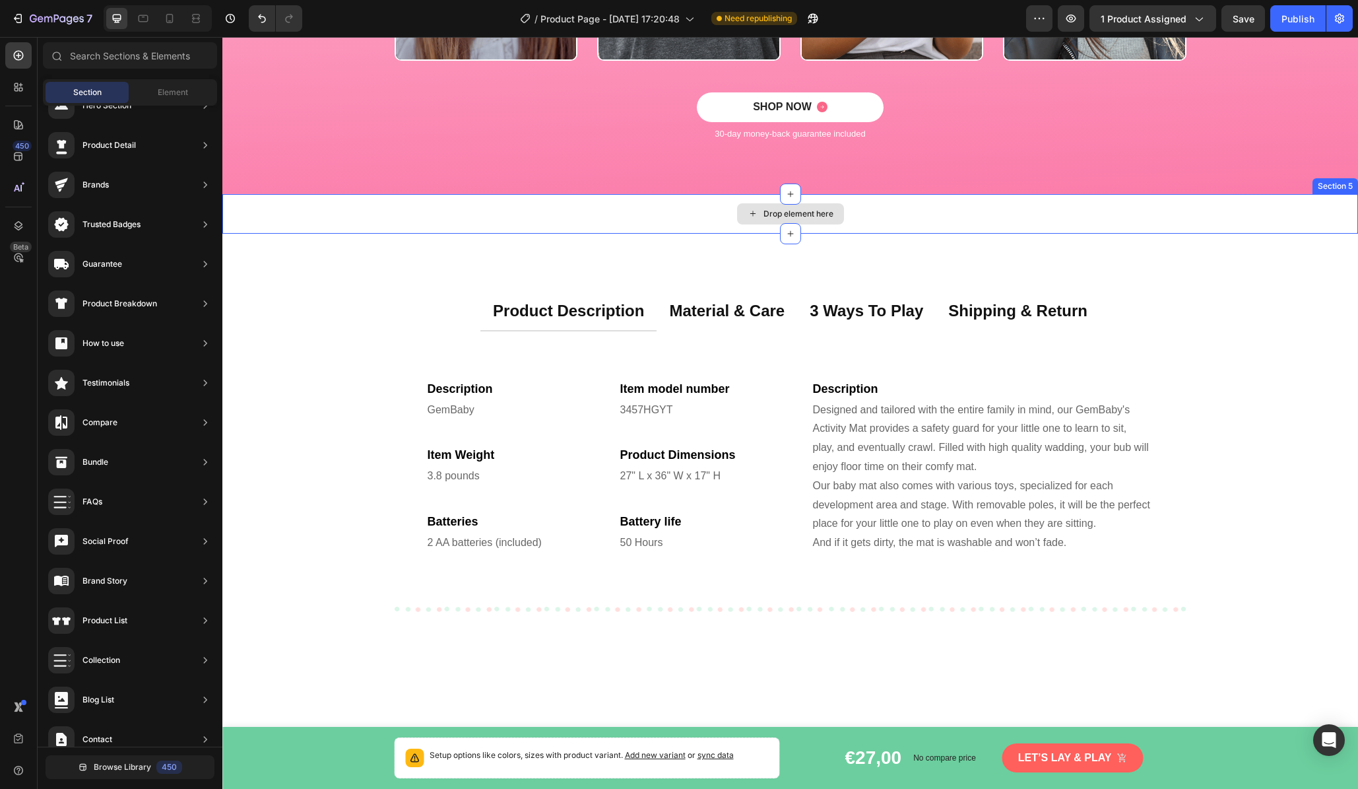
click at [546, 213] on div "Drop element here" at bounding box center [790, 214] width 1136 height 40
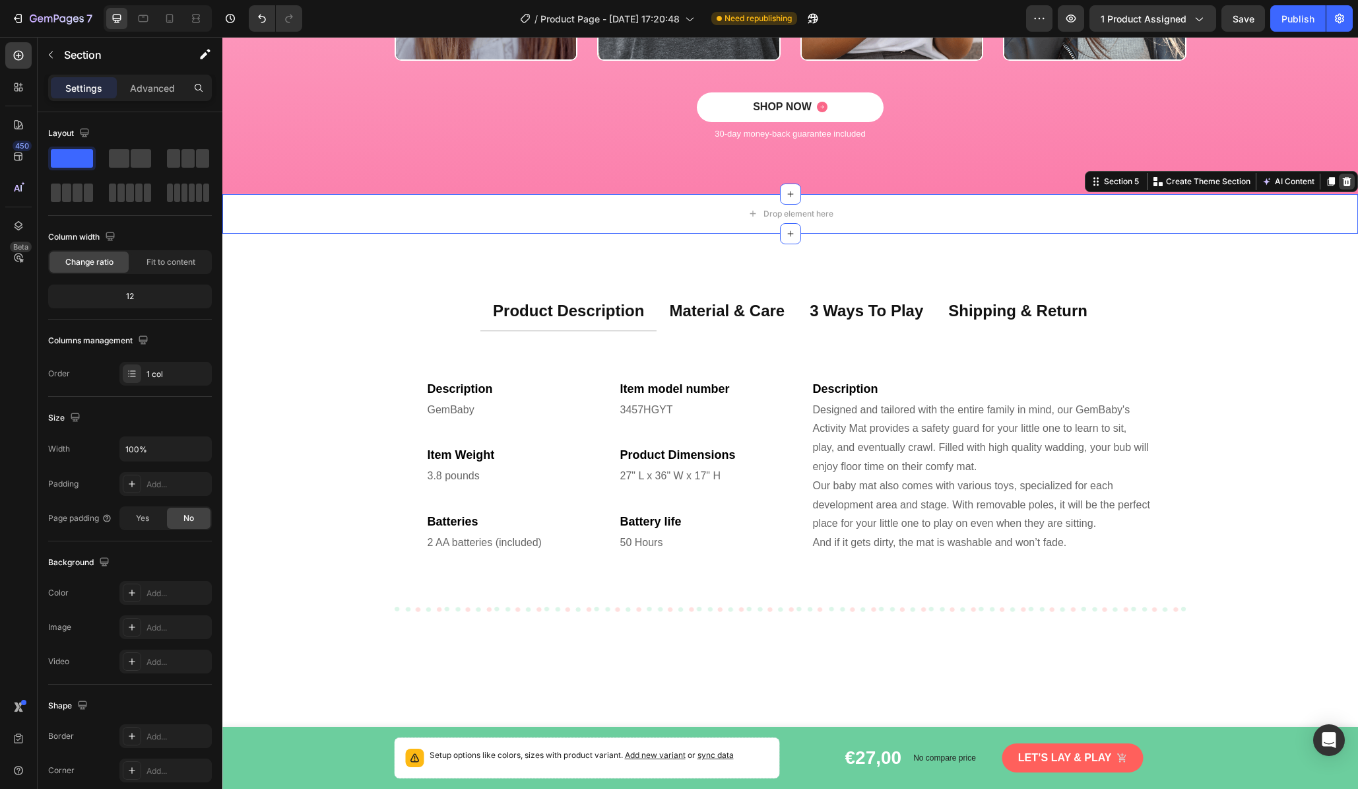
click at [1167, 181] on icon at bounding box center [1347, 180] width 9 height 9
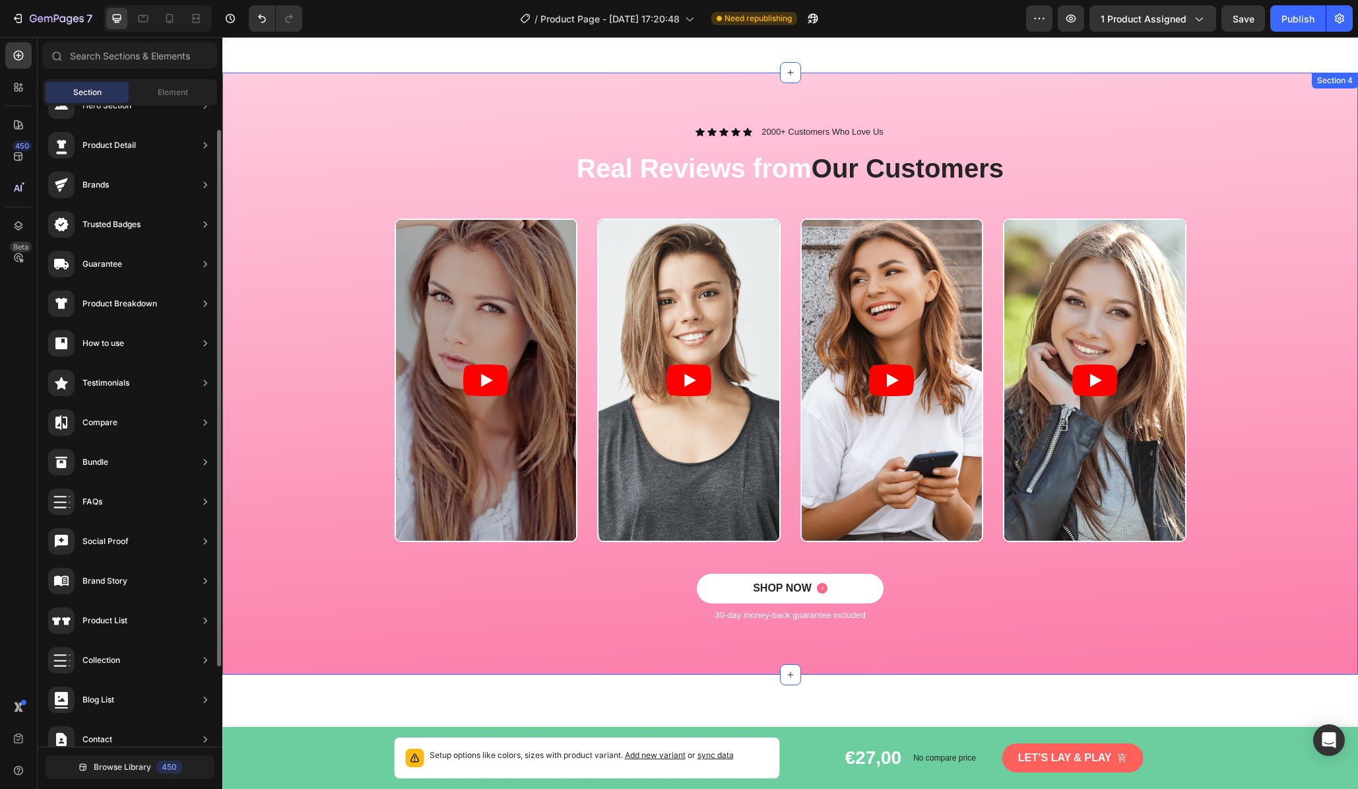
scroll to position [0, 0]
click at [471, 308] on article at bounding box center [486, 380] width 181 height 321
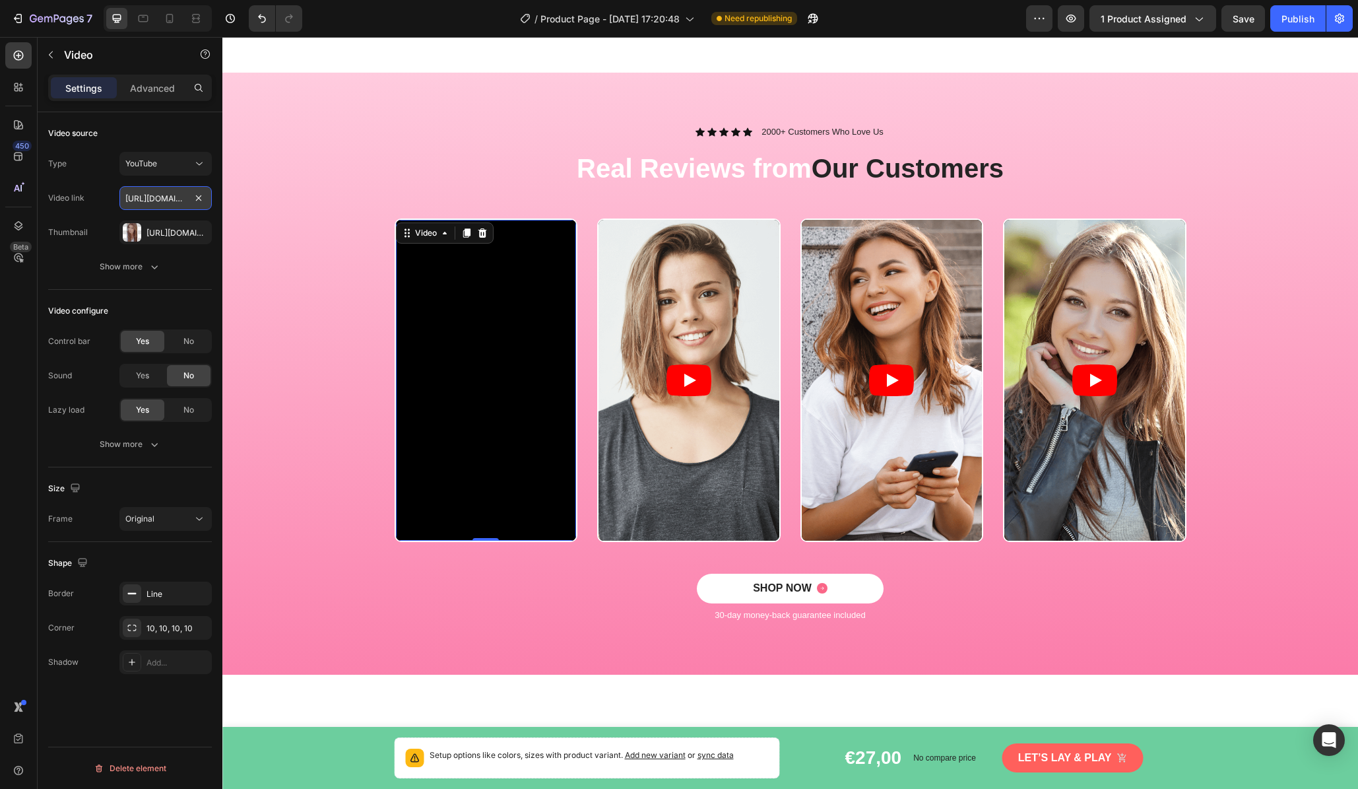
click at [166, 201] on input "[URL][DOMAIN_NAME]" at bounding box center [165, 198] width 92 height 24
click at [198, 230] on icon "button" at bounding box center [198, 232] width 11 height 11
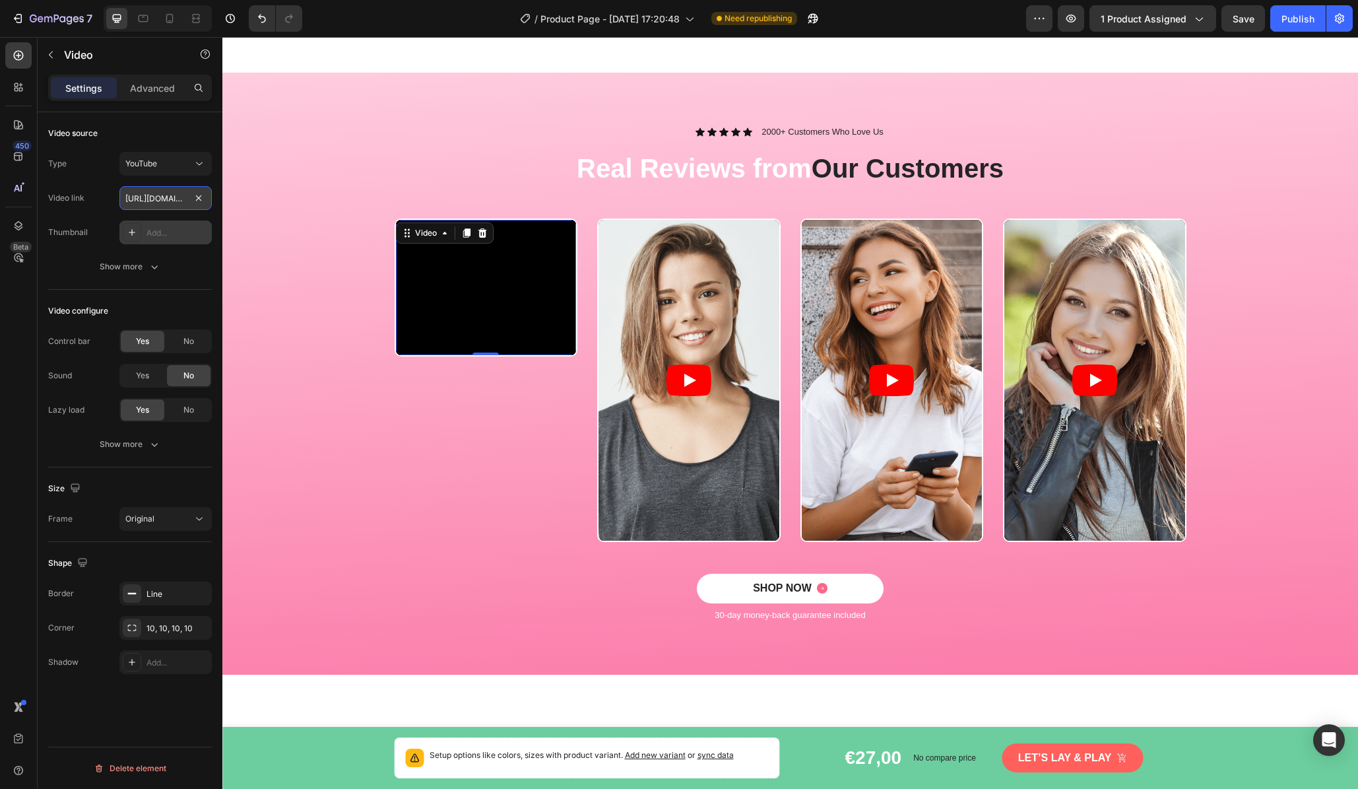
click at [152, 203] on input "[URL][DOMAIN_NAME]" at bounding box center [165, 198] width 92 height 24
paste input "[DOMAIN_NAME][URL]"
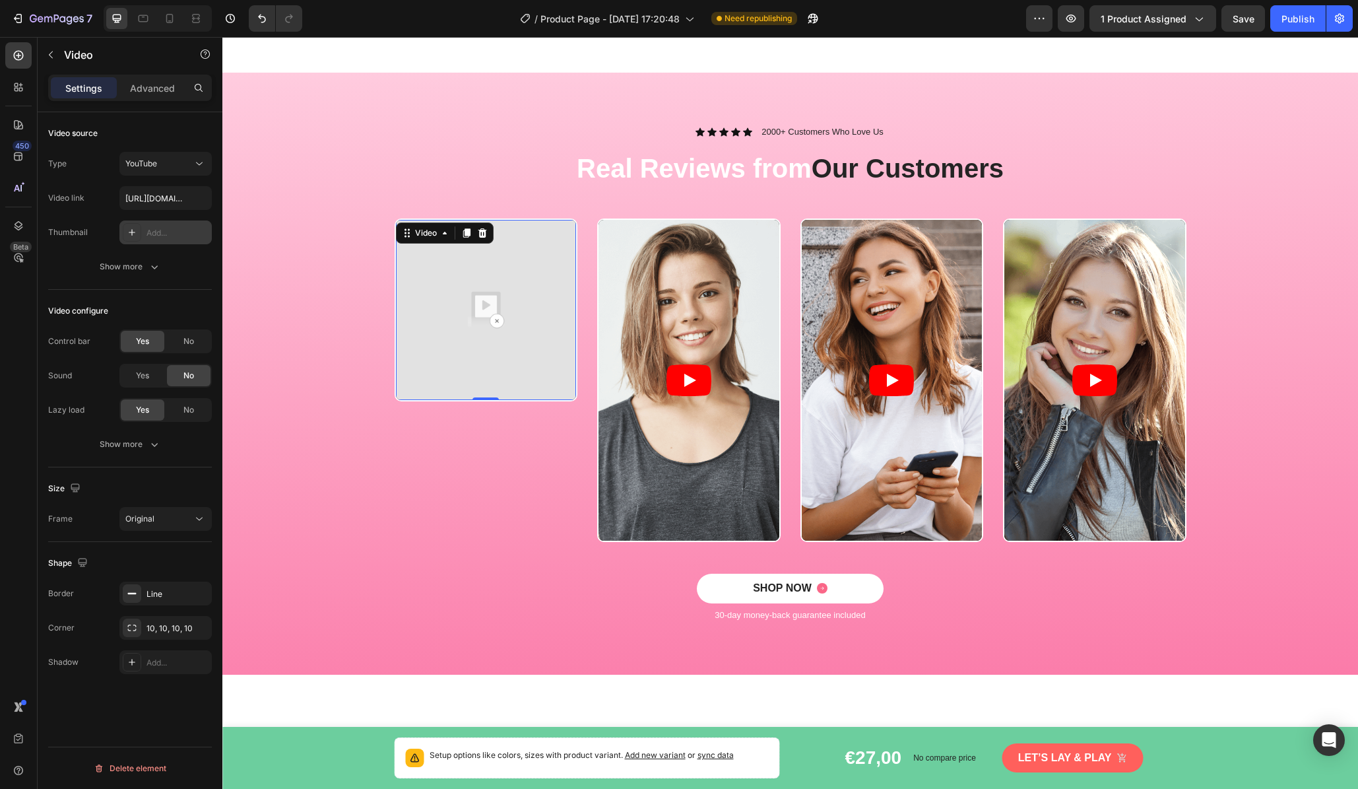
click at [96, 213] on div "Type YouTube Video link [URL][DOMAIN_NAME] Thumbnail Add..." at bounding box center [130, 198] width 164 height 92
click at [163, 202] on input "[URL][DOMAIN_NAME]" at bounding box center [165, 198] width 92 height 24
click at [196, 170] on icon at bounding box center [199, 163] width 13 height 13
click at [170, 242] on span "Video hosting" at bounding box center [150, 246] width 50 height 12
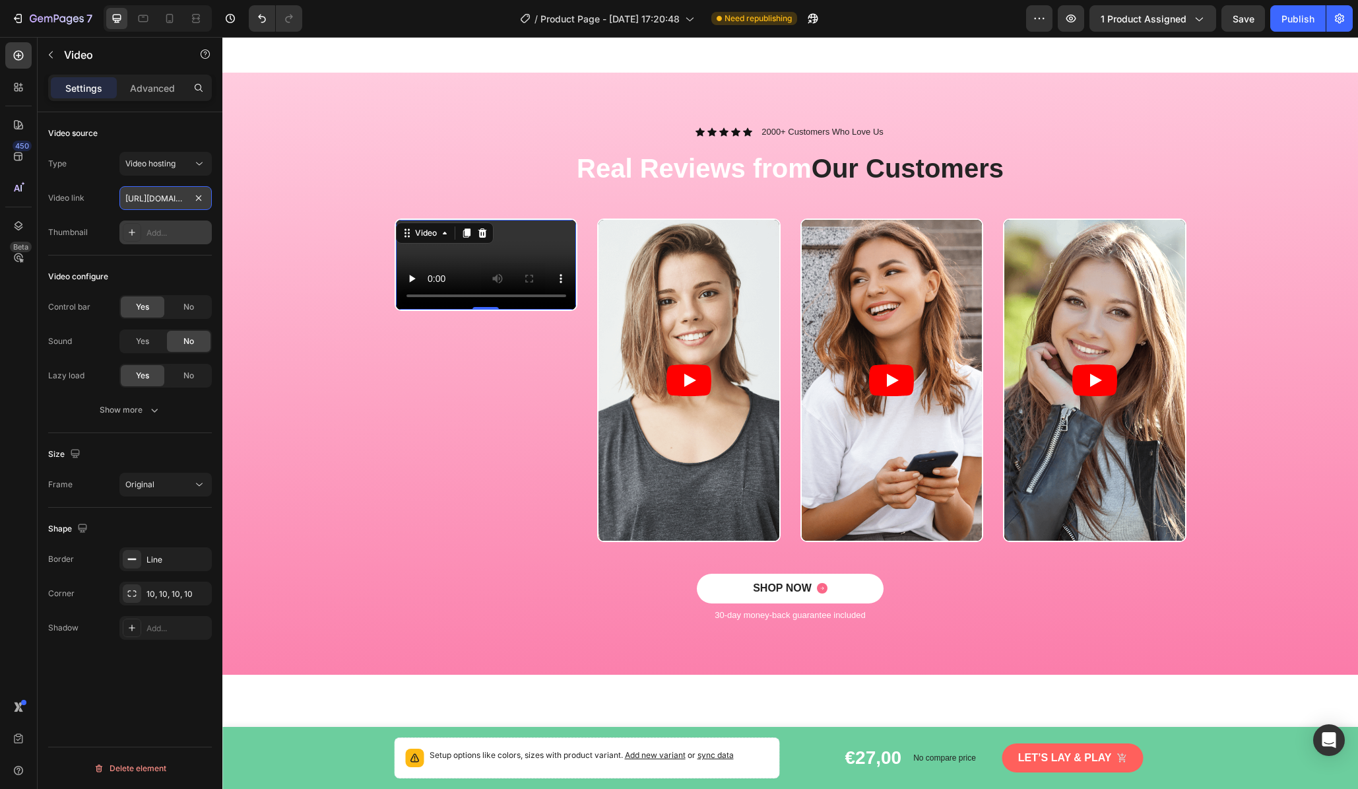
click at [164, 196] on input "[URL][DOMAIN_NAME]" at bounding box center [165, 198] width 92 height 24
paste input "[DOMAIN_NAME][URL]"
type input "[URL][DOMAIN_NAME]"
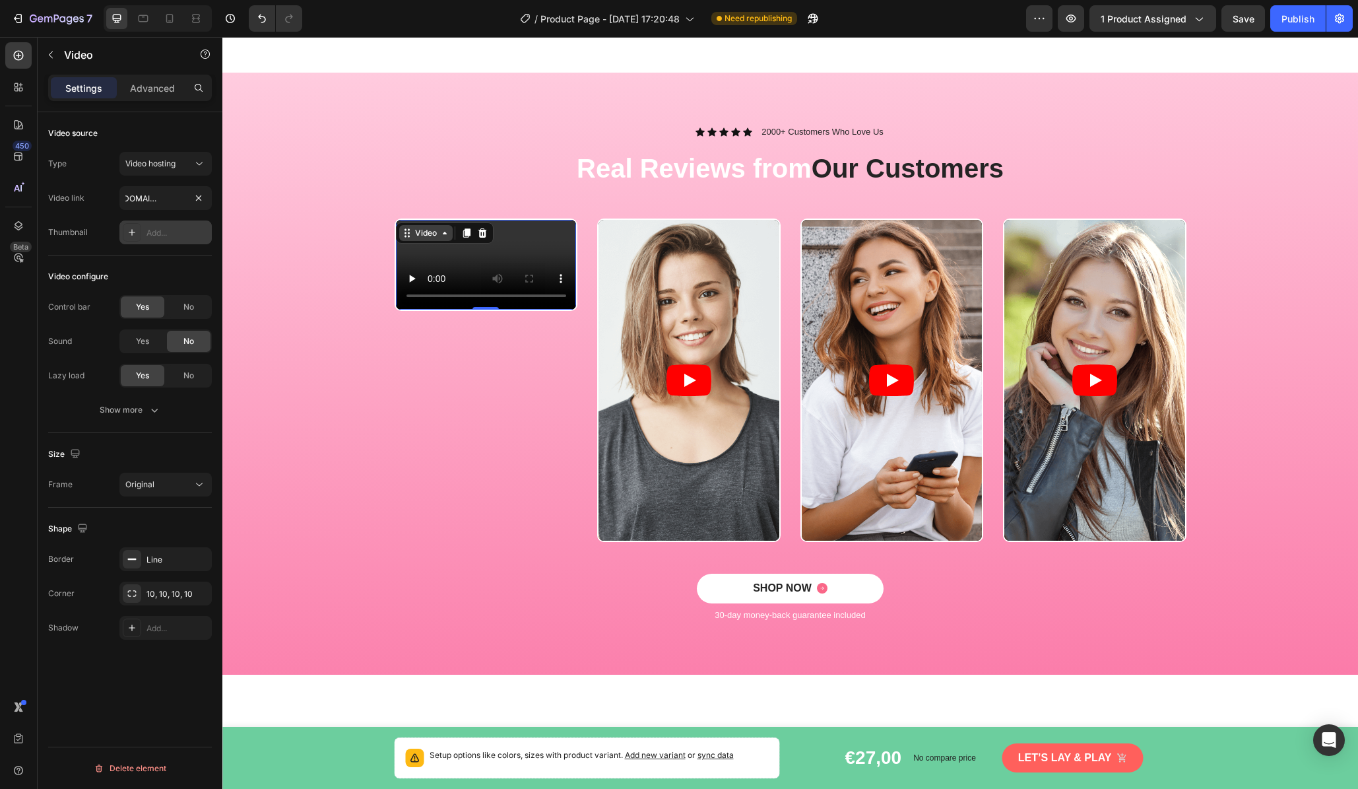
click at [442, 238] on div "Video" at bounding box center [425, 233] width 53 height 16
click at [442, 238] on icon at bounding box center [445, 233] width 11 height 11
click at [1167, 18] on span "Save" at bounding box center [1244, 18] width 22 height 11
